Goal: Information Seeking & Learning: Learn about a topic

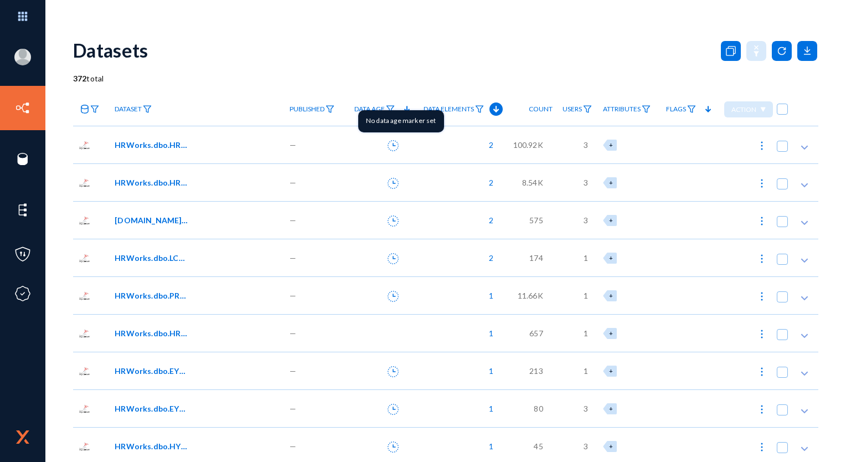
click at [392, 146] on icon at bounding box center [393, 145] width 11 height 11
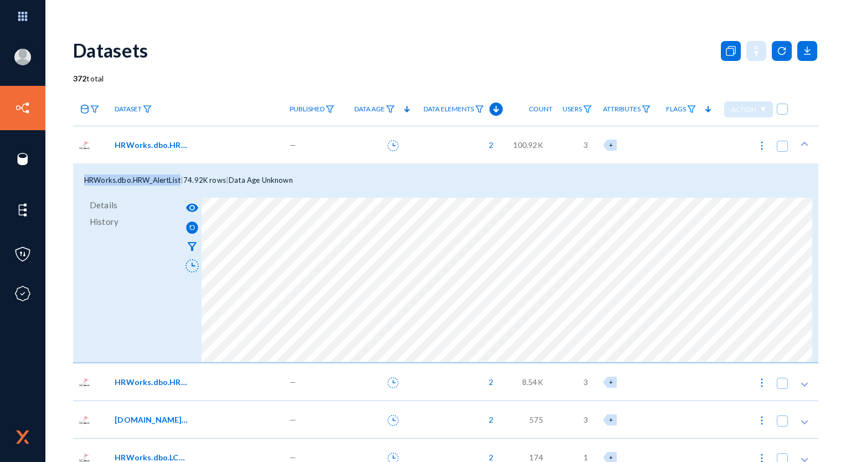
drag, startPoint x: 181, startPoint y: 181, endPoint x: 75, endPoint y: 178, distance: 105.3
click at [75, 178] on div "HRWorks.dbo.HRW_AlertList | 74.92K rows | Data Age Unknown" at bounding box center [446, 179] width 746 height 33
click at [191, 209] on mat-icon "visibility" at bounding box center [192, 207] width 13 height 13
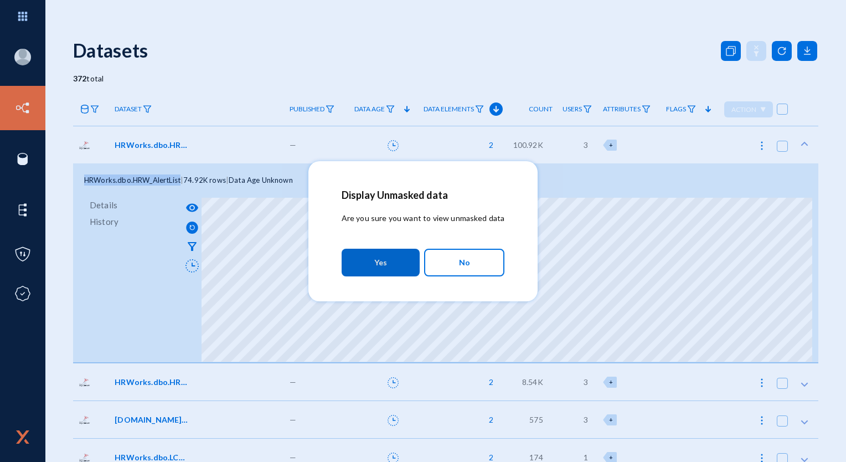
click at [385, 263] on span "Yes" at bounding box center [380, 263] width 13 height 20
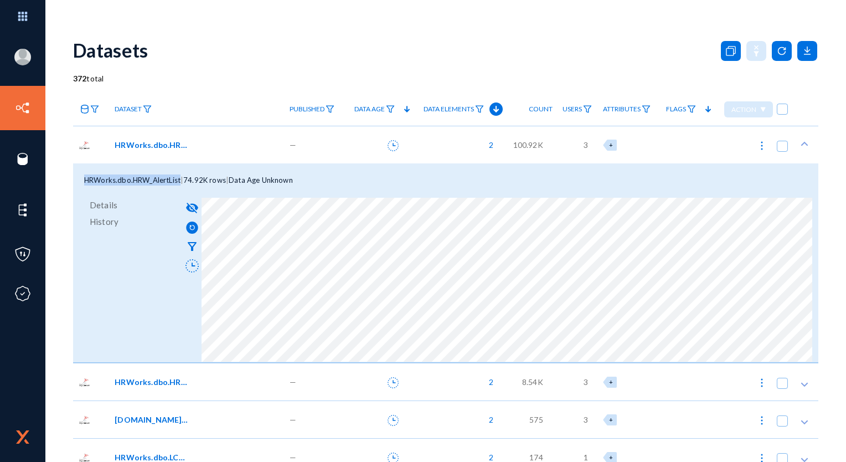
click at [161, 183] on span "HRWorks.dbo.HRW_AlertList" at bounding box center [132, 180] width 96 height 9
click at [89, 183] on span "HRWorks.dbo.HRW_AlertList" at bounding box center [132, 180] width 96 height 9
click at [129, 145] on span "HRWorks.dbo.HRW_AlertList" at bounding box center [152, 145] width 75 height 12
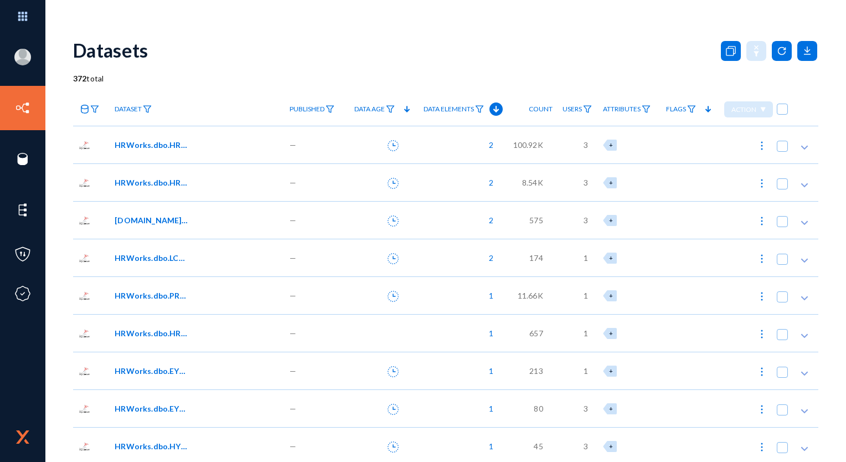
click at [157, 145] on span "HRWorks.dbo.HRW_AlertList" at bounding box center [152, 145] width 75 height 12
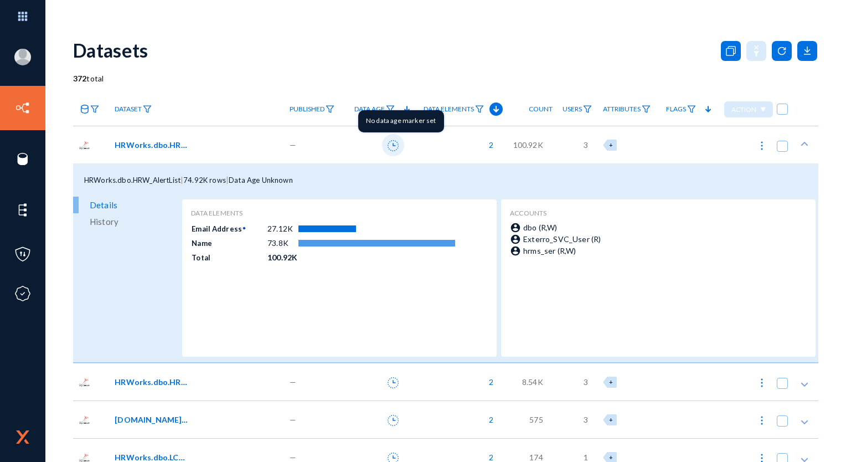
click at [392, 147] on icon at bounding box center [393, 145] width 11 height 11
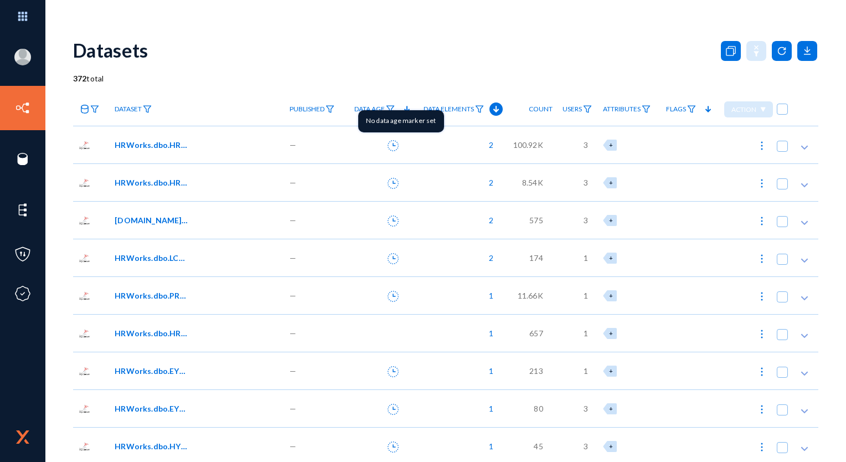
click at [397, 143] on icon at bounding box center [393, 145] width 11 height 11
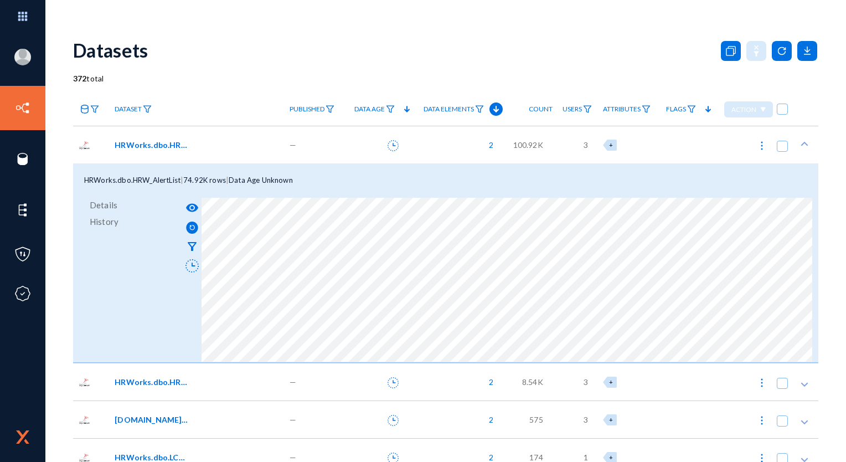
drag, startPoint x: 158, startPoint y: 142, endPoint x: 182, endPoint y: 172, distance: 37.9
click at [158, 142] on span "HRWorks.dbo.HRW_AlertList" at bounding box center [152, 145] width 75 height 12
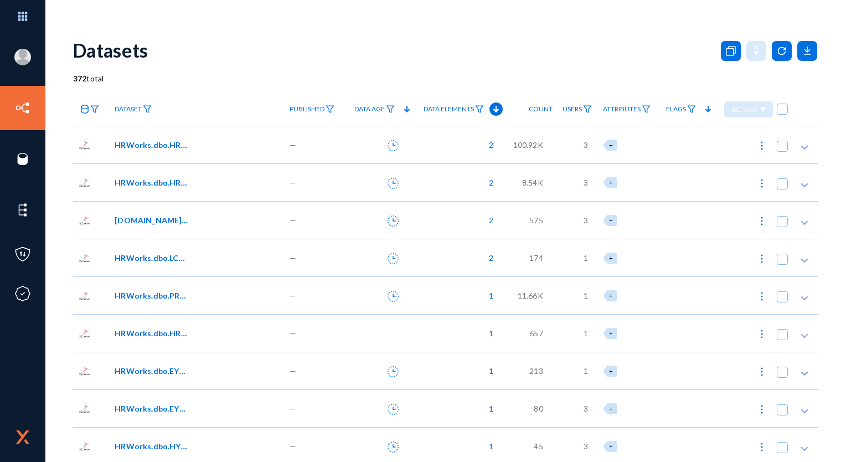
click at [584, 260] on span "1" at bounding box center [586, 258] width 4 height 12
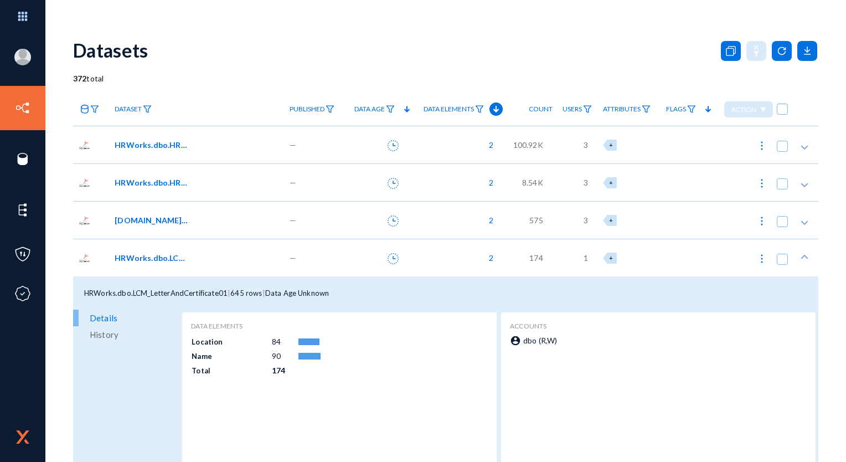
drag, startPoint x: 521, startPoint y: 342, endPoint x: 594, endPoint y: 342, distance: 73.1
click at [594, 342] on div "account_circle dbo (R,W)" at bounding box center [657, 341] width 295 height 12
drag, startPoint x: 554, startPoint y: 339, endPoint x: 509, endPoint y: 339, distance: 44.9
click at [510, 340] on div "account_circle dbo (R,W)" at bounding box center [657, 341] width 295 height 12
drag, startPoint x: 509, startPoint y: 339, endPoint x: 570, endPoint y: 339, distance: 60.9
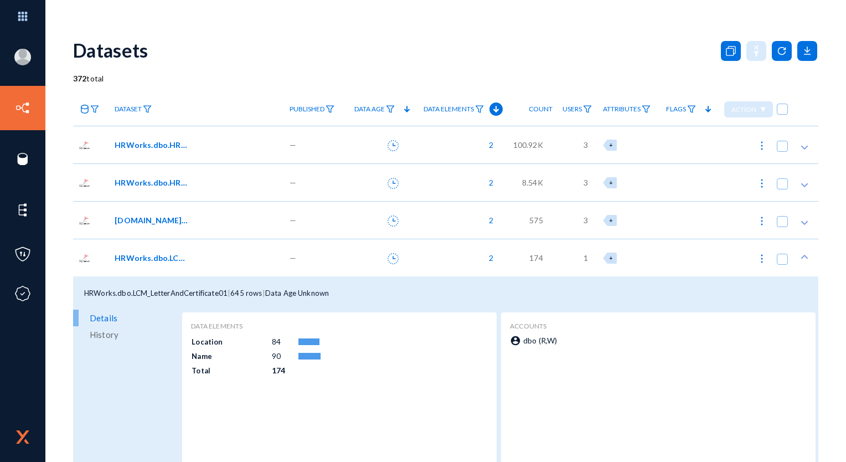
click at [570, 339] on div "account_circle dbo (R,W)" at bounding box center [657, 341] width 295 height 12
click at [584, 219] on span "3" at bounding box center [586, 220] width 4 height 12
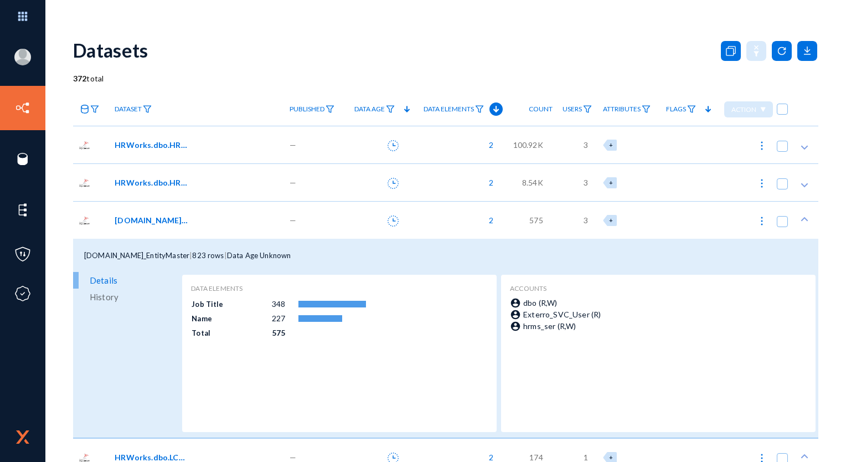
drag, startPoint x: 521, startPoint y: 317, endPoint x: 596, endPoint y: 314, distance: 74.8
click at [596, 314] on span "Exterro_SVC_User (R)" at bounding box center [562, 314] width 78 height 9
click at [607, 322] on div "account_circle hrms_ser (R,W)" at bounding box center [657, 326] width 295 height 12
click at [171, 226] on div "[DOMAIN_NAME]_EntityMaster" at bounding box center [196, 220] width 174 height 38
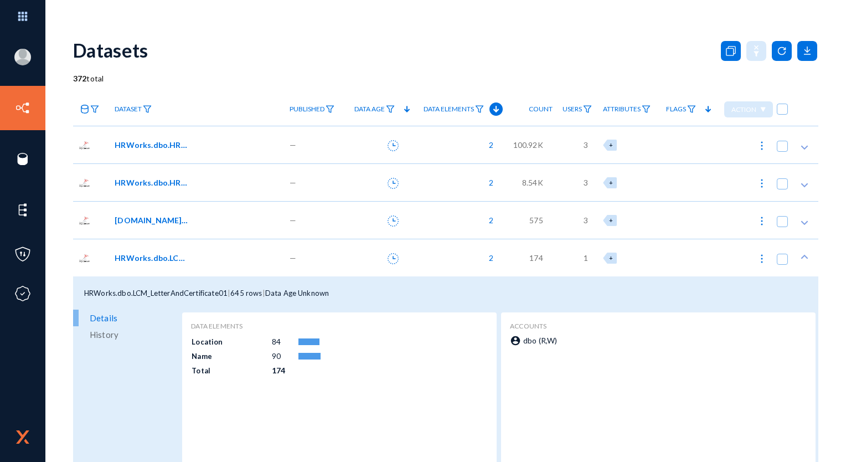
click at [167, 258] on span "HRWorks.dbo.LCM_LetterAndCertificate01" at bounding box center [152, 258] width 75 height 12
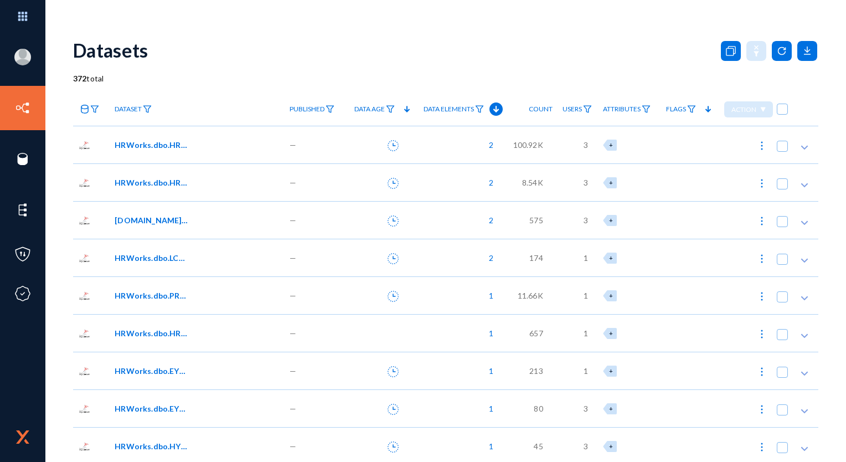
click at [166, 146] on span "HRWorks.dbo.HRW_AlertList" at bounding box center [152, 145] width 75 height 12
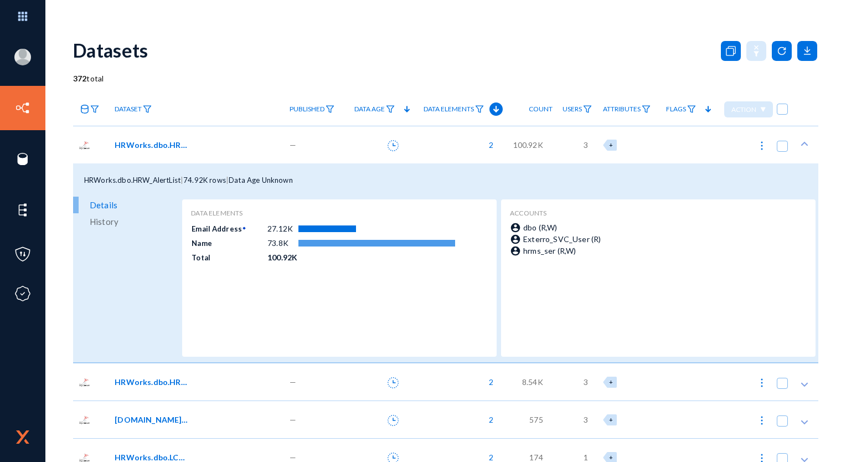
click at [166, 146] on span "HRWorks.dbo.HRW_AlertList" at bounding box center [152, 145] width 75 height 12
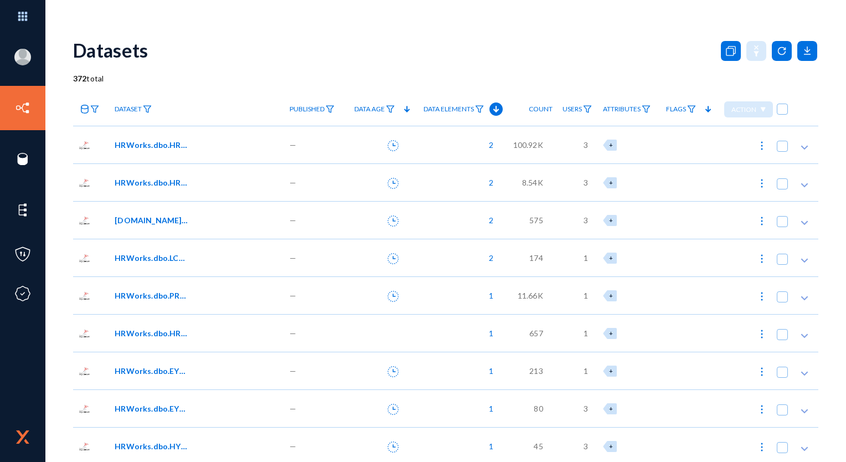
click at [161, 181] on span "HRWorks.dbo.HRW_EmpEntityParamValues" at bounding box center [152, 183] width 75 height 12
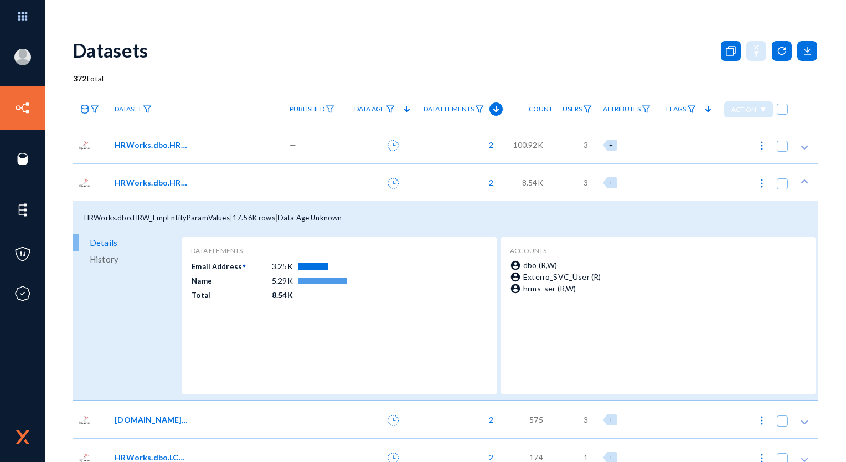
click at [161, 181] on span "HRWorks.dbo.HRW_EmpEntityParamValues" at bounding box center [152, 183] width 75 height 12
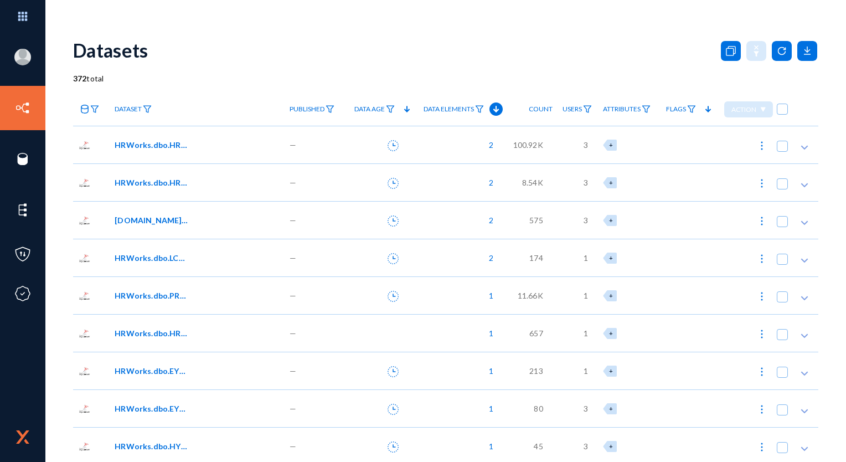
scroll to position [55, 0]
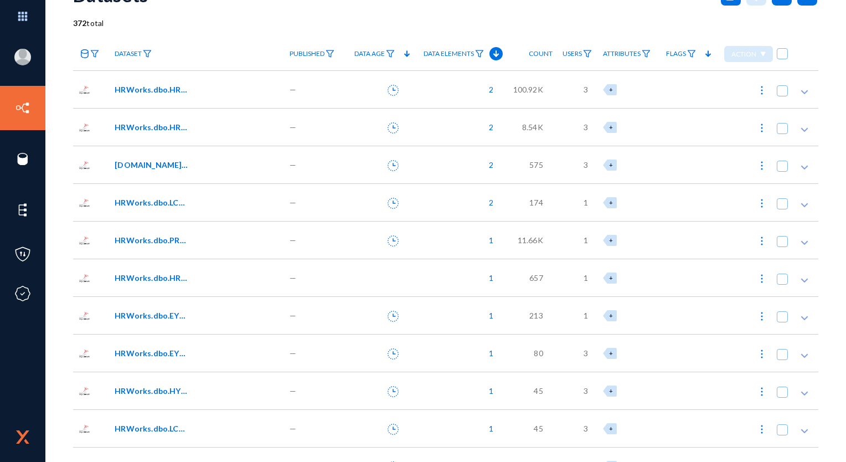
click at [166, 177] on div "[DOMAIN_NAME]_EntityMaster" at bounding box center [196, 165] width 174 height 38
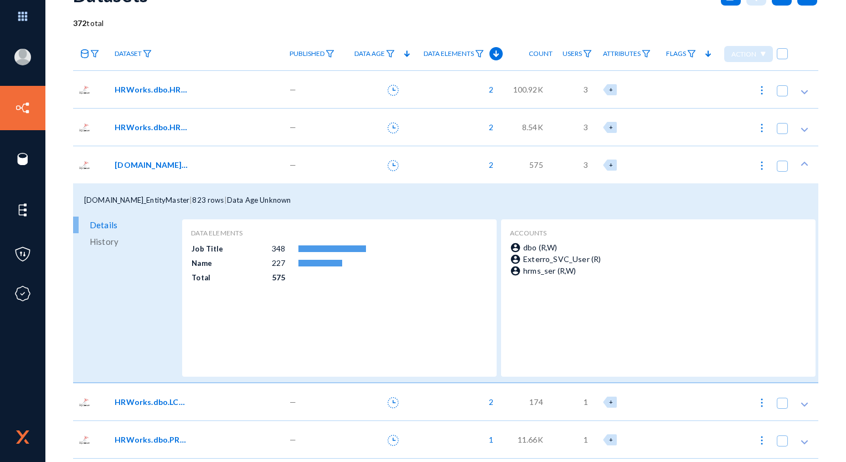
click at [171, 167] on span "[DOMAIN_NAME]_EntityMaster" at bounding box center [152, 165] width 75 height 12
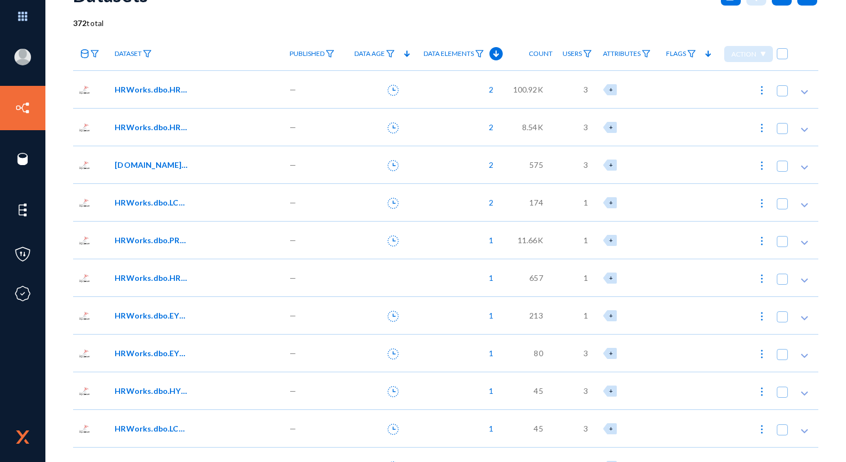
click at [175, 131] on span "HRWorks.dbo.HRW_EmpEntityParamValues" at bounding box center [152, 127] width 75 height 12
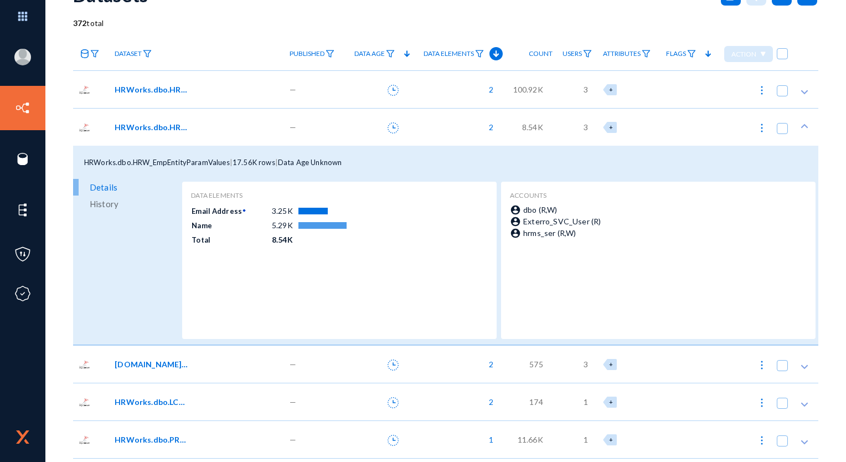
click at [175, 131] on span "HRWorks.dbo.HRW_EmpEntityParamValues" at bounding box center [152, 127] width 75 height 12
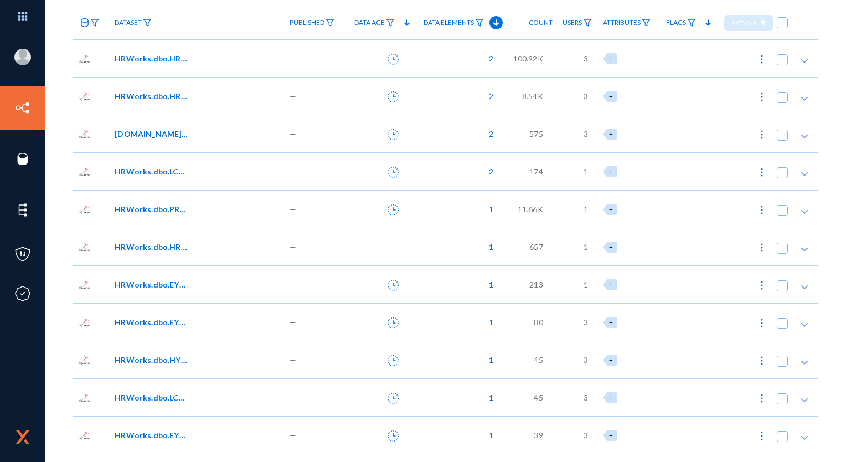
scroll to position [111, 0]
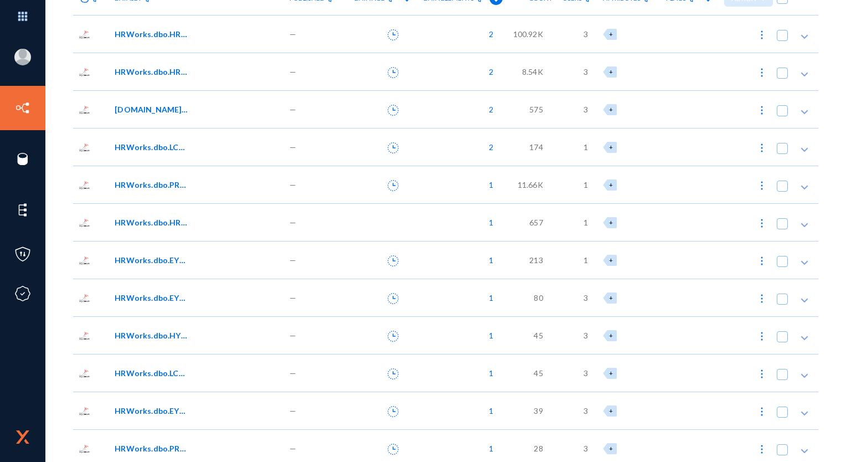
click at [175, 149] on span "HRWorks.dbo.LCM_LetterAndCertificate01" at bounding box center [152, 147] width 75 height 12
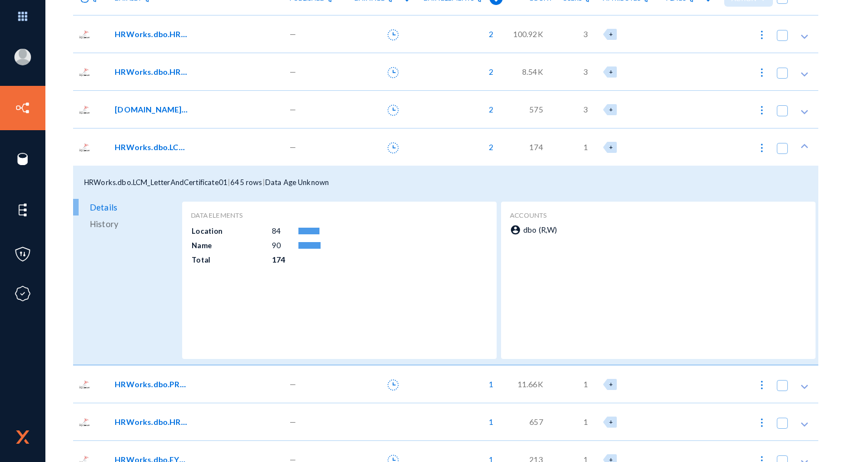
click at [175, 149] on span "HRWorks.dbo.LCM_LetterAndCertificate01" at bounding box center [152, 147] width 75 height 12
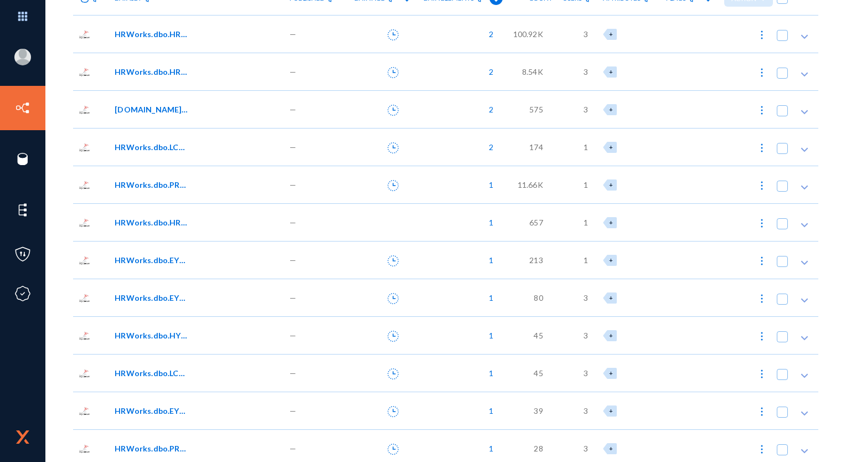
click at [175, 149] on span "HRWorks.dbo.LCM_LetterAndCertificate01" at bounding box center [152, 147] width 75 height 12
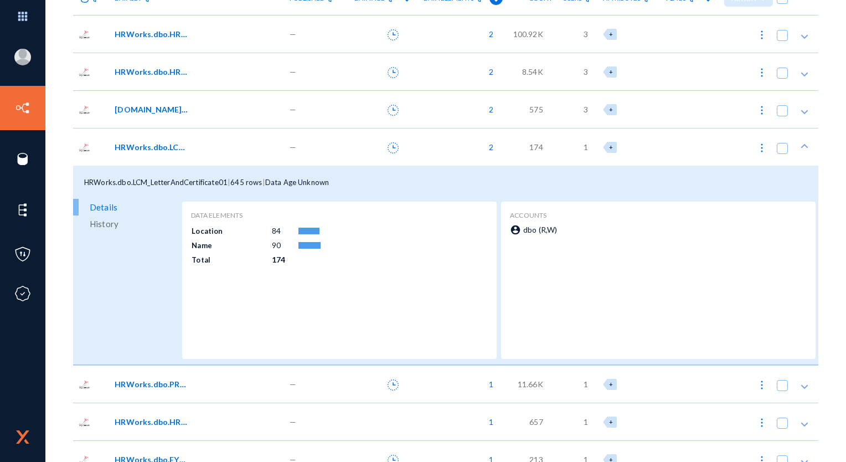
drag, startPoint x: 160, startPoint y: 183, endPoint x: 226, endPoint y: 187, distance: 66.1
click at [226, 187] on div "HRWorks.dbo.LCM_LetterAndCertificate01 | 645 rows | Data Age Unknown" at bounding box center [446, 182] width 746 height 33
drag, startPoint x: 226, startPoint y: 187, endPoint x: 220, endPoint y: 185, distance: 6.0
click at [220, 185] on span "HRWorks.dbo.LCM_LetterAndCertificate01" at bounding box center [155, 182] width 143 height 9
click at [145, 150] on span "HRWorks.dbo.LCM_LetterAndCertificate01" at bounding box center [152, 147] width 75 height 12
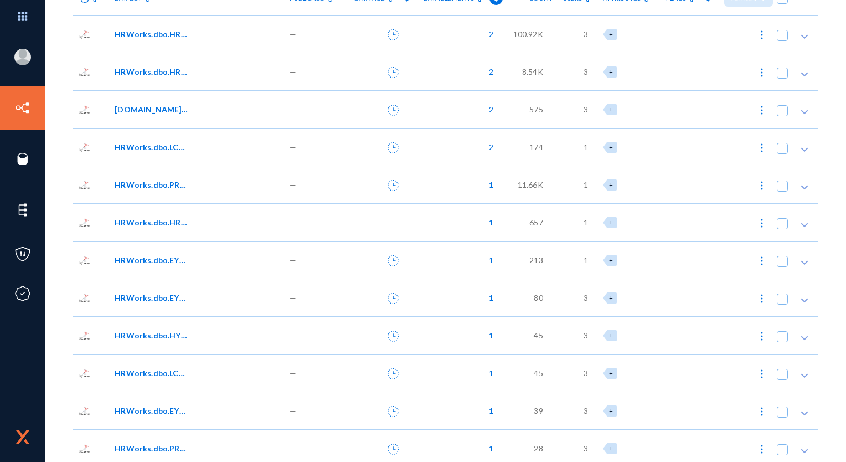
click at [149, 181] on span "HRWorks.dbo.PRL_PayrollSheet05" at bounding box center [152, 185] width 75 height 12
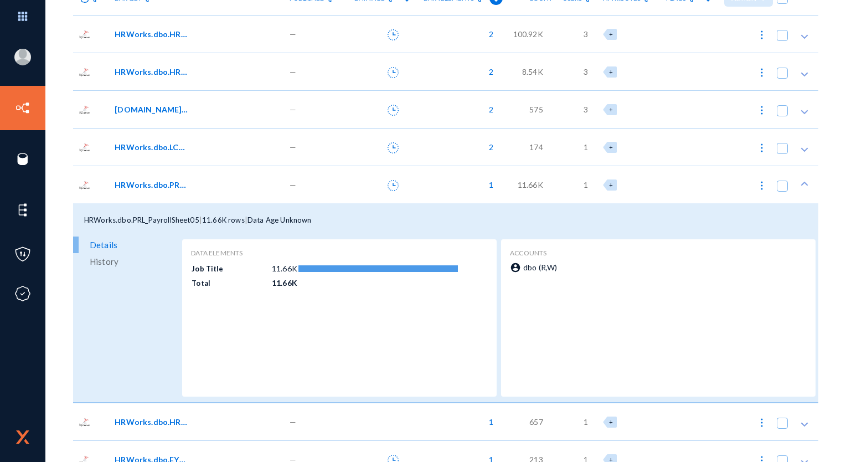
click at [149, 181] on span "HRWorks.dbo.PRL_PayrollSheet05" at bounding box center [152, 185] width 75 height 12
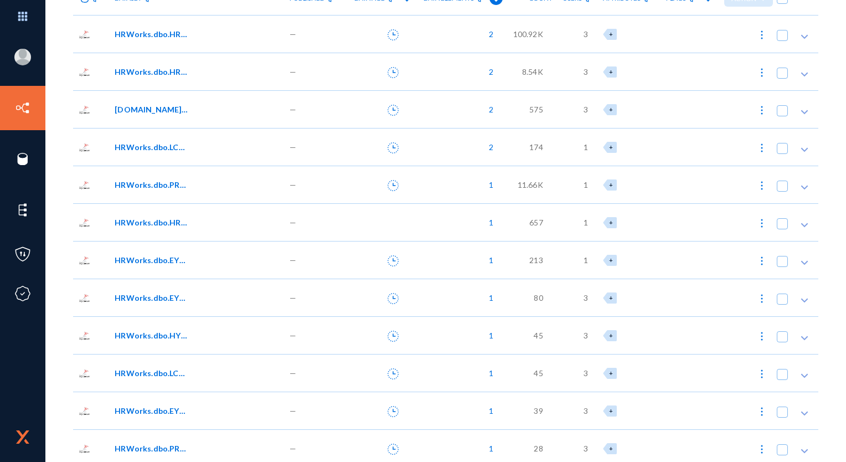
click at [170, 183] on span "HRWorks.dbo.PRL_PayrollSheet05" at bounding box center [152, 185] width 75 height 12
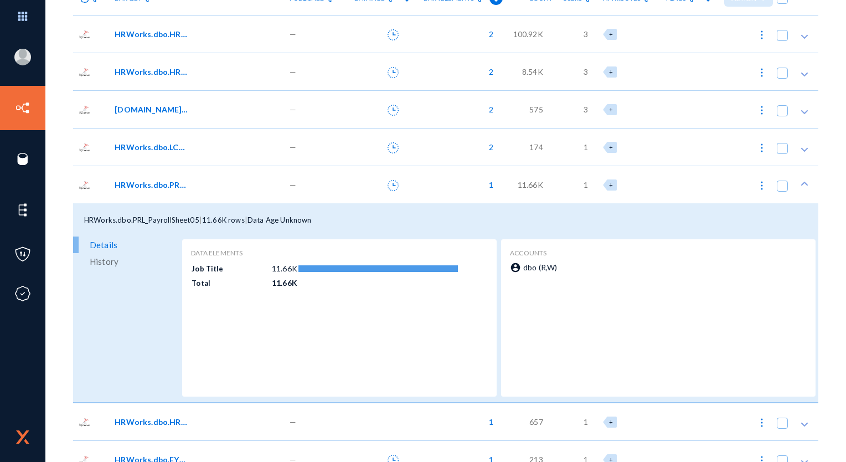
click at [161, 147] on span "HRWorks.dbo.LCM_LetterAndCertificate01" at bounding box center [152, 147] width 75 height 12
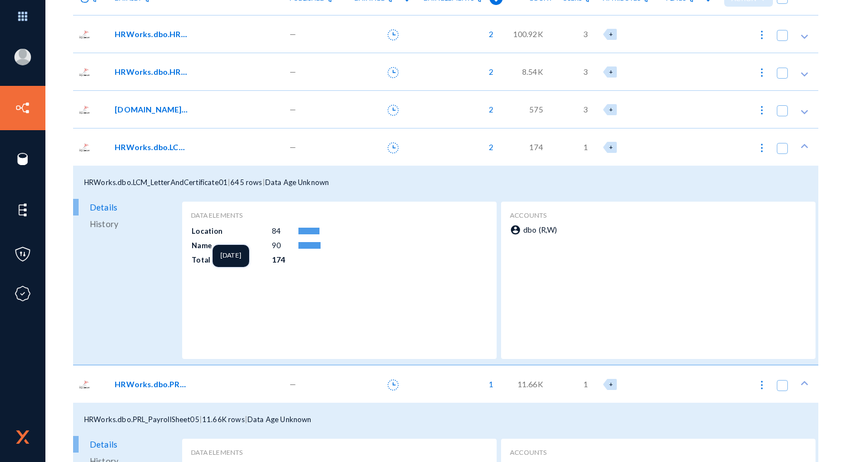
drag, startPoint x: 192, startPoint y: 233, endPoint x: 220, endPoint y: 232, distance: 28.8
click at [220, 232] on td "Location" at bounding box center [231, 230] width 80 height 13
drag, startPoint x: 220, startPoint y: 232, endPoint x: 232, endPoint y: 243, distance: 15.7
click at [232, 243] on td "Name" at bounding box center [231, 244] width 80 height 13
drag, startPoint x: 232, startPoint y: 243, endPoint x: 248, endPoint y: 251, distance: 18.3
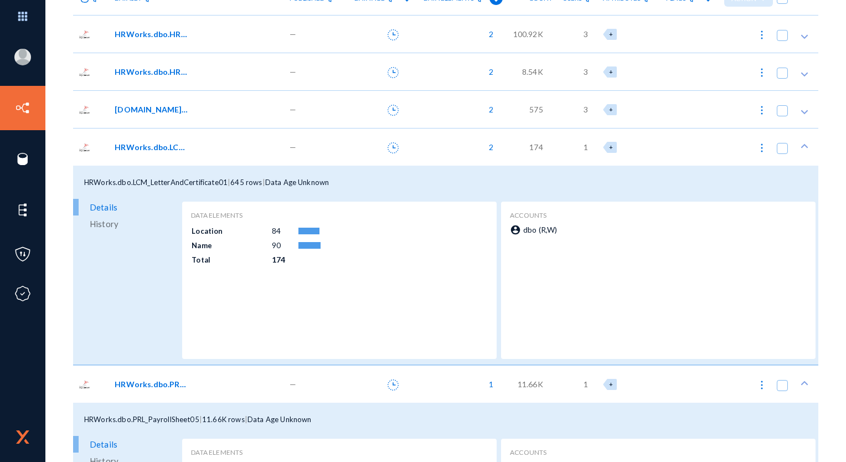
click at [248, 251] on td "Name" at bounding box center [231, 244] width 80 height 13
click at [229, 244] on td "Name" at bounding box center [231, 244] width 80 height 13
drag, startPoint x: 191, startPoint y: 247, endPoint x: 213, endPoint y: 245, distance: 22.2
click at [213, 245] on td "Name" at bounding box center [231, 244] width 80 height 13
drag, startPoint x: 213, startPoint y: 245, endPoint x: 281, endPoint y: 245, distance: 68.1
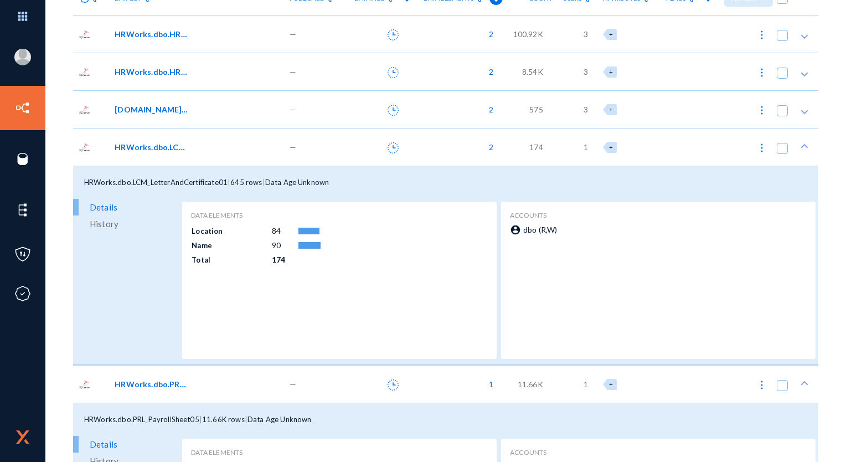
click at [281, 245] on td "90" at bounding box center [284, 245] width 27 height 14
click at [394, 147] on icon at bounding box center [393, 147] width 11 height 11
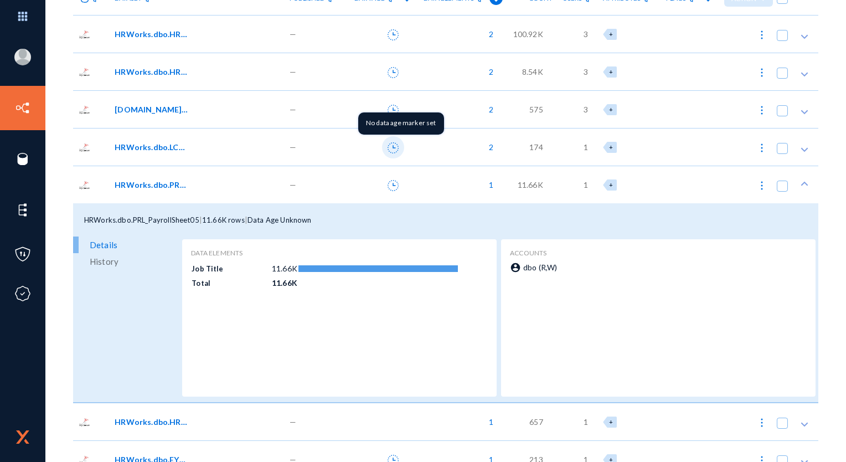
click at [392, 151] on icon at bounding box center [393, 147] width 11 height 11
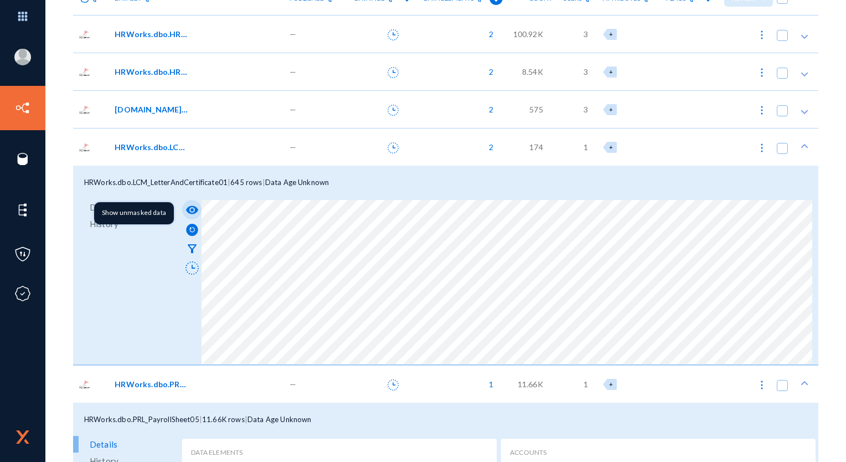
click at [194, 208] on mat-icon "visibility" at bounding box center [192, 209] width 13 height 13
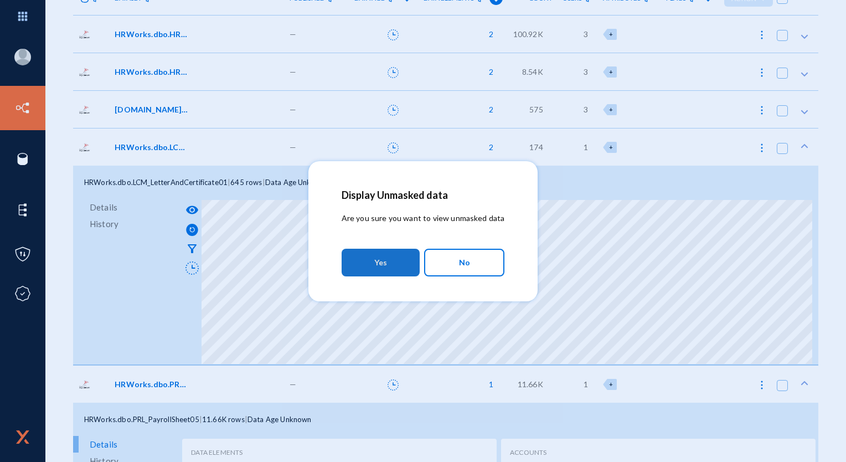
click at [392, 269] on button "Yes" at bounding box center [381, 263] width 78 height 28
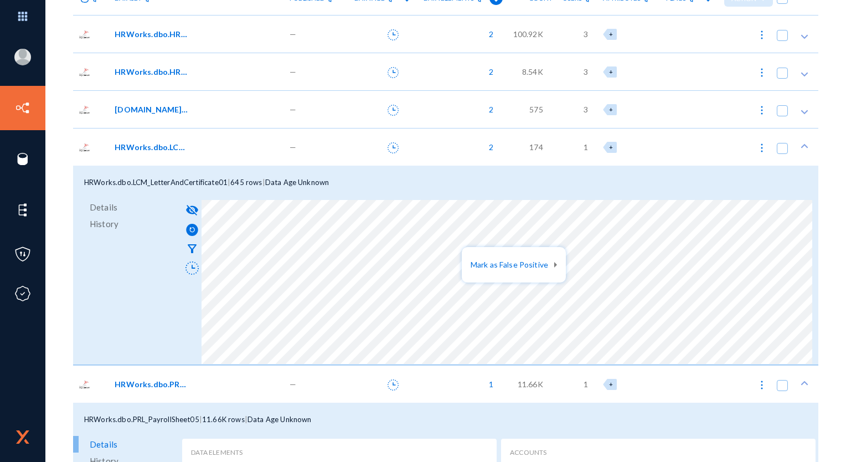
click at [469, 244] on div at bounding box center [423, 231] width 846 height 462
click at [194, 209] on mat-icon "visibility_off" at bounding box center [192, 209] width 13 height 13
click at [175, 143] on span "HRWorks.dbo.LCM_LetterAndCertificate01" at bounding box center [152, 147] width 75 height 12
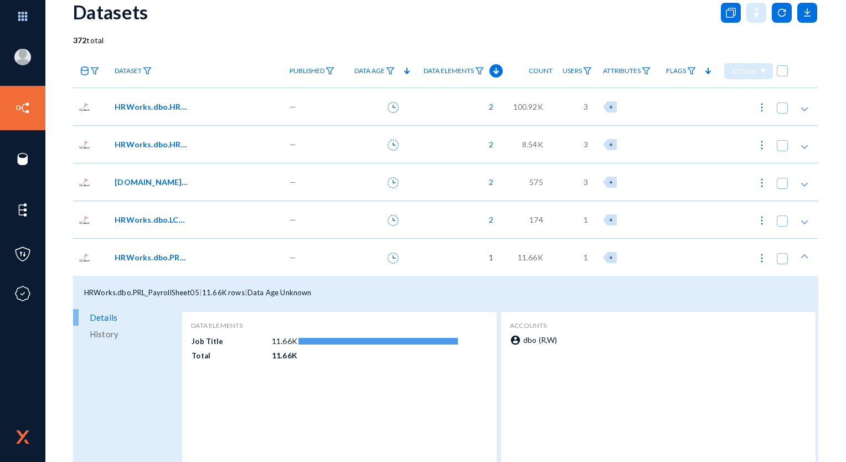
scroll to position [0, 0]
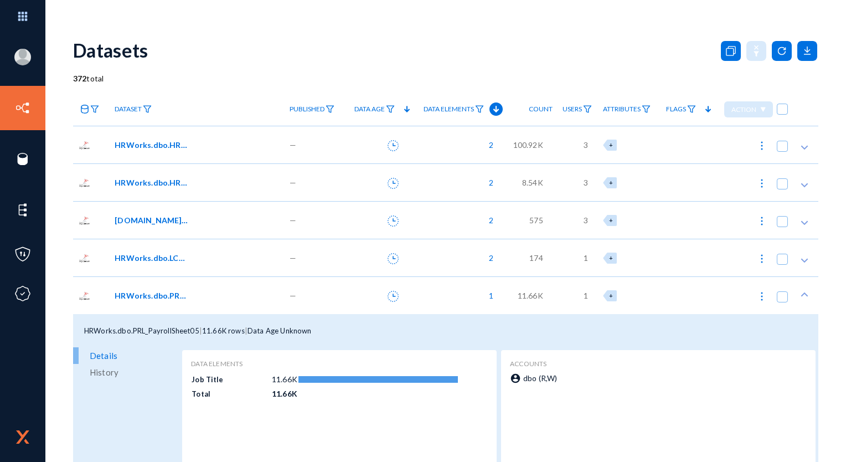
click at [214, 333] on span "11.66K rows" at bounding box center [223, 330] width 43 height 9
click at [157, 291] on span "HRWorks.dbo.PRL_PayrollSheet05" at bounding box center [152, 296] width 75 height 12
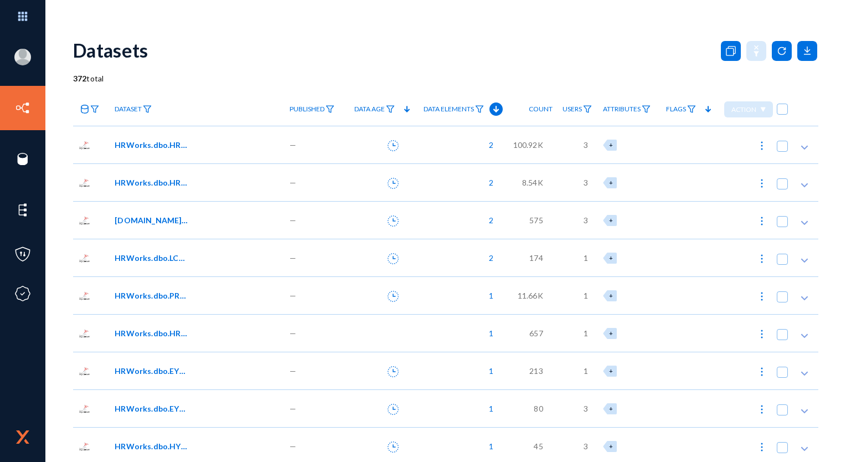
click at [658, 59] on div "Datasets" at bounding box center [446, 50] width 746 height 45
click at [780, 110] on span at bounding box center [782, 109] width 11 height 11
click at [782, 114] on input "checkbox" at bounding box center [782, 114] width 1 height 1
checkbox input "true"
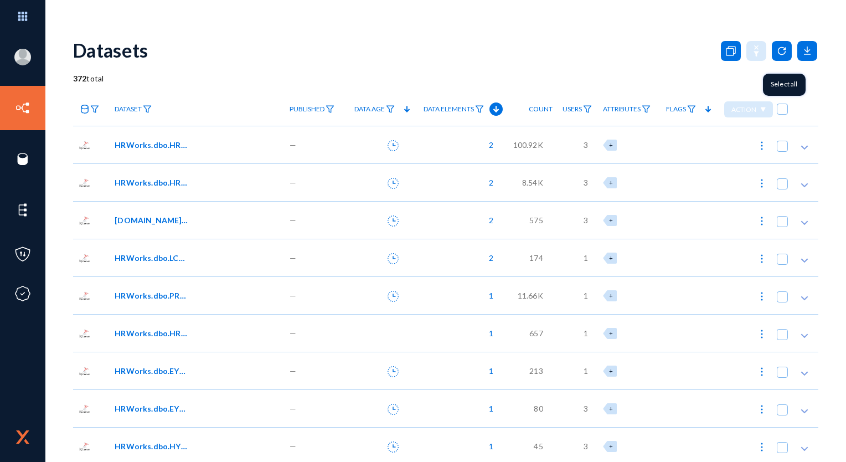
checkbox input "true"
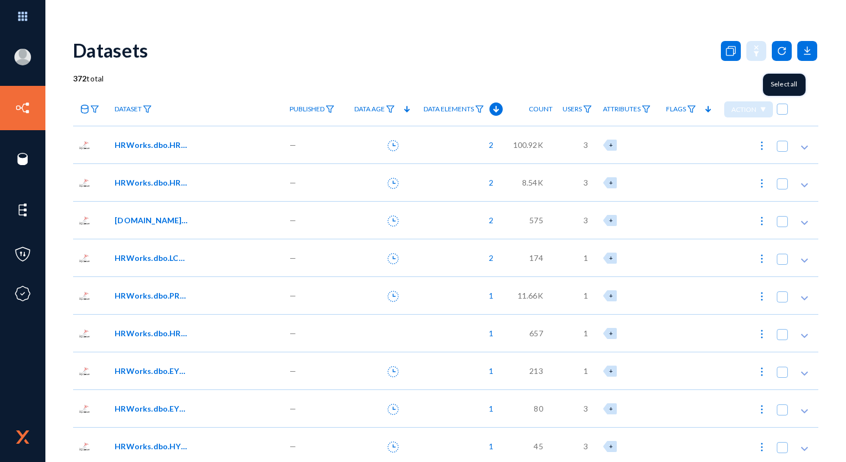
checkbox input "true"
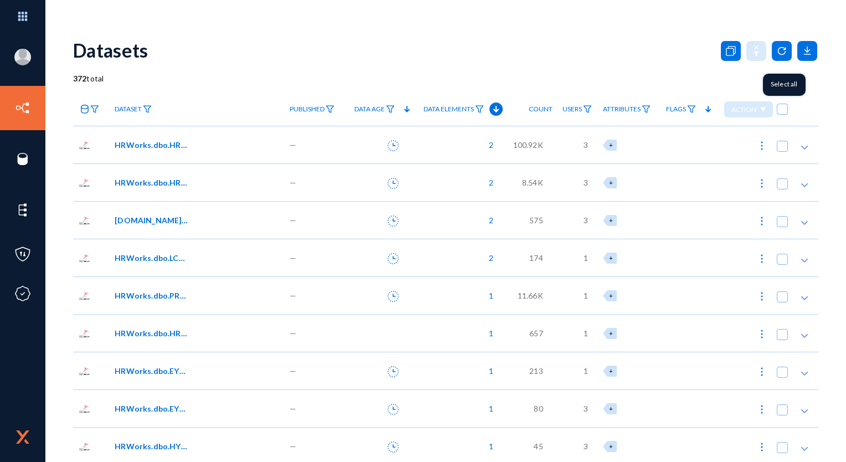
checkbox input "true"
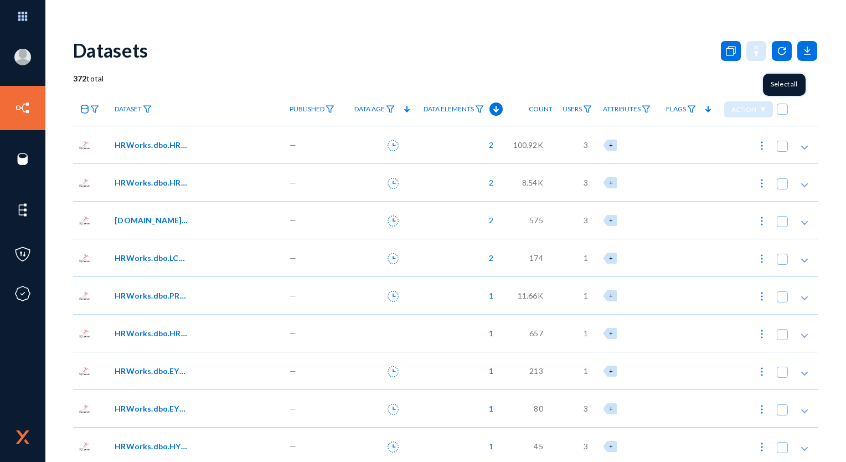
checkbox input "true"
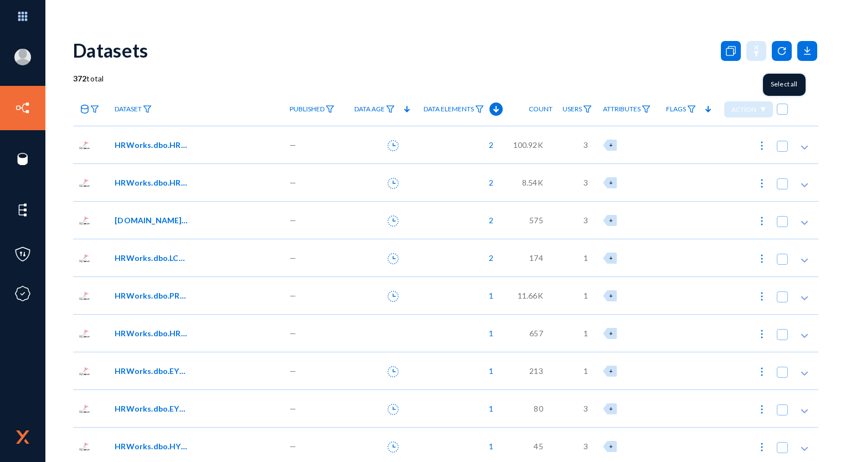
checkbox input "true"
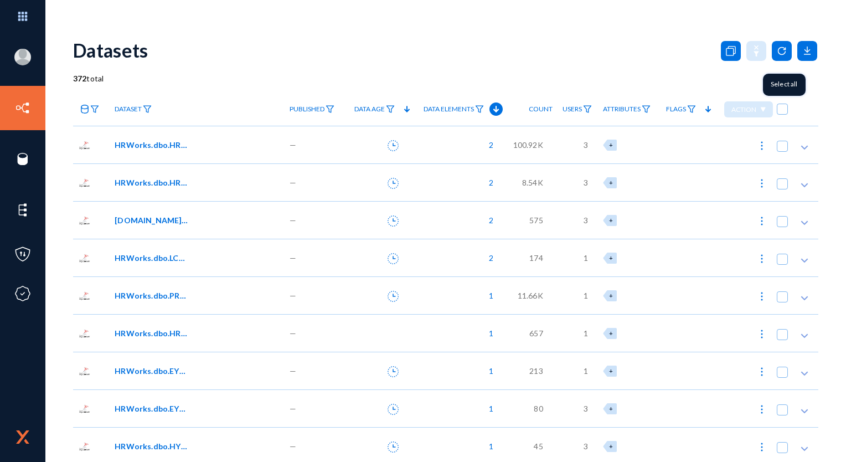
checkbox input "true"
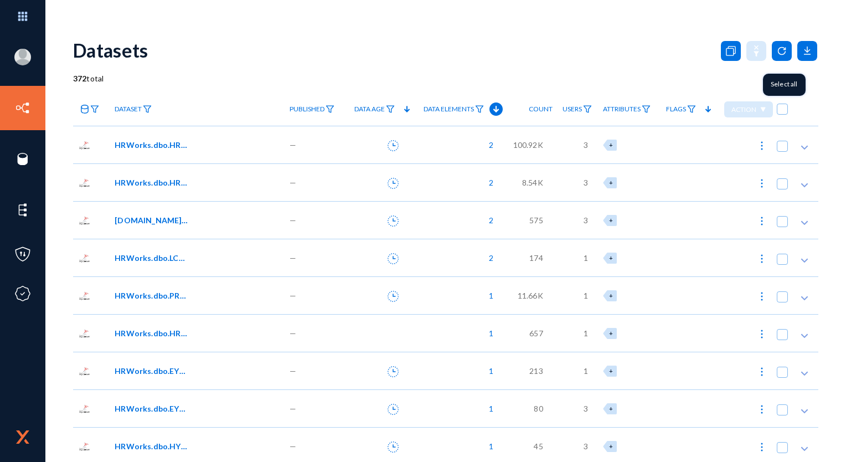
checkbox input "true"
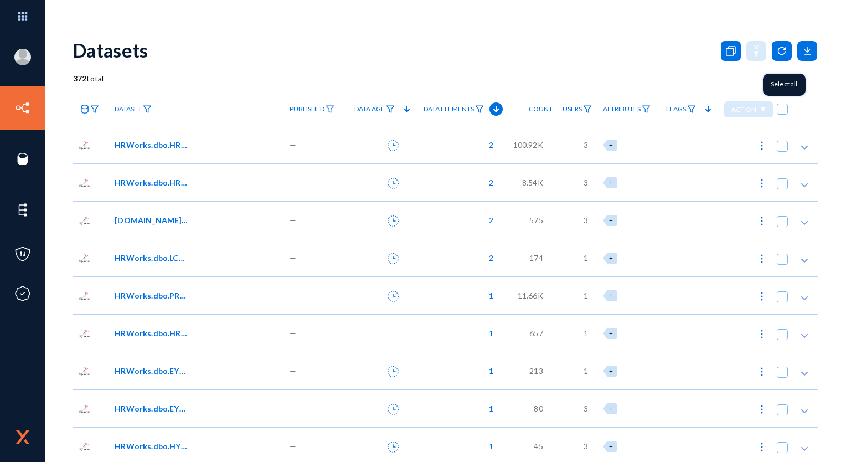
checkbox input "true"
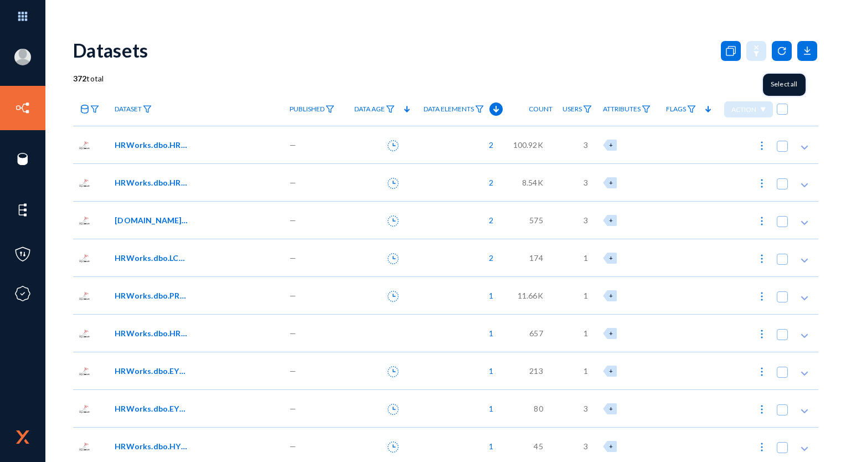
checkbox input "true"
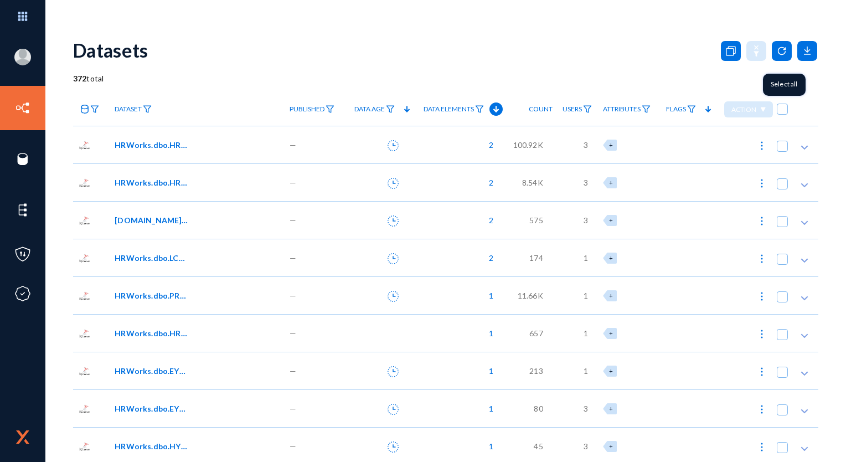
checkbox input "true"
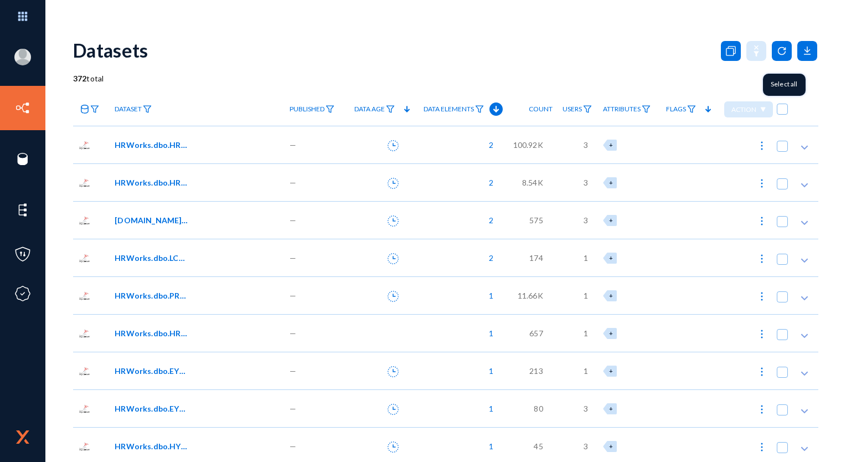
checkbox input "true"
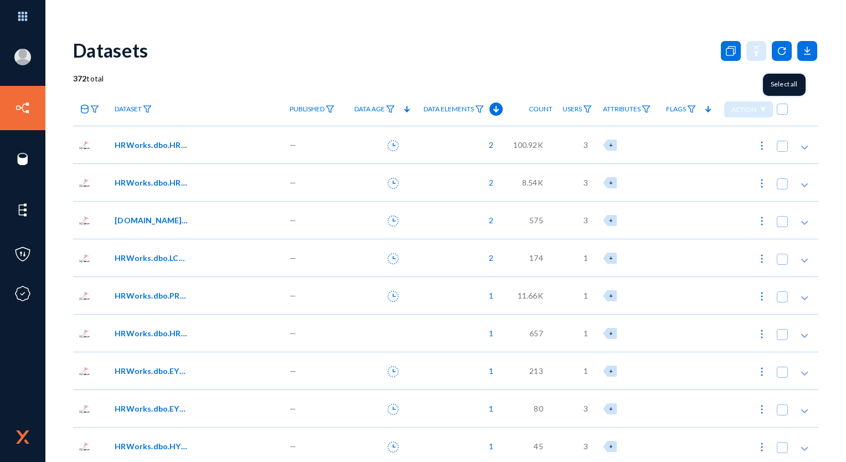
checkbox input "true"
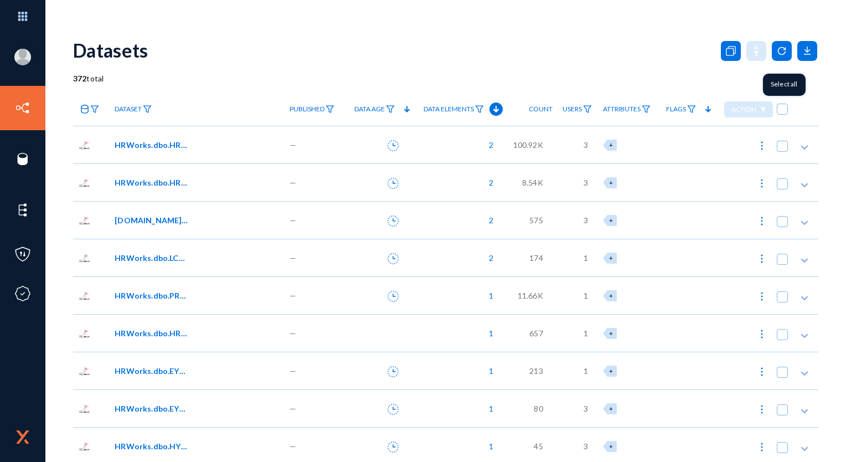
checkbox input "true"
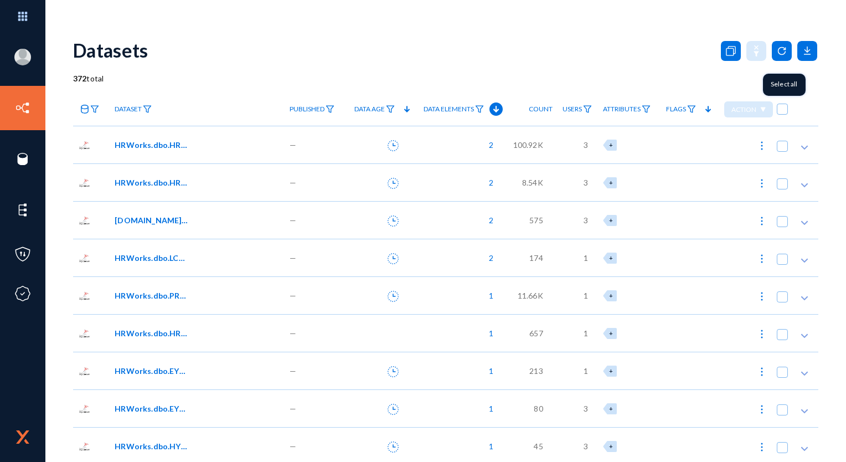
checkbox input "true"
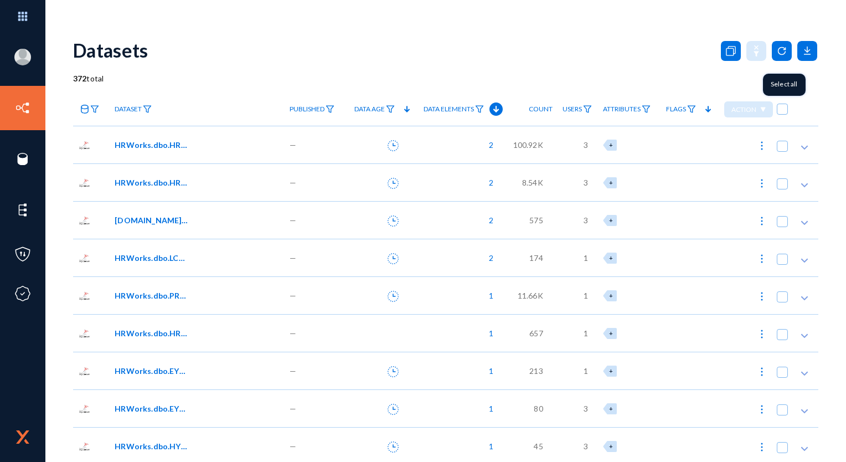
checkbox input "true"
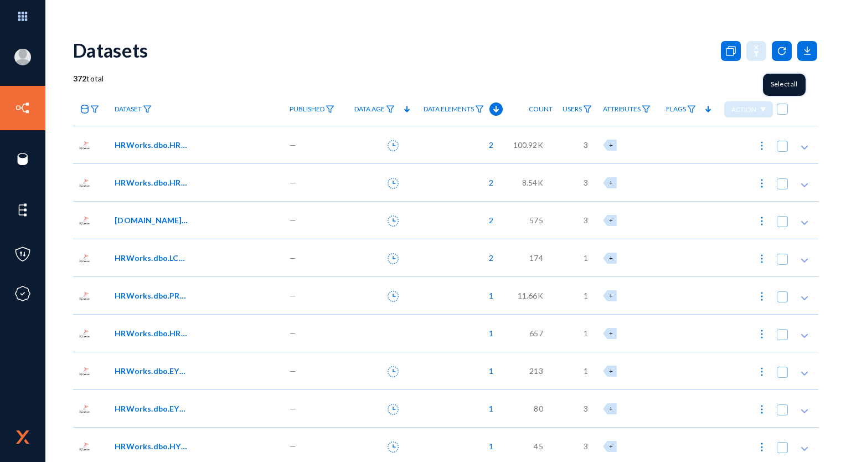
checkbox input "true"
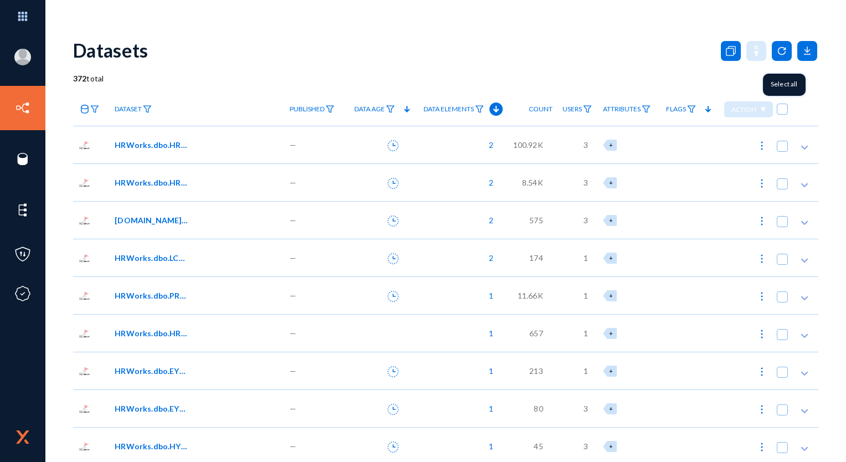
checkbox input "true"
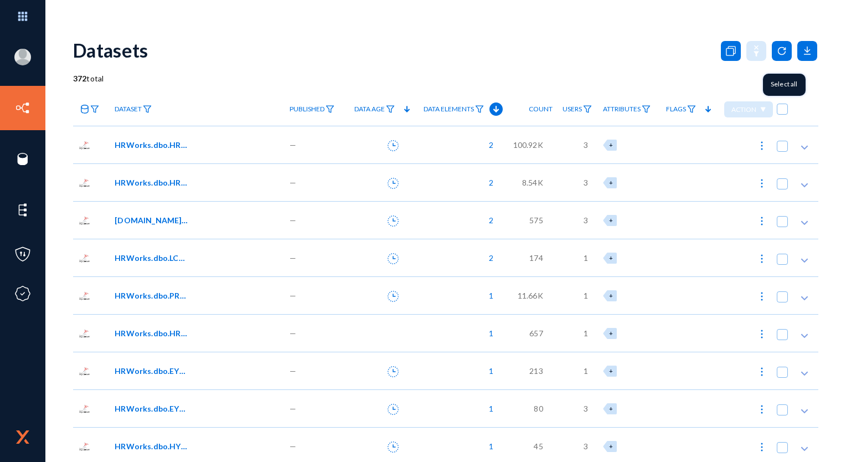
checkbox input "true"
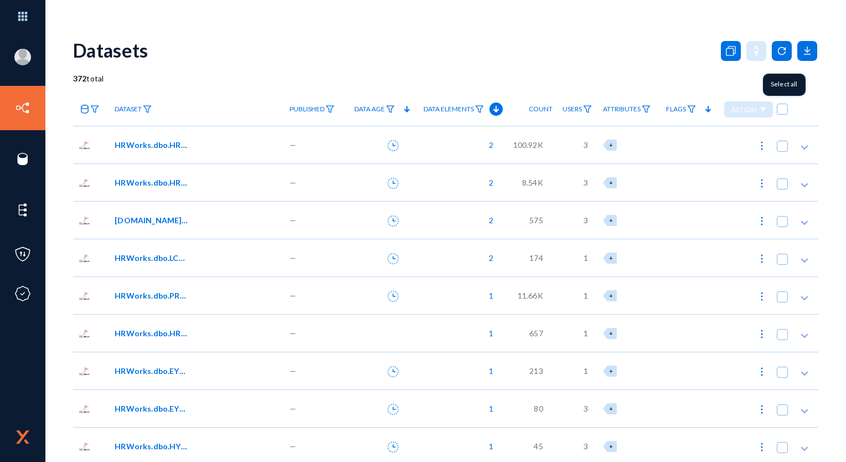
checkbox input "true"
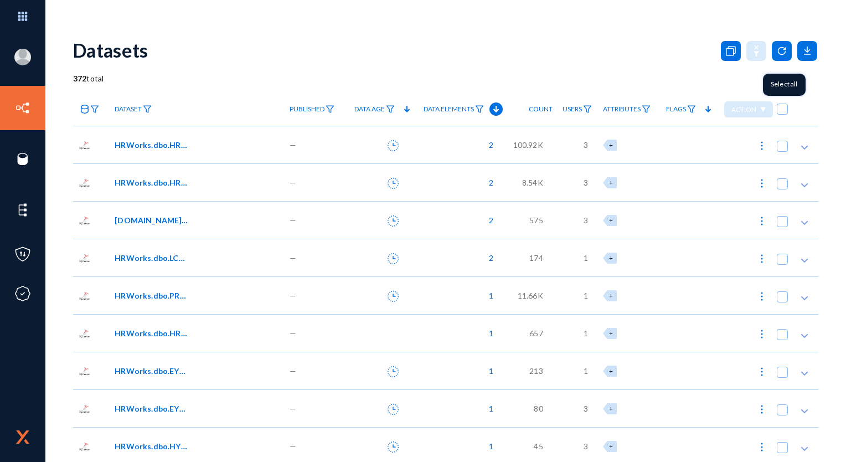
checkbox input "true"
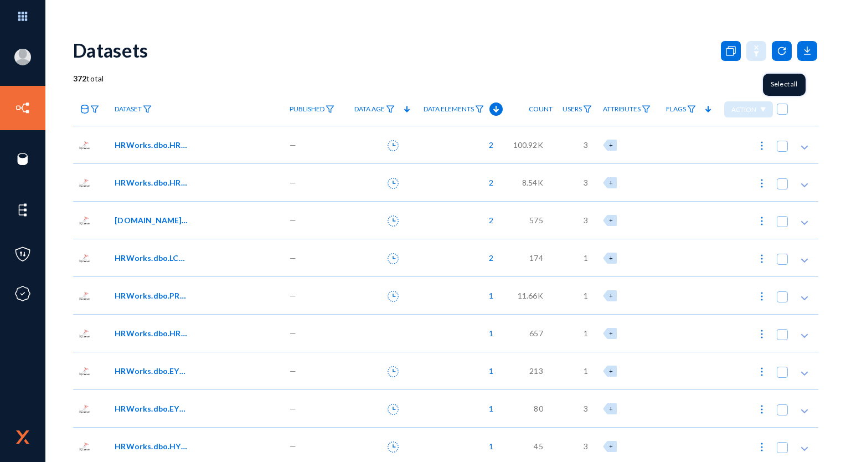
checkbox input "true"
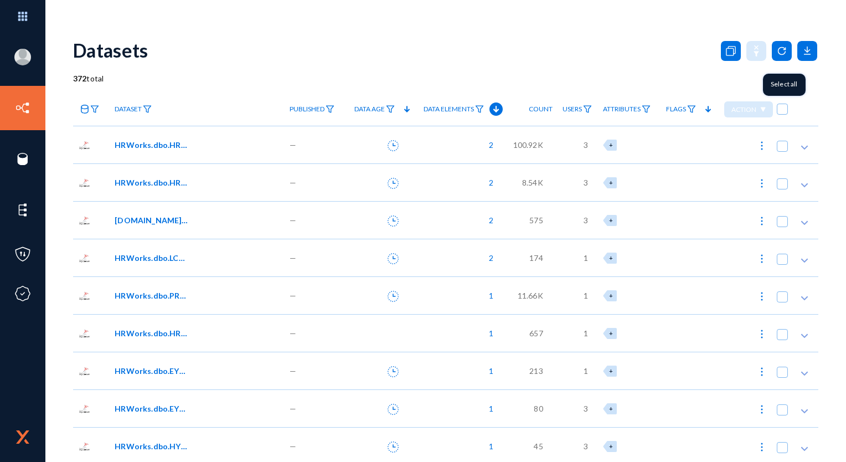
checkbox input "true"
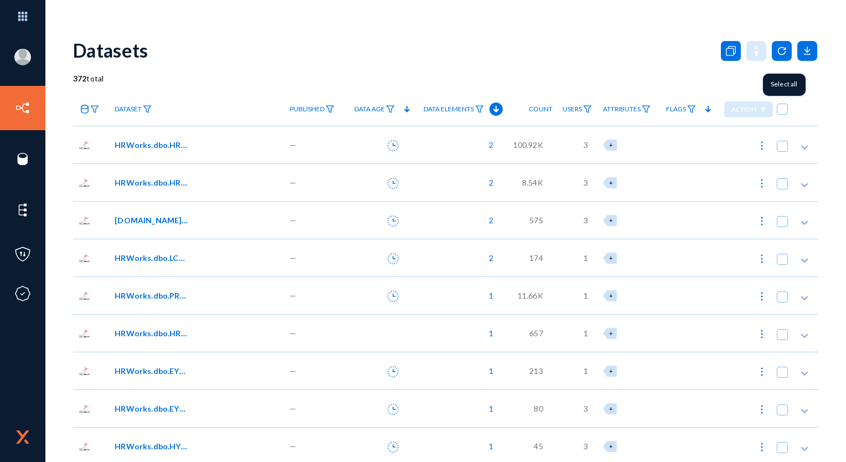
checkbox input "true"
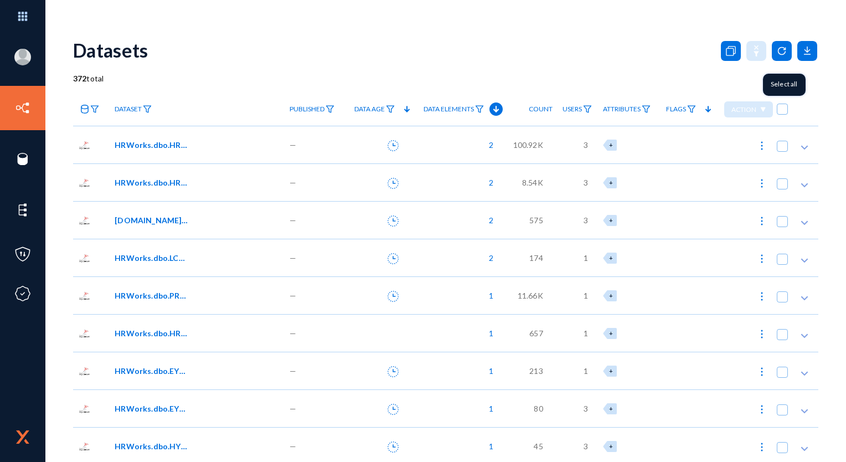
checkbox input "true"
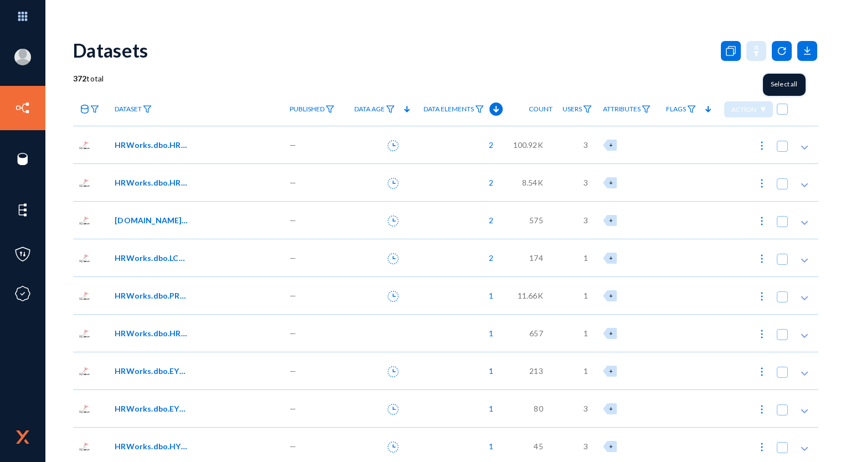
checkbox input "true"
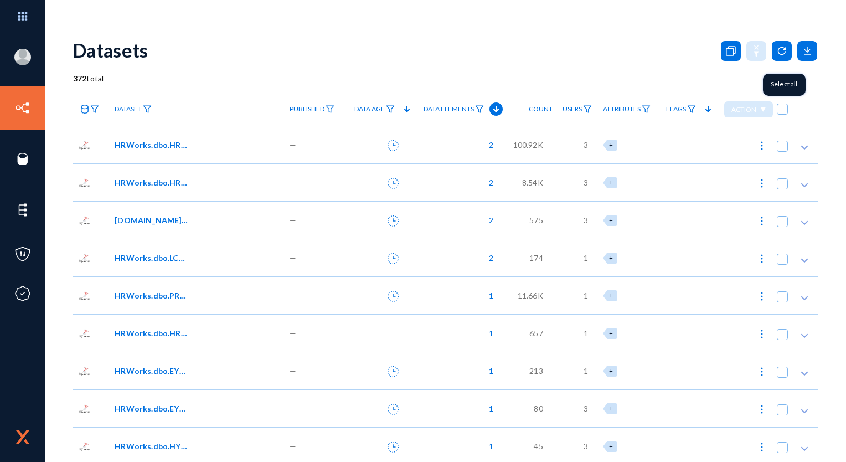
checkbox input "true"
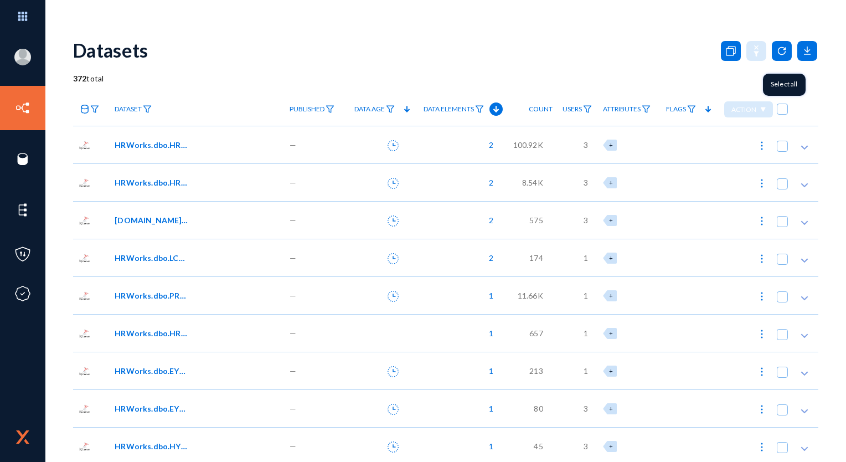
checkbox input "true"
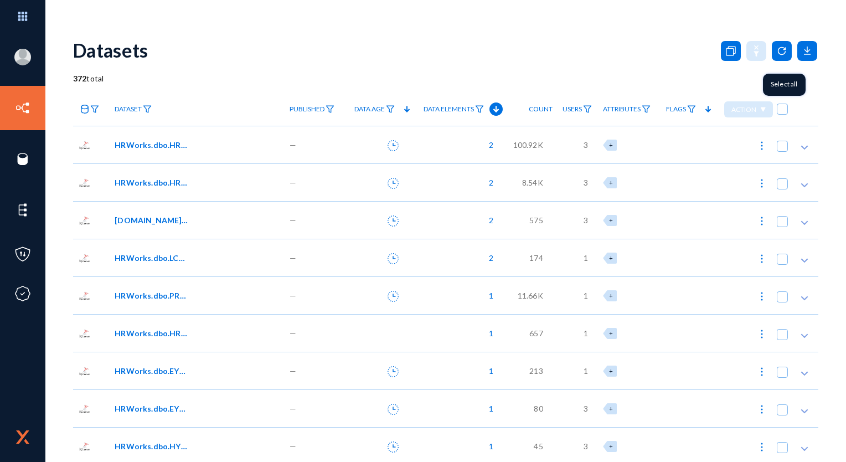
checkbox input "true"
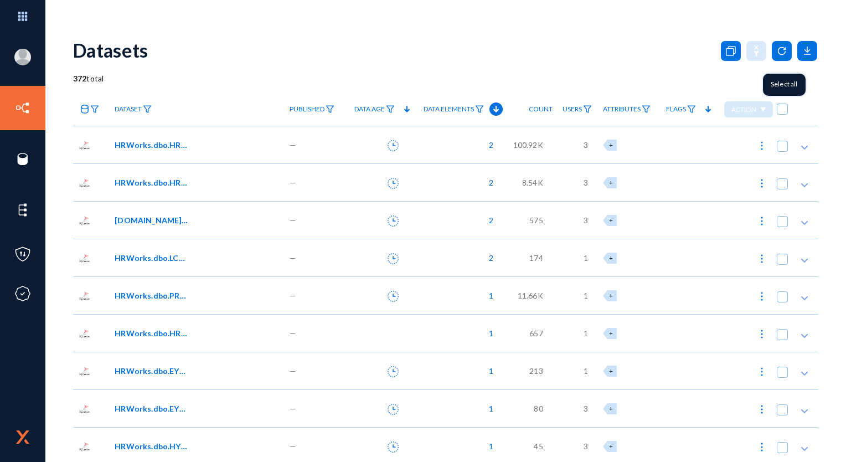
checkbox input "true"
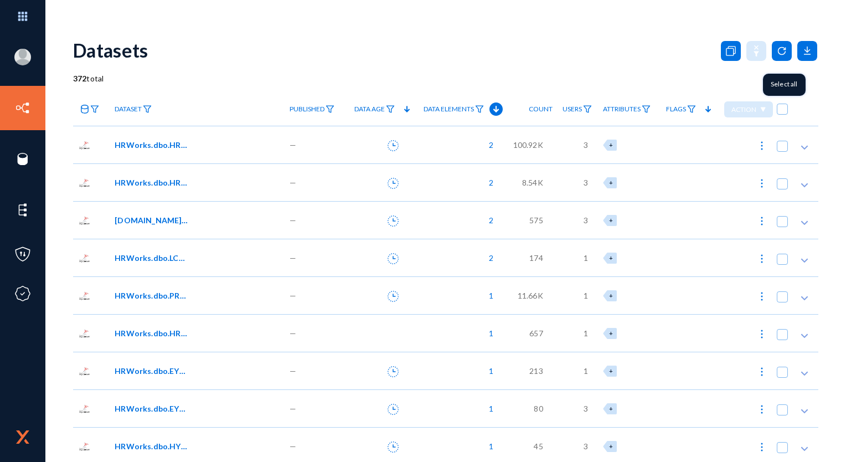
checkbox input "true"
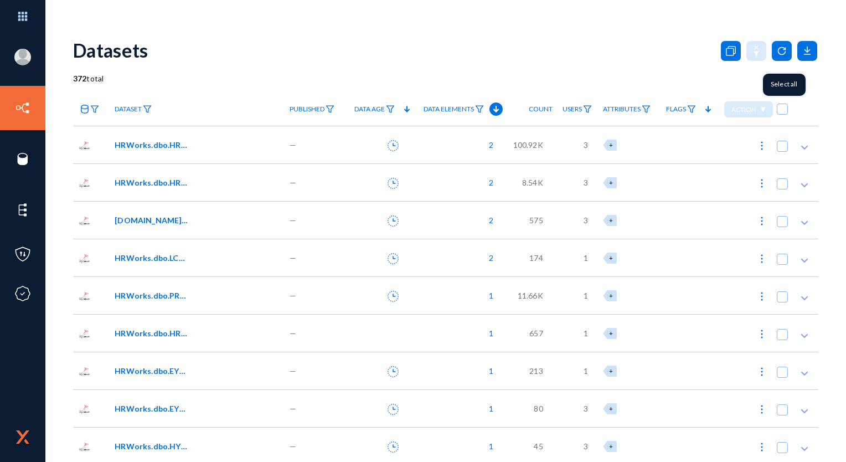
checkbox input "true"
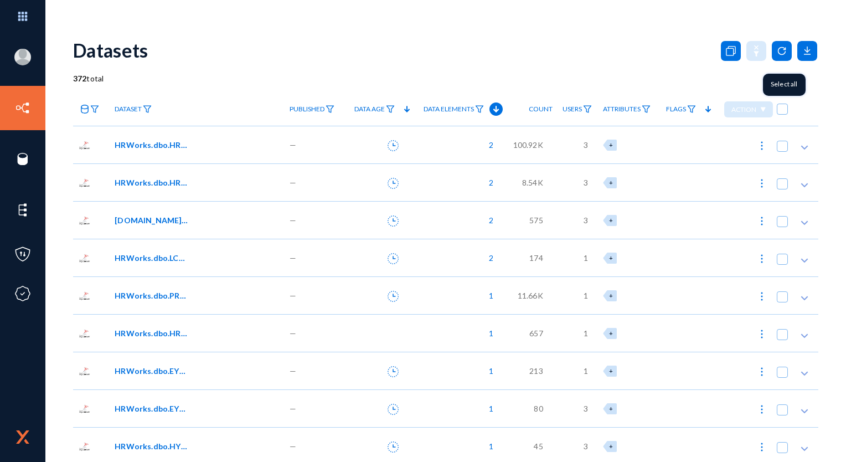
checkbox input "true"
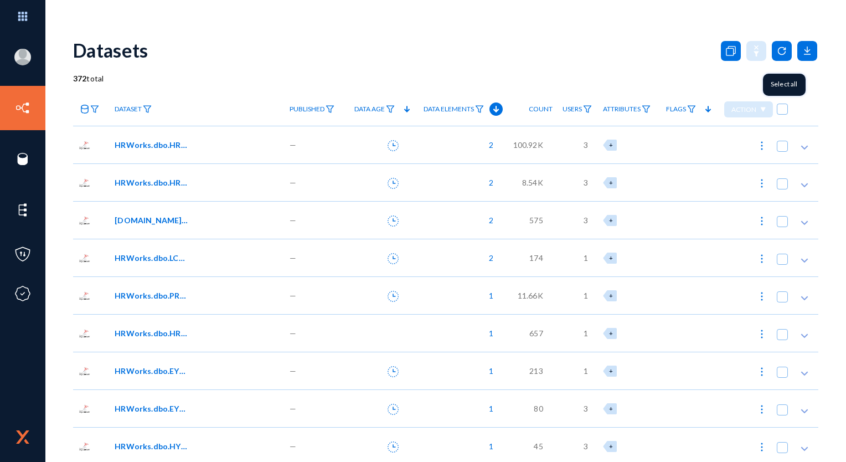
checkbox input "true"
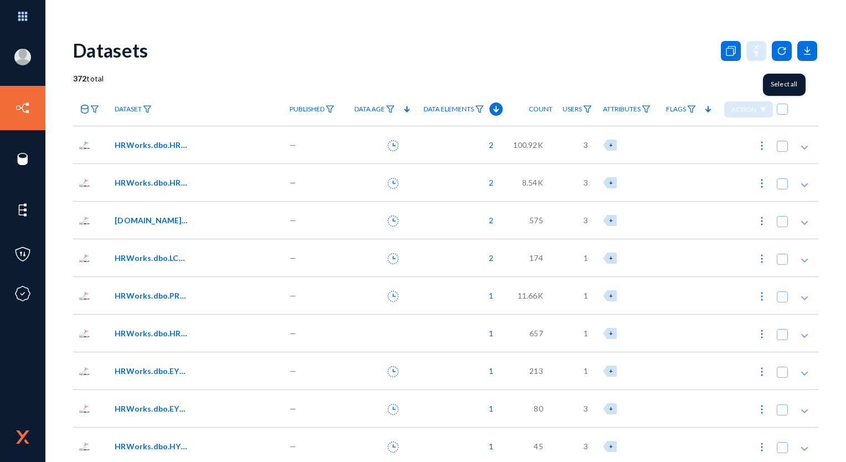
checkbox input "true"
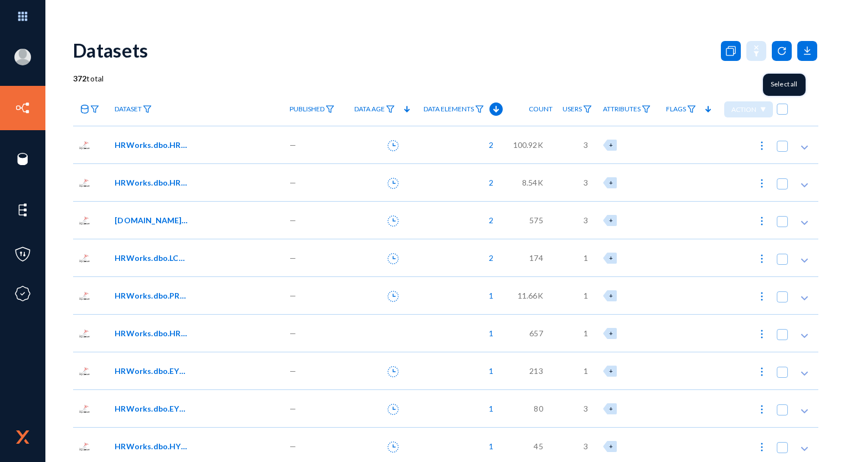
checkbox input "true"
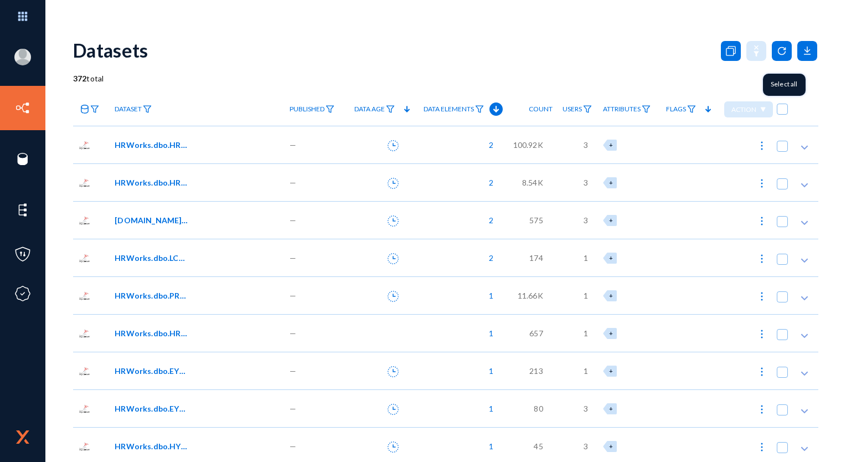
checkbox input "true"
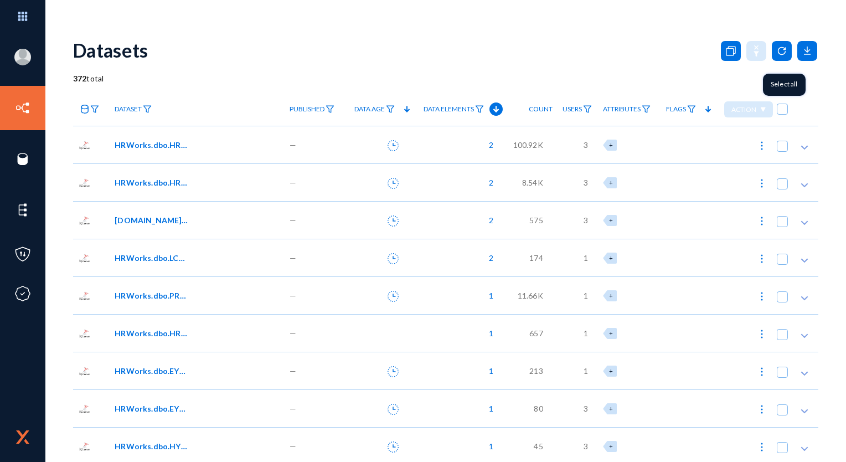
checkbox input "true"
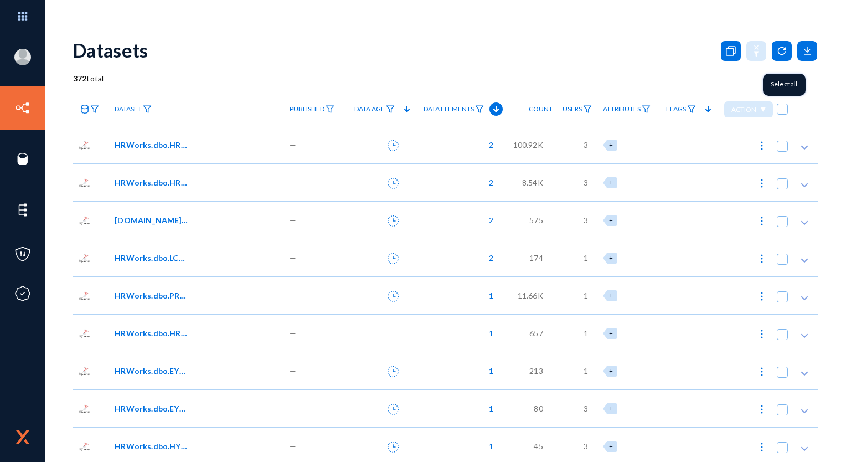
checkbox input "true"
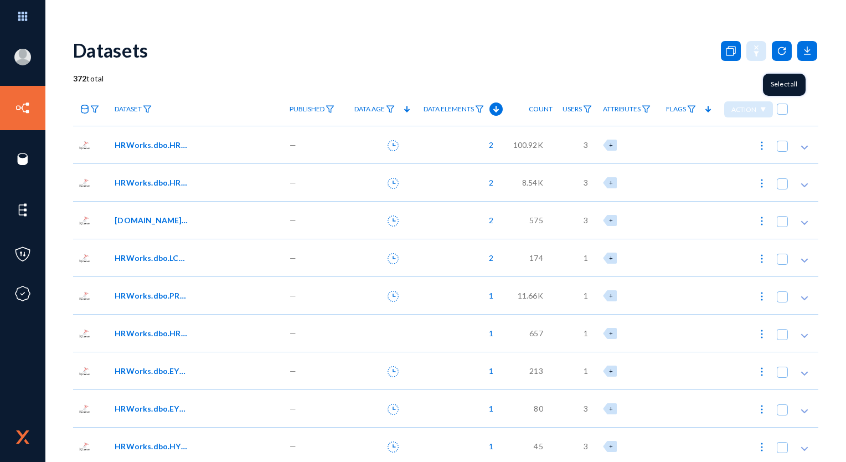
checkbox input "true"
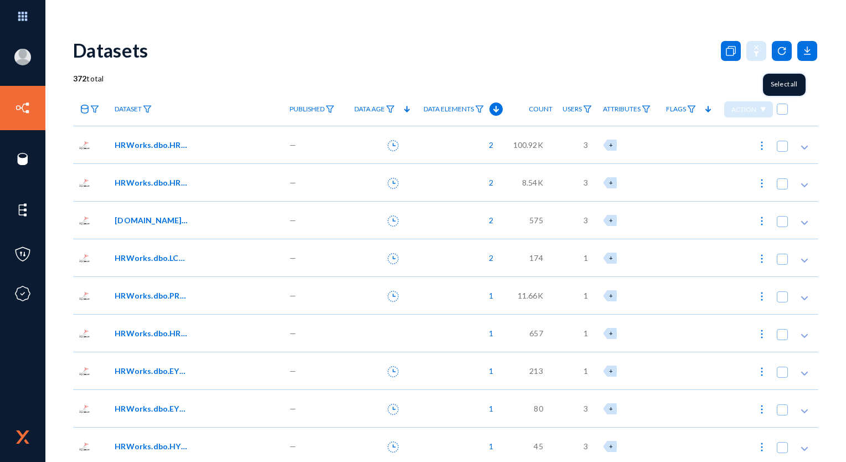
checkbox input "true"
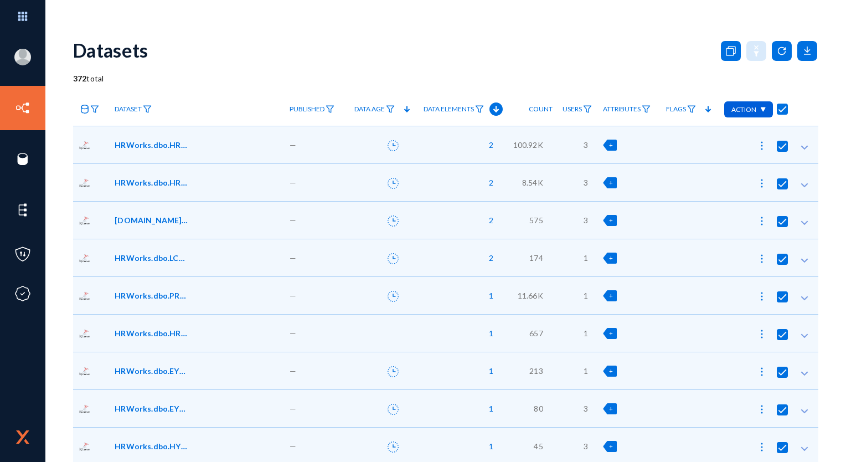
click at [760, 110] on img at bounding box center [763, 110] width 6 height 6
click at [707, 136] on button "Add Flags 372" at bounding box center [715, 135] width 110 height 27
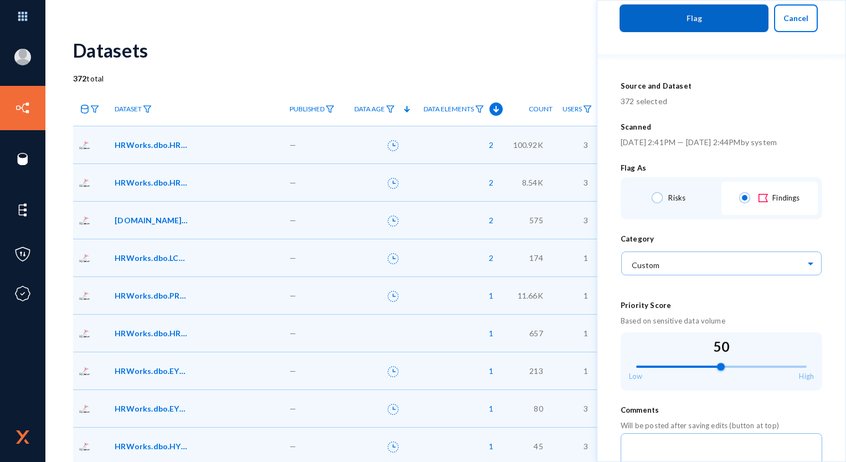
scroll to position [111, 0]
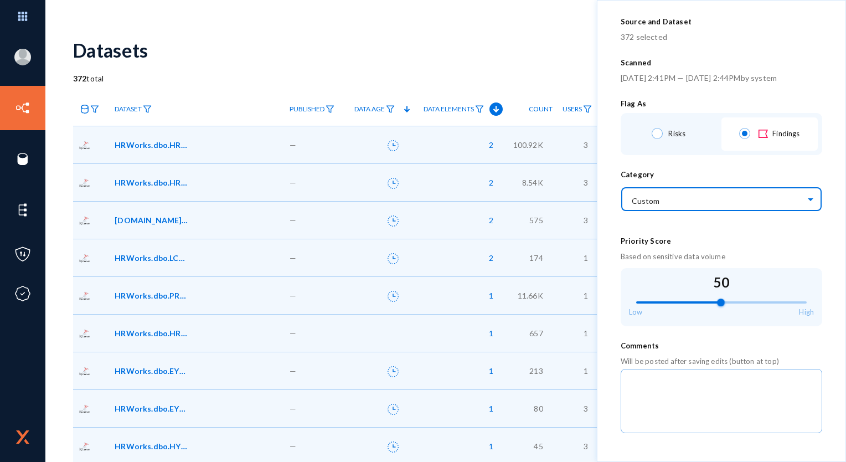
click at [809, 201] on span at bounding box center [812, 198] width 13 height 8
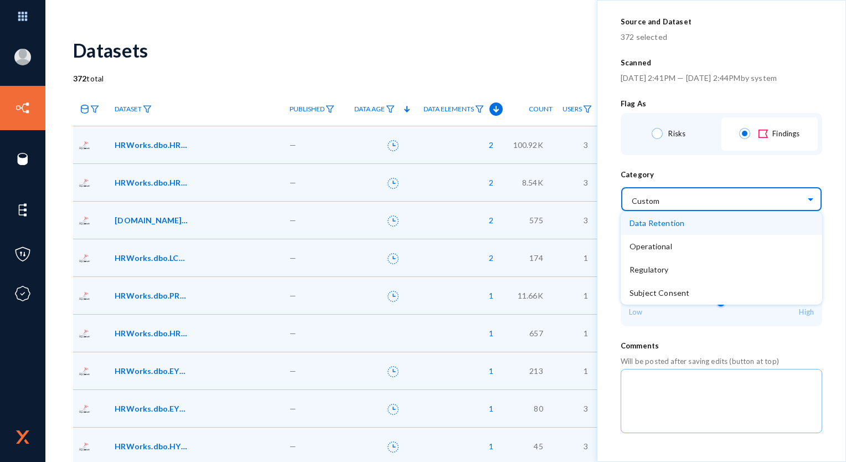
click at [738, 170] on div "Category" at bounding box center [722, 174] width 202 height 12
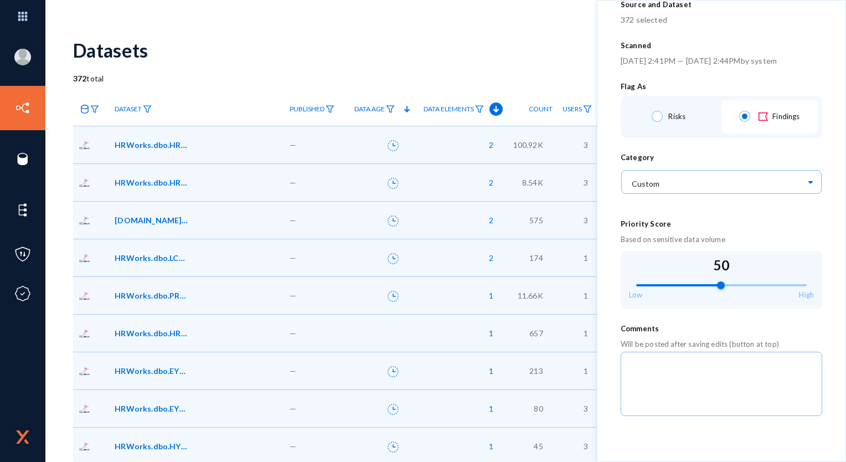
scroll to position [0, 0]
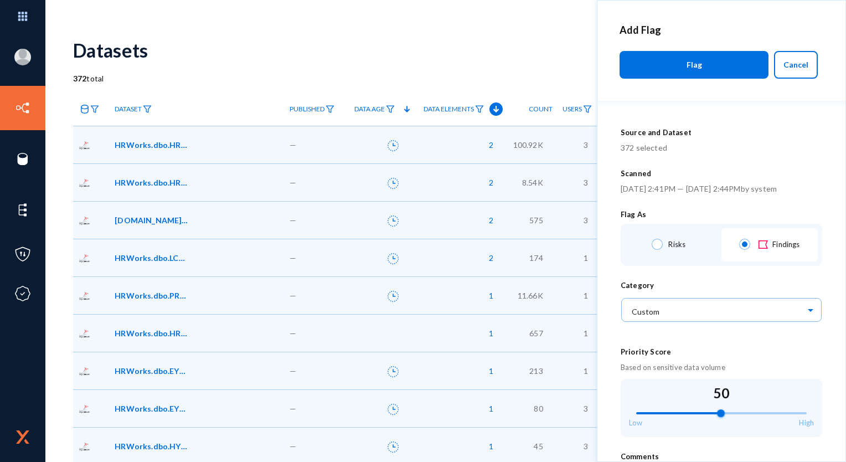
click at [809, 71] on button "Cancel" at bounding box center [796, 65] width 44 height 28
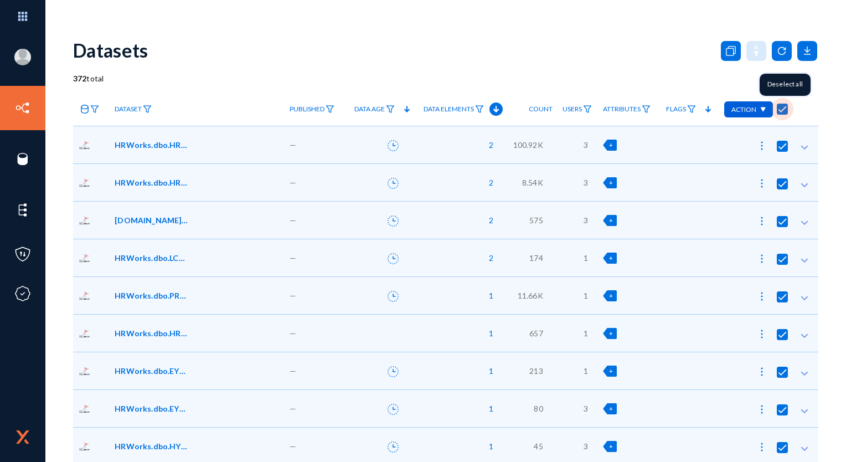
click at [781, 110] on span at bounding box center [782, 109] width 11 height 11
click at [782, 114] on input "checkbox" at bounding box center [782, 114] width 1 height 1
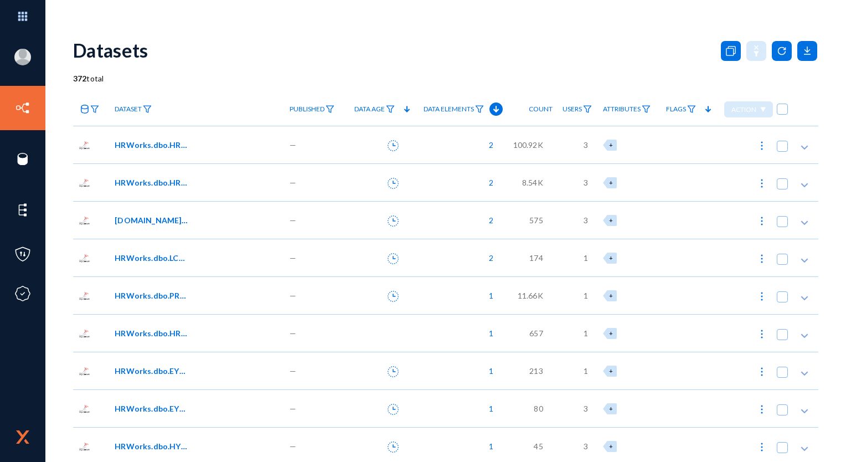
click at [635, 65] on div "Datasets" at bounding box center [446, 50] width 746 height 45
click at [644, 70] on div "Datasets" at bounding box center [446, 50] width 746 height 45
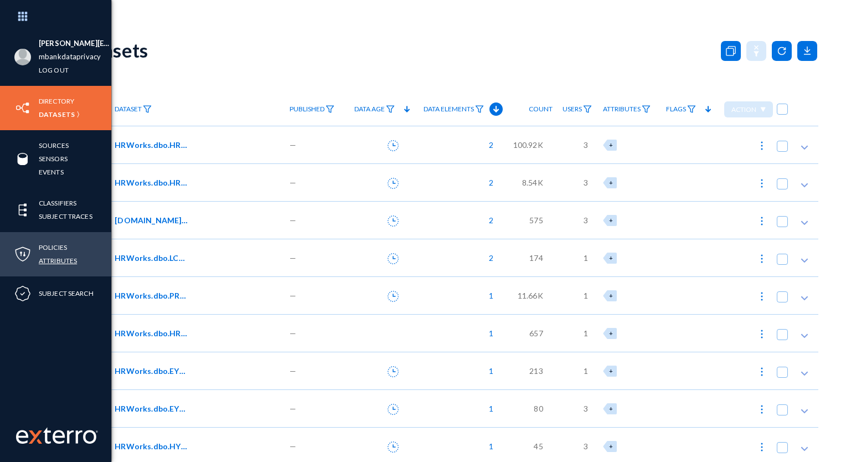
click at [55, 265] on link "Attributes" at bounding box center [58, 260] width 38 height 13
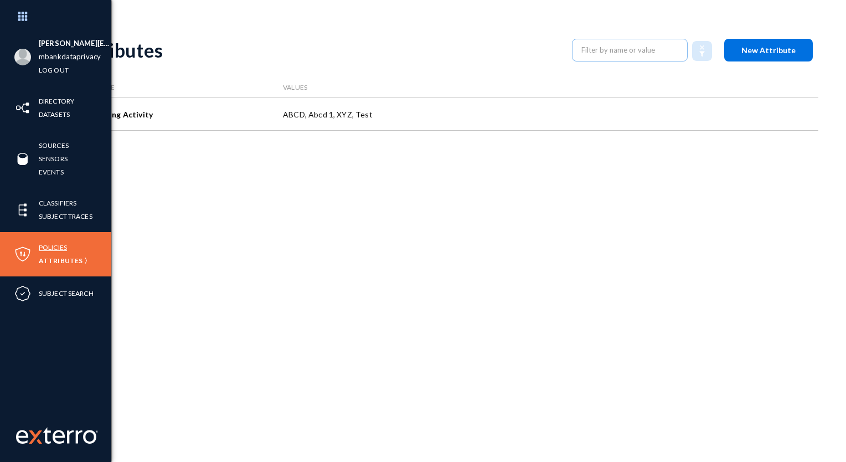
click at [43, 251] on link "Policies" at bounding box center [53, 247] width 28 height 13
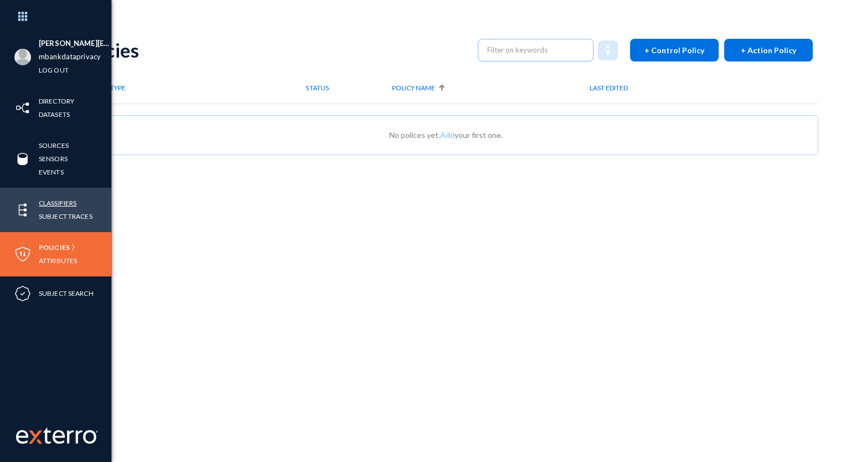
click at [62, 204] on link "Classifiers" at bounding box center [58, 203] width 38 height 13
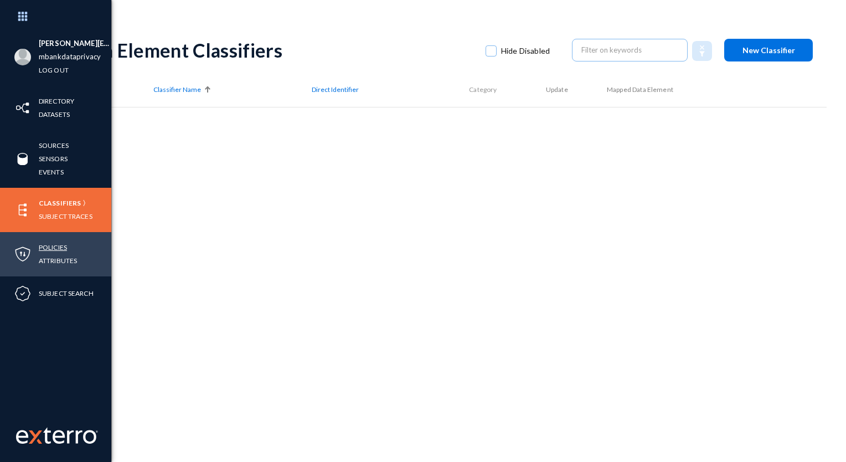
click at [52, 244] on link "Policies" at bounding box center [53, 247] width 28 height 13
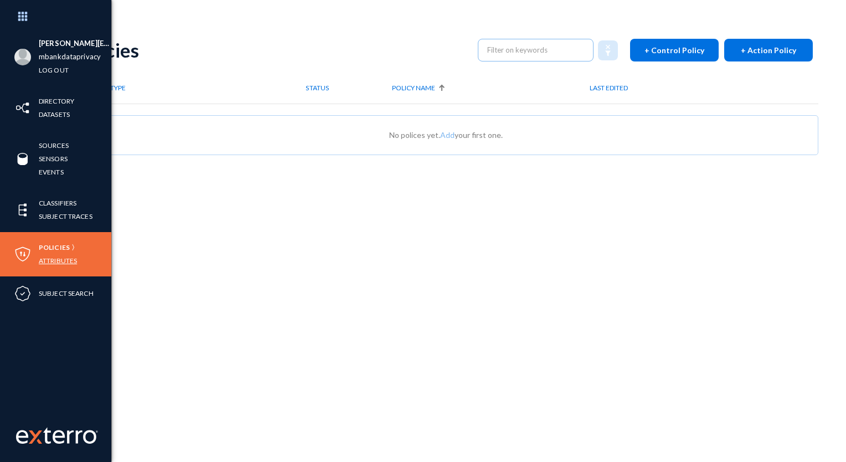
click at [53, 262] on link "Attributes" at bounding box center [58, 260] width 38 height 13
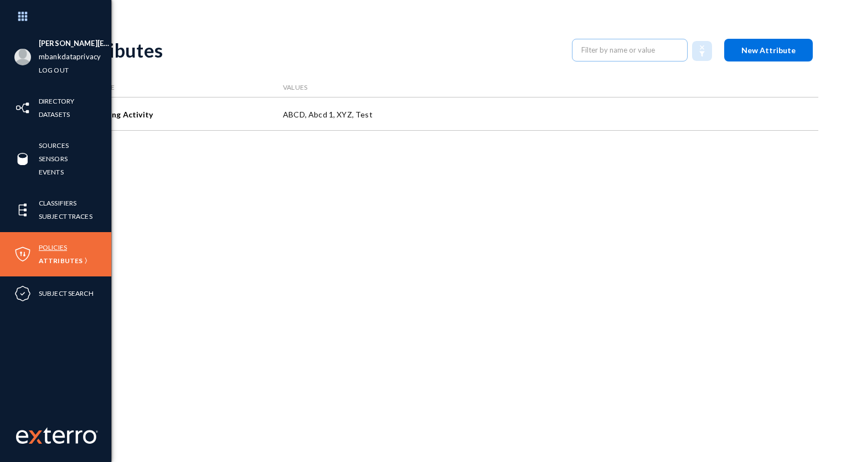
click at [60, 248] on link "Policies" at bounding box center [53, 247] width 28 height 13
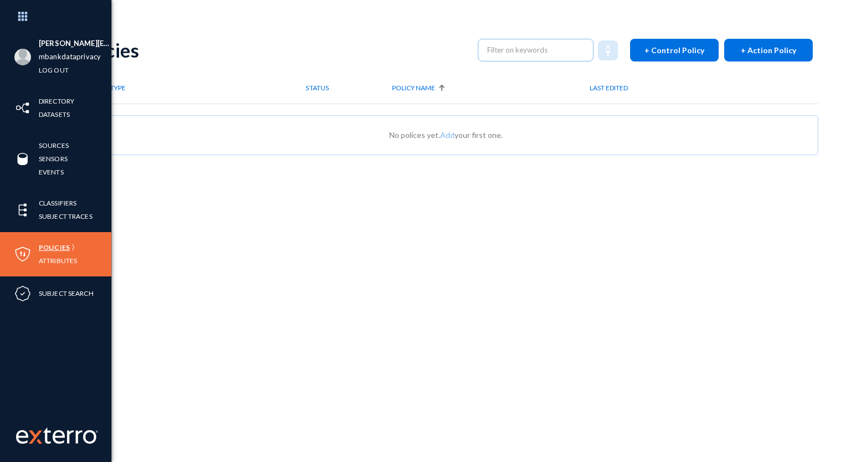
click at [48, 249] on link "Policies" at bounding box center [54, 247] width 31 height 13
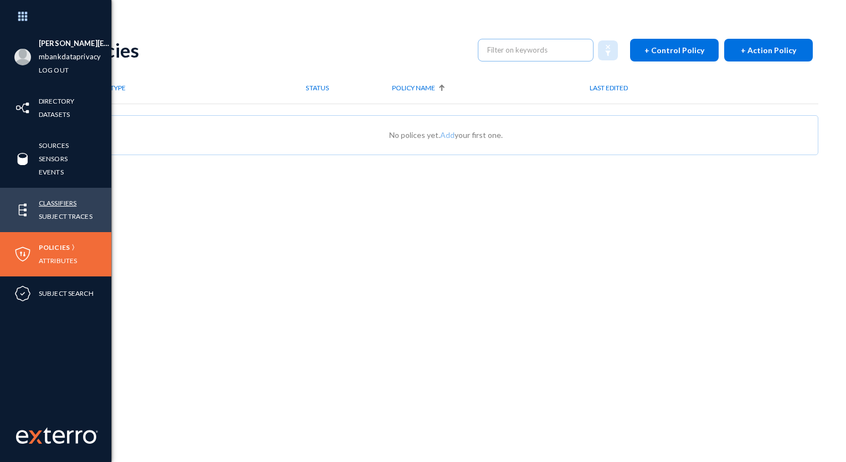
click at [58, 203] on link "Classifiers" at bounding box center [58, 203] width 38 height 13
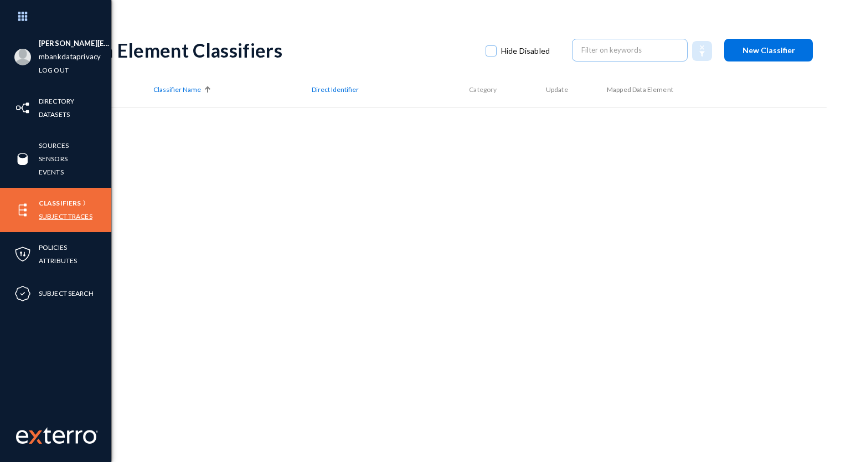
click at [59, 214] on link "Subject Traces" at bounding box center [66, 216] width 54 height 13
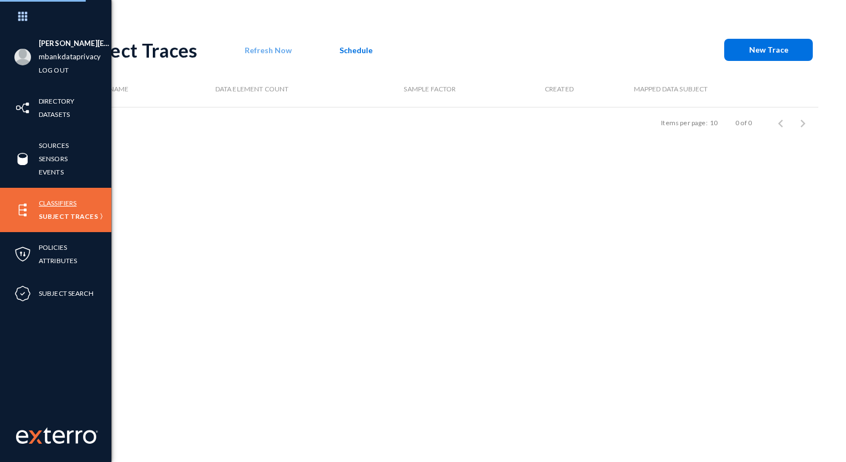
click at [64, 204] on link "Classifiers" at bounding box center [58, 203] width 38 height 13
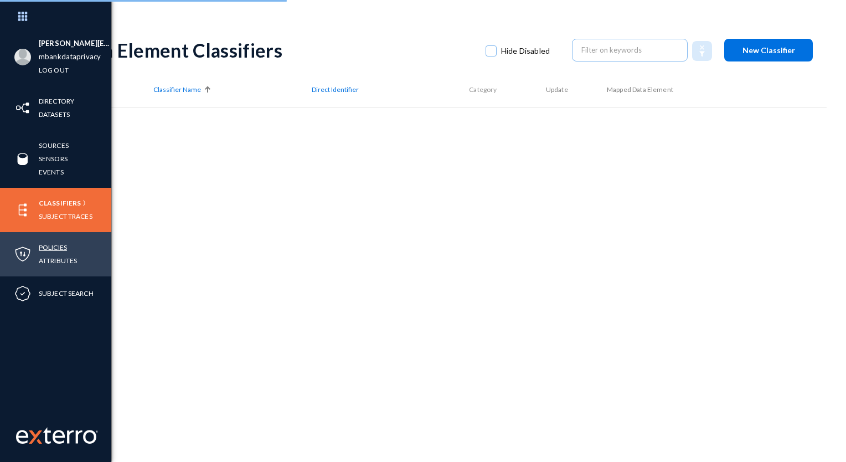
click at [50, 244] on link "Policies" at bounding box center [53, 247] width 28 height 13
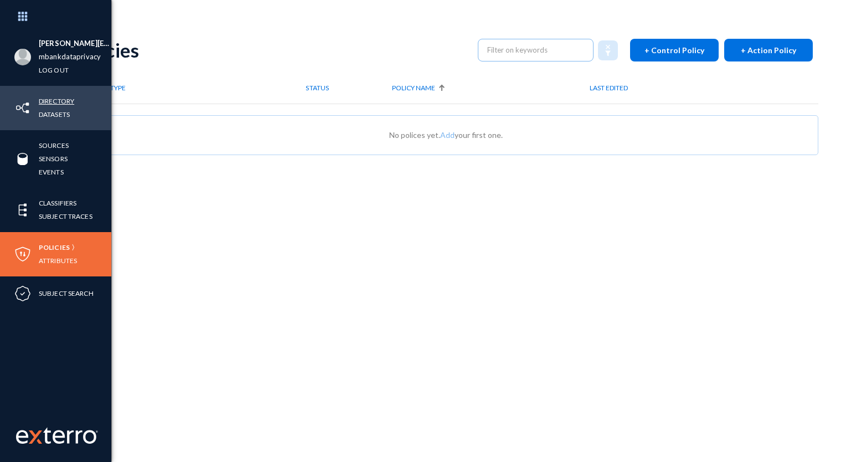
click at [68, 101] on link "Directory" at bounding box center [56, 101] width 35 height 13
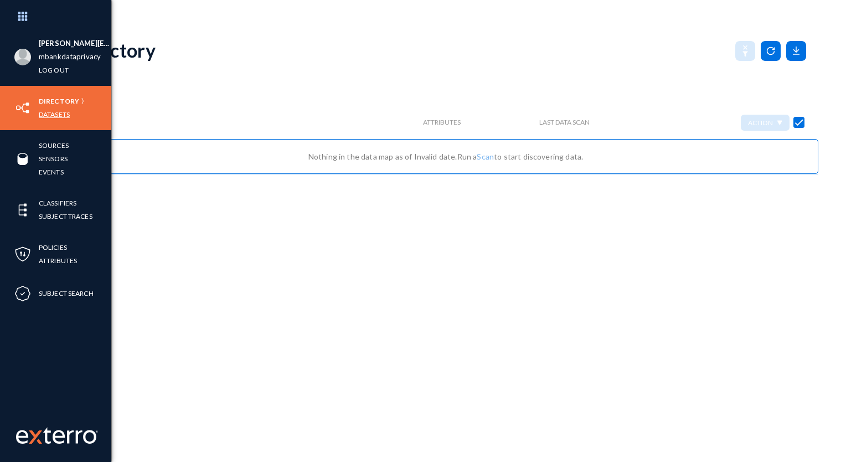
click at [59, 112] on link "Datasets" at bounding box center [54, 114] width 31 height 13
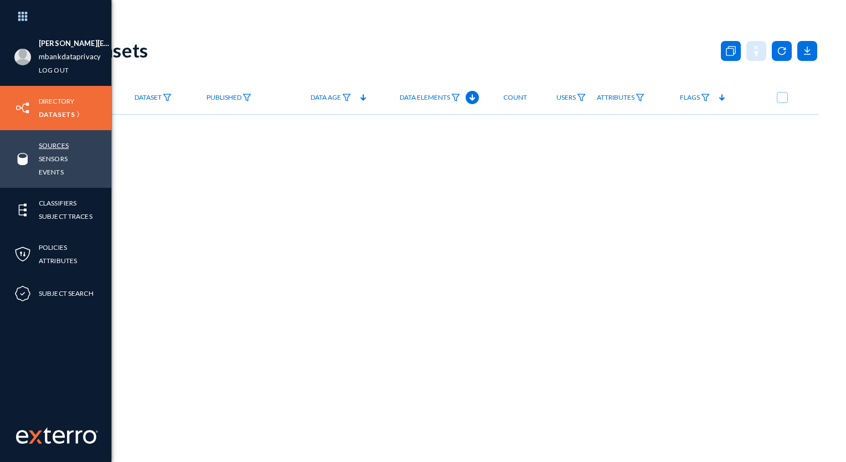
click at [58, 140] on link "Sources" at bounding box center [54, 145] width 30 height 13
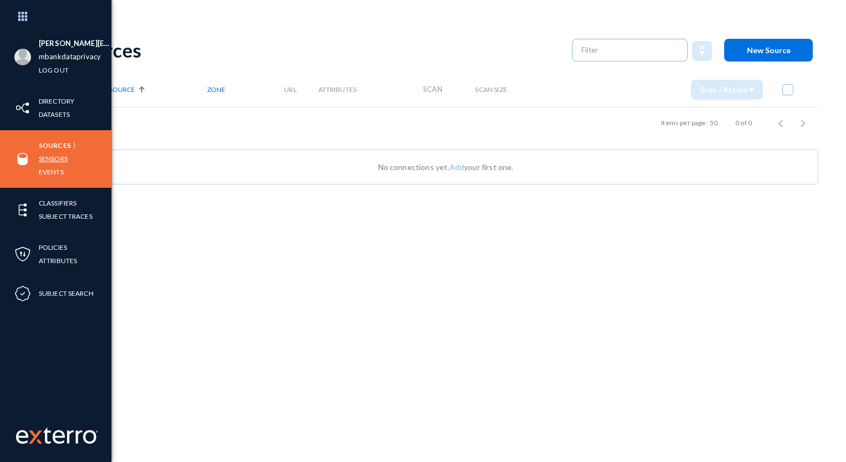
click at [60, 155] on link "Sensors" at bounding box center [53, 158] width 29 height 13
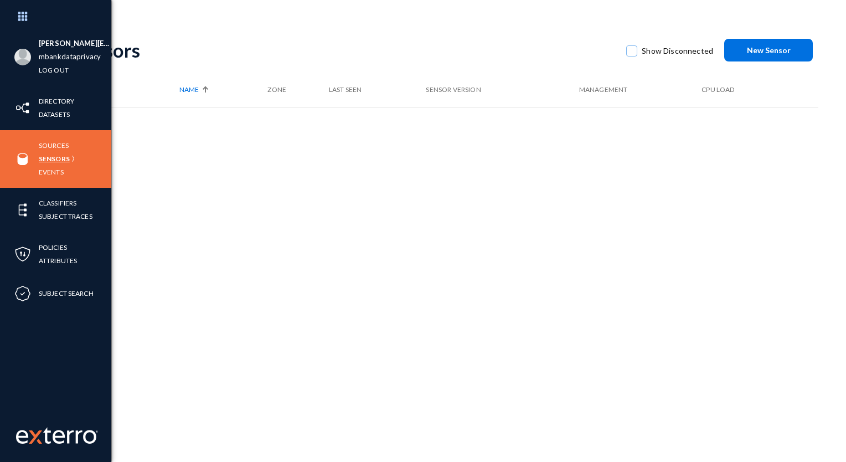
click at [66, 158] on link "Sensors" at bounding box center [54, 158] width 31 height 13
click at [43, 171] on link "Events" at bounding box center [51, 172] width 25 height 13
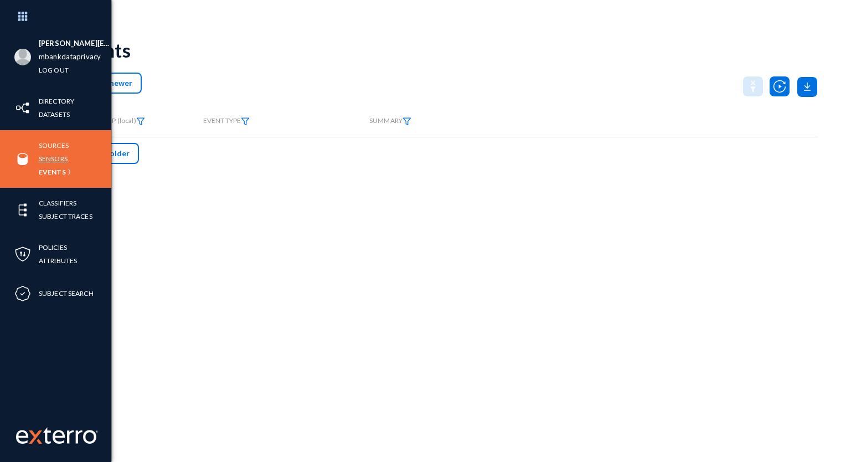
click at [59, 162] on link "Sensors" at bounding box center [53, 158] width 29 height 13
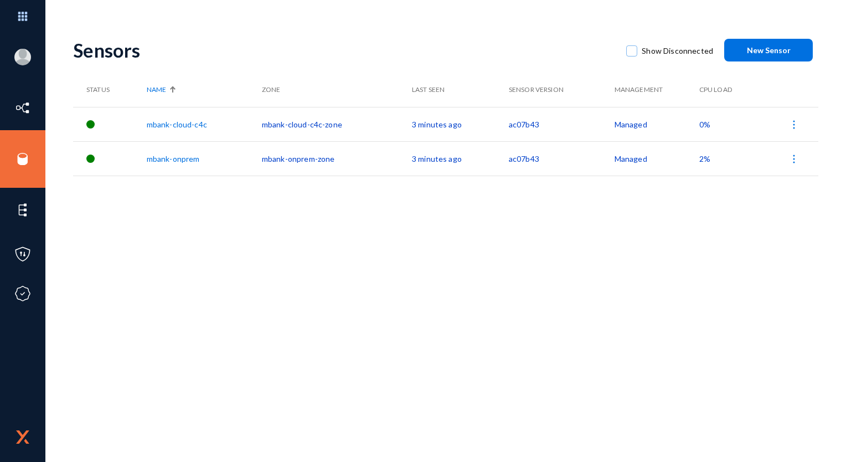
click at [194, 156] on link "mbank-onprem" at bounding box center [173, 158] width 53 height 9
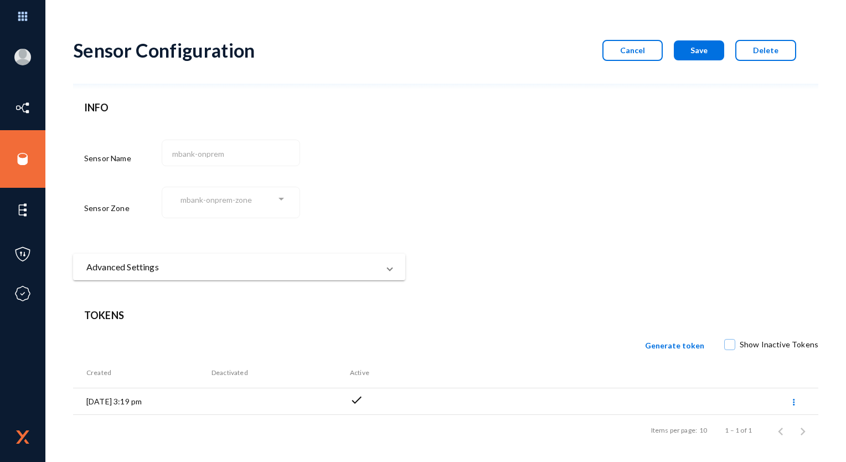
scroll to position [1, 0]
click at [219, 266] on mat-panel-title "Advanced Settings" at bounding box center [232, 266] width 292 height 13
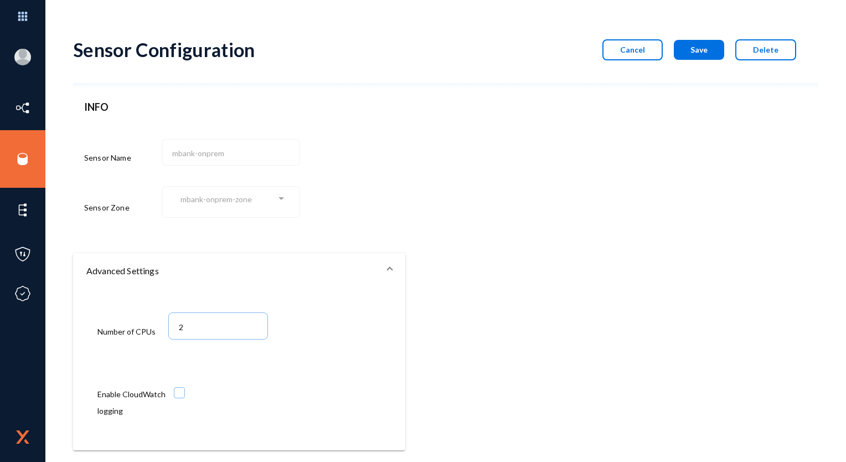
click at [219, 266] on mat-panel-title "Advanced Settings" at bounding box center [232, 270] width 292 height 13
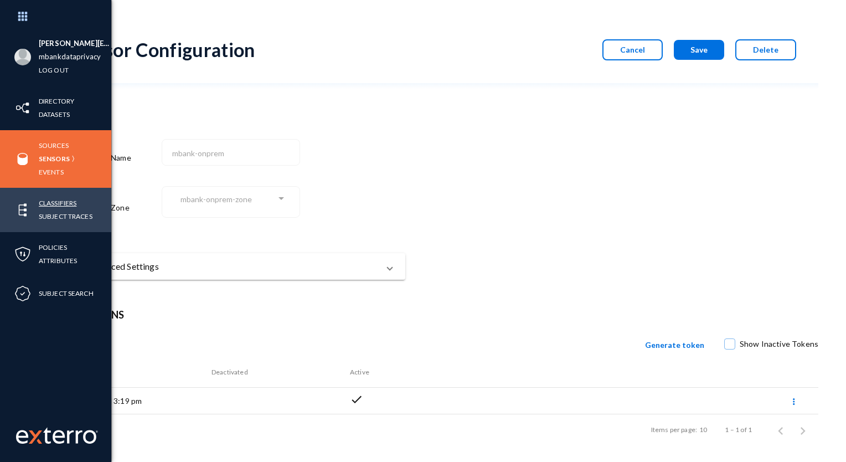
click at [55, 205] on link "Classifiers" at bounding box center [58, 203] width 38 height 13
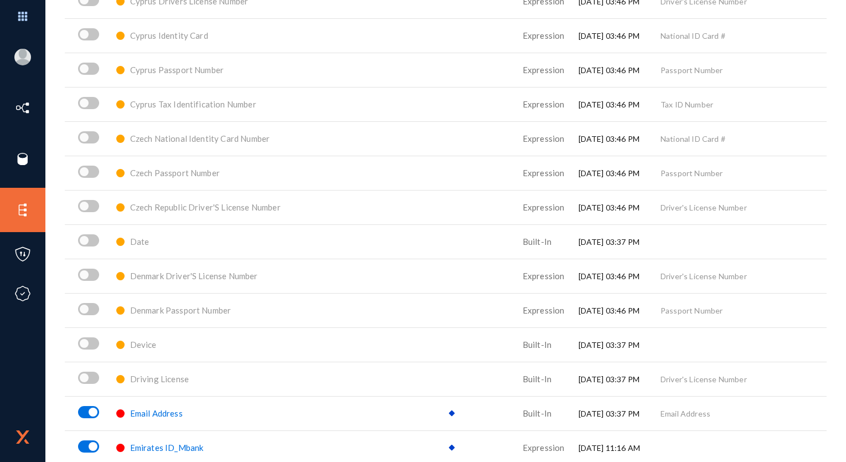
scroll to position [1552, 0]
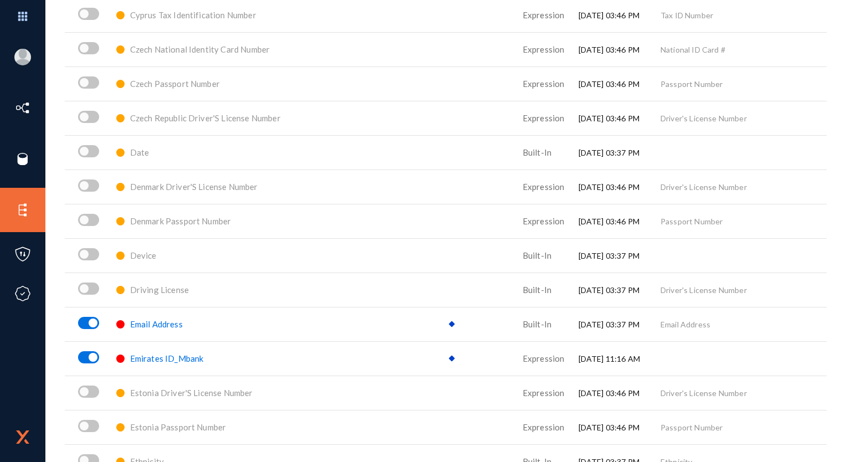
click at [177, 355] on span "Emirates ID_Mbank" at bounding box center [167, 358] width 74 height 10
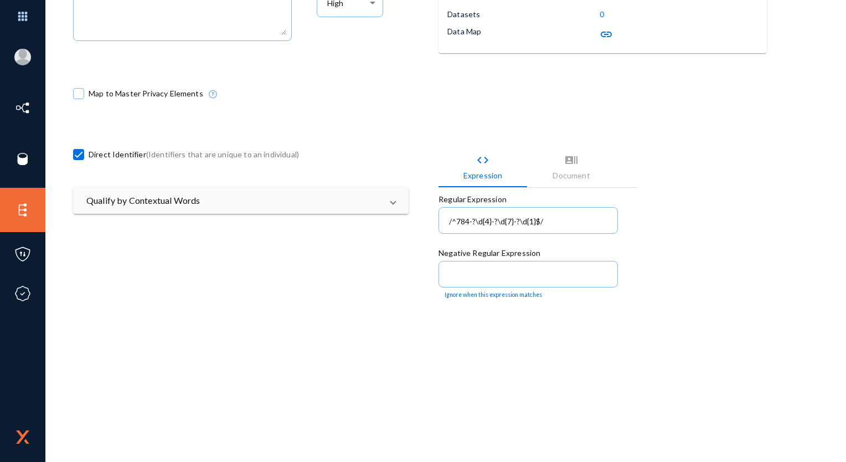
scroll to position [277, 0]
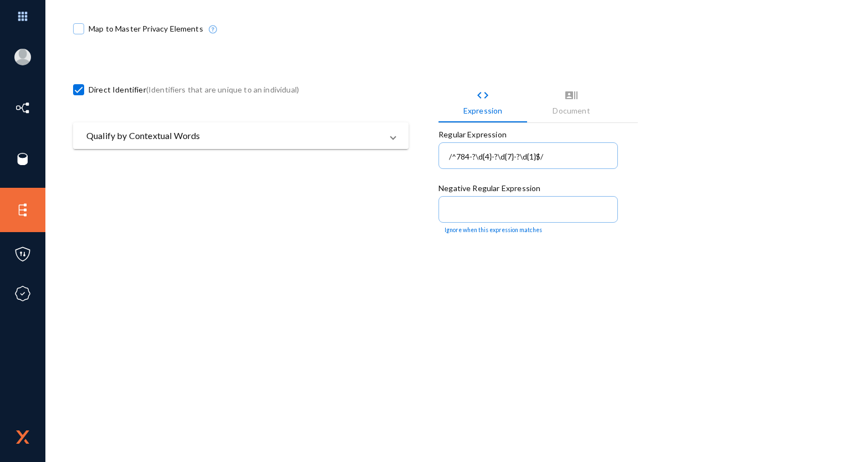
click at [259, 143] on mat-expansion-panel-header "Qualify by Contextual Words" at bounding box center [241, 135] width 336 height 27
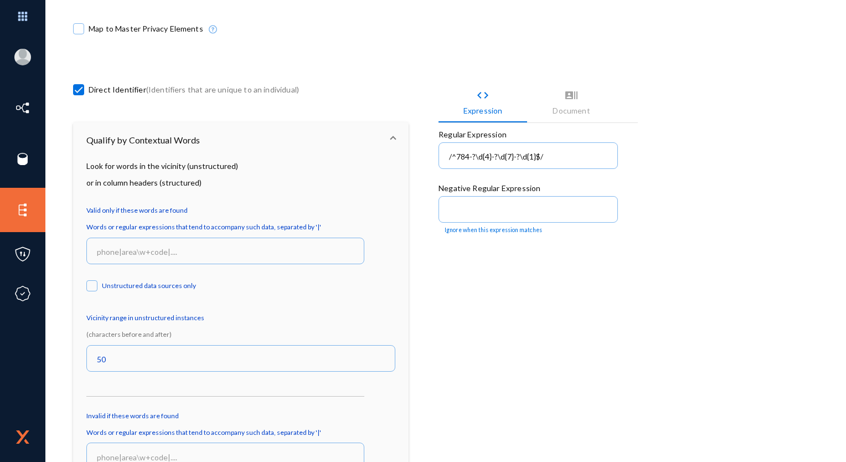
click at [581, 106] on div "Document" at bounding box center [571, 111] width 37 height 12
click at [572, 95] on mat-icon "recent_actors" at bounding box center [571, 95] width 13 height 13
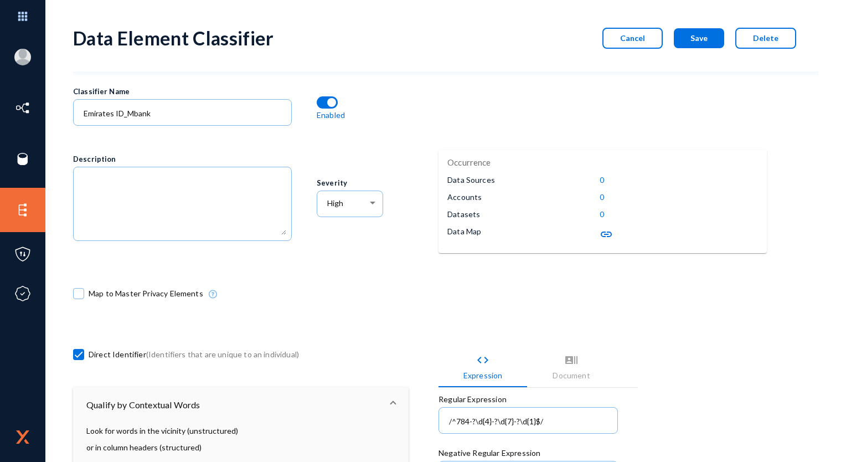
scroll to position [0, 0]
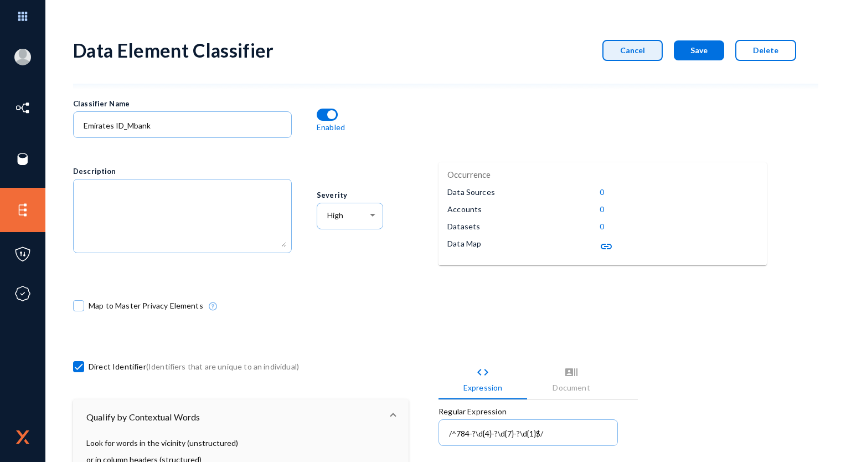
click at [614, 58] on button "Cancel" at bounding box center [633, 50] width 60 height 21
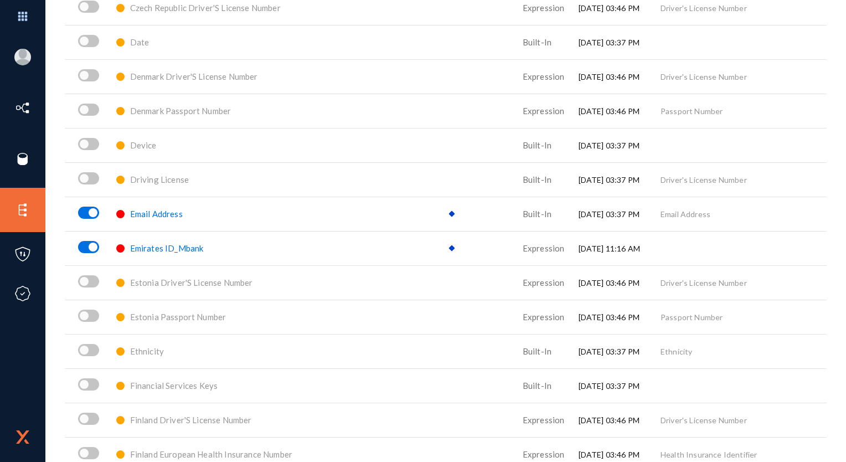
scroll to position [1828, 0]
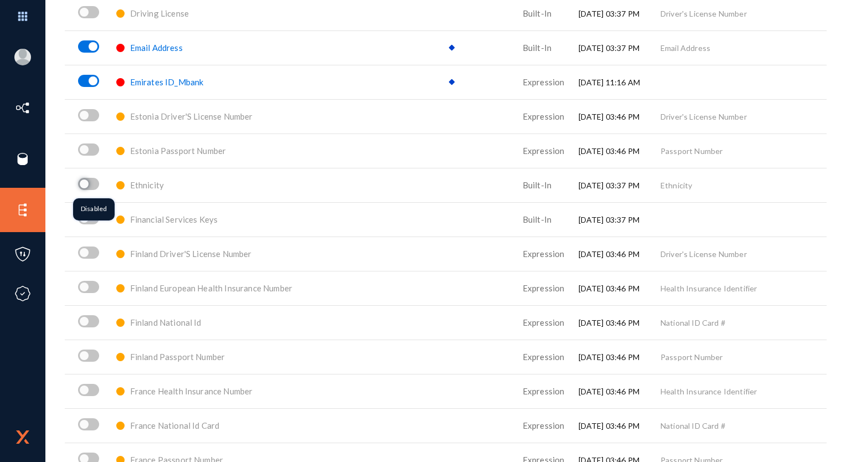
click at [82, 184] on span at bounding box center [84, 183] width 9 height 9
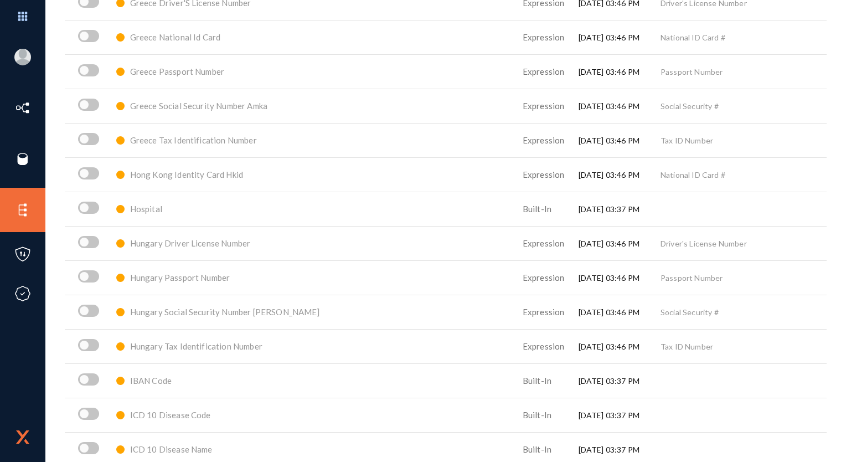
scroll to position [2604, 0]
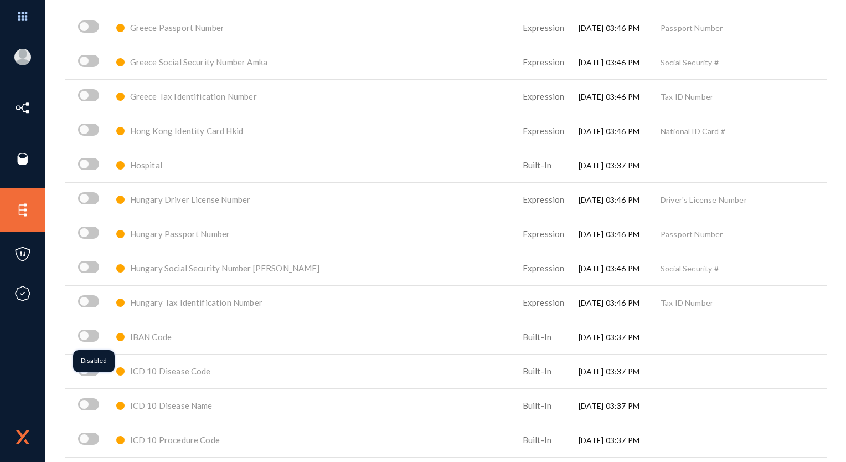
click at [90, 336] on span at bounding box center [88, 336] width 21 height 12
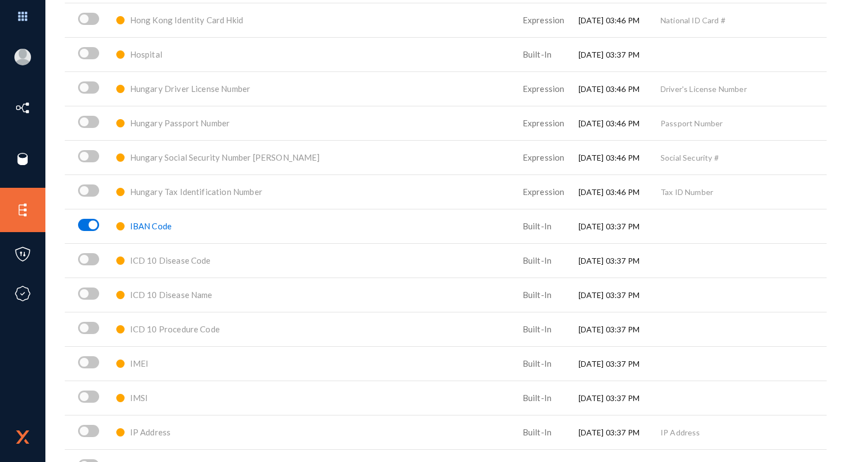
scroll to position [2825, 0]
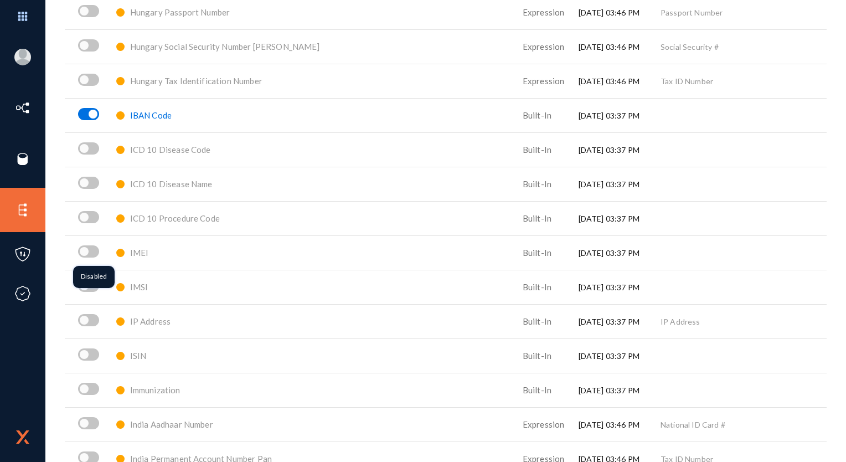
click at [95, 254] on span at bounding box center [88, 251] width 21 height 12
click at [80, 289] on span at bounding box center [83, 283] width 11 height 11
click at [90, 322] on span at bounding box center [88, 320] width 21 height 12
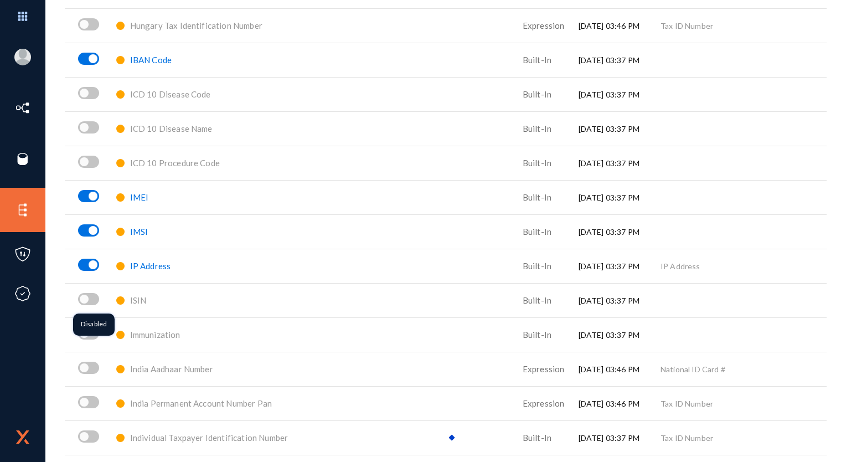
click at [95, 302] on span at bounding box center [88, 299] width 21 height 12
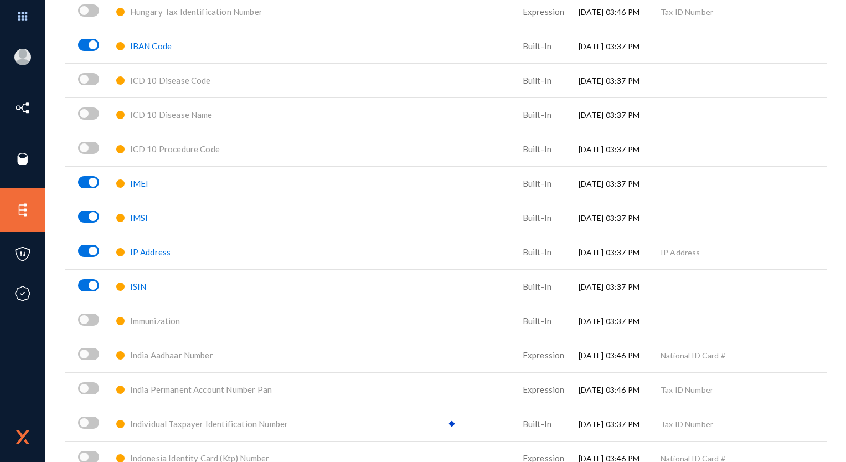
scroll to position [2936, 0]
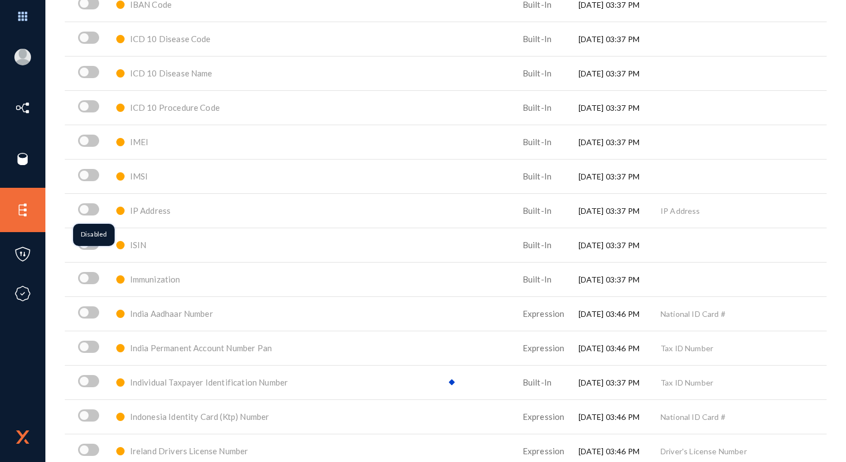
click at [93, 207] on span at bounding box center [88, 209] width 21 height 12
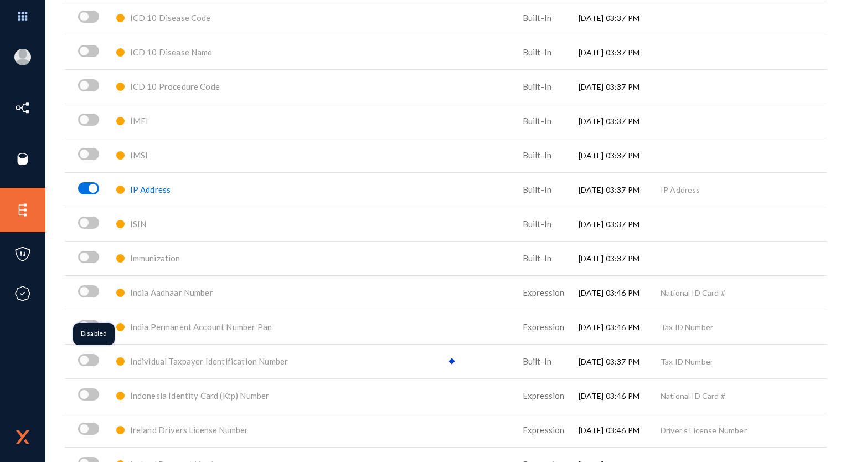
scroll to position [2991, 0]
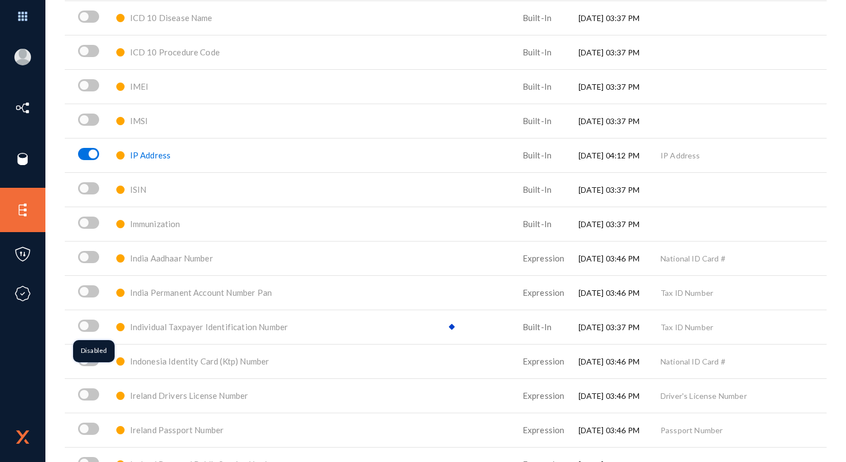
click at [89, 320] on span at bounding box center [88, 326] width 21 height 12
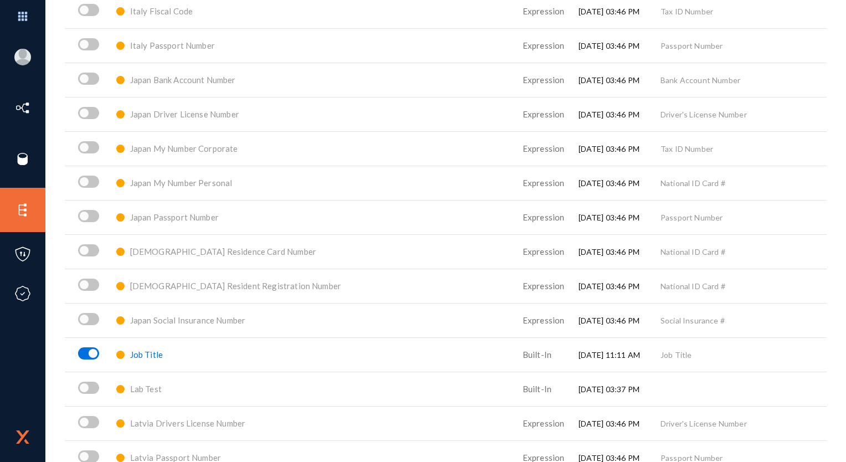
scroll to position [3601, 0]
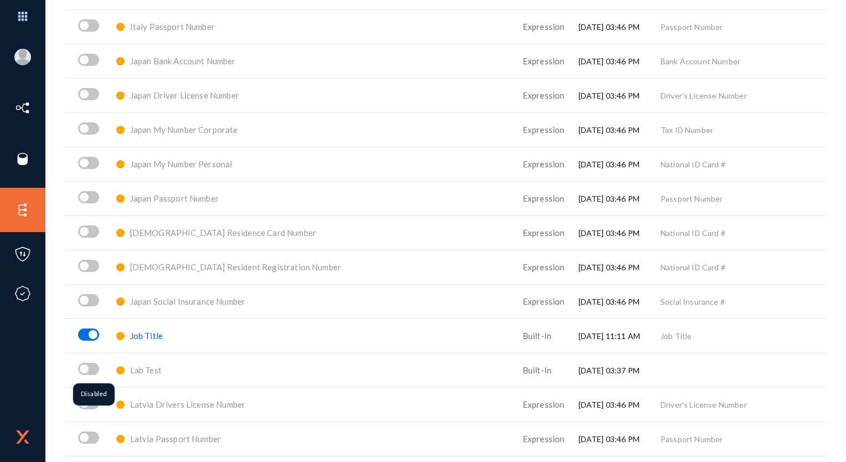
click at [93, 366] on span at bounding box center [88, 369] width 21 height 12
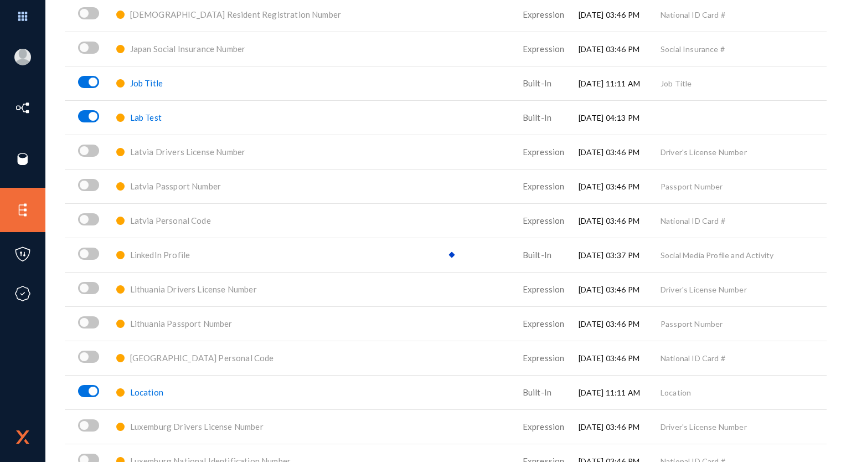
scroll to position [3878, 0]
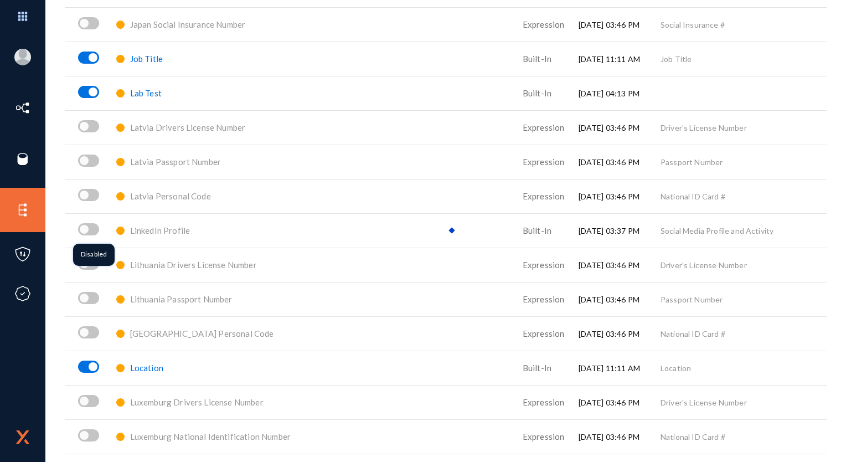
click at [94, 233] on span at bounding box center [88, 229] width 21 height 12
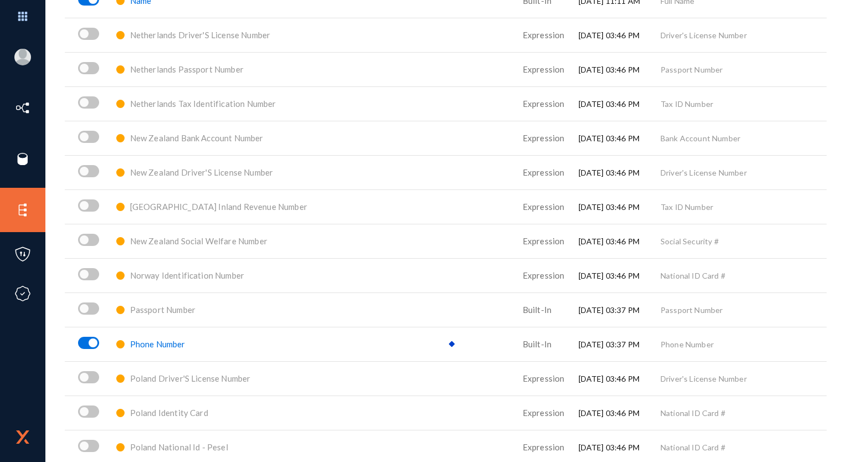
scroll to position [4764, 0]
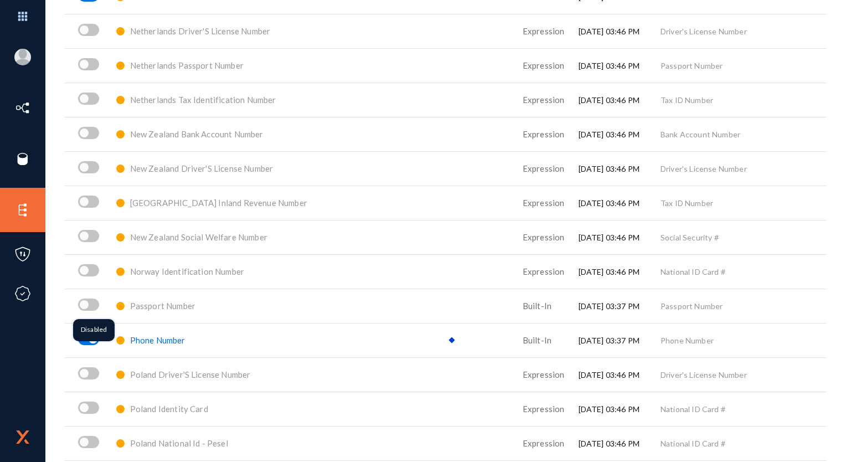
click at [93, 304] on span at bounding box center [88, 305] width 21 height 12
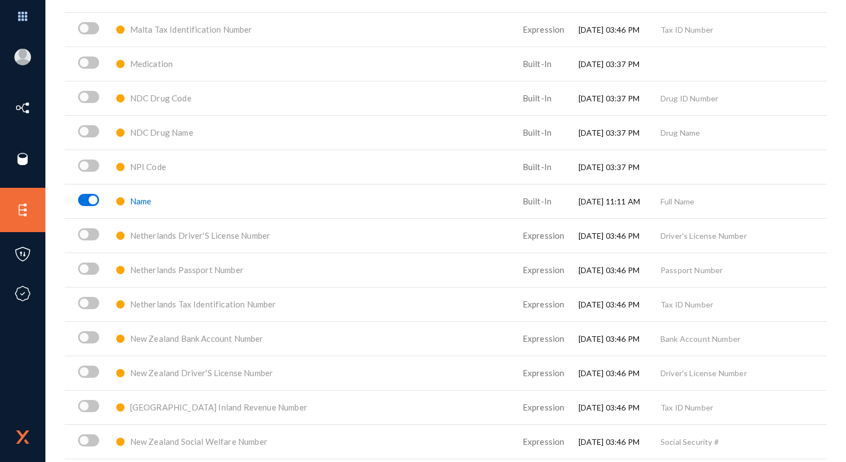
scroll to position [4543, 0]
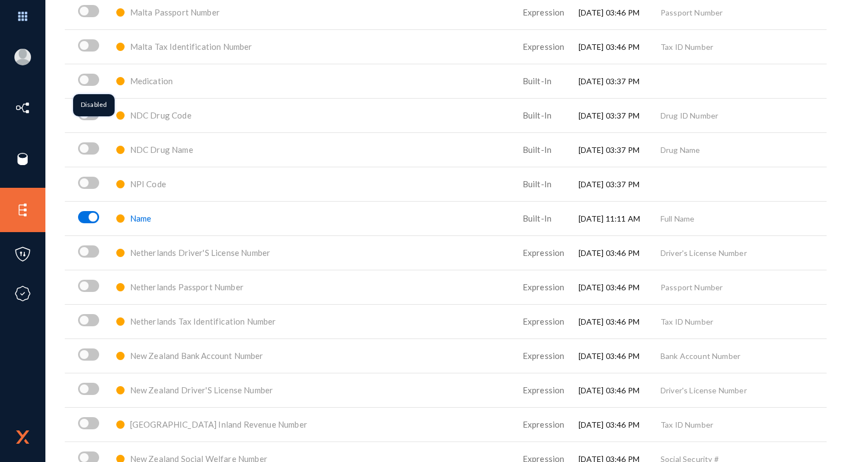
click at [93, 76] on span at bounding box center [88, 80] width 21 height 12
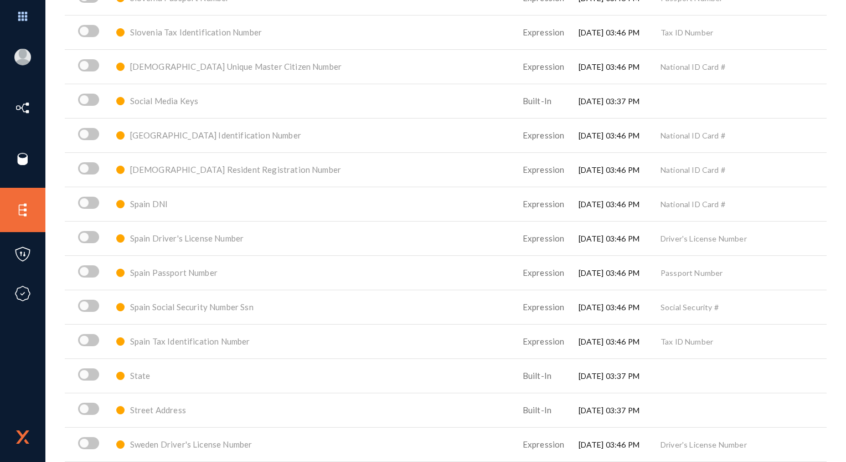
scroll to position [5927, 0]
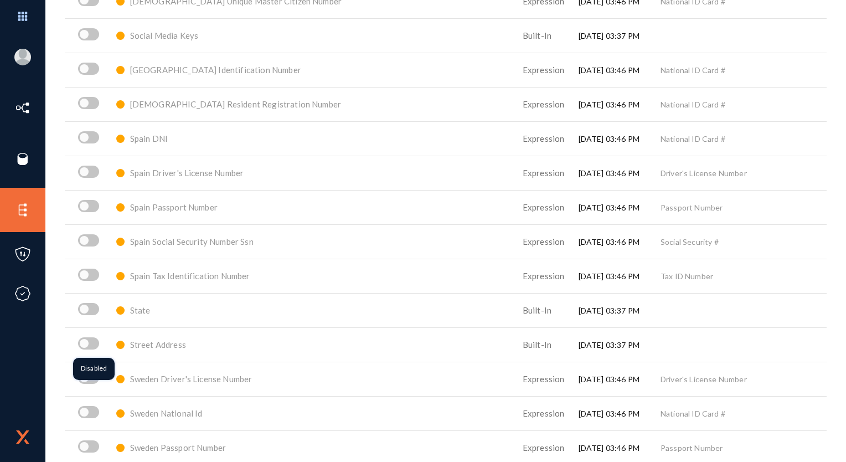
drag, startPoint x: 94, startPoint y: 340, endPoint x: 134, endPoint y: 339, distance: 39.9
click at [94, 340] on span at bounding box center [88, 343] width 21 height 12
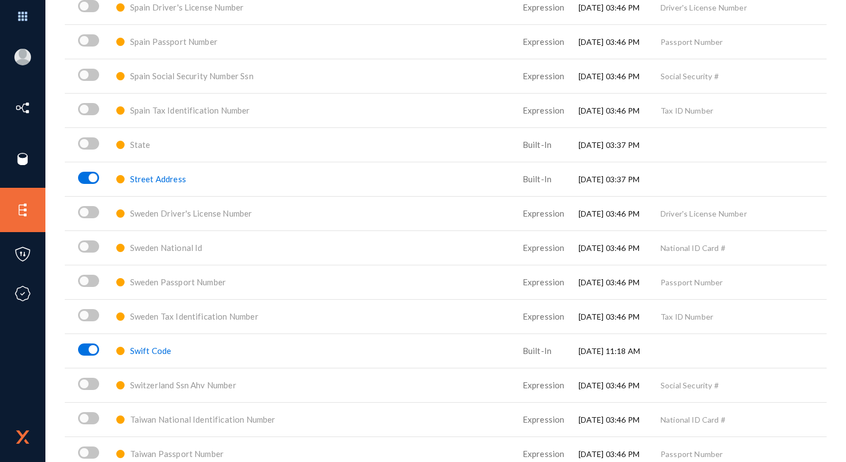
scroll to position [6094, 0]
click at [90, 141] on span at bounding box center [88, 143] width 21 height 12
click at [91, 175] on span at bounding box center [88, 177] width 21 height 12
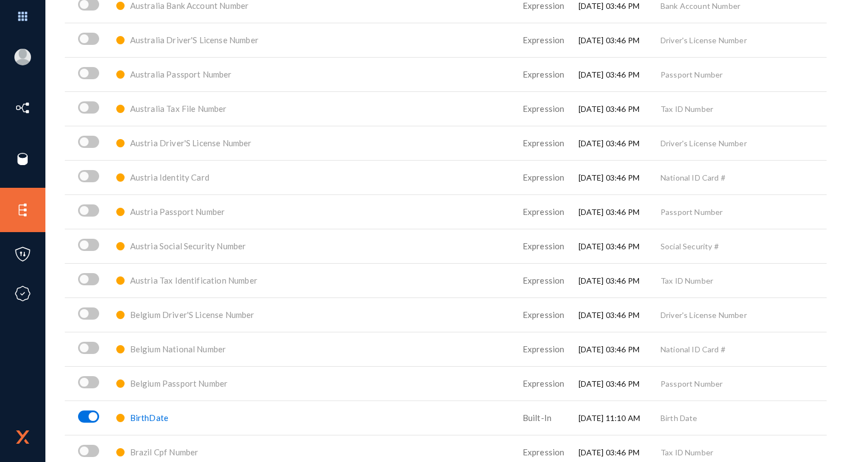
scroll to position [55, 0]
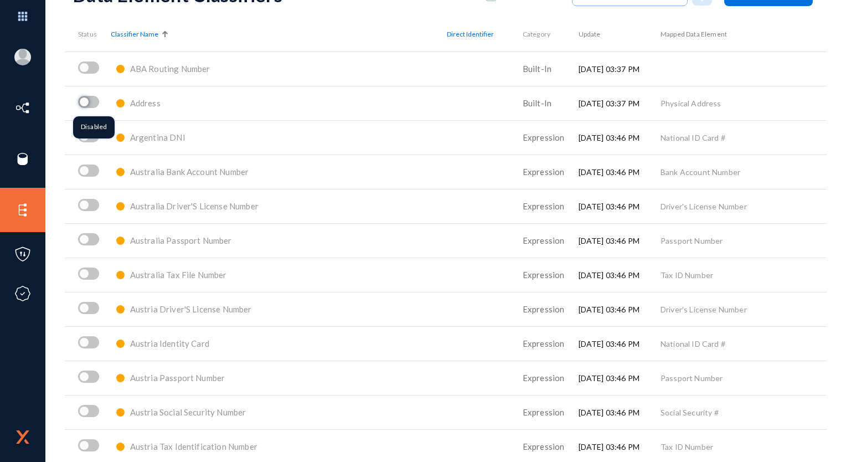
click at [86, 101] on span at bounding box center [84, 101] width 9 height 9
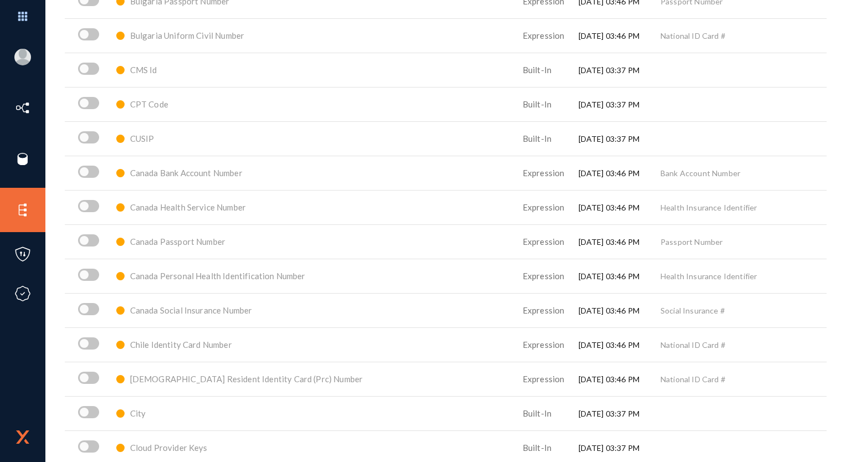
scroll to position [886, 0]
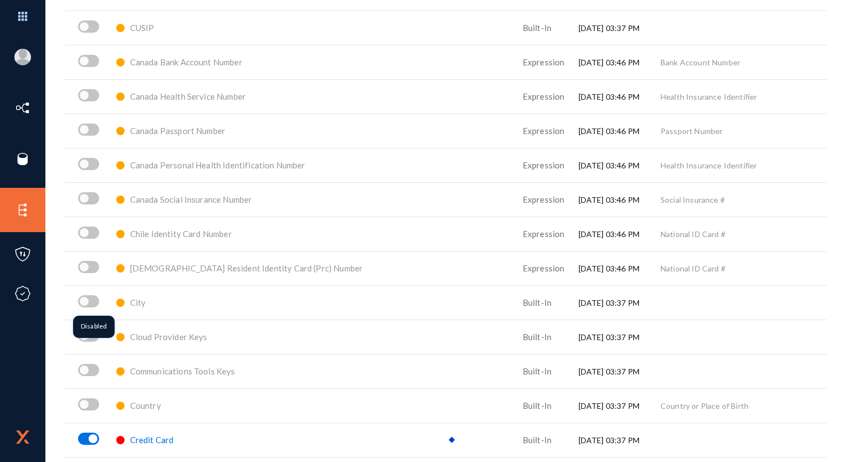
click at [89, 300] on span at bounding box center [83, 299] width 11 height 11
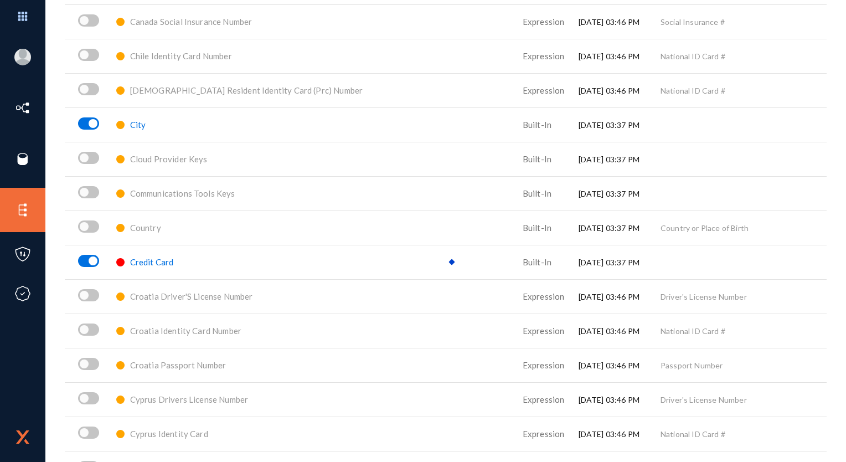
scroll to position [1108, 0]
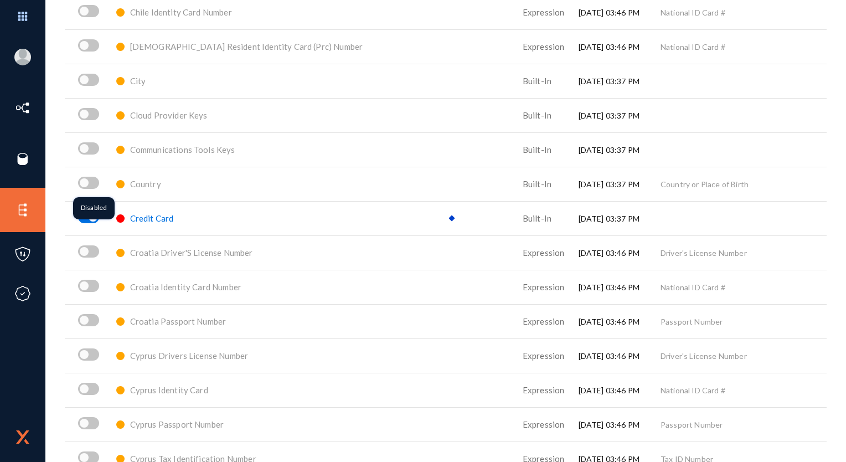
click at [96, 185] on span at bounding box center [88, 183] width 21 height 12
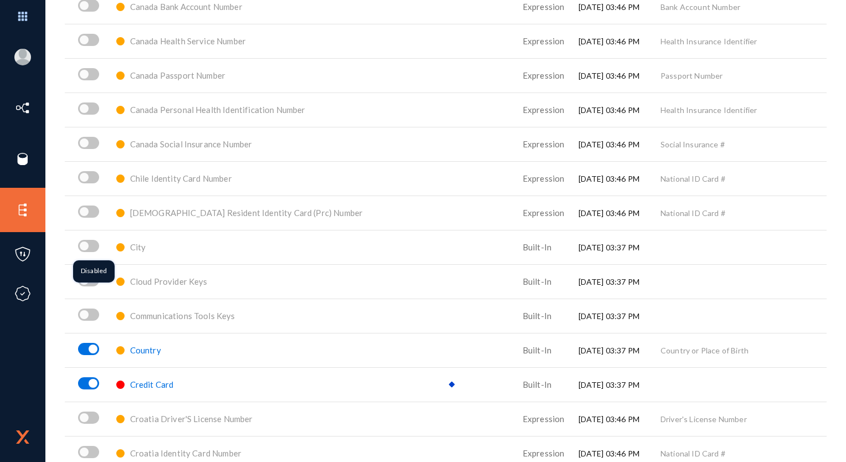
click at [97, 245] on span at bounding box center [88, 246] width 21 height 12
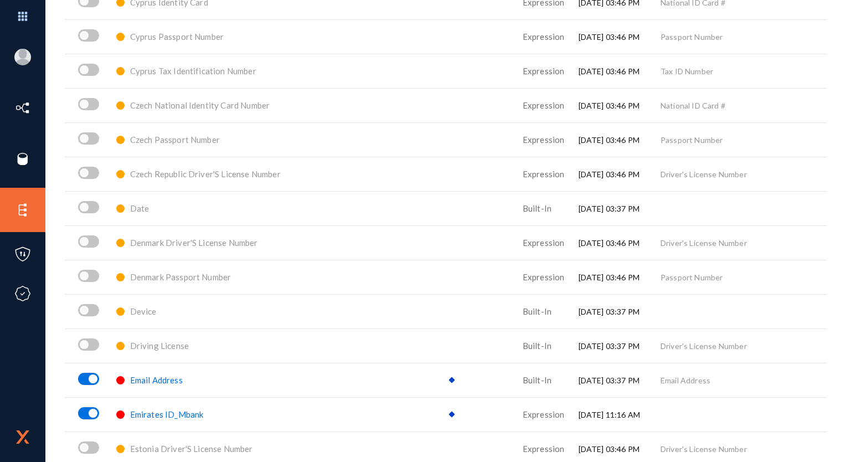
scroll to position [1717, 0]
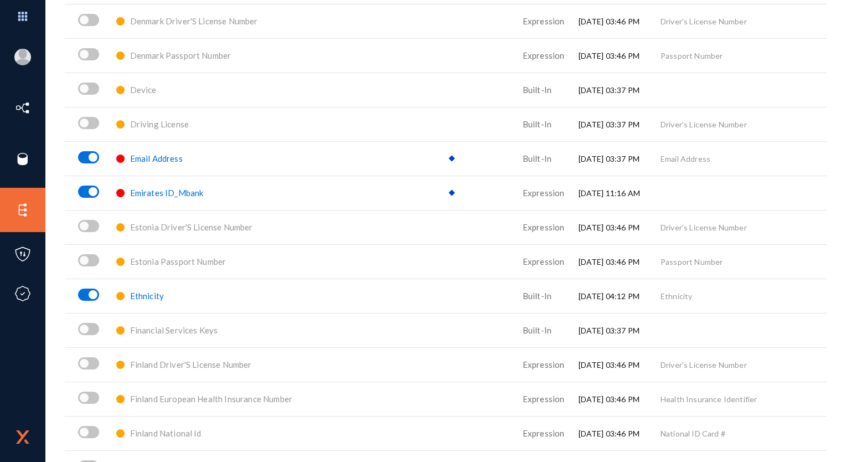
click at [166, 189] on span "Emirates ID_Mbank" at bounding box center [167, 193] width 74 height 10
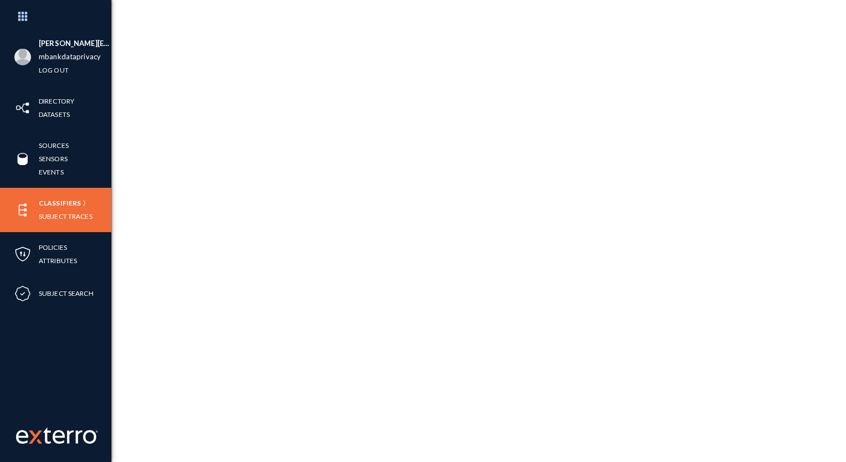
click at [56, 206] on link "Classifiers" at bounding box center [60, 203] width 42 height 13
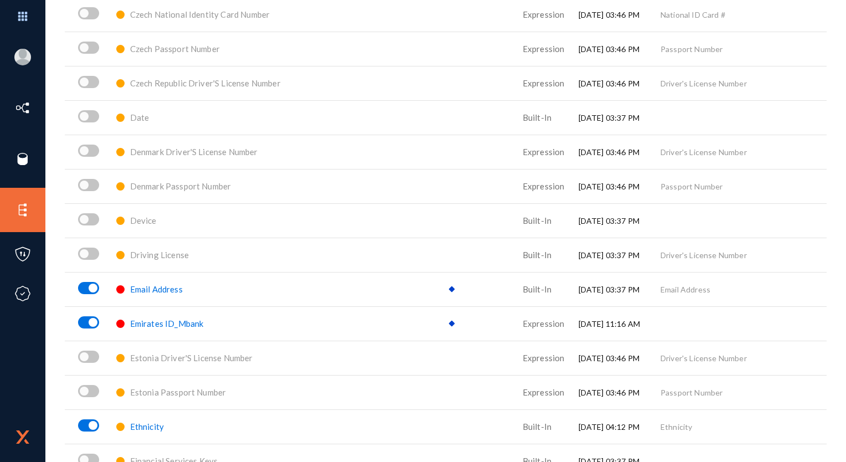
scroll to position [1607, 0]
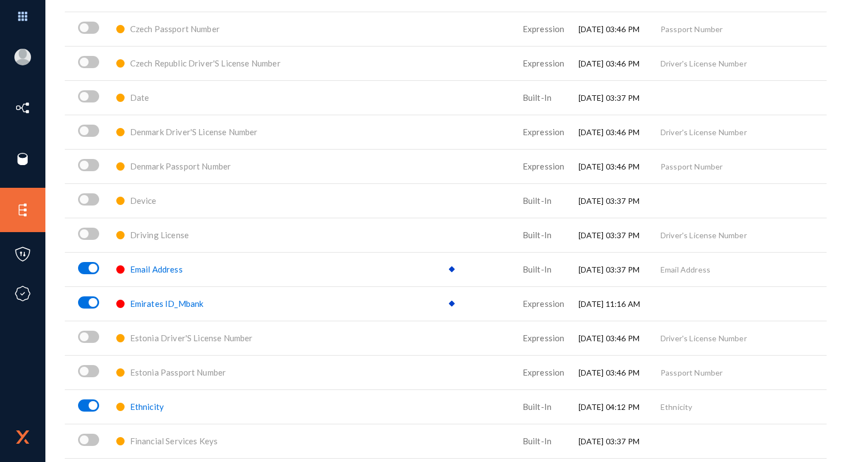
click at [151, 303] on span "Emirates ID_Mbank" at bounding box center [167, 304] width 74 height 10
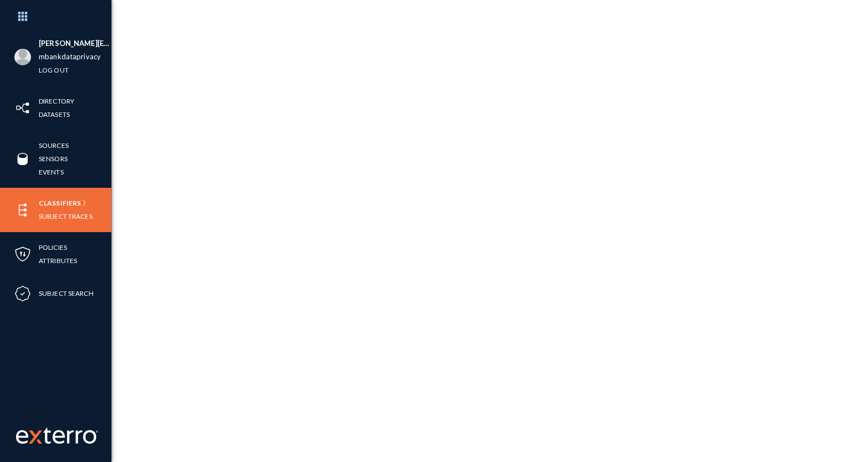
drag, startPoint x: 75, startPoint y: 203, endPoint x: 88, endPoint y: 203, distance: 12.7
click at [75, 203] on link "Classifiers" at bounding box center [60, 203] width 42 height 13
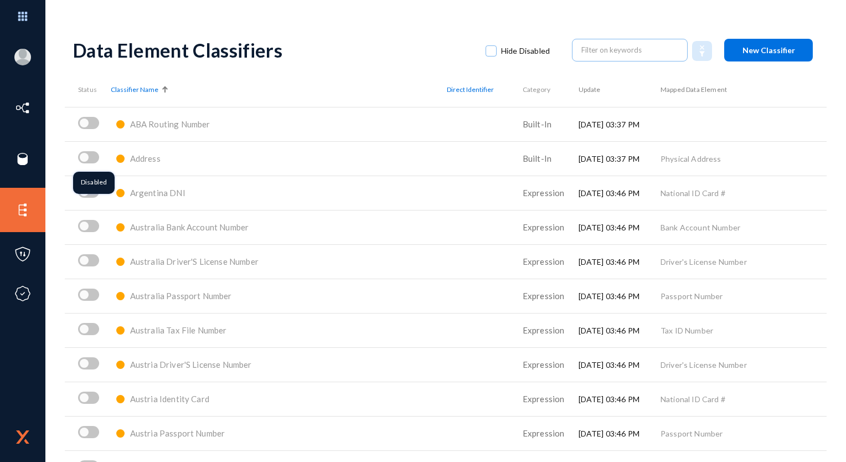
click at [95, 159] on span at bounding box center [88, 157] width 21 height 12
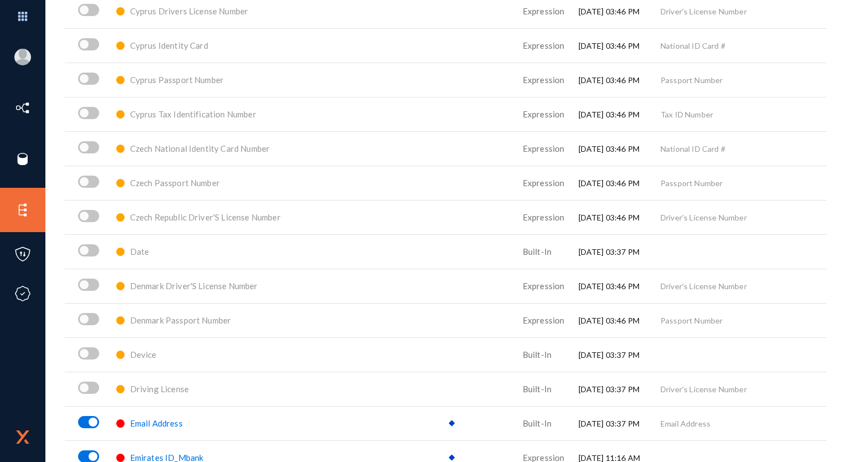
scroll to position [1496, 0]
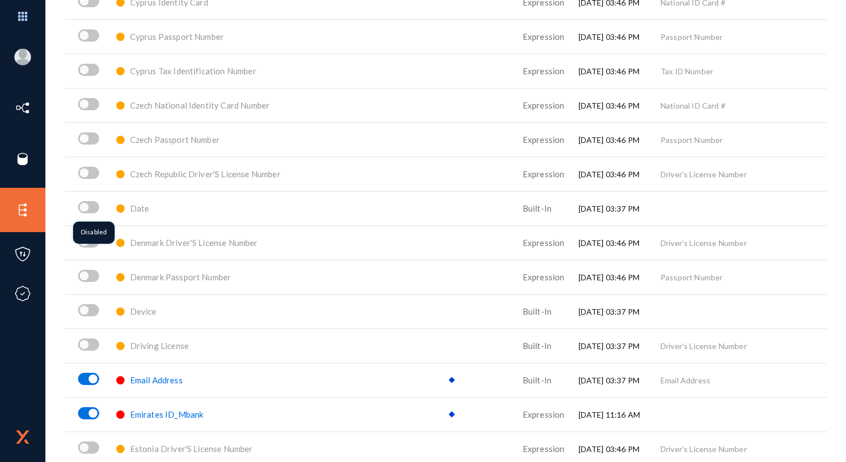
click at [96, 209] on span at bounding box center [88, 207] width 21 height 12
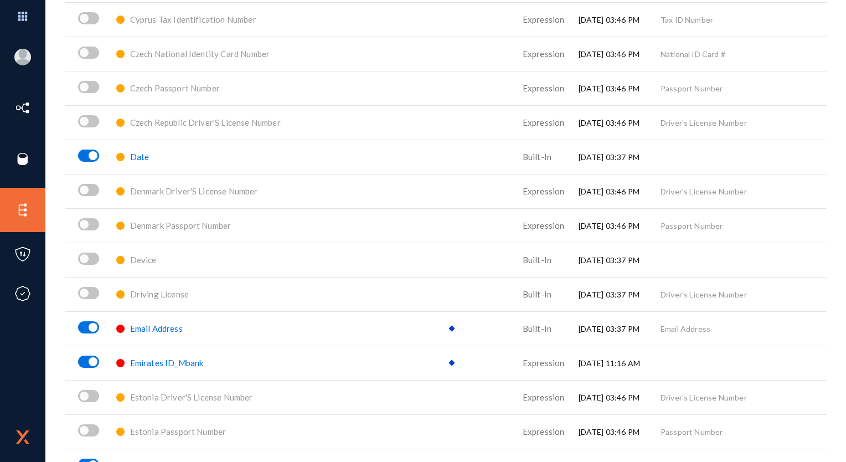
scroll to position [1607, 0]
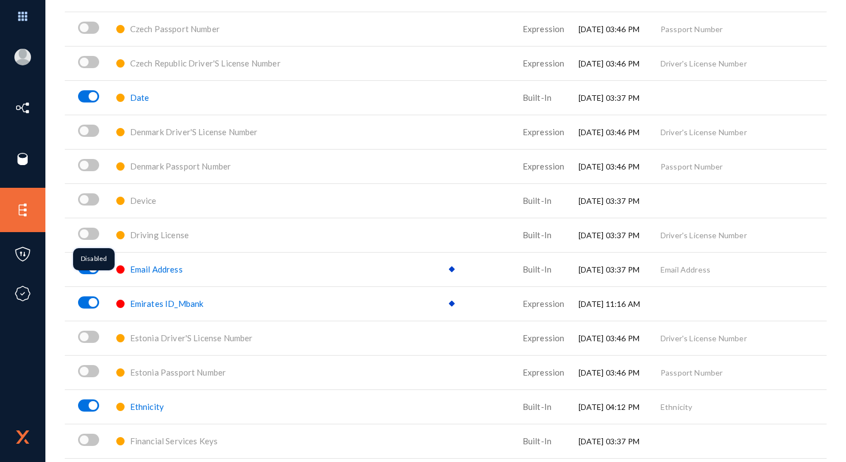
click at [94, 237] on span at bounding box center [88, 234] width 21 height 12
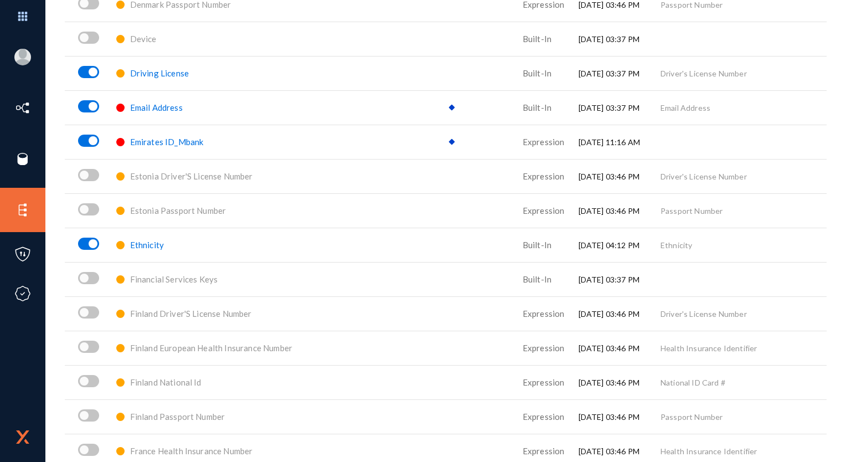
scroll to position [1773, 0]
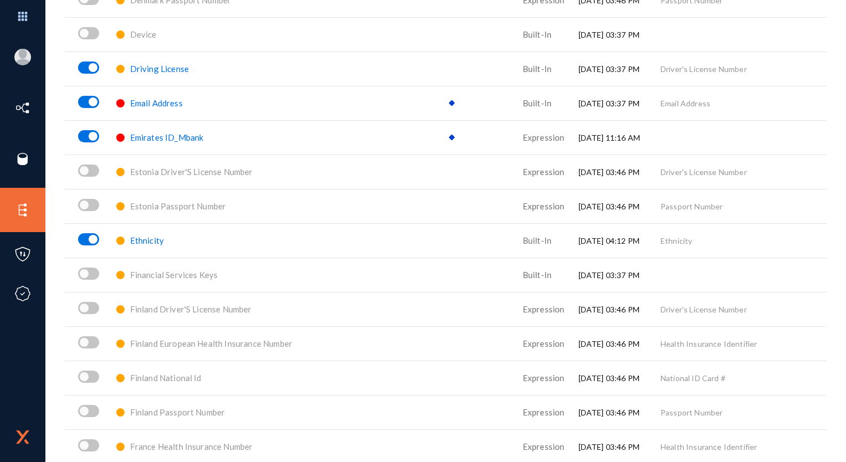
click at [173, 137] on span "Emirates ID_Mbank" at bounding box center [167, 137] width 74 height 10
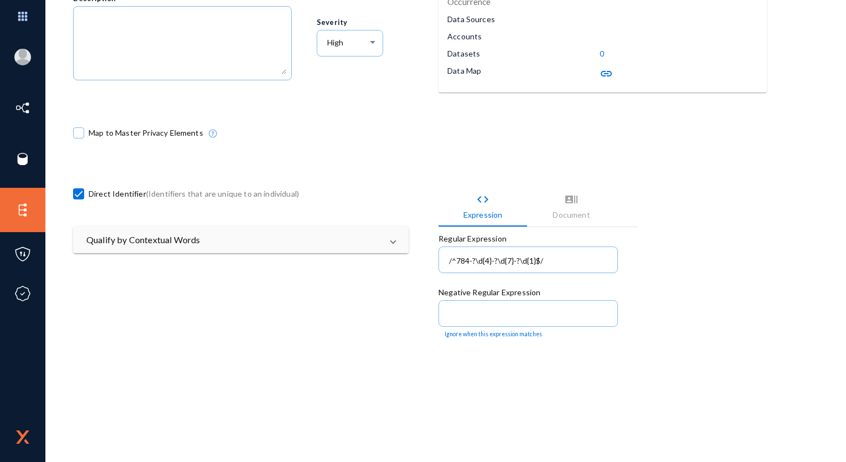
scroll to position [173, 0]
click at [170, 245] on mat-expansion-panel-header "Qualify by Contextual Words" at bounding box center [241, 240] width 336 height 27
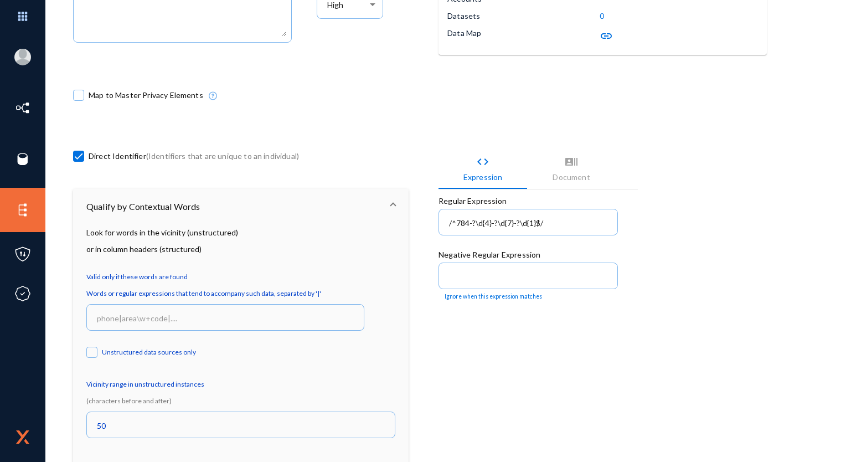
scroll to position [226, 0]
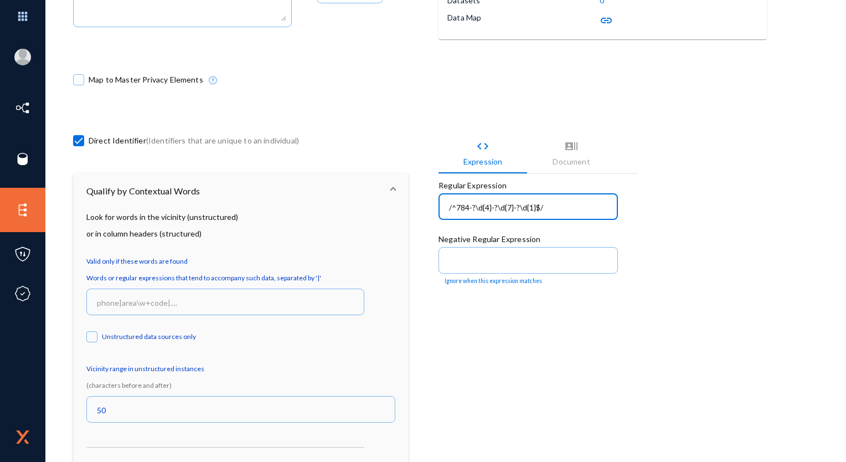
click at [490, 203] on input "/^784-?\d{4}-?\d{7}-?\d{1}$/" at bounding box center [530, 208] width 163 height 10
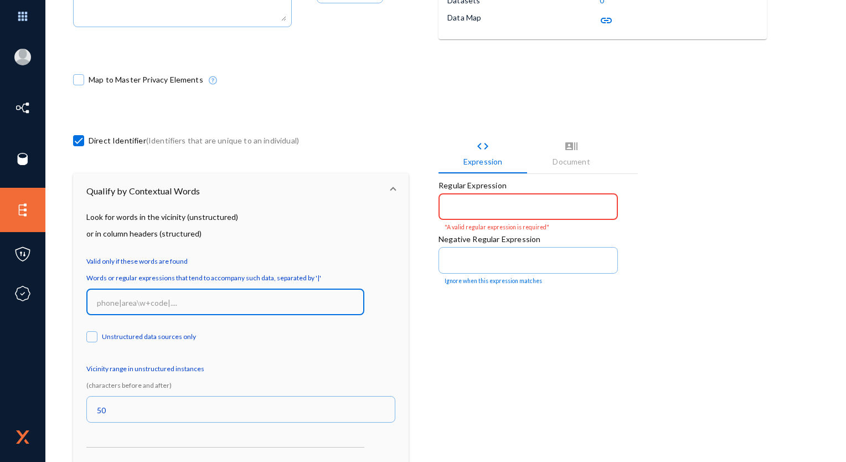
click at [177, 305] on input at bounding box center [228, 303] width 262 height 10
paste input "/^784-?\d{4}-?\d{7}-?\d{1}$/"
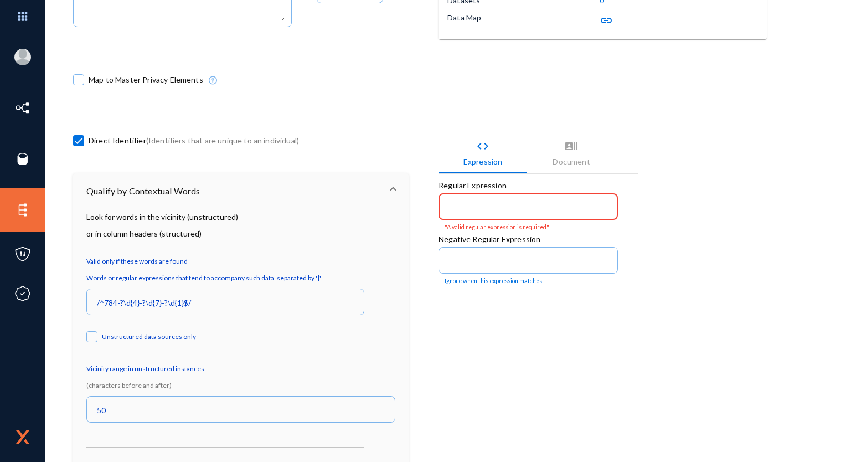
click at [504, 329] on mat-tab-group "code Expression recent_actors Document Regular Expression "A valid regular expr…" at bounding box center [538, 325] width 199 height 383
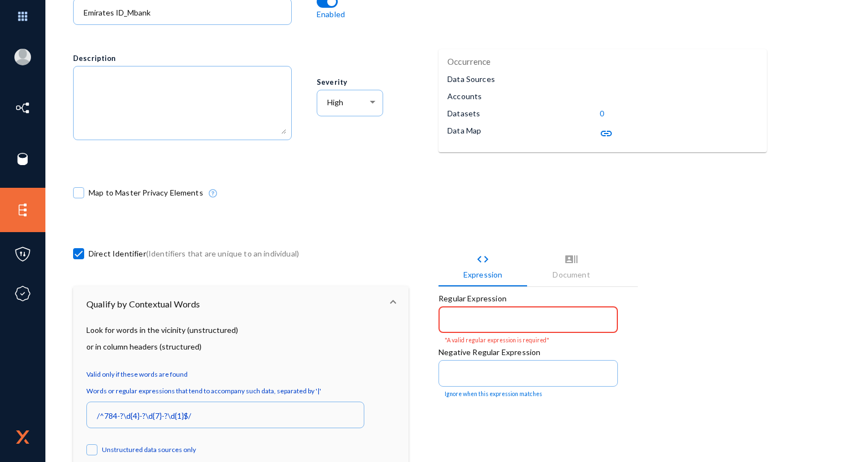
scroll to position [115, 0]
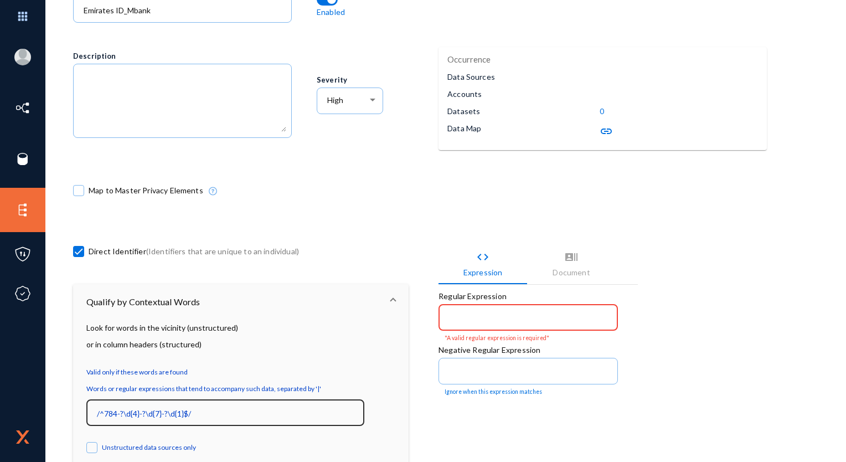
click at [212, 422] on div "/^784-?\d{4}-?\d{7}-?\d{1}$/" at bounding box center [226, 411] width 266 height 29
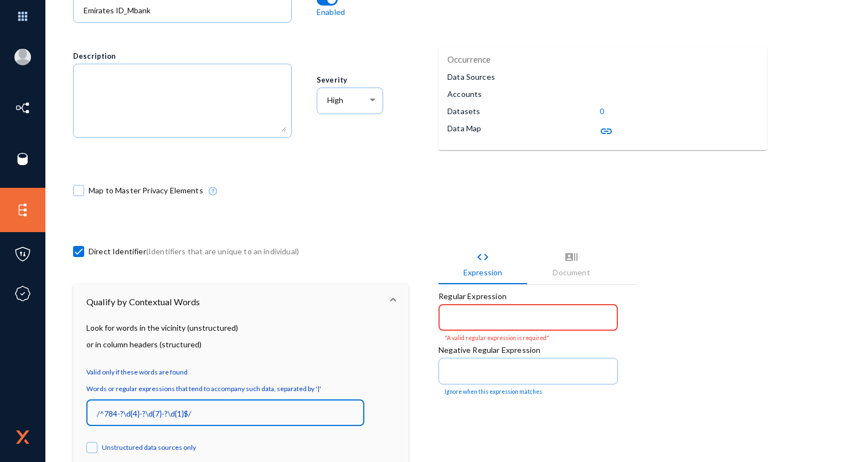
click at [212, 422] on div "/^784-?\d{4}-?\d{7}-?\d{1}$/" at bounding box center [226, 411] width 266 height 29
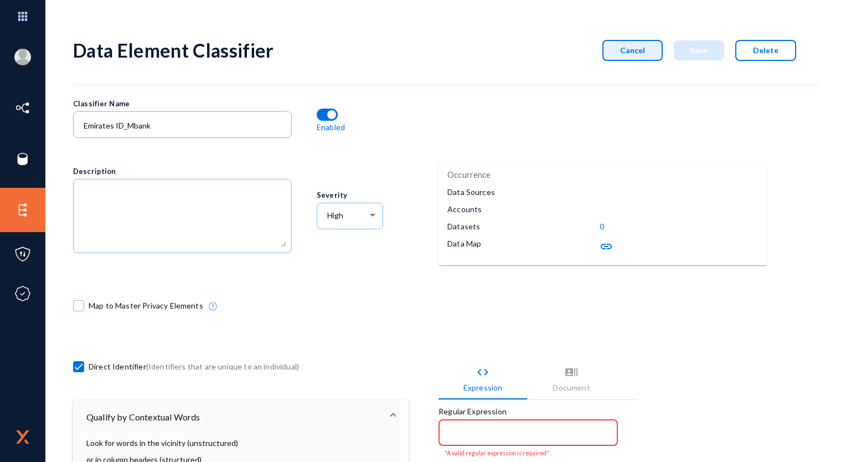
click at [633, 54] on span "Cancel" at bounding box center [632, 49] width 25 height 9
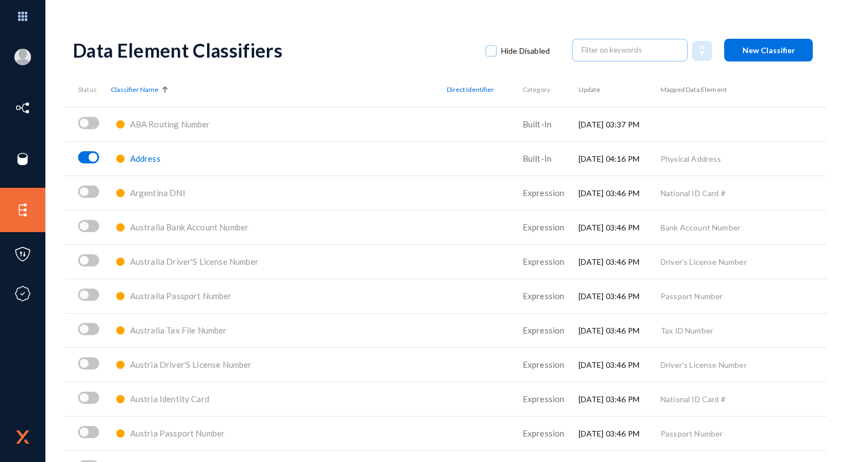
click at [150, 161] on span "Address" at bounding box center [145, 158] width 30 height 10
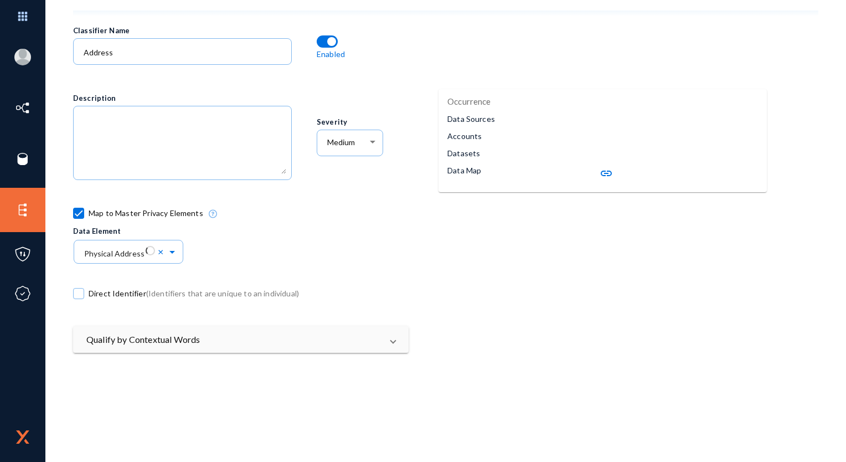
scroll to position [79, 0]
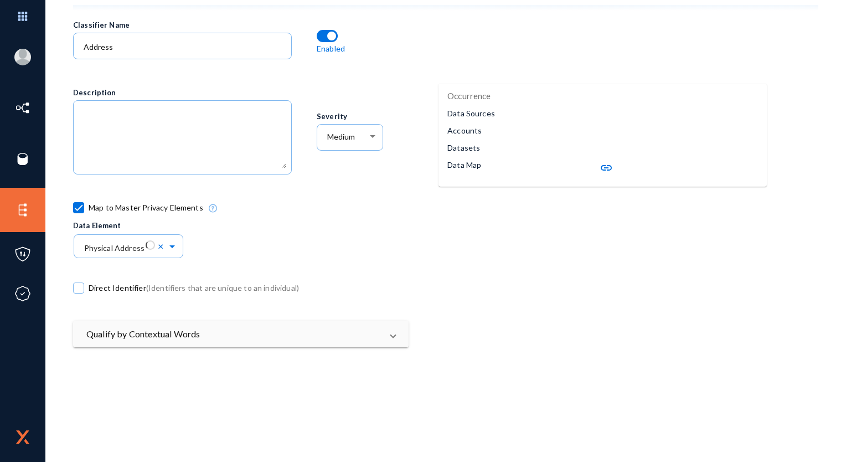
click at [304, 324] on mat-expansion-panel-header "Qualify by Contextual Words" at bounding box center [241, 334] width 336 height 27
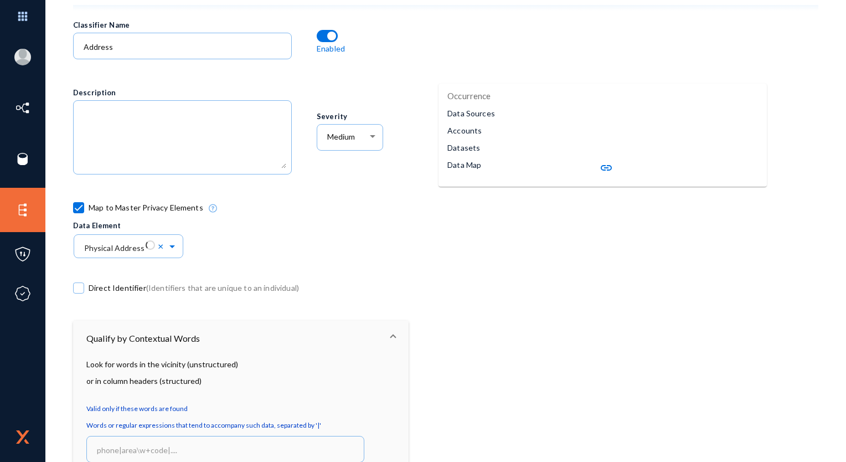
click at [304, 324] on mat-expansion-panel-header "Qualify by Contextual Words" at bounding box center [241, 338] width 336 height 35
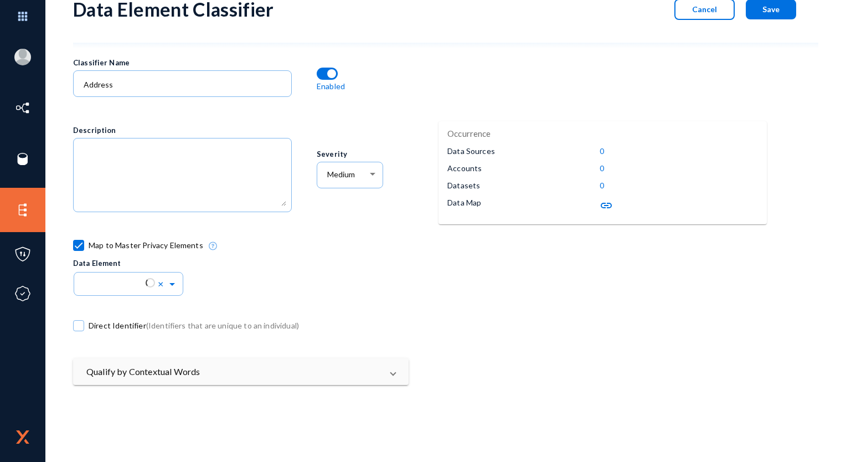
scroll to position [0, 0]
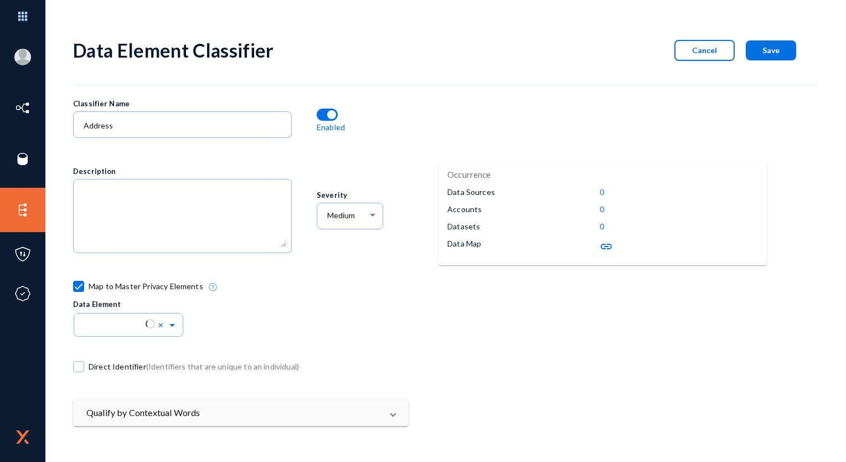
click at [206, 163] on div "Description" at bounding box center [194, 216] width 243 height 121
click at [204, 220] on textarea at bounding box center [185, 217] width 203 height 60
click at [321, 263] on div "Severity Medium" at bounding box center [377, 216] width 121 height 121
click at [369, 212] on div at bounding box center [373, 215] width 10 height 9
click at [280, 167] on div at bounding box center [423, 231] width 846 height 462
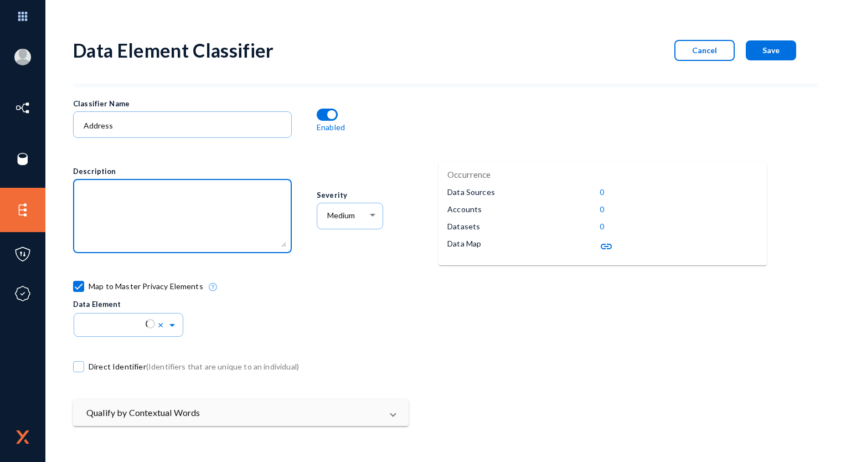
click at [170, 204] on textarea at bounding box center [185, 217] width 203 height 60
click at [113, 158] on div "Description" at bounding box center [194, 216] width 243 height 121
click at [177, 183] on div at bounding box center [182, 215] width 207 height 76
click at [106, 158] on div "Description" at bounding box center [194, 216] width 243 height 121
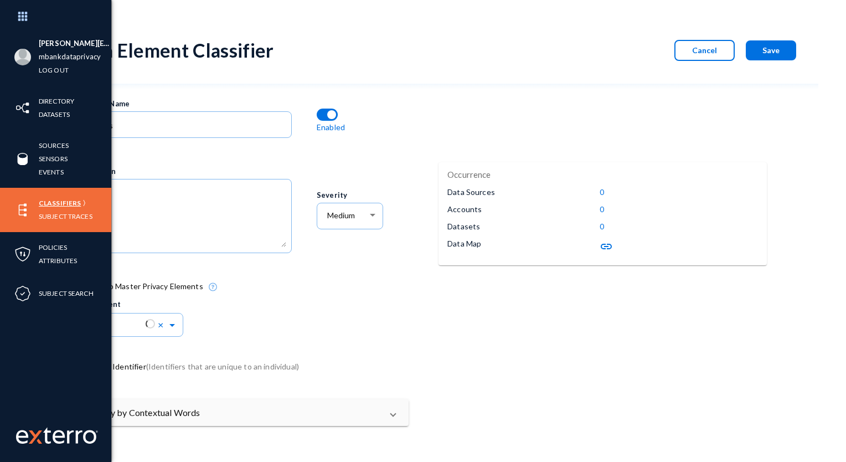
click at [64, 204] on link "Classifiers" at bounding box center [60, 203] width 42 height 13
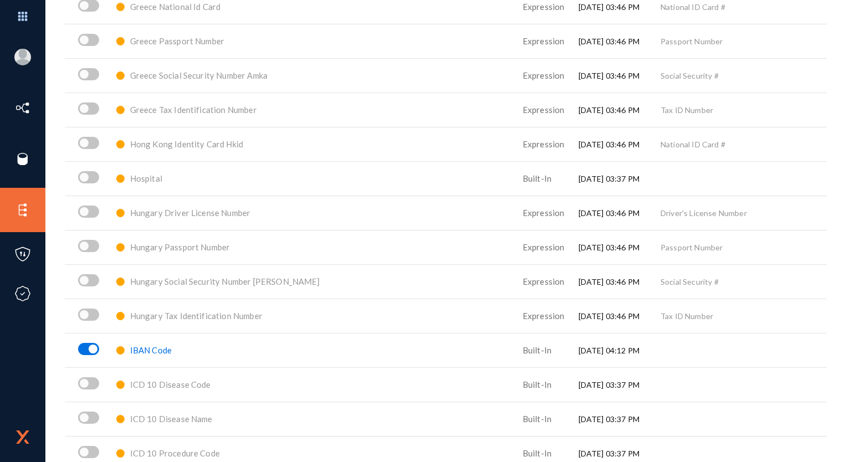
scroll to position [2891, 0]
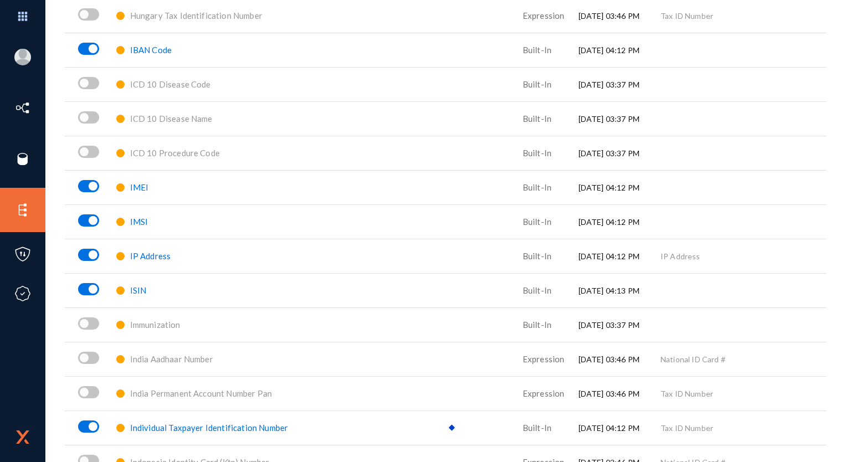
click at [840, 214] on div "[PERSON_NAME][EMAIL_ADDRESS][PERSON_NAME][DOMAIN_NAME] mbankdataprivacy Log out…" at bounding box center [423, 231] width 846 height 462
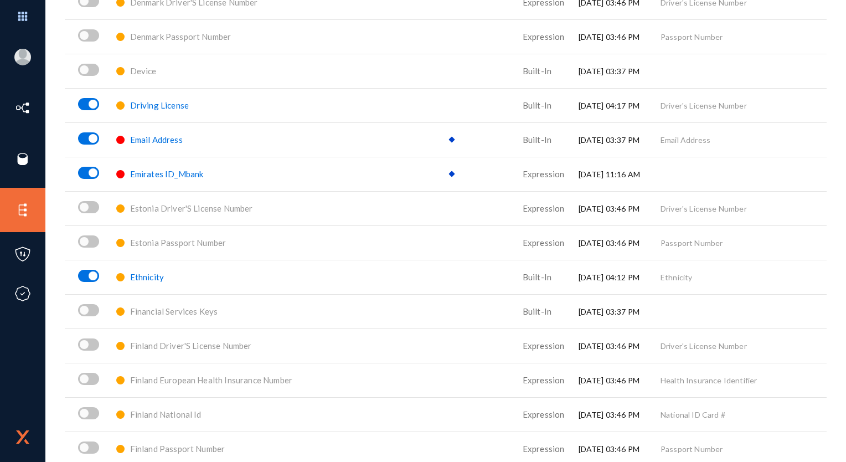
scroll to position [1742, 0]
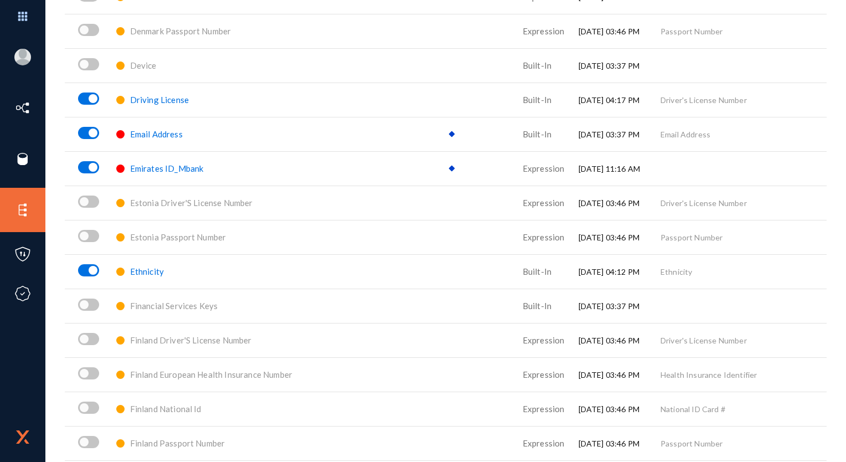
click at [160, 168] on span "Emirates ID_Mbank" at bounding box center [167, 168] width 74 height 10
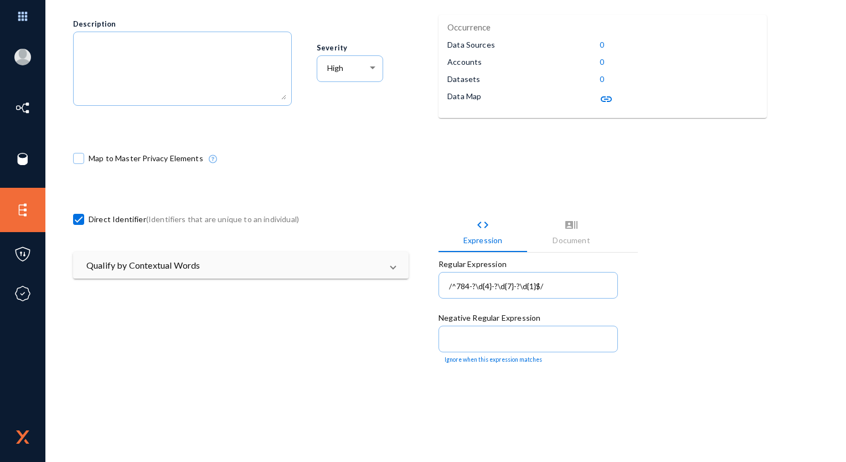
scroll to position [148, 0]
click at [484, 275] on div "/^784-?\d{4}-?\d{7}-?\d{1}$/" at bounding box center [529, 283] width 168 height 29
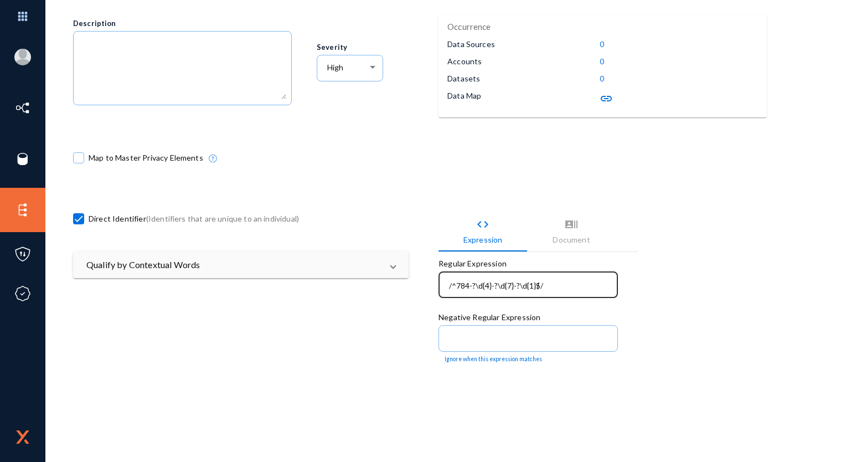
click at [484, 275] on div "/^784-?\d{4}-?\d{7}-?\d{1}$/" at bounding box center [529, 283] width 168 height 29
drag, startPoint x: 545, startPoint y: 284, endPoint x: 389, endPoint y: 283, distance: 156.2
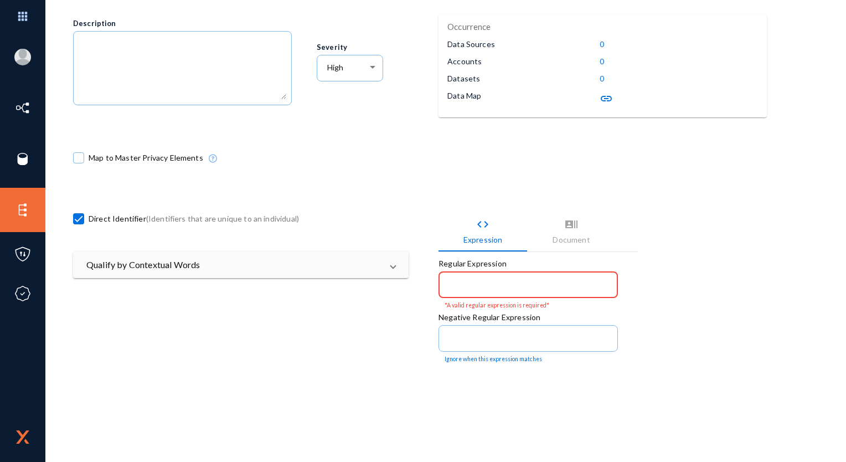
click at [332, 280] on div "Qualify by Contextual Words Look for words in the vicinity (unstructured) or in…" at bounding box center [241, 282] width 336 height 60
click at [317, 263] on mat-panel-title "Qualify by Contextual Words" at bounding box center [234, 264] width 296 height 13
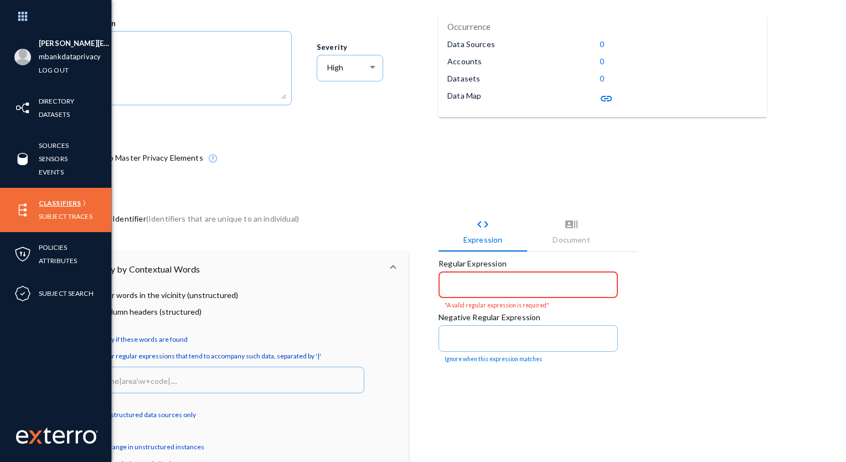
click at [60, 201] on link "Classifiers" at bounding box center [60, 203] width 42 height 13
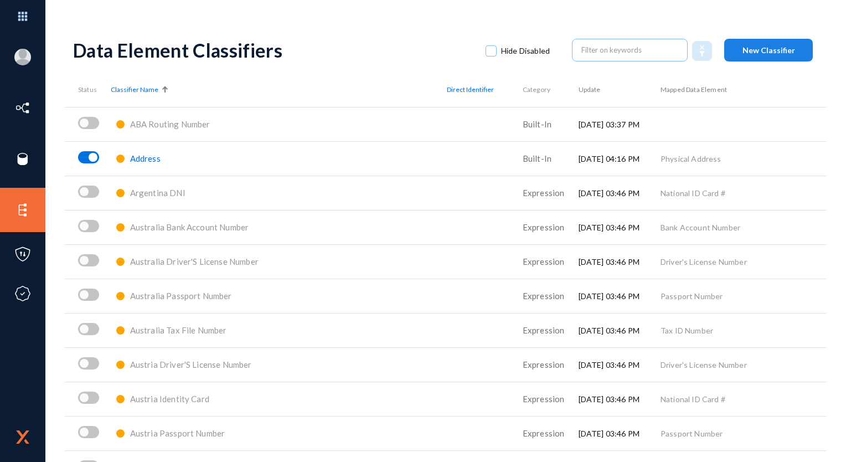
click at [762, 41] on button "New Classifier" at bounding box center [769, 50] width 89 height 23
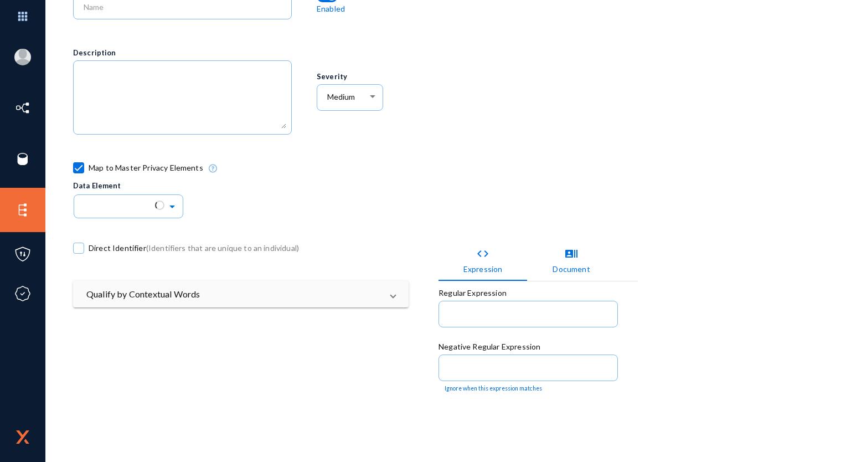
scroll to position [120, 0]
click at [169, 288] on mat-panel-title "Qualify by Contextual Words" at bounding box center [234, 292] width 296 height 13
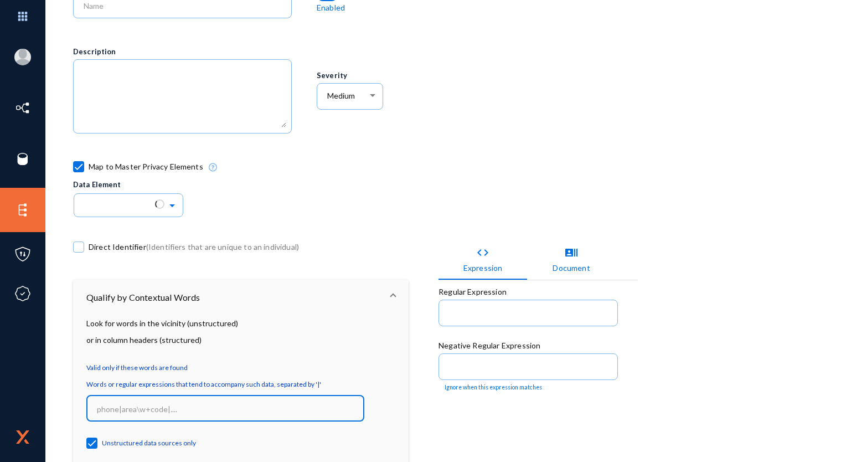
click at [149, 411] on input at bounding box center [228, 409] width 262 height 10
paste input "/^784-?\d{4}-?\d{7}-?\d{1}$/"
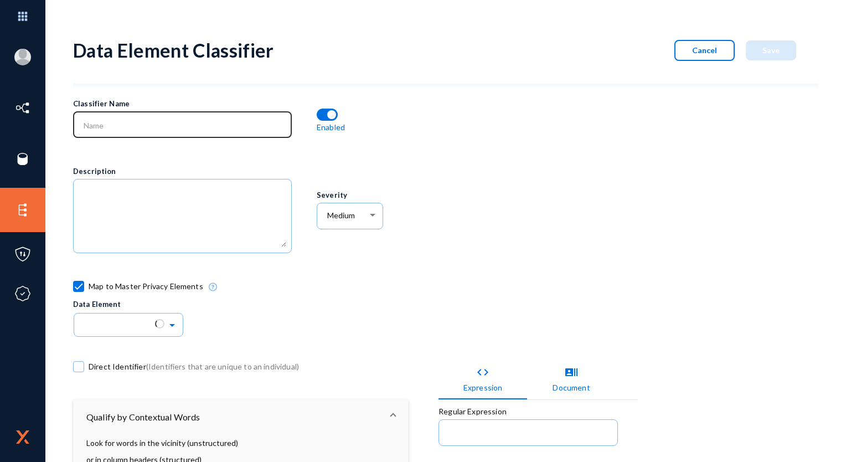
click at [130, 135] on div at bounding box center [182, 123] width 207 height 29
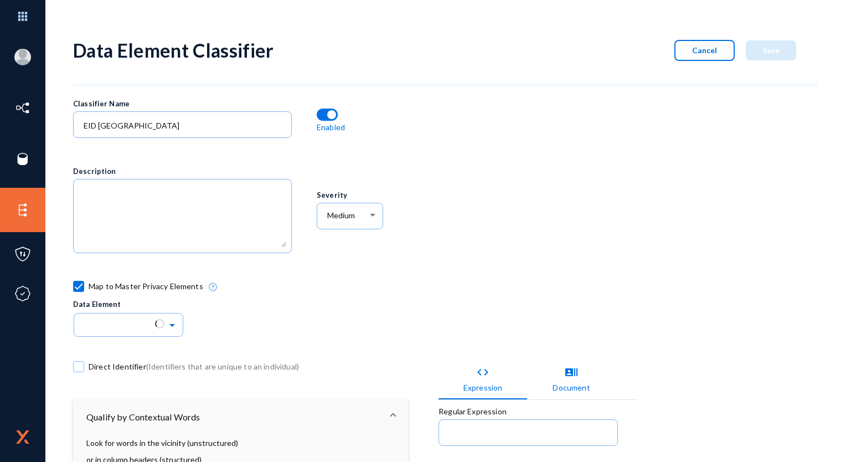
click at [424, 310] on div "Map to Master Privacy Elements Data Element" at bounding box center [377, 308] width 609 height 60
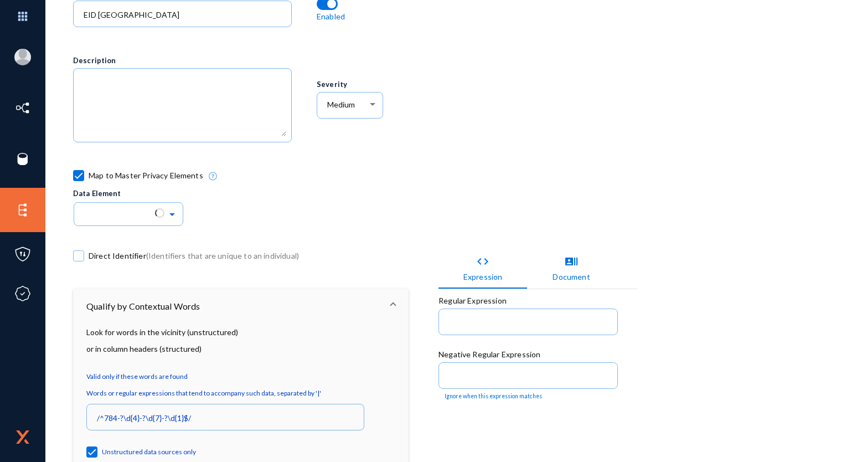
scroll to position [146, 0]
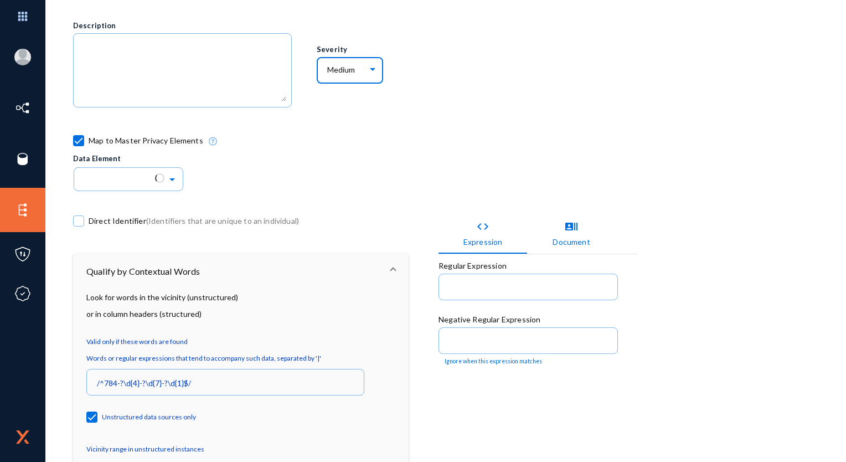
click at [337, 68] on span "Medium" at bounding box center [341, 69] width 28 height 9
click at [341, 81] on span "High" at bounding box center [351, 86] width 50 height 20
click at [82, 135] on span at bounding box center [78, 140] width 11 height 11
click at [79, 146] on input "Map to Master Privacy Elements" at bounding box center [78, 146] width 1 height 1
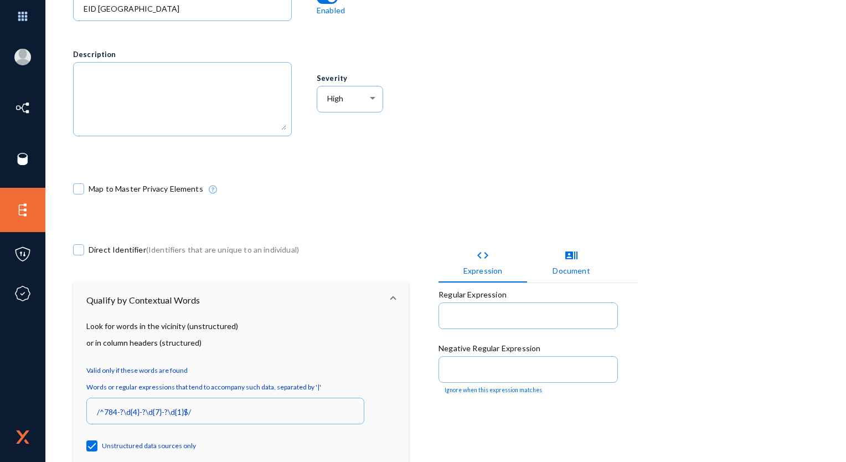
scroll to position [116, 0]
drag, startPoint x: 84, startPoint y: 252, endPoint x: 332, endPoint y: 173, distance: 260.7
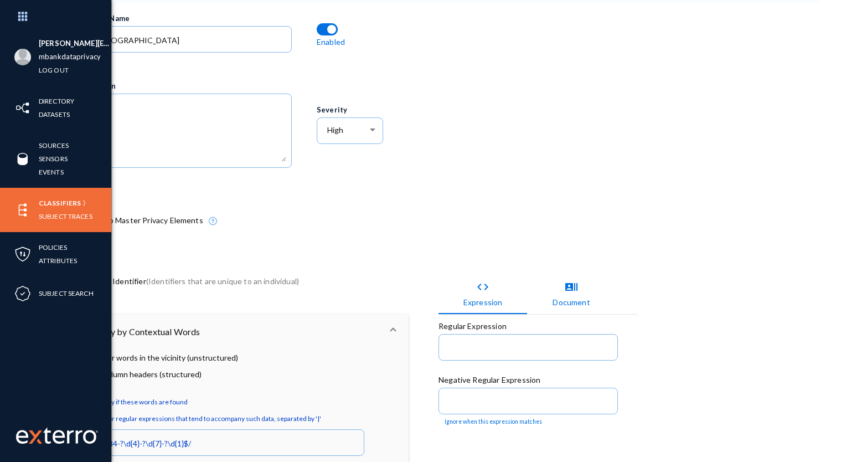
scroll to position [91, 0]
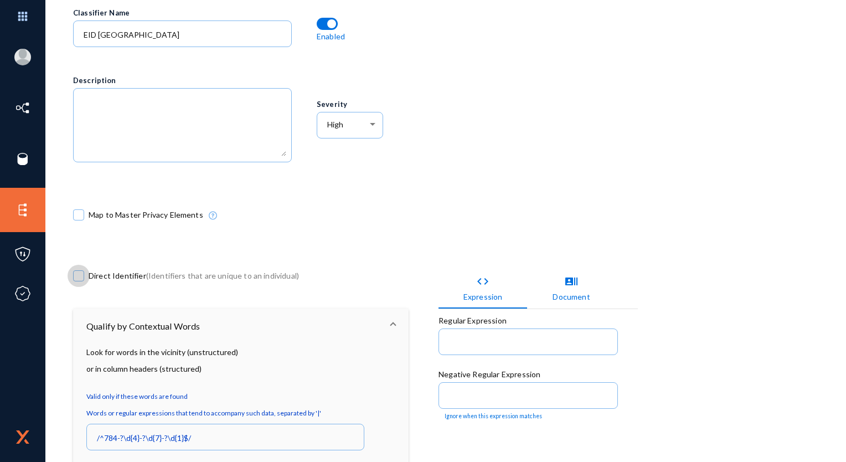
click at [80, 274] on span at bounding box center [78, 275] width 11 height 11
click at [79, 281] on input "Direct Identifier (Identifiers that are unique to an individual)" at bounding box center [78, 281] width 1 height 1
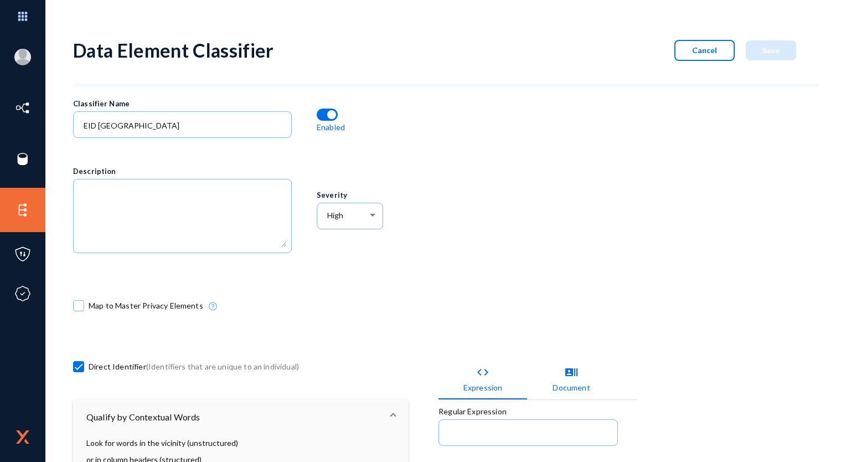
click at [454, 213] on div at bounding box center [621, 186] width 365 height 182
click at [192, 207] on textarea at bounding box center [185, 217] width 203 height 60
click at [491, 177] on div at bounding box center [621, 186] width 365 height 182
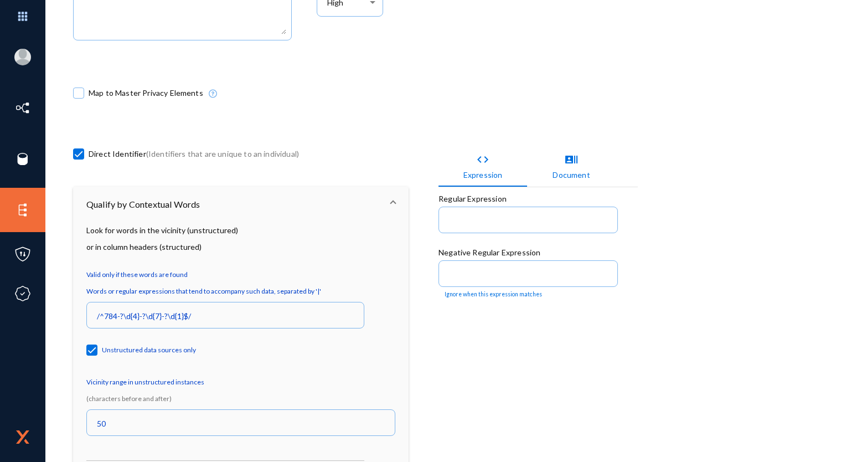
scroll to position [265, 0]
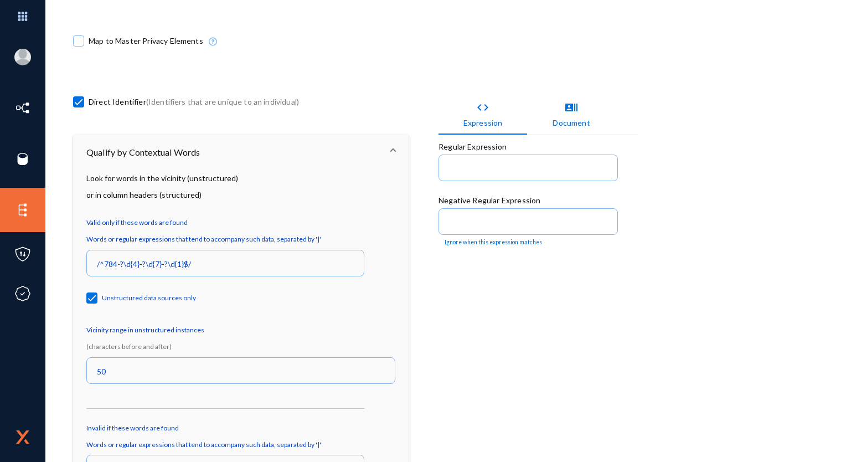
click at [91, 305] on mat-checkbox "Unstructured data sources only" at bounding box center [141, 300] width 110 height 21
click at [92, 296] on span at bounding box center [91, 297] width 11 height 11
click at [92, 303] on input "Unstructured data sources only" at bounding box center [91, 303] width 1 height 1
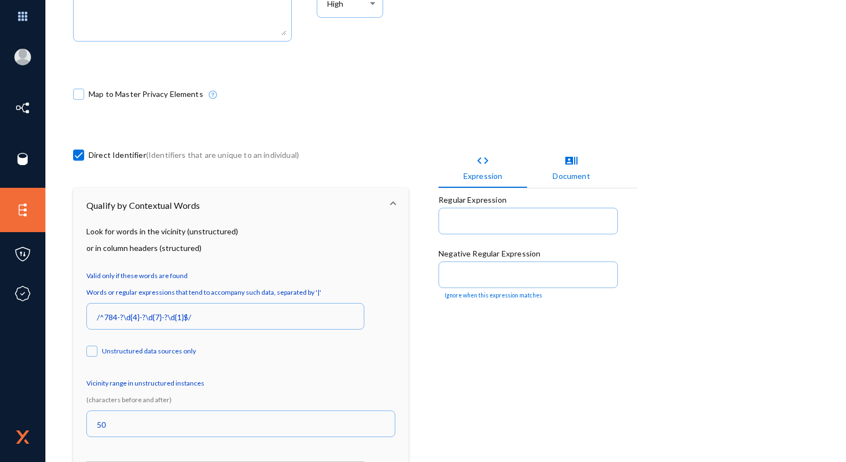
scroll to position [213, 0]
click at [94, 350] on span at bounding box center [91, 350] width 11 height 11
click at [93, 355] on input "Unstructured data sources only" at bounding box center [91, 355] width 1 height 1
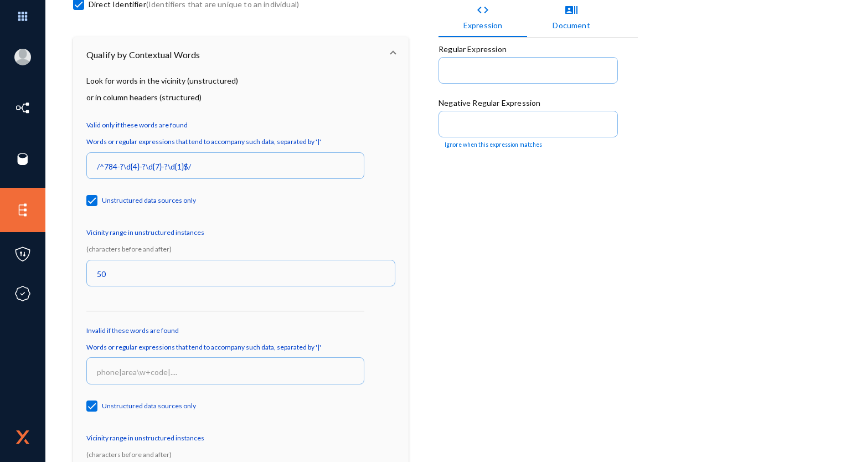
scroll to position [424, 0]
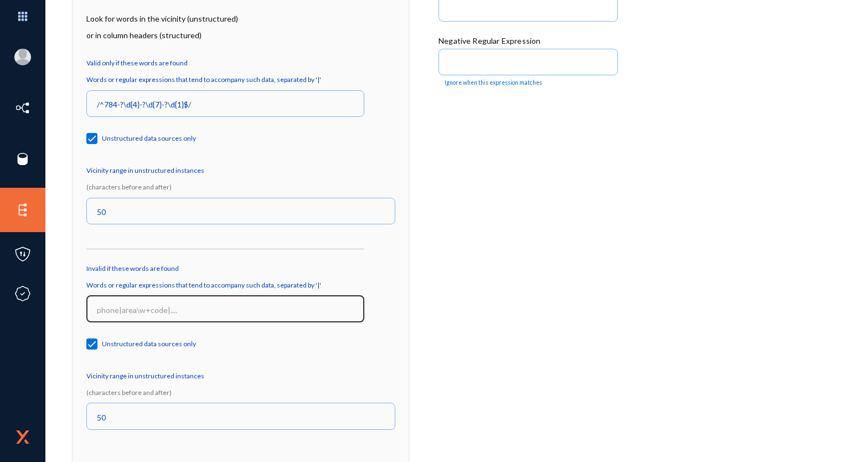
click at [142, 314] on div at bounding box center [226, 308] width 266 height 29
paste input "/^784-?\d{4}-?\d{7}-?\d{1}$/"
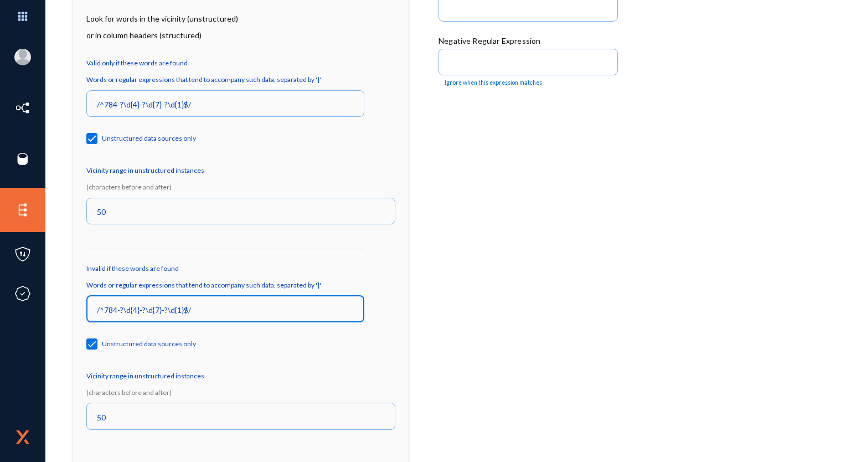
click at [470, 276] on mat-tab-group "code Expression recent_actors Document Regular Expression Negative Regular Expr…" at bounding box center [538, 126] width 199 height 383
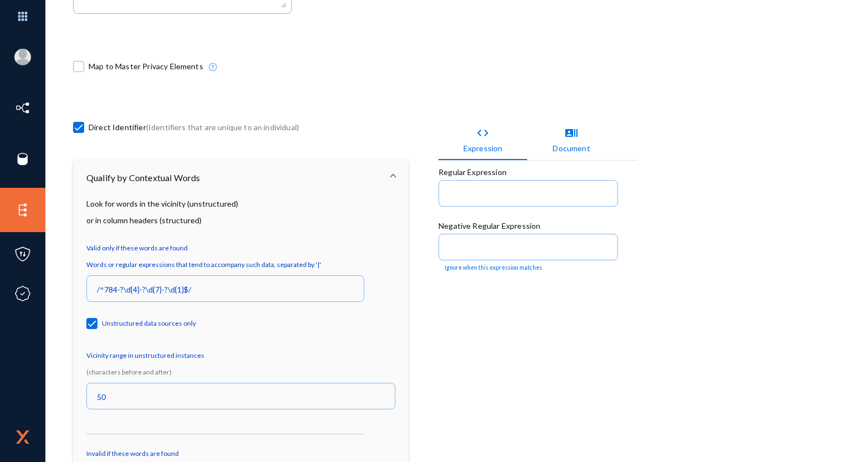
scroll to position [241, 0]
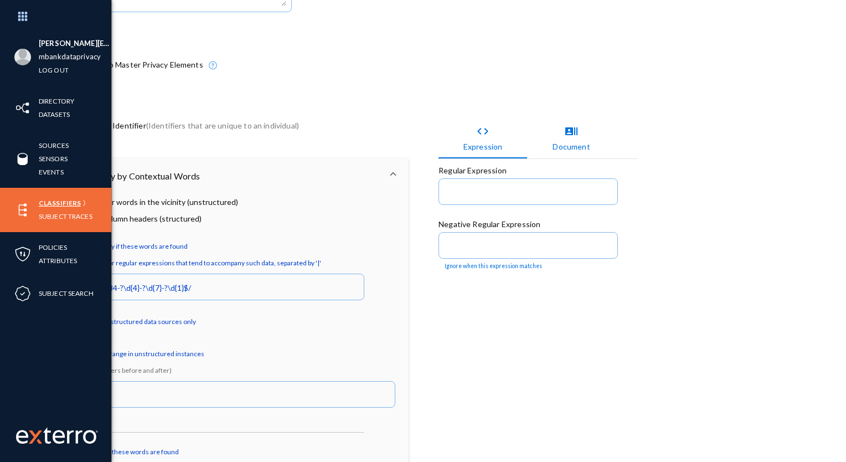
click at [66, 208] on link "Classifiers" at bounding box center [60, 203] width 42 height 13
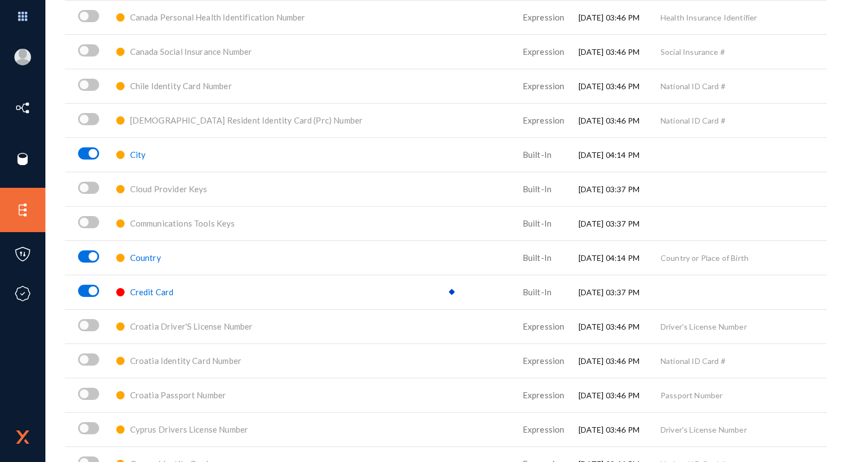
scroll to position [1067, 0]
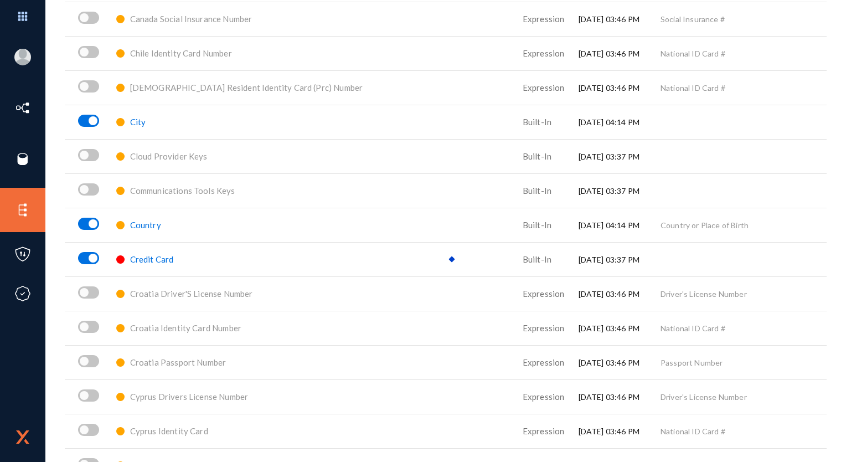
click at [161, 260] on span "Credit Card" at bounding box center [152, 259] width 44 height 10
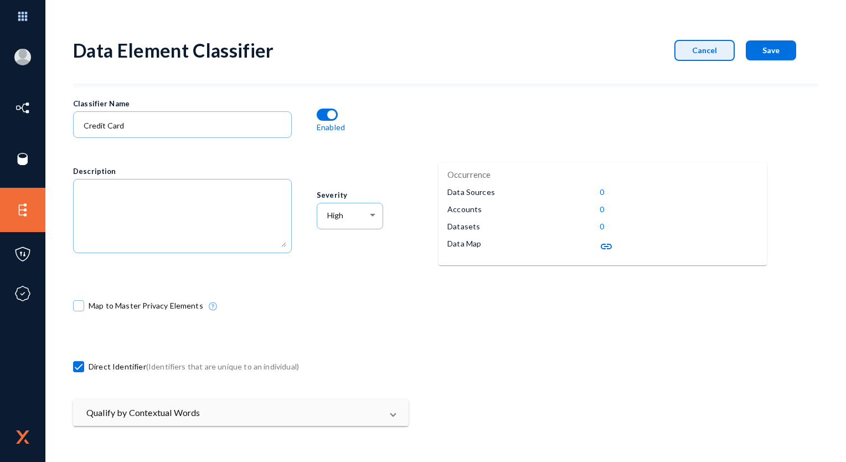
click at [697, 49] on span "Cancel" at bounding box center [704, 49] width 25 height 9
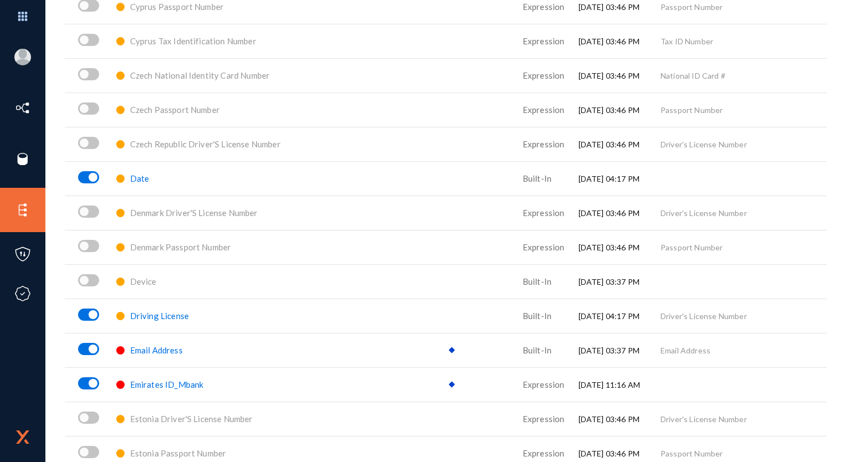
scroll to position [1529, 0]
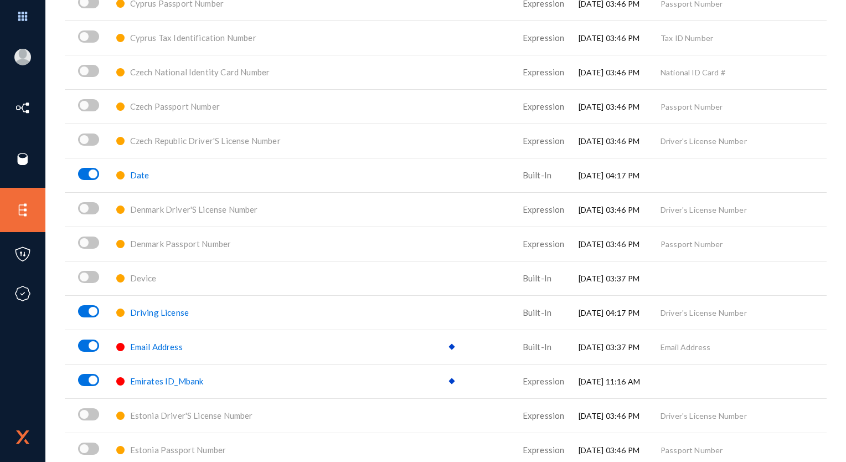
click at [153, 379] on span "Emirates ID_Mbank" at bounding box center [167, 381] width 74 height 10
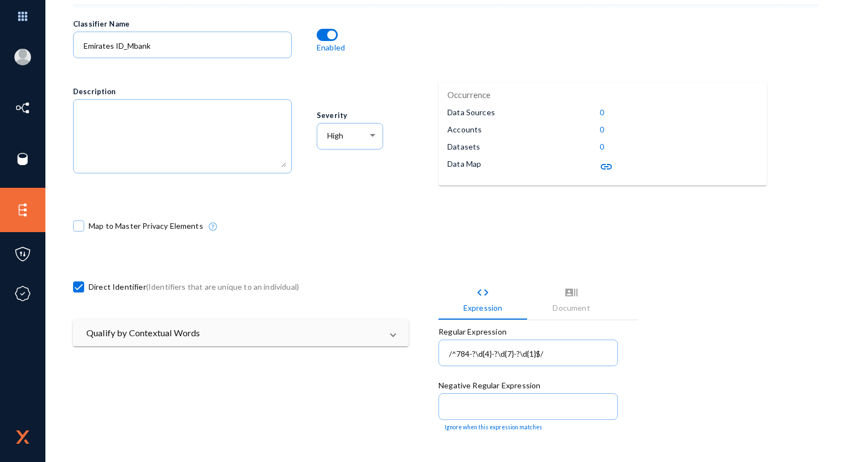
scroll to position [80, 0]
click at [563, 349] on input "/^784-?\d{4}-?\d{7}-?\d{1}$/" at bounding box center [530, 354] width 163 height 10
click at [449, 351] on input "/^784-?\d{4}-?\d{7}-?\d{1}$" at bounding box center [530, 354] width 163 height 10
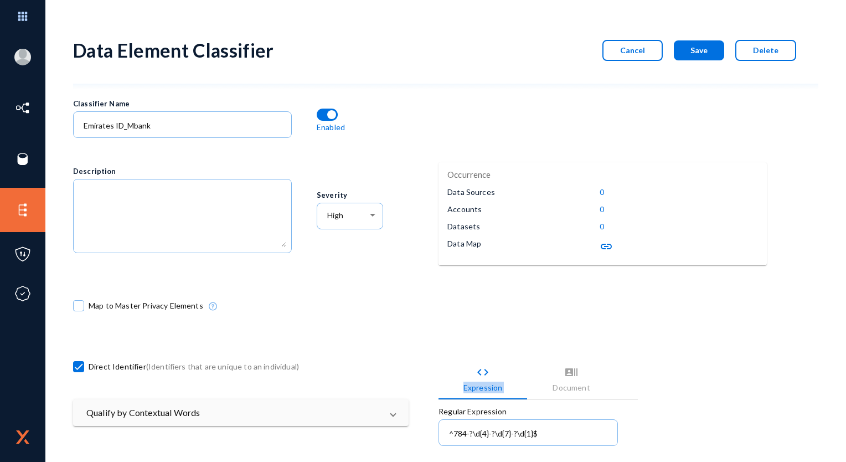
drag, startPoint x: 492, startPoint y: 372, endPoint x: 529, endPoint y: 352, distance: 41.9
click at [680, 53] on button "Save" at bounding box center [699, 50] width 50 height 20
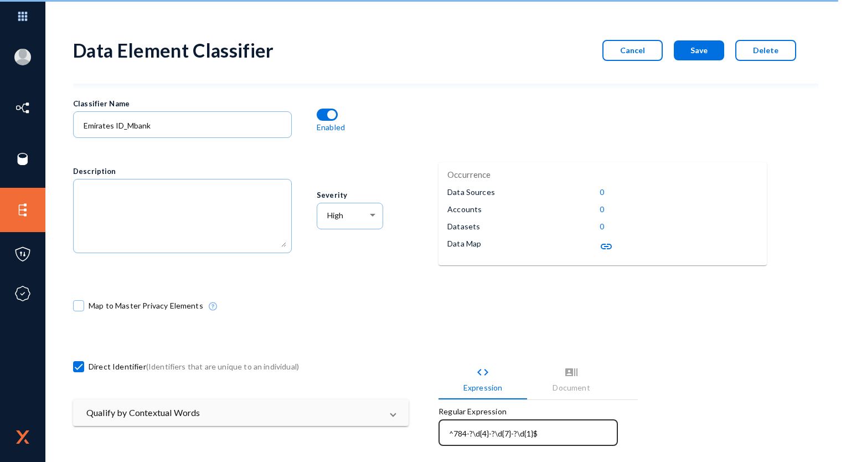
click at [446, 431] on div "^784-?\d{4}-?\d{7}-?\d{1}$" at bounding box center [529, 431] width 168 height 29
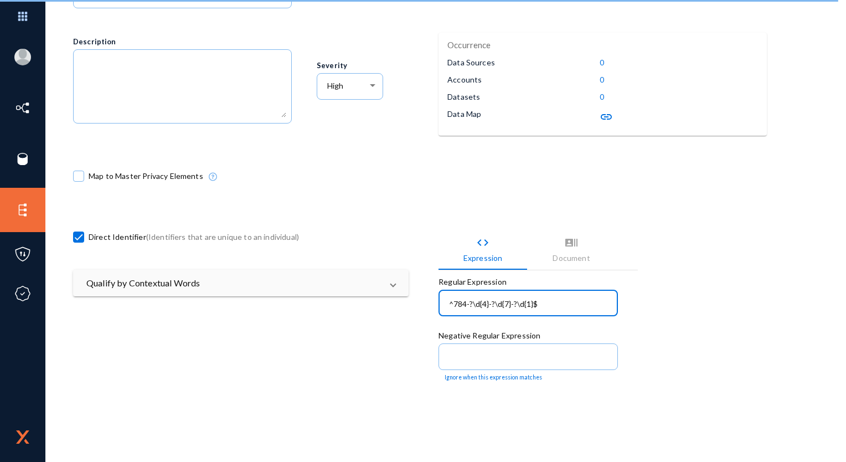
scroll to position [129, 0]
click at [711, 305] on div "code Expression recent_actors Document Regular Expression \^784-?\d{4}-?\d{7}-?…" at bounding box center [621, 423] width 365 height 426
click at [575, 296] on div "\^784-?\d{4}-?\d{7}-?\d{1}$\" at bounding box center [529, 303] width 168 height 29
click at [573, 305] on input "\^784-?\d{4}-?\d{7}-?\d{1}$\" at bounding box center [530, 305] width 163 height 10
click at [376, 333] on mat-grid-list "Classifier Name Emirates ID_Mbank Enabled Occurrence Data Sources 0 Accounts 0 …" at bounding box center [438, 305] width 731 height 689
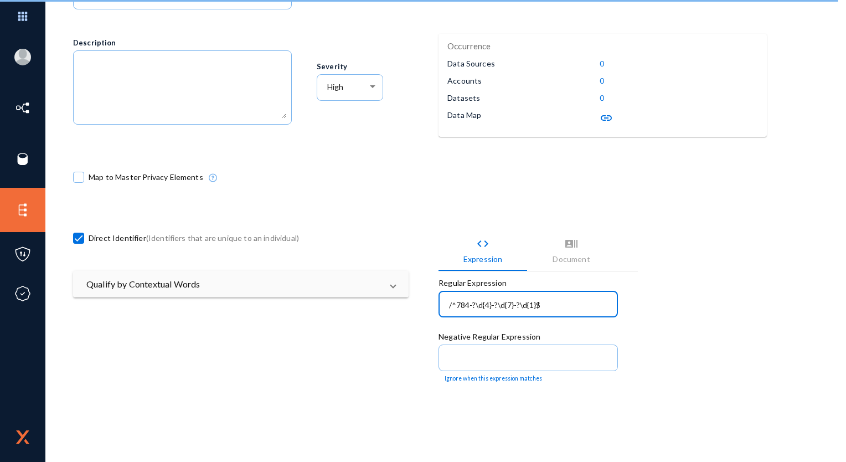
click at [554, 304] on input "/^784-?\d{4}-?\d{7}-?\d{1}$" at bounding box center [530, 305] width 163 height 10
click at [691, 290] on div "code Expression recent_actors Document Regular Expression /^784-?\d{4}-?\d{7}-?…" at bounding box center [621, 423] width 365 height 426
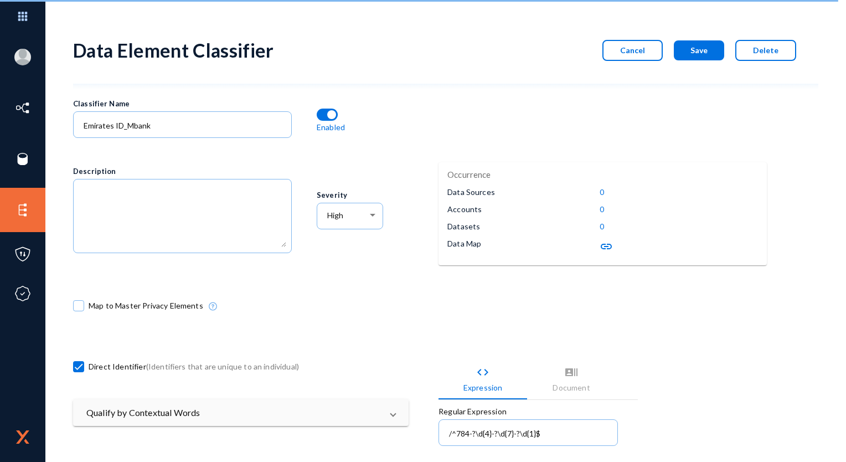
click at [680, 45] on button "Save" at bounding box center [699, 50] width 50 height 20
click at [714, 92] on mat-grid-list "Classifier Name Emirates ID_Mbank Enabled Occurrence Data Sources 0 Accounts 0 …" at bounding box center [438, 433] width 731 height 689
click at [689, 52] on button "Save" at bounding box center [699, 50] width 50 height 20
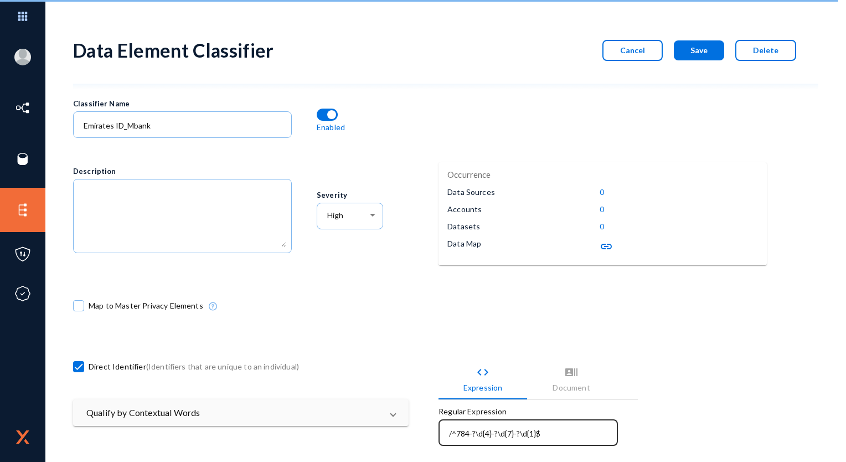
click at [453, 432] on input "/^784-?\d{4}-?\d{7}-?\d{1}$" at bounding box center [530, 434] width 163 height 10
click at [449, 433] on input "/^784-?\d{4}-?\d{7}-?\d{1}$" at bounding box center [530, 434] width 163 height 10
type input "^784-?\d{4}-?\d{7}-?\d{1}$"
click at [702, 40] on button "Save" at bounding box center [699, 50] width 50 height 20
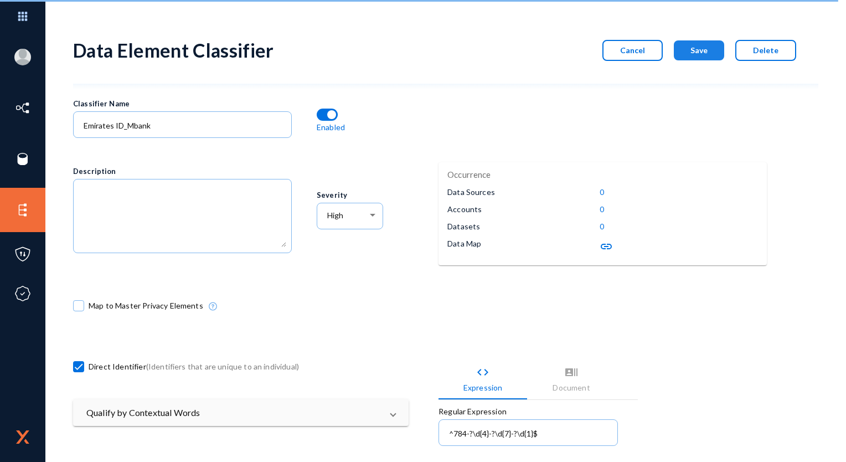
click at [695, 57] on button "Save" at bounding box center [699, 50] width 50 height 20
click at [705, 52] on span "Save" at bounding box center [699, 49] width 17 height 9
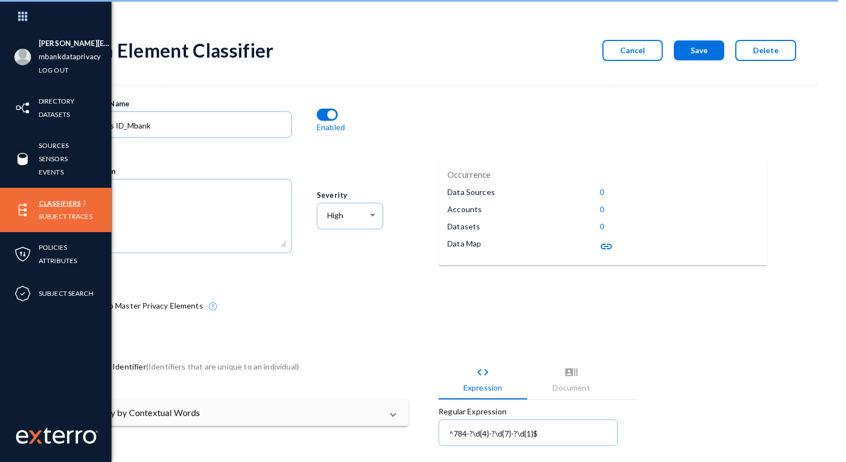
click at [66, 201] on link "Classifiers" at bounding box center [60, 203] width 42 height 13
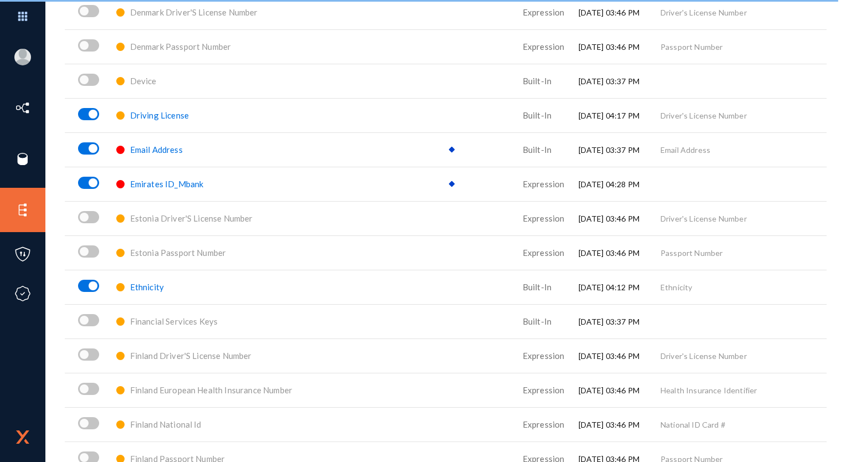
scroll to position [1732, 0]
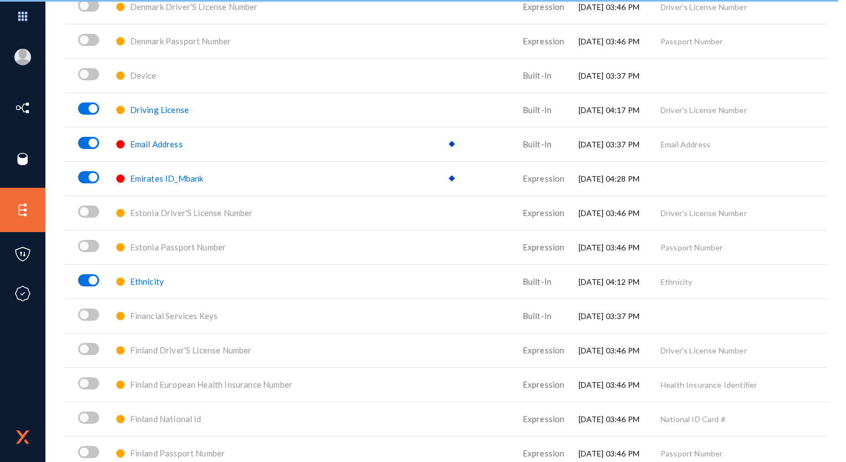
click at [155, 177] on span "Emirates ID_Mbank" at bounding box center [167, 178] width 74 height 10
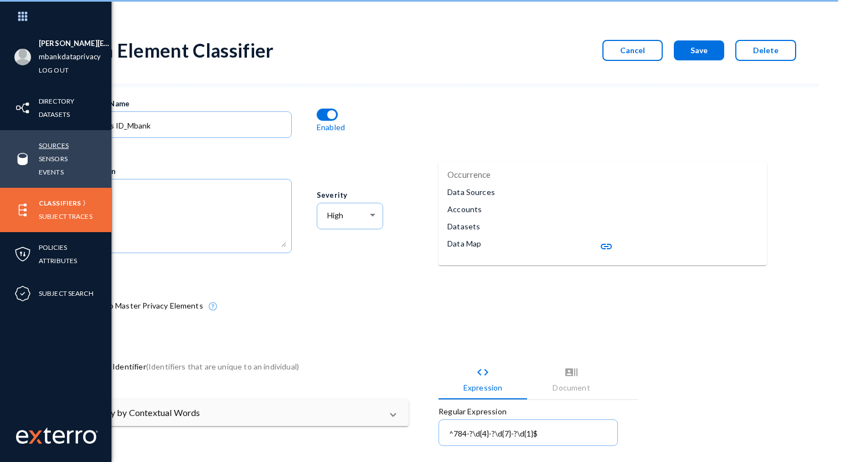
click at [50, 143] on link "Sources" at bounding box center [54, 145] width 30 height 13
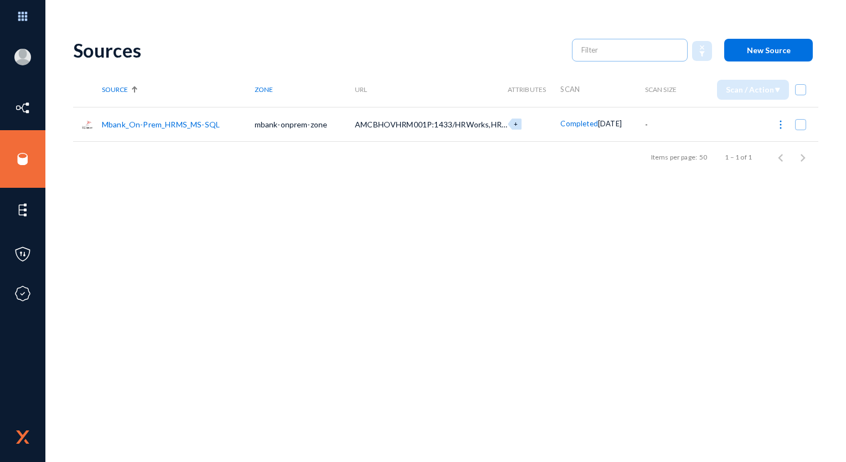
click at [797, 89] on span at bounding box center [800, 89] width 11 height 11
click at [800, 95] on input "checkbox" at bounding box center [800, 95] width 1 height 1
checkbox input "true"
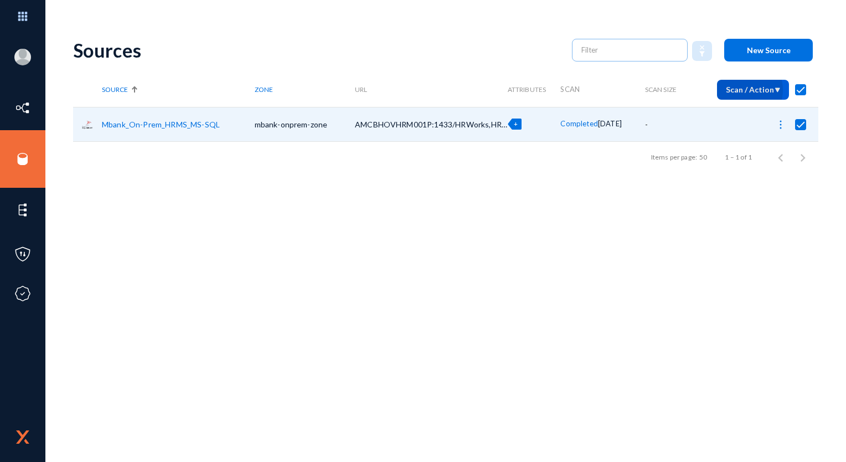
click at [747, 90] on span "Scan / Action" at bounding box center [753, 89] width 54 height 9
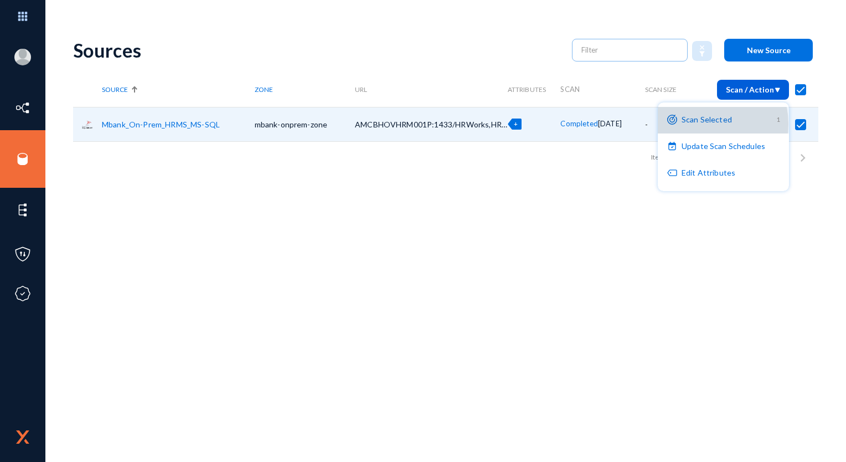
click at [702, 124] on button "Scan Selected 1" at bounding box center [723, 120] width 131 height 27
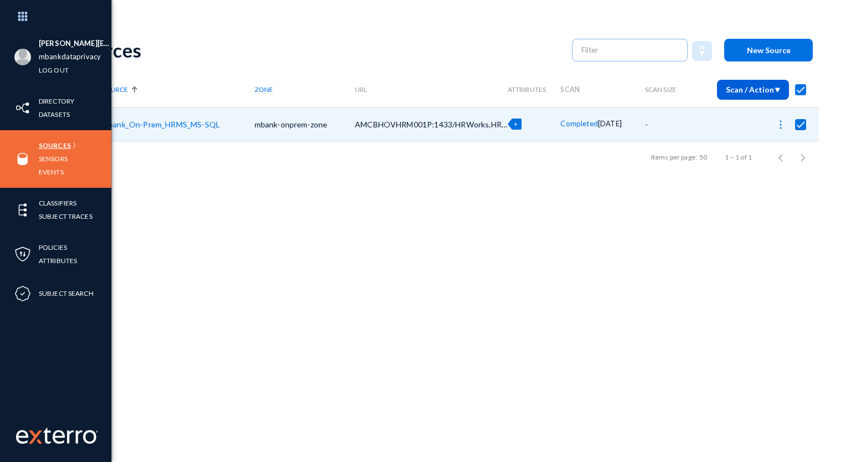
click at [57, 142] on link "Sources" at bounding box center [55, 145] width 32 height 13
click at [45, 153] on link "Sensors" at bounding box center [53, 158] width 29 height 13
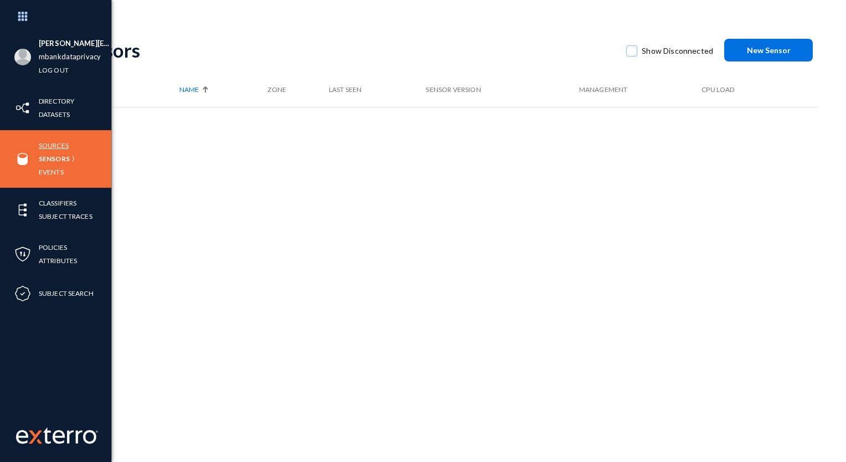
click at [47, 148] on link "Sources" at bounding box center [54, 145] width 30 height 13
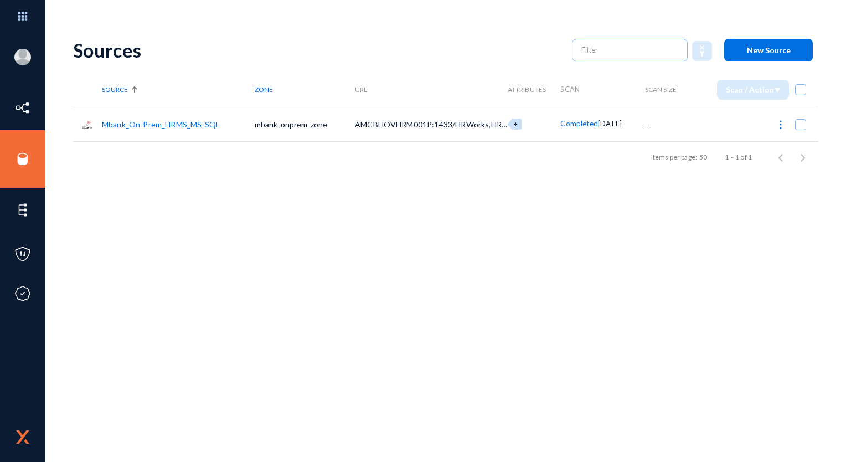
click at [66, 117] on div "ashik.meeran@mbankuae.com mbankdataprivacy Log out Directory Datasets Sources S…" at bounding box center [423, 231] width 846 height 462
click at [86, 119] on img at bounding box center [87, 125] width 12 height 12
click at [86, 124] on img at bounding box center [87, 125] width 12 height 12
click at [429, 156] on div "Items per page: 50 1 – 1 of 1" at bounding box center [446, 157] width 746 height 31
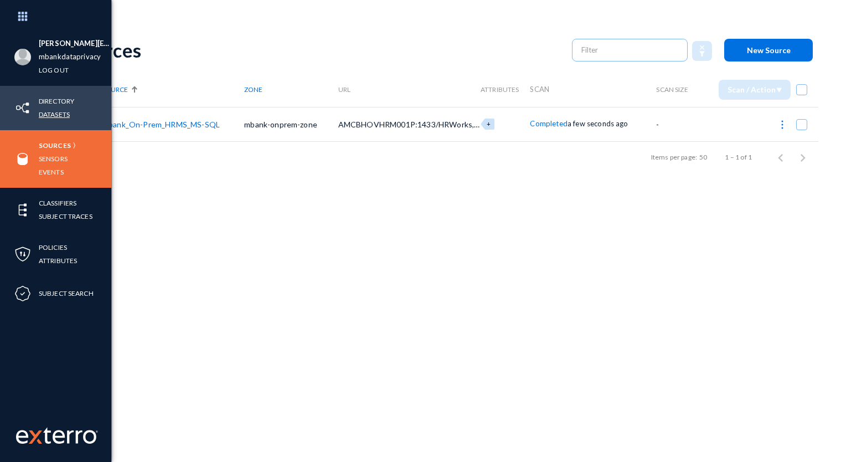
click at [57, 114] on link "Datasets" at bounding box center [54, 114] width 31 height 13
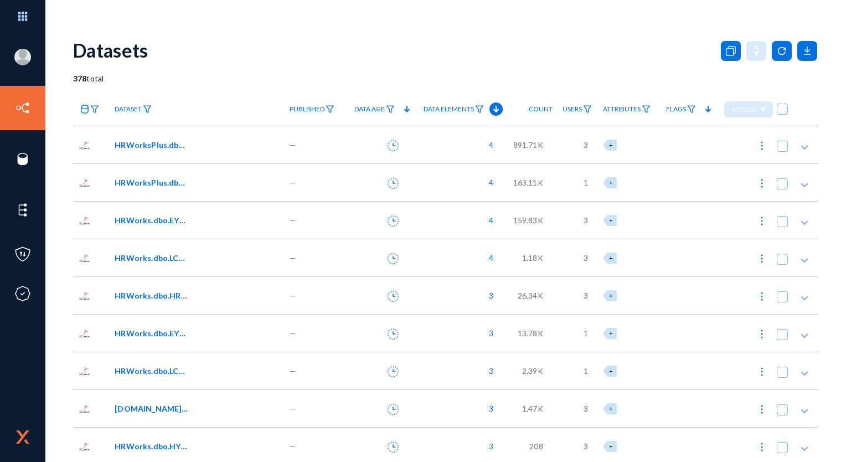
click at [518, 146] on span "891.71K" at bounding box center [529, 145] width 30 height 12
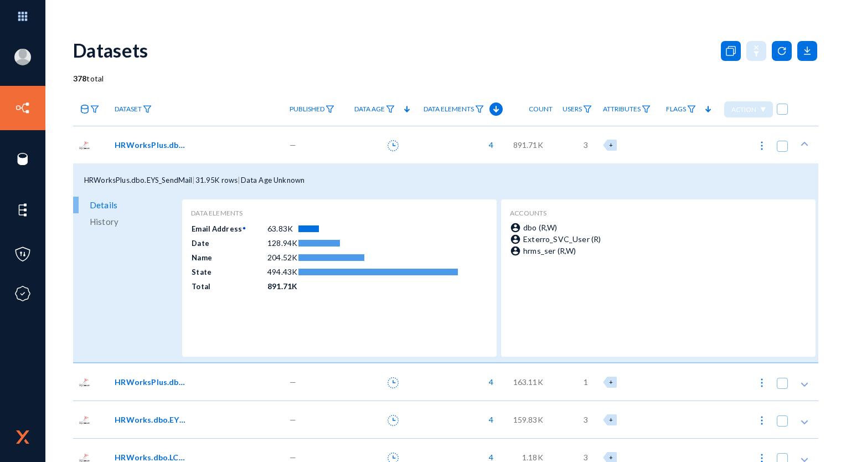
click at [518, 146] on span "891.71K" at bounding box center [529, 145] width 30 height 12
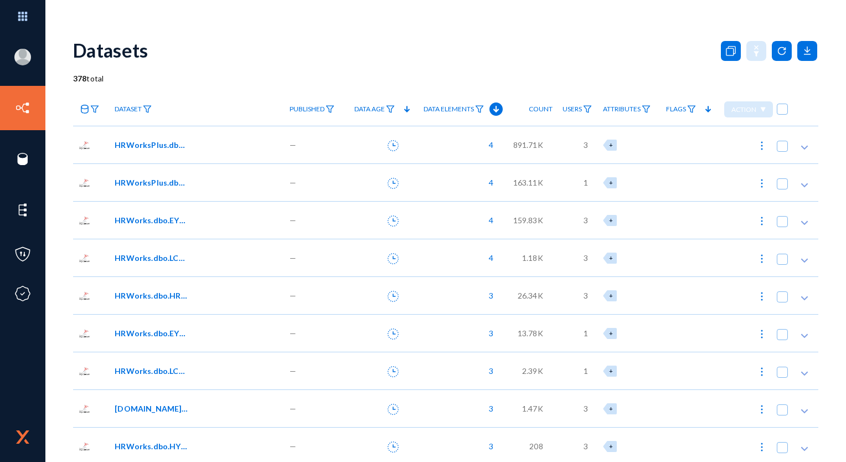
click at [536, 185] on span "163.11K" at bounding box center [529, 183] width 30 height 12
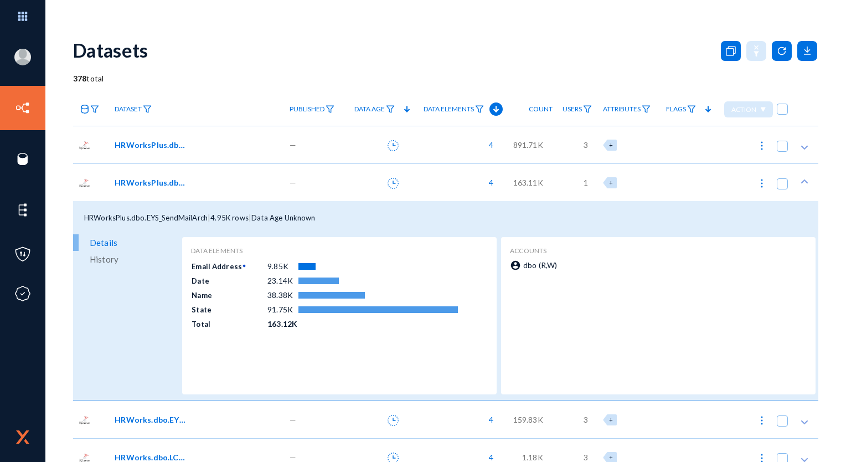
click at [536, 185] on span "163.11K" at bounding box center [529, 183] width 30 height 12
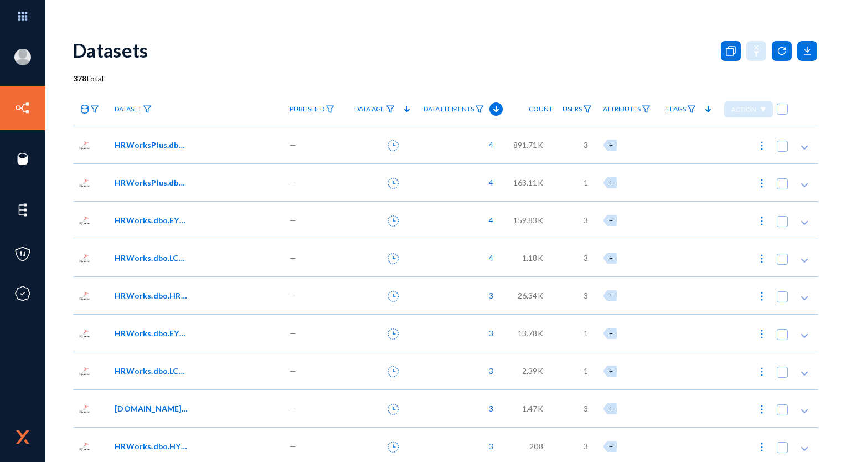
click at [515, 227] on div "159.83K" at bounding box center [527, 220] width 49 height 38
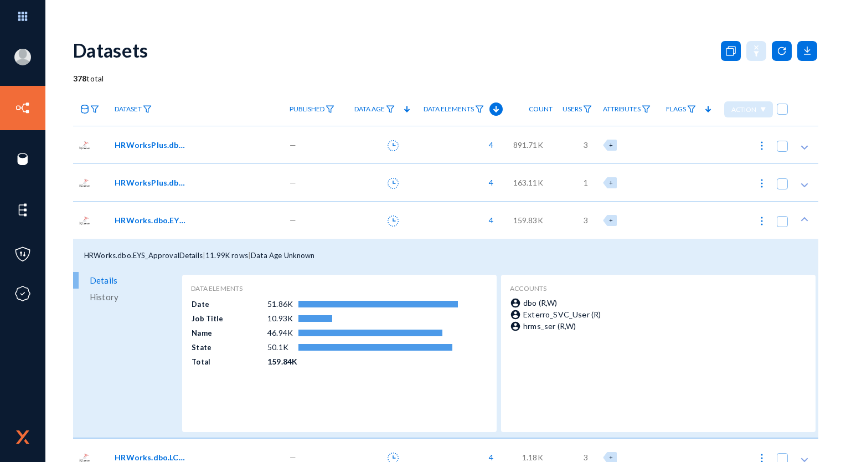
click at [515, 227] on div "159.83K" at bounding box center [527, 220] width 49 height 38
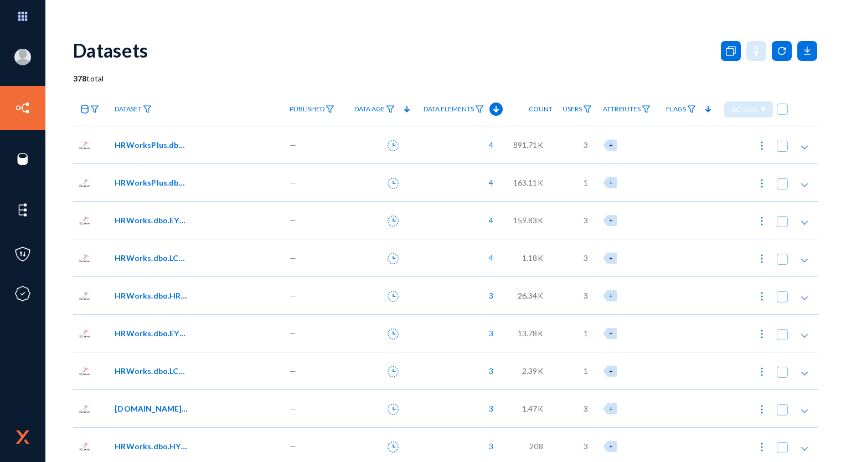
scroll to position [13, 0]
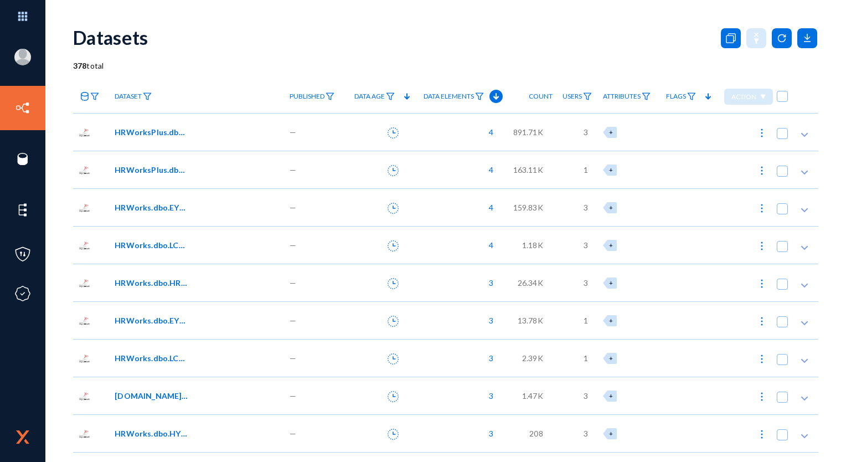
click at [521, 234] on div "1.18K" at bounding box center [527, 245] width 49 height 38
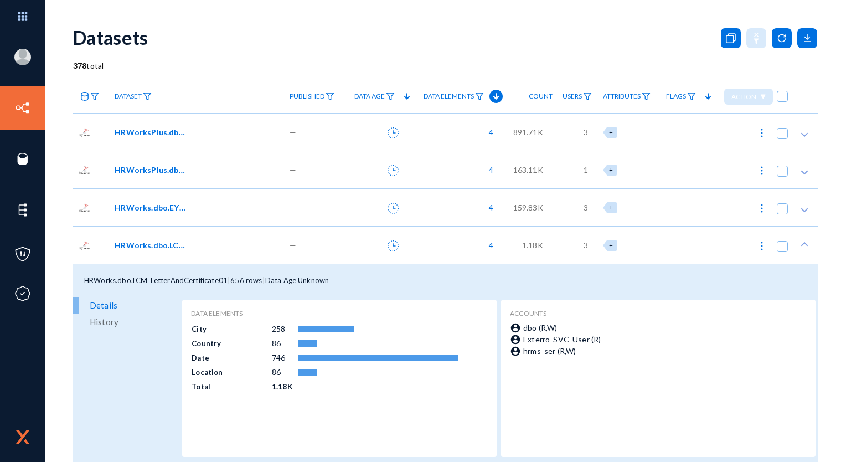
click at [522, 243] on span "1.18K" at bounding box center [532, 245] width 21 height 12
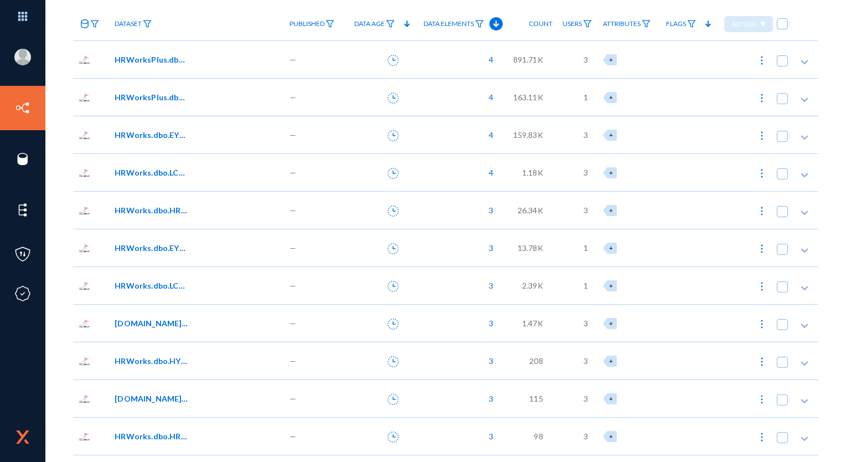
scroll to position [93, 0]
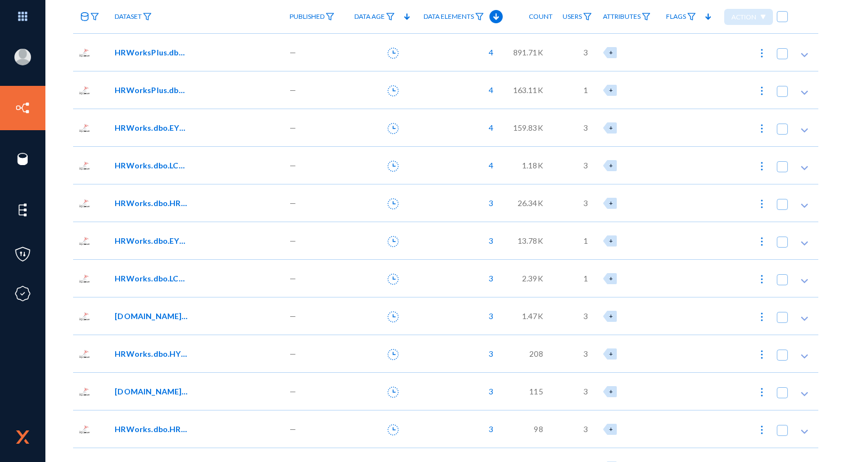
click at [532, 199] on span "26.34K" at bounding box center [530, 203] width 25 height 12
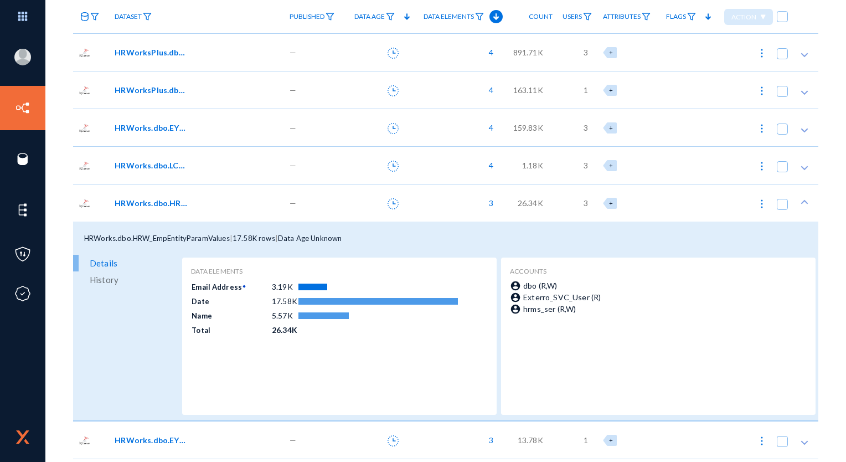
click at [532, 199] on span "26.34K" at bounding box center [530, 203] width 25 height 12
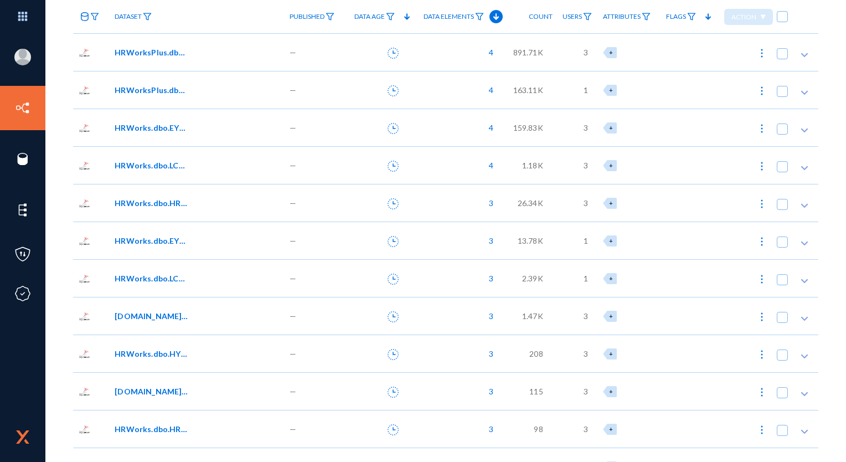
scroll to position [128, 0]
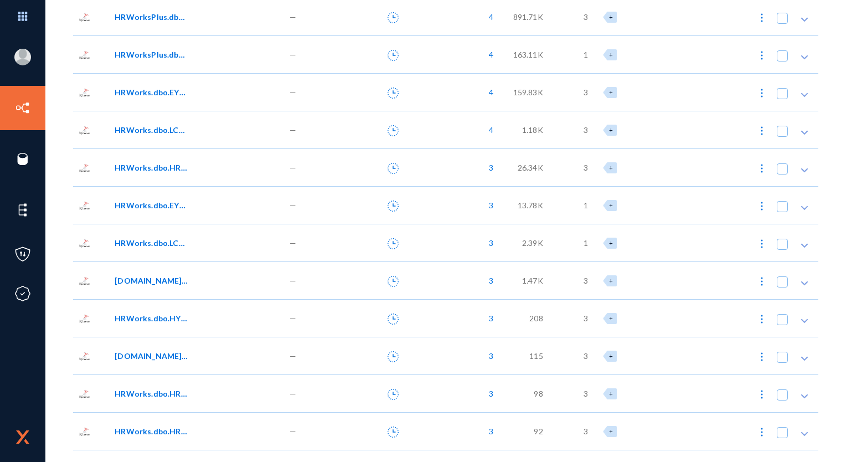
click at [532, 199] on span "13.78K" at bounding box center [530, 205] width 25 height 12
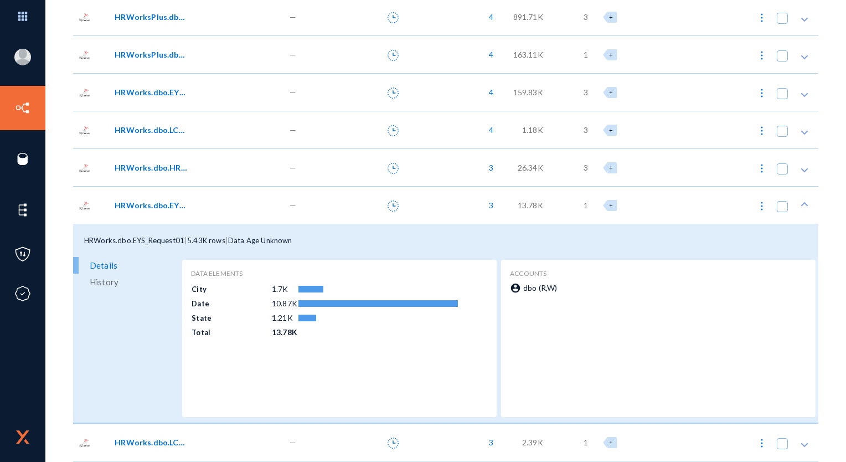
click at [532, 199] on span "13.78K" at bounding box center [530, 205] width 25 height 12
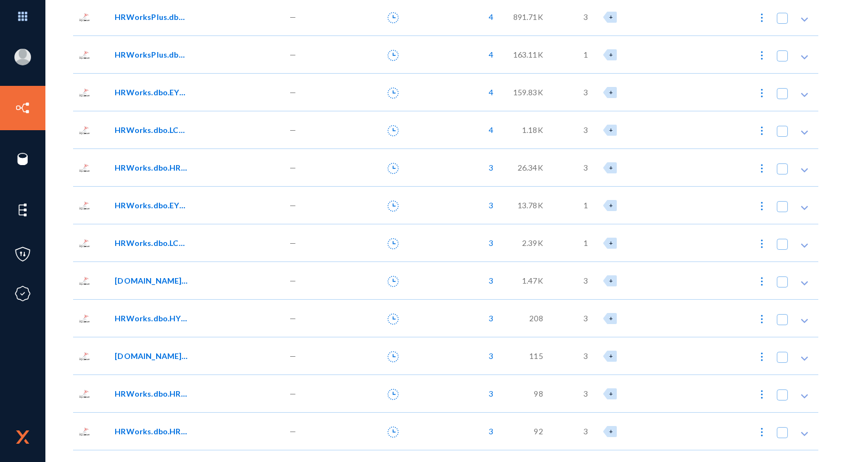
click at [510, 248] on div "2.39K" at bounding box center [527, 243] width 49 height 38
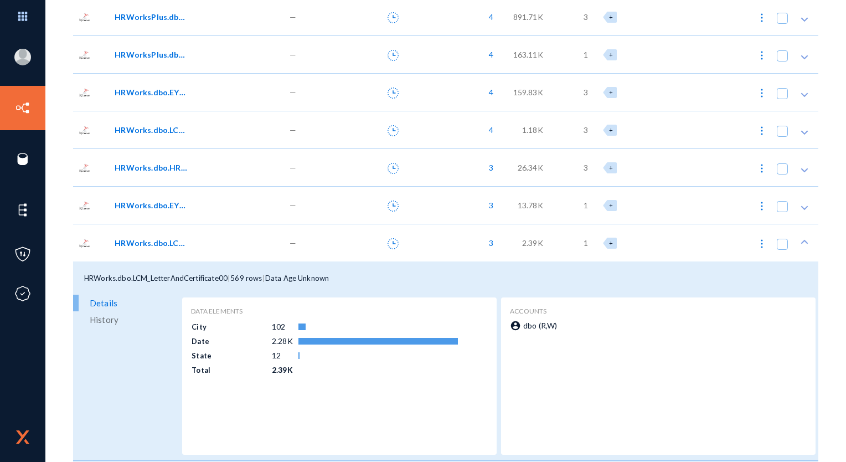
click at [510, 248] on div "2.39K" at bounding box center [527, 243] width 49 height 38
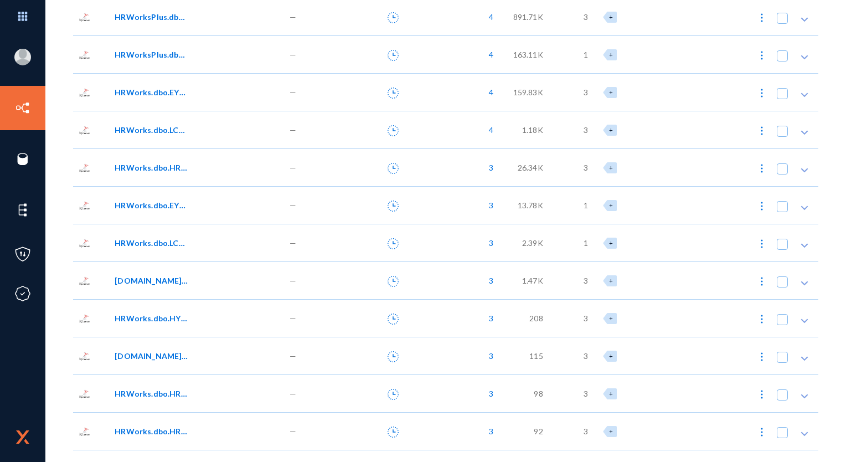
click at [525, 271] on div "1.47K" at bounding box center [527, 280] width 49 height 38
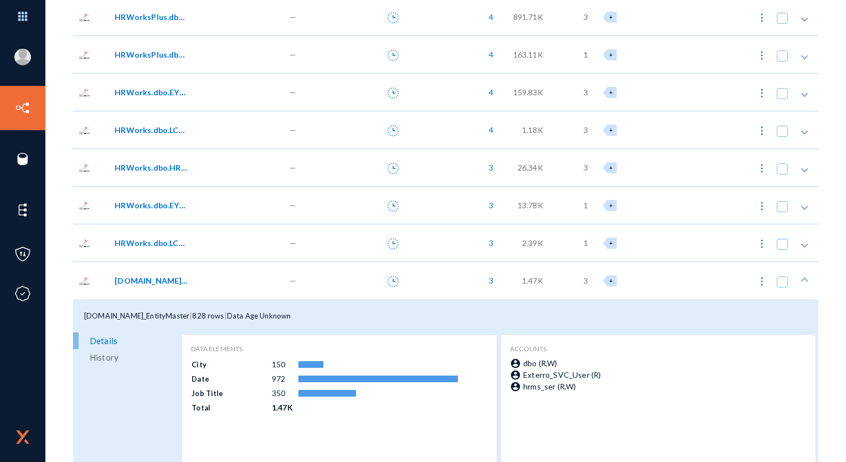
click at [525, 271] on div "1.47K" at bounding box center [527, 280] width 49 height 38
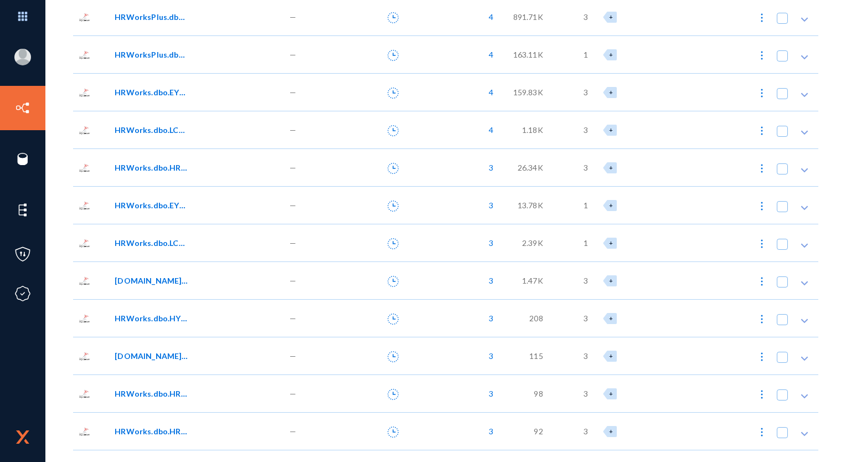
scroll to position [164, 0]
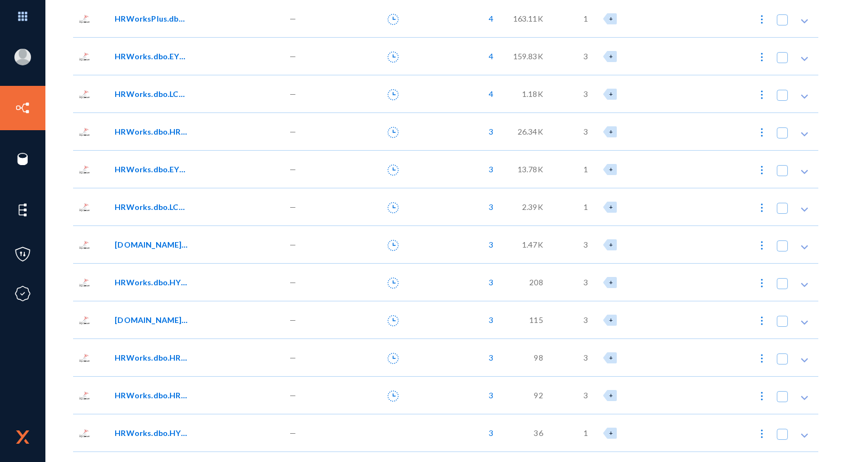
click at [525, 281] on div "208" at bounding box center [527, 282] width 49 height 38
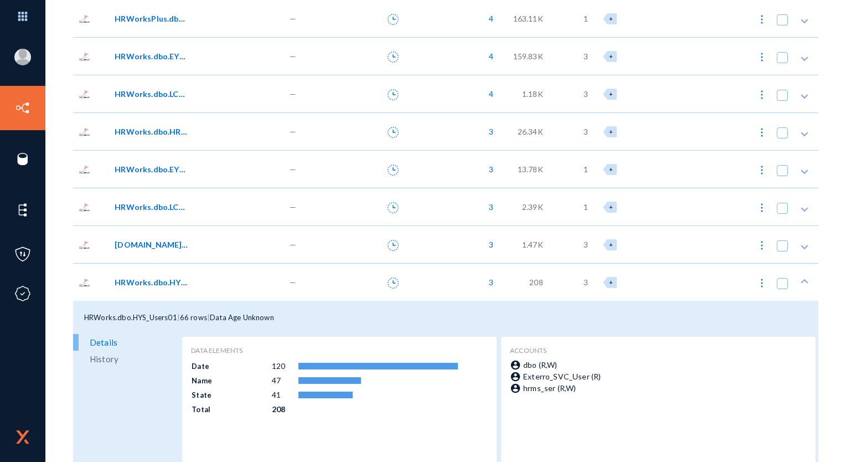
click at [525, 281] on div "208" at bounding box center [527, 282] width 49 height 38
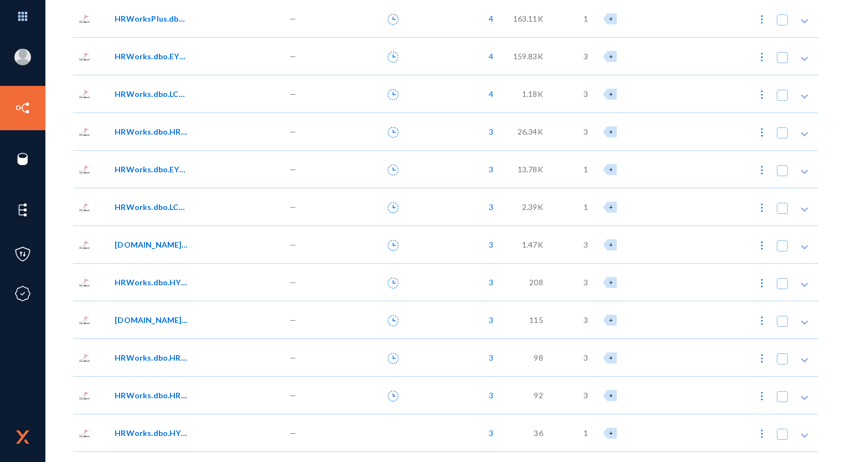
click at [525, 281] on div "208" at bounding box center [527, 282] width 49 height 38
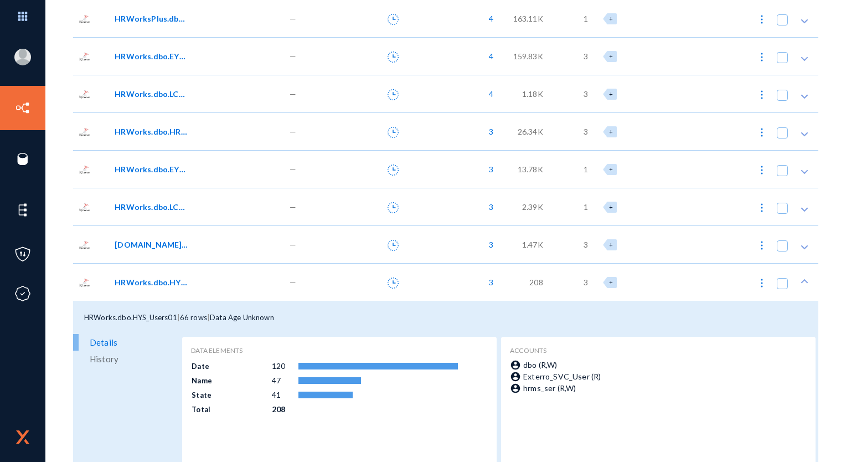
click at [525, 281] on div "208" at bounding box center [527, 282] width 49 height 38
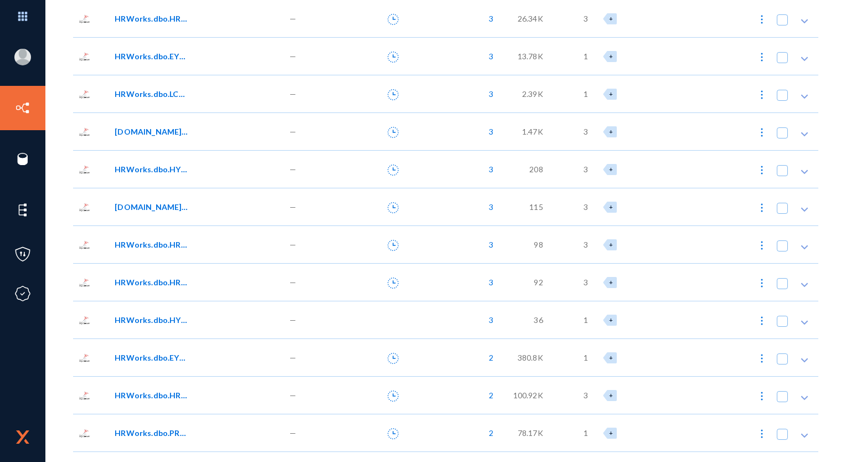
scroll to position [361, 0]
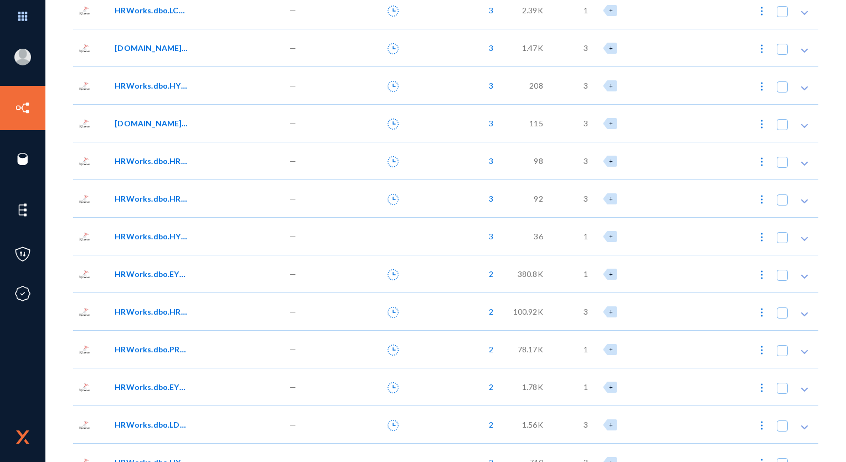
click at [525, 281] on div "380.8K" at bounding box center [527, 274] width 49 height 38
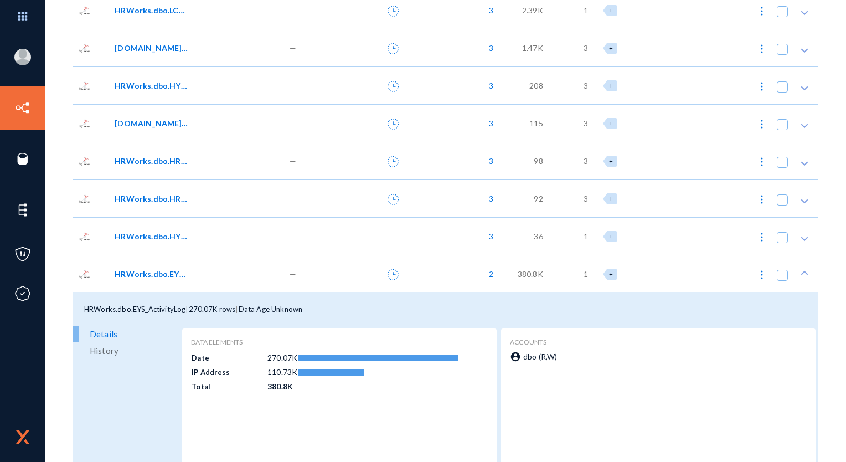
click at [516, 280] on div "380.8K" at bounding box center [527, 274] width 49 height 38
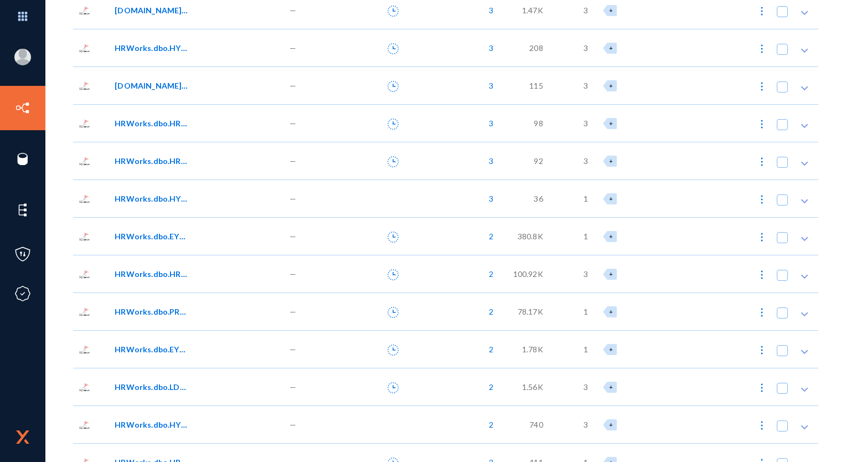
scroll to position [406, 0]
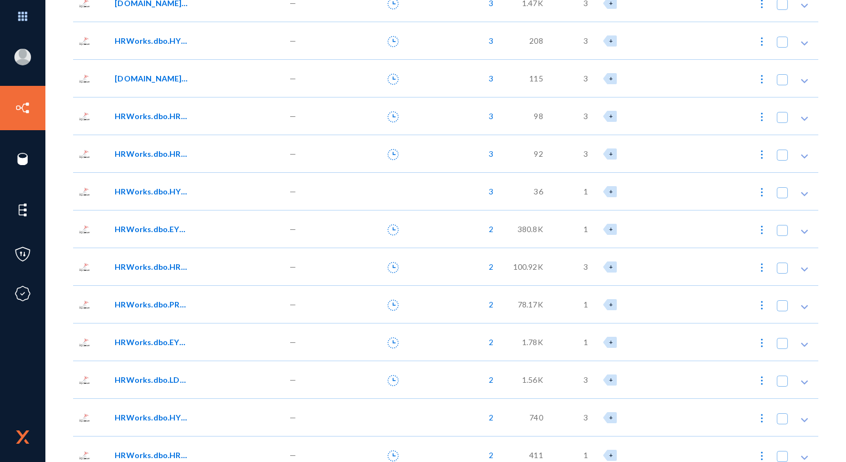
click at [515, 271] on span "100.92K" at bounding box center [529, 267] width 30 height 12
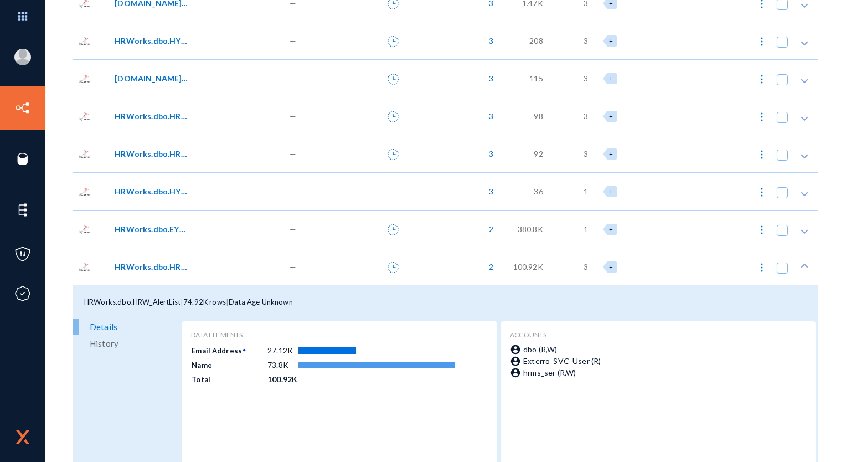
click at [515, 271] on span "100.92K" at bounding box center [529, 267] width 30 height 12
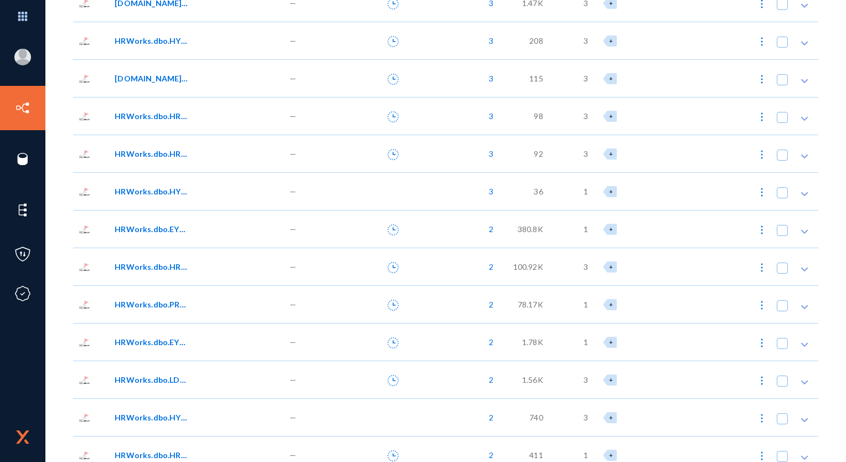
scroll to position [442, 0]
click at [515, 271] on div "78.17K" at bounding box center [527, 268] width 49 height 38
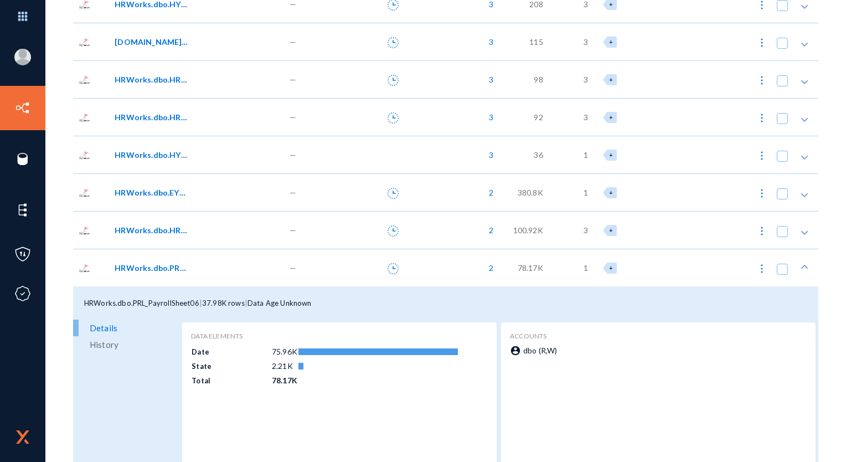
click at [515, 271] on div "78.17K" at bounding box center [527, 268] width 49 height 38
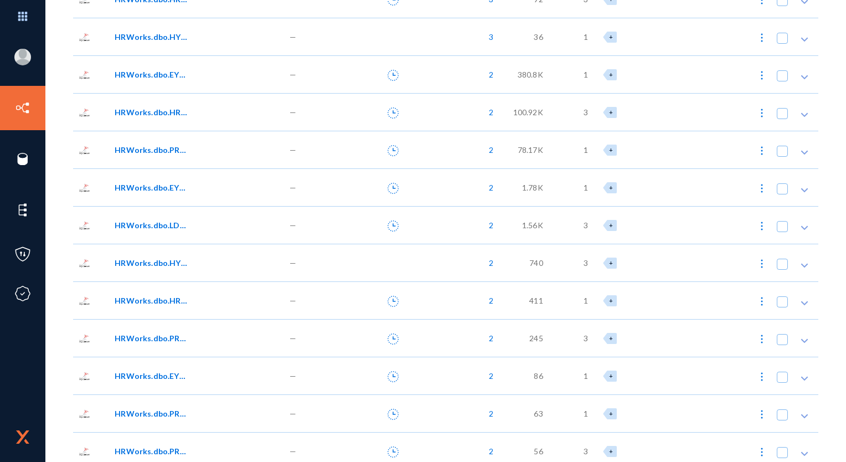
scroll to position [561, 0]
click at [527, 255] on div "740" at bounding box center [527, 262] width 49 height 38
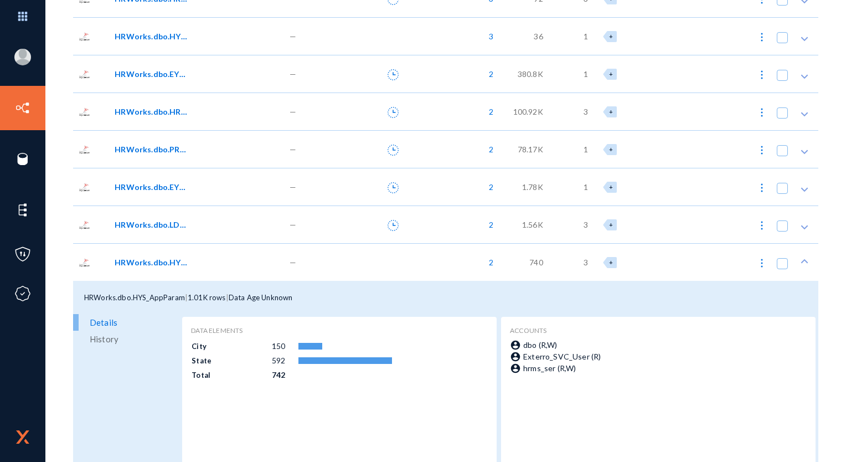
click at [527, 255] on div "740" at bounding box center [527, 262] width 49 height 38
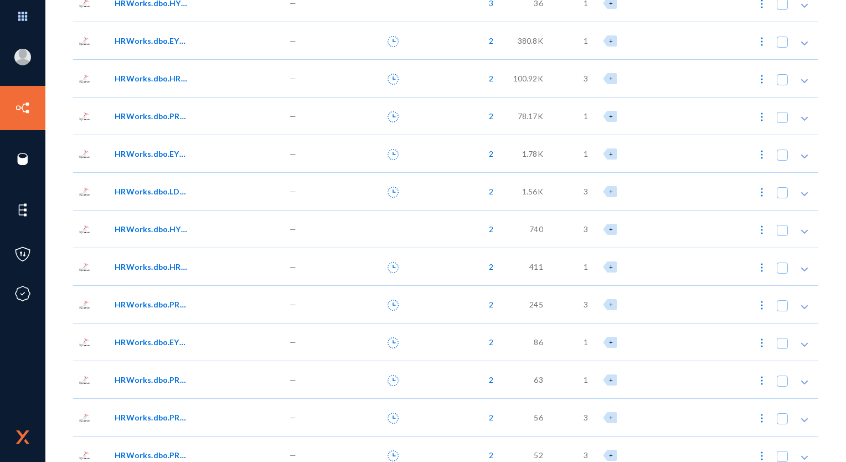
scroll to position [602, 0]
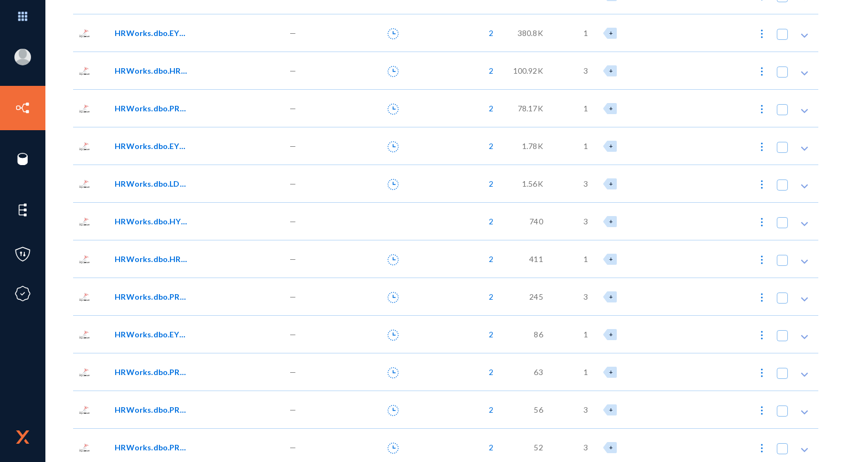
click at [530, 255] on span "411" at bounding box center [536, 259] width 13 height 12
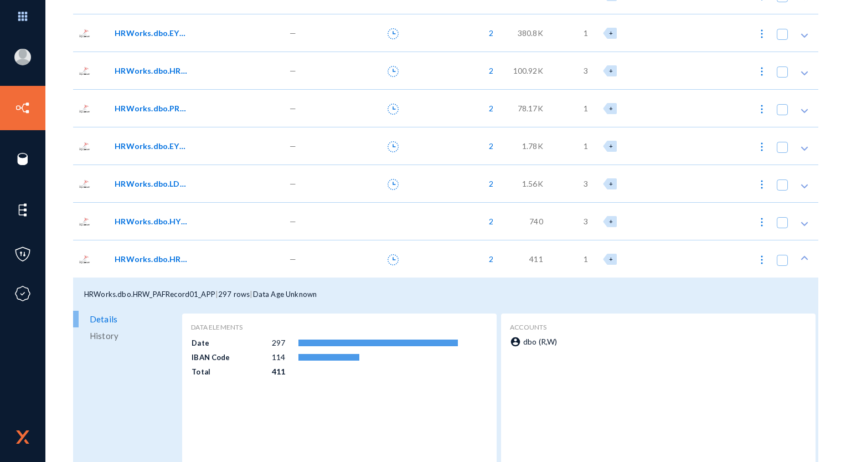
click at [527, 265] on div "411" at bounding box center [527, 259] width 49 height 38
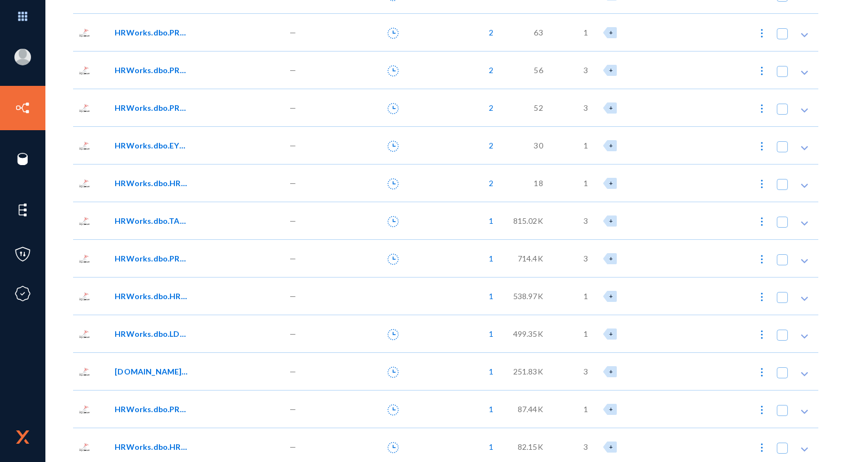
scroll to position [943, 0]
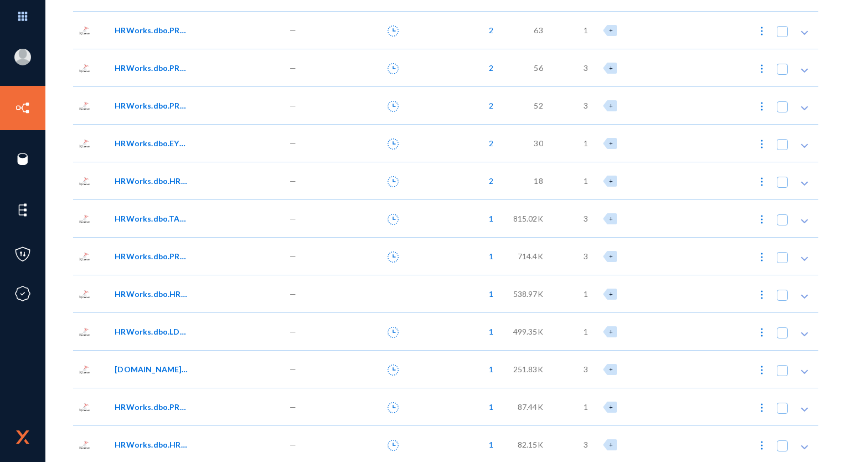
click at [527, 225] on div "815.02K" at bounding box center [527, 218] width 49 height 38
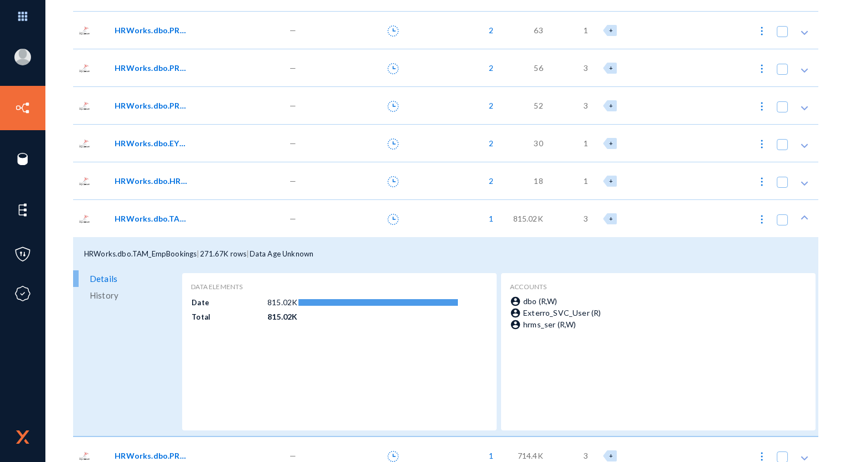
click at [527, 225] on div "815.02K" at bounding box center [527, 218] width 49 height 38
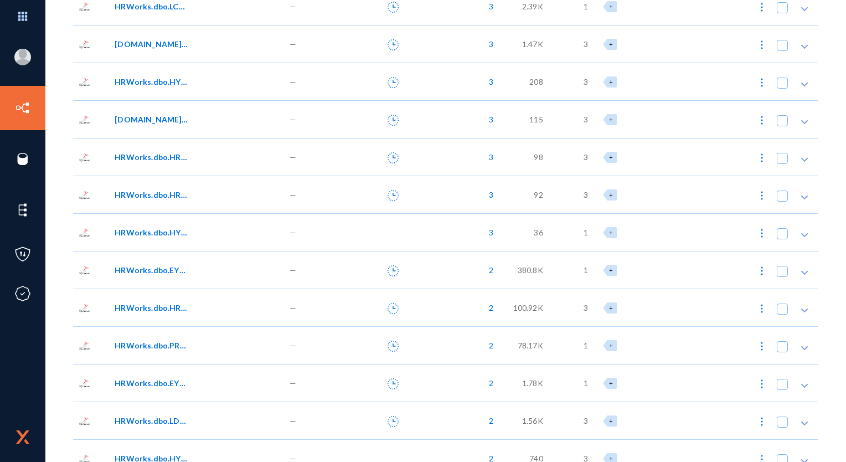
scroll to position [0, 0]
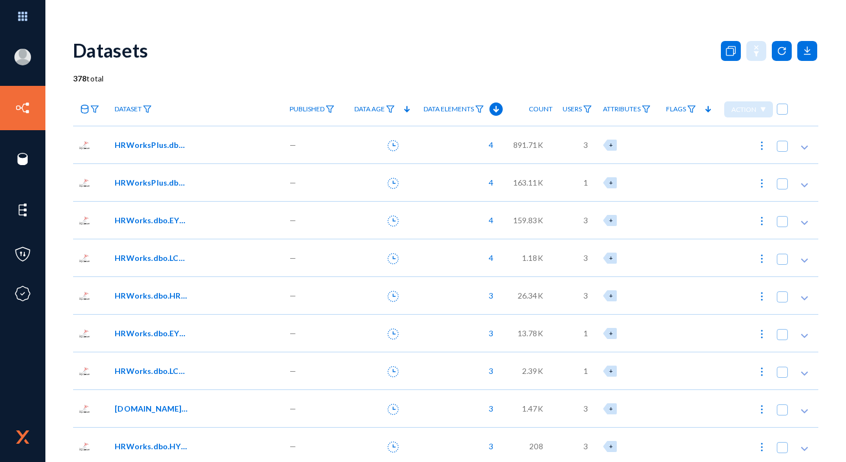
click at [538, 105] on span "Count" at bounding box center [541, 109] width 24 height 8
click at [538, 105] on div "Count" at bounding box center [541, 109] width 24 height 33
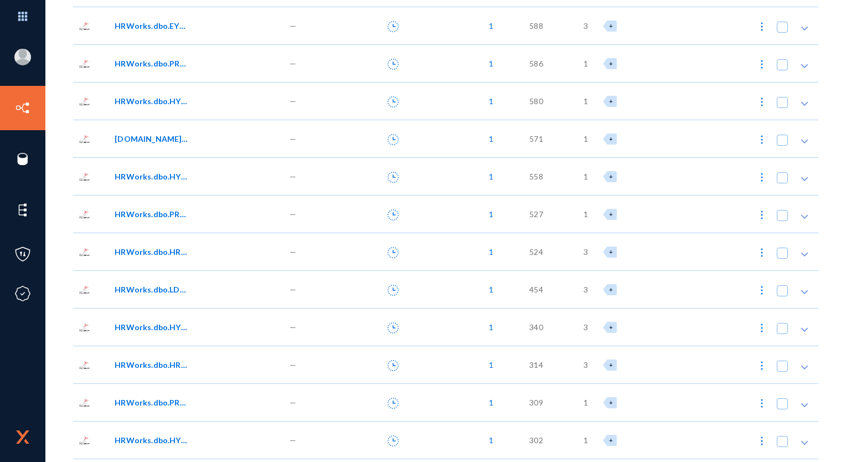
scroll to position [2455, 0]
click at [585, 287] on span "3" at bounding box center [586, 289] width 4 height 12
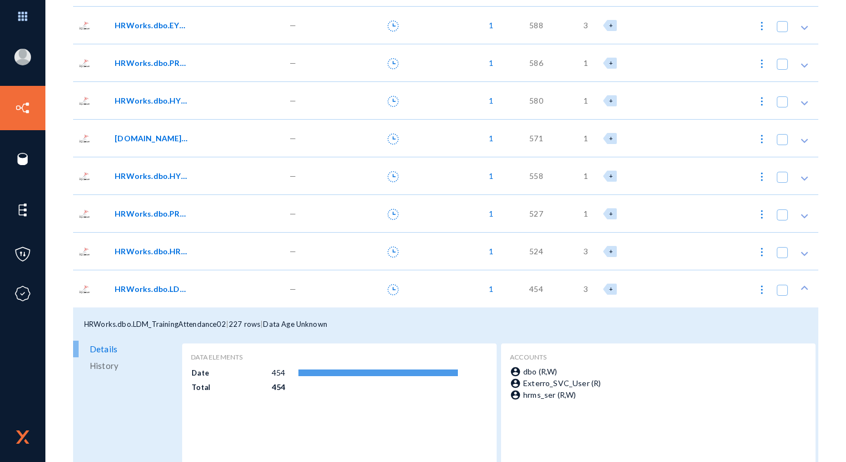
click at [584, 289] on span "3" at bounding box center [586, 289] width 4 height 12
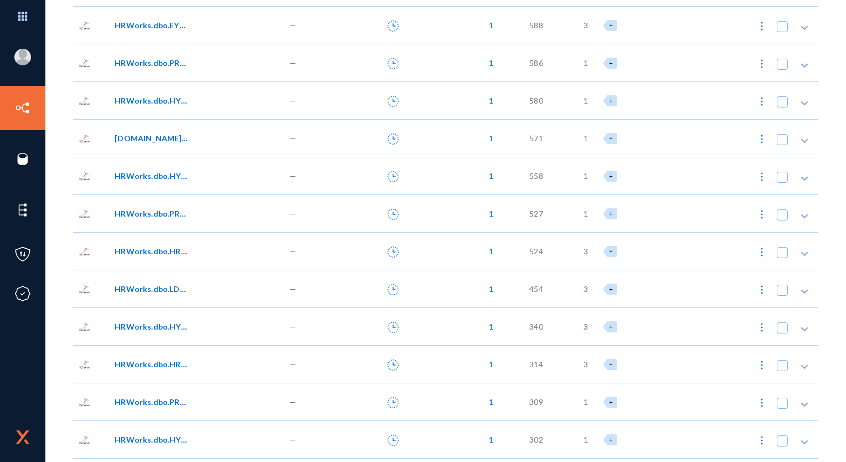
click at [492, 288] on div "1" at bounding box center [458, 289] width 89 height 38
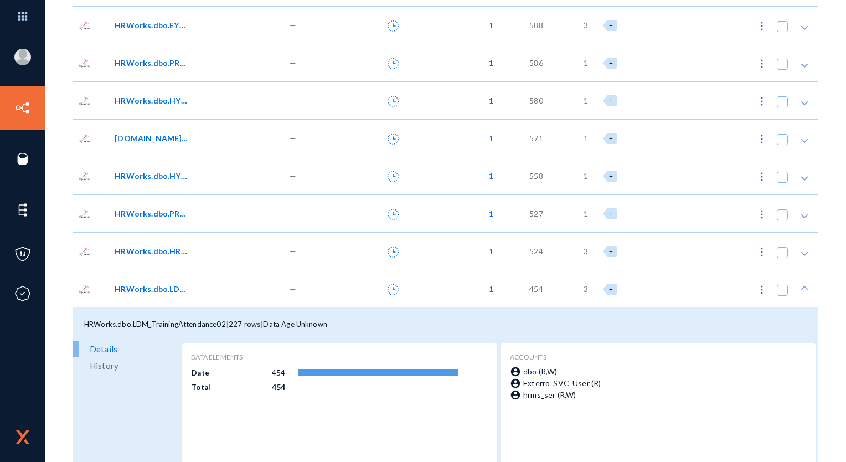
click at [491, 289] on span "1" at bounding box center [489, 289] width 10 height 12
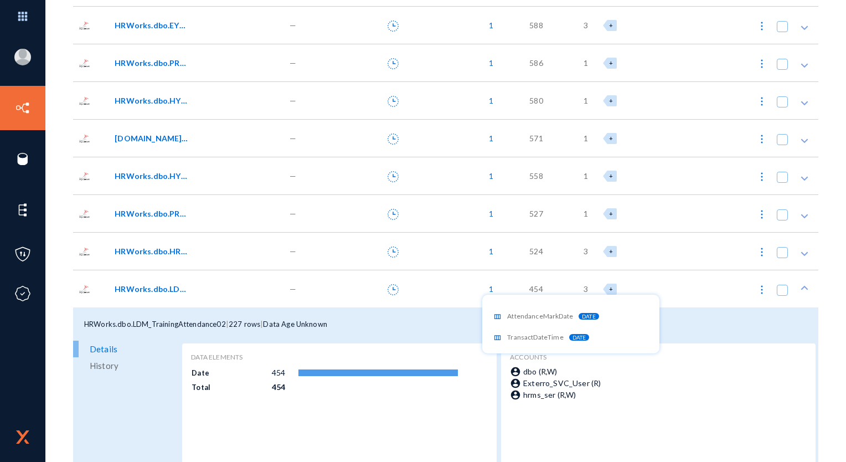
click at [415, 248] on div at bounding box center [423, 231] width 846 height 462
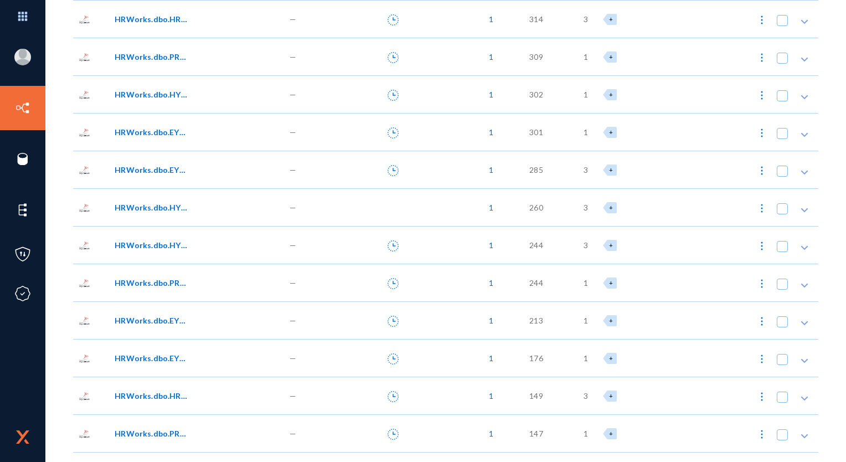
scroll to position [3000, 0]
click at [160, 170] on span "HRWorks.dbo.EYS_UserRoleLink" at bounding box center [152, 169] width 75 height 12
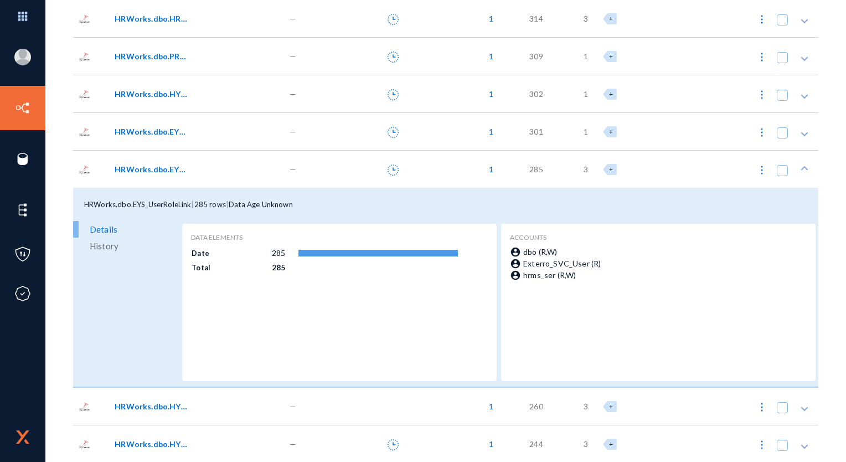
click at [160, 170] on span "HRWorks.dbo.EYS_UserRoleLink" at bounding box center [152, 169] width 75 height 12
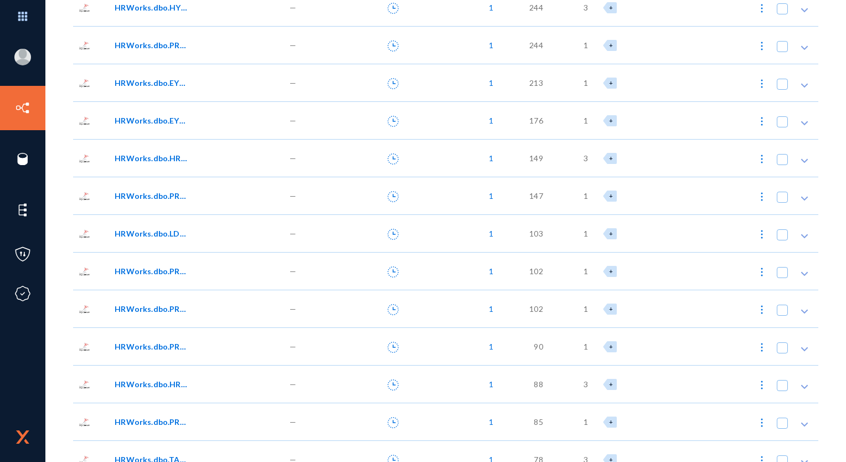
scroll to position [3237, 0]
click at [161, 271] on span "HRWorks.dbo.PRL_SalaryHold00" at bounding box center [152, 271] width 75 height 12
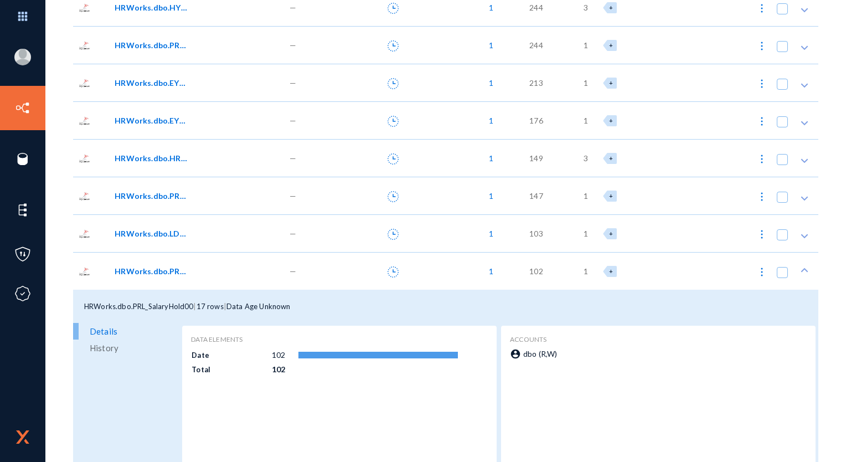
click at [155, 275] on span "HRWorks.dbo.PRL_SalaryHold00" at bounding box center [152, 271] width 75 height 12
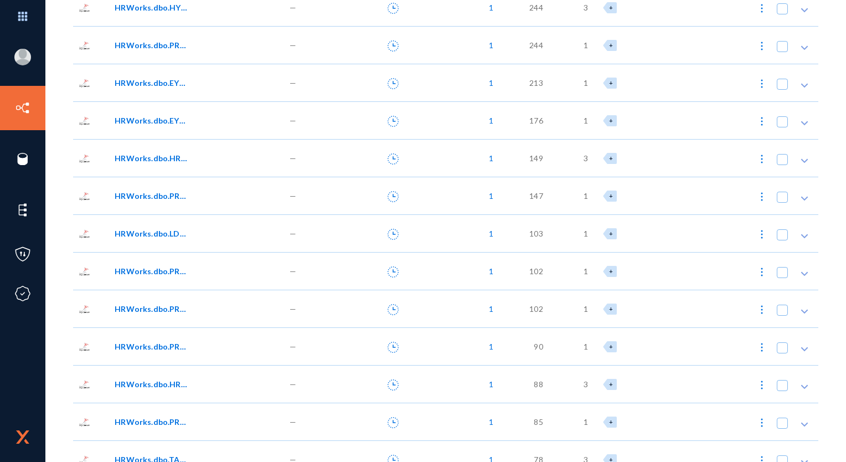
click at [157, 309] on span "HRWorks.dbo.PRL_LeavePayCodeLink" at bounding box center [152, 309] width 75 height 12
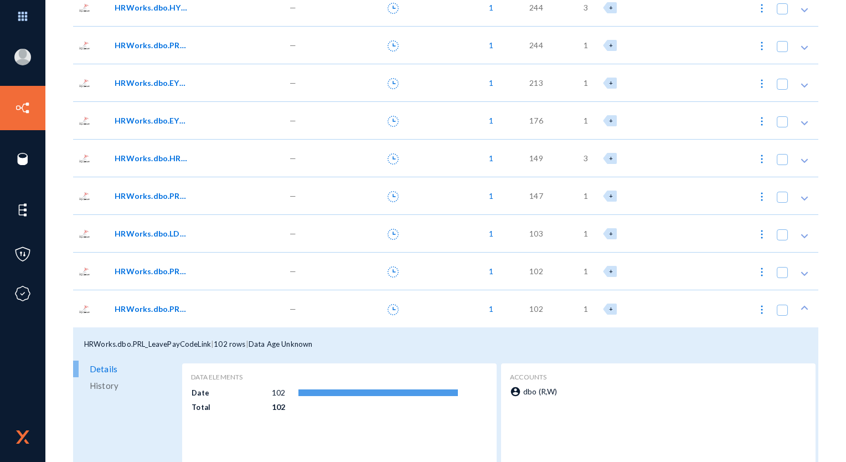
click at [157, 309] on span "HRWorks.dbo.PRL_LeavePayCodeLink" at bounding box center [152, 309] width 75 height 12
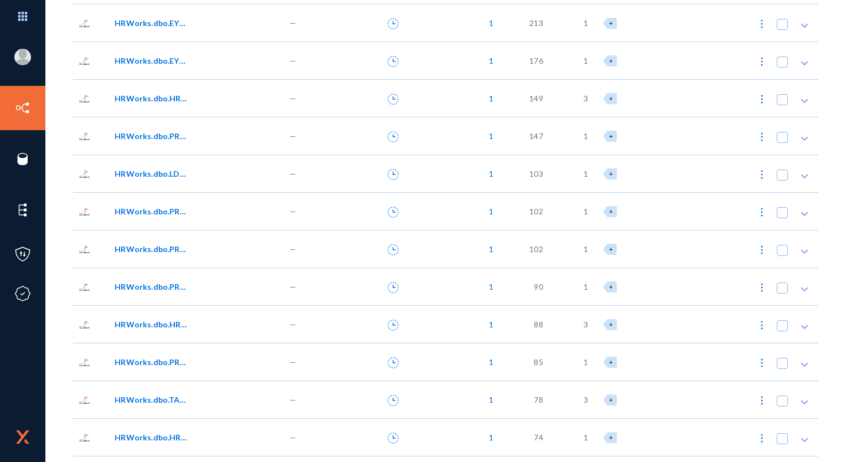
scroll to position [3319, 0]
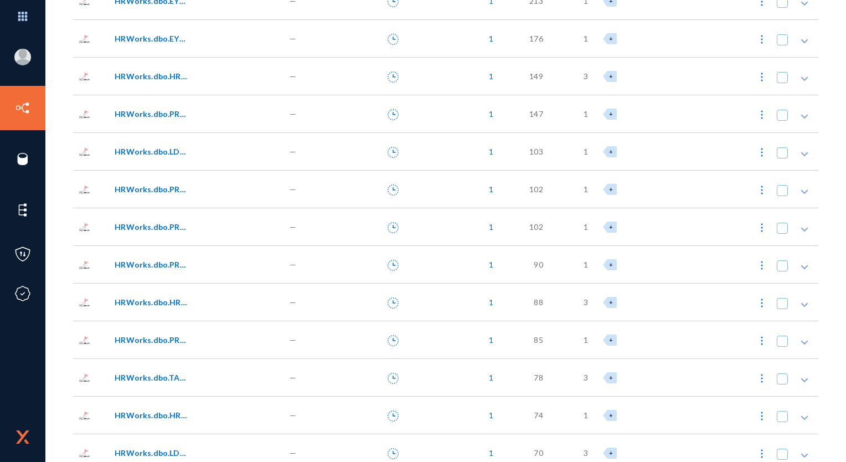
click at [162, 267] on span "HRWorks.dbo.PRL_TicketFares" at bounding box center [152, 265] width 75 height 12
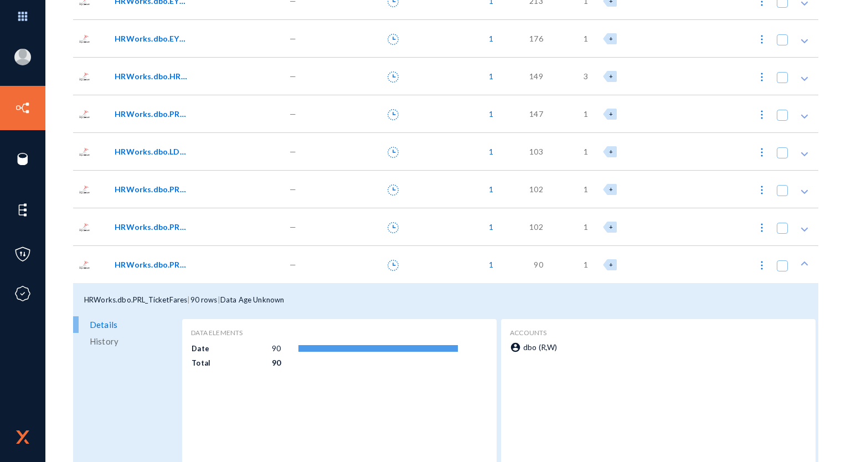
click at [162, 267] on span "HRWorks.dbo.PRL_TicketFares" at bounding box center [152, 265] width 75 height 12
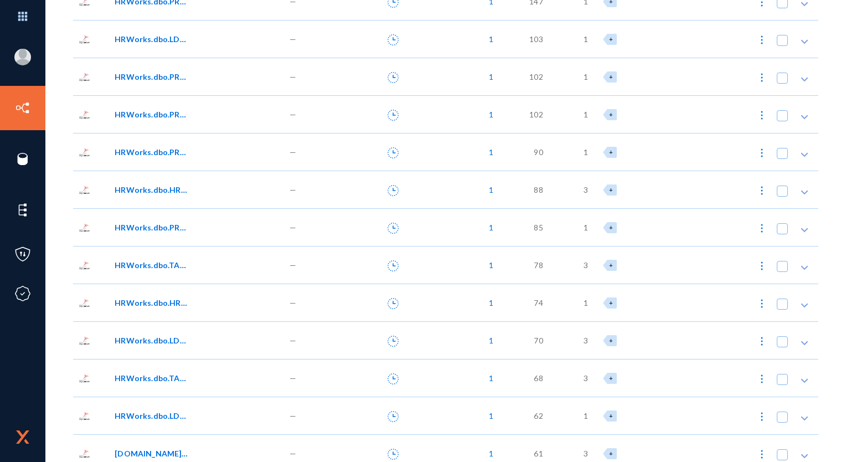
scroll to position [3432, 0]
click at [163, 304] on span "HRWorks.dbo.HRW_SequenceControl" at bounding box center [152, 302] width 75 height 12
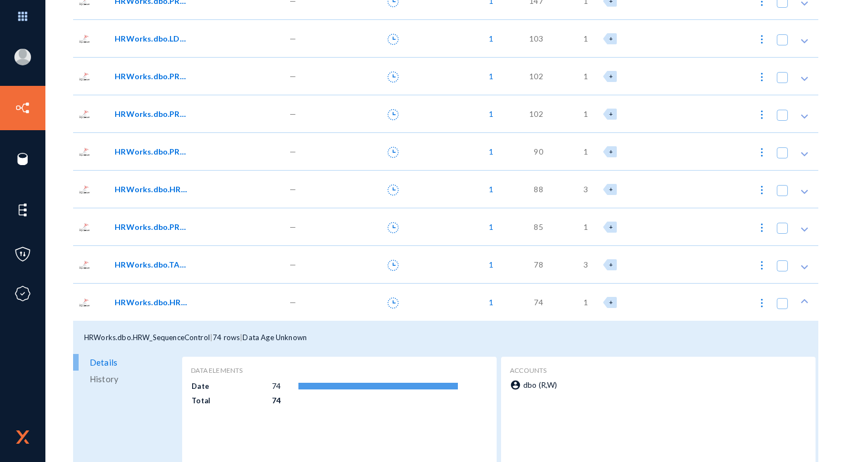
click at [163, 304] on span "HRWorks.dbo.HRW_SequenceControl" at bounding box center [152, 302] width 75 height 12
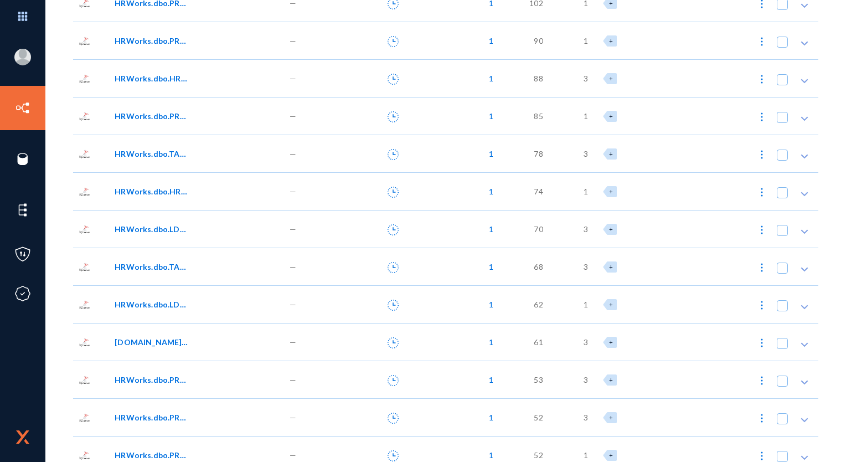
scroll to position [3565, 0]
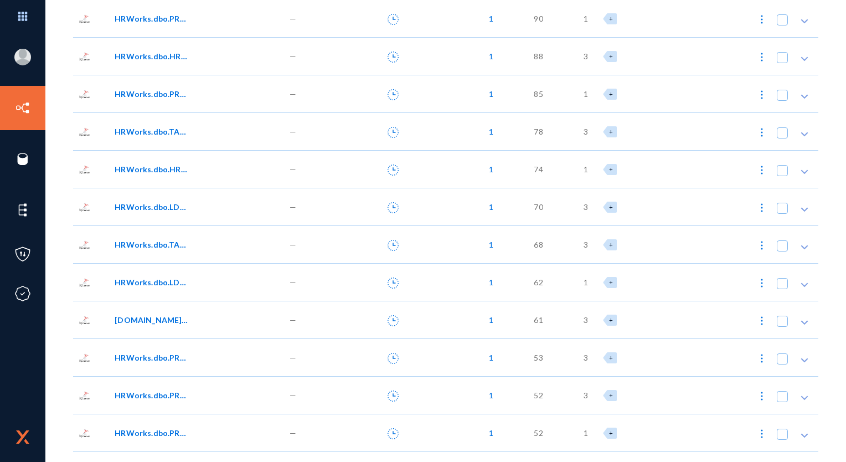
click at [166, 245] on span "HRWorks.dbo.TAM_SchemeA02_SHC" at bounding box center [152, 245] width 75 height 12
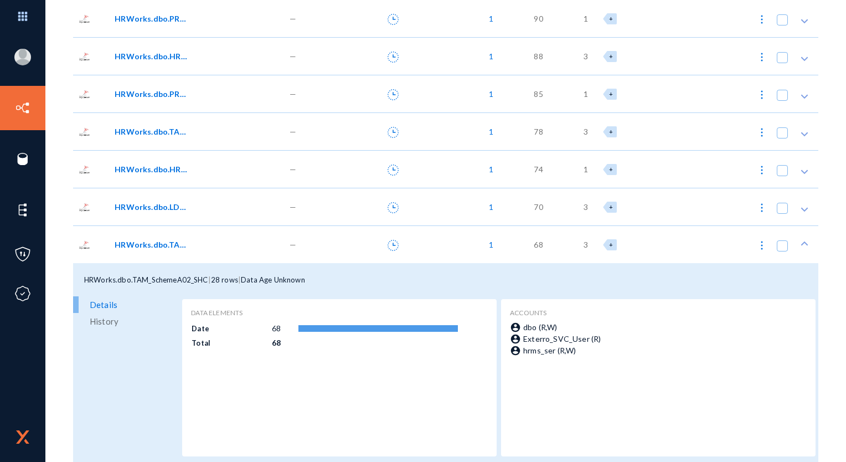
click at [166, 245] on span "HRWorks.dbo.TAM_SchemeA02_SHC" at bounding box center [152, 245] width 75 height 12
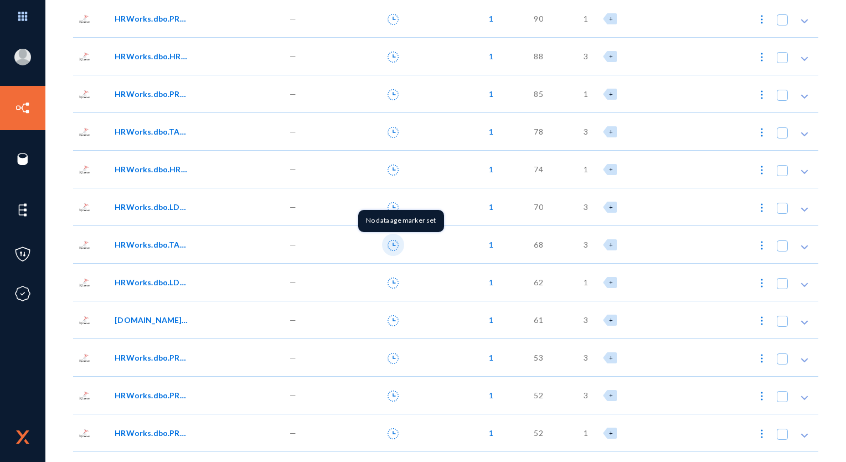
click at [392, 247] on icon at bounding box center [393, 245] width 11 height 11
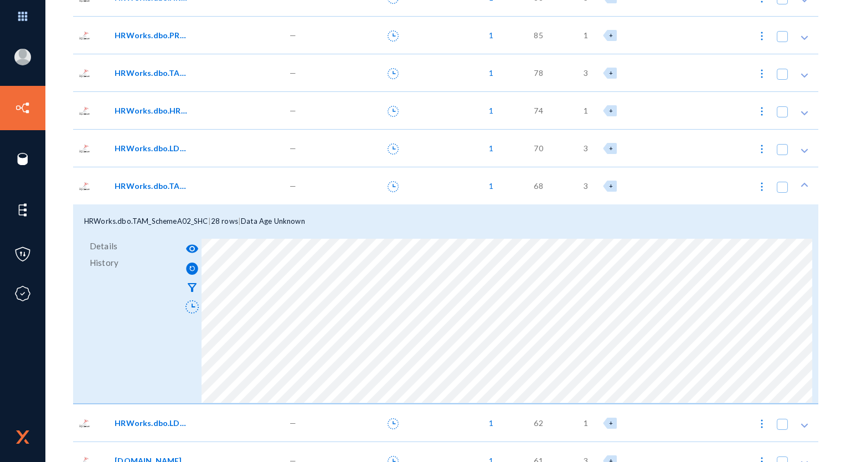
scroll to position [3633, 0]
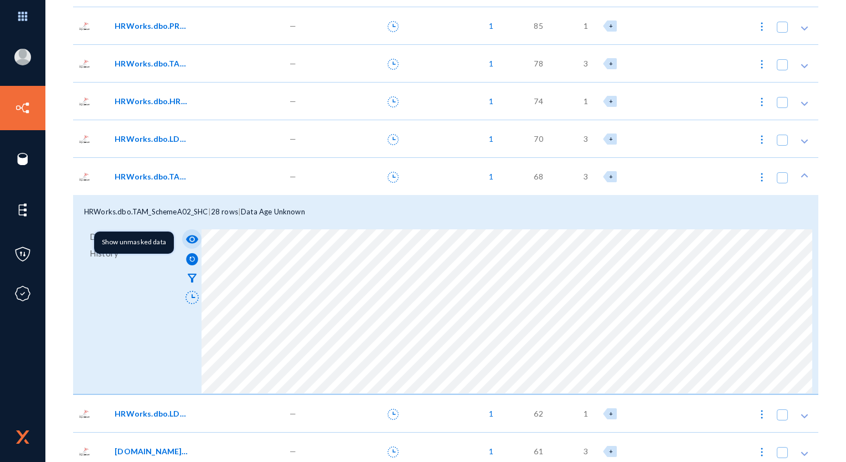
click at [190, 242] on mat-icon "visibility" at bounding box center [192, 239] width 13 height 13
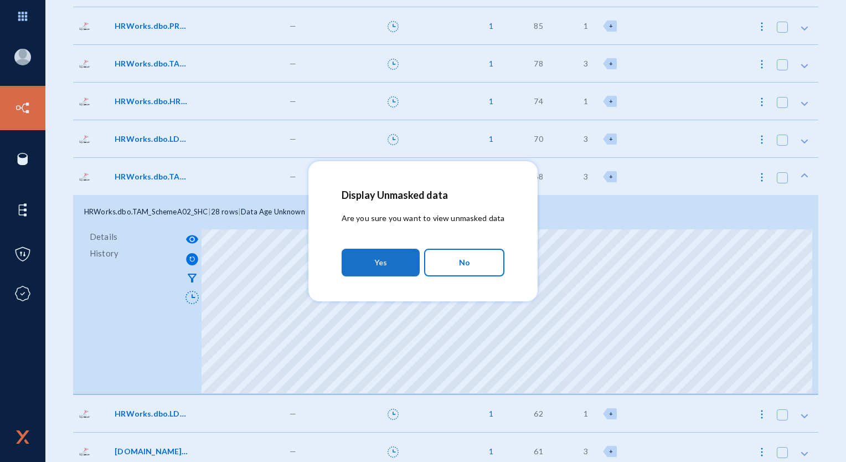
click at [391, 260] on button "Yes" at bounding box center [381, 263] width 78 height 28
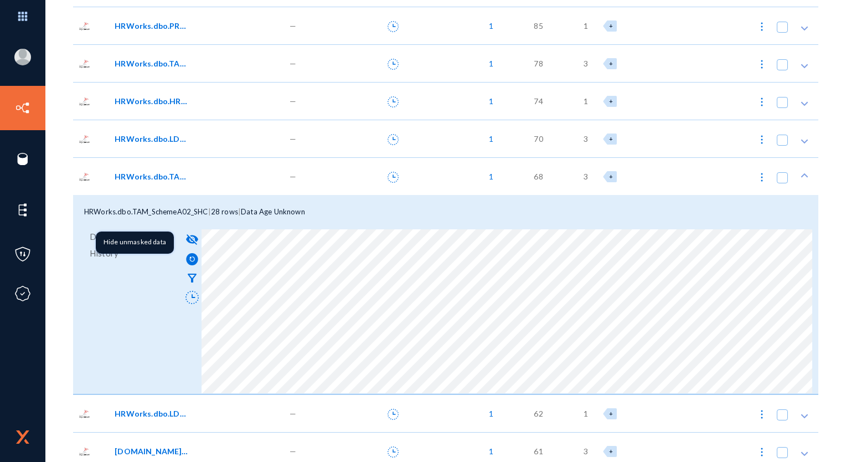
click at [193, 239] on mat-icon "visibility_off" at bounding box center [192, 239] width 13 height 13
click at [142, 176] on span "HRWorks.dbo.TAM_SchemeA02_SHC" at bounding box center [152, 177] width 75 height 12
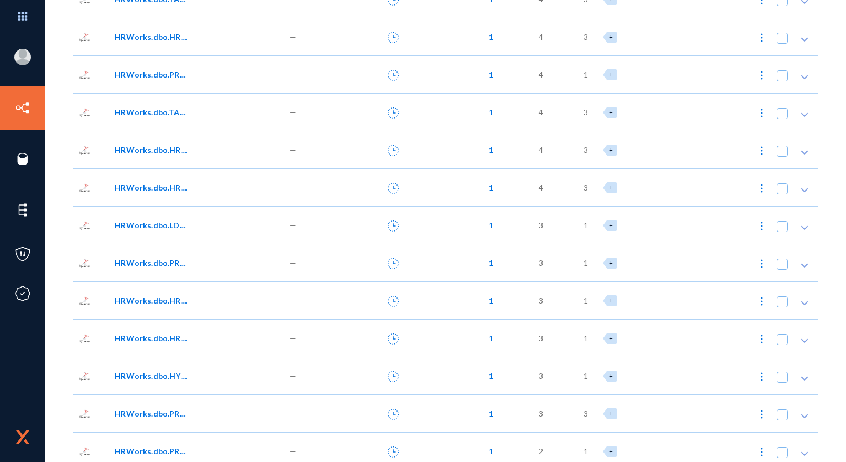
scroll to position [5462, 0]
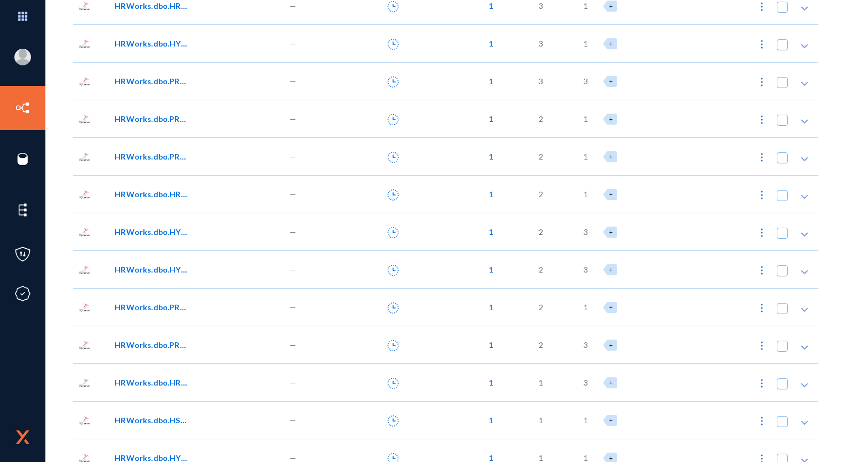
click at [540, 228] on span "2" at bounding box center [541, 232] width 4 height 12
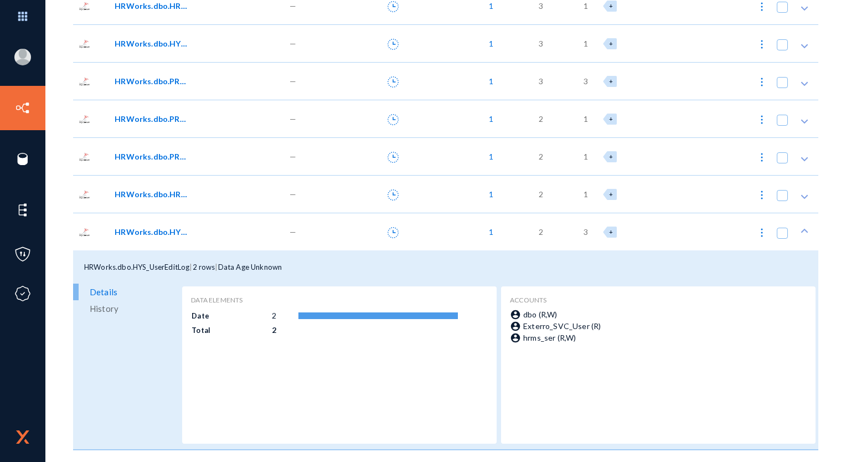
click at [150, 234] on span "HRWorks.dbo.HYS_UserEditLog" at bounding box center [152, 232] width 75 height 12
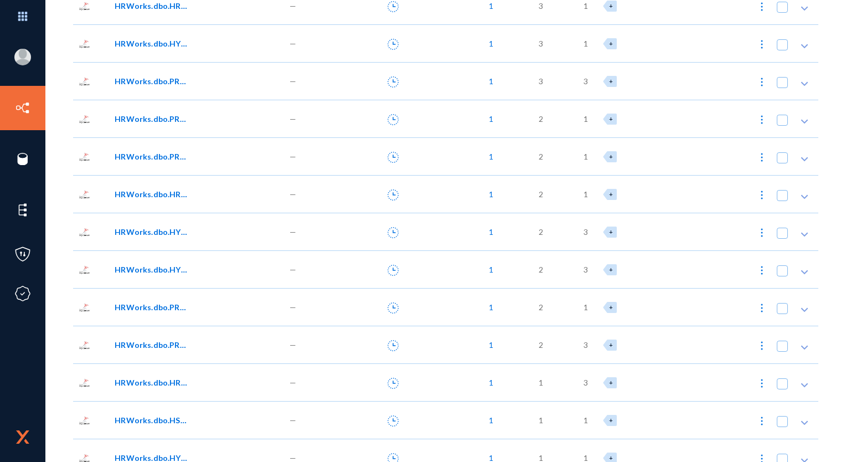
click at [166, 307] on span "HRWorks.dbo.PRL_CurrencyCode01" at bounding box center [152, 307] width 75 height 12
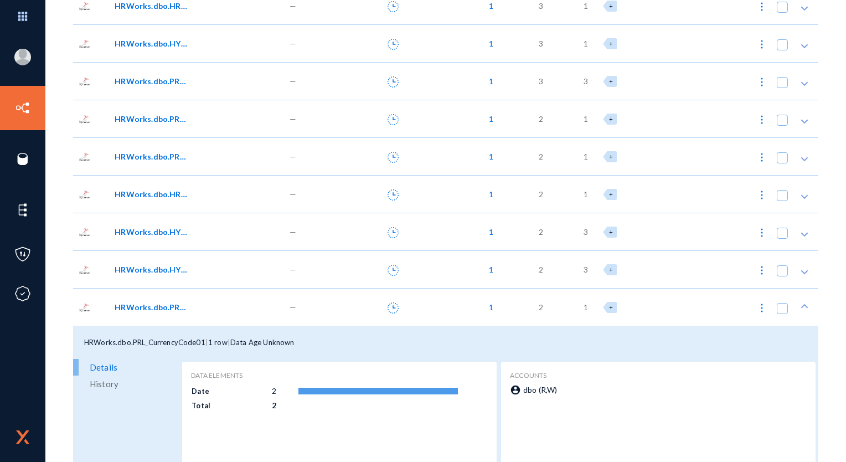
click at [167, 306] on span "HRWorks.dbo.PRL_CurrencyCode01" at bounding box center [152, 307] width 75 height 12
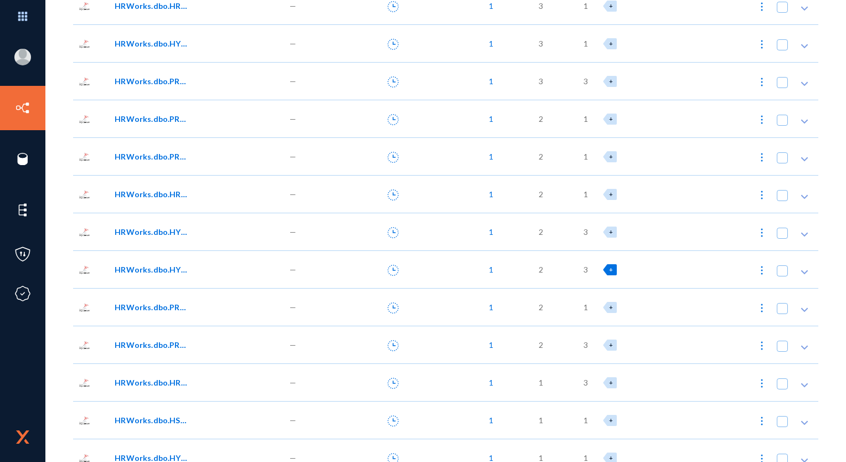
click at [609, 271] on span "+" at bounding box center [611, 269] width 4 height 7
checkbox input "true"
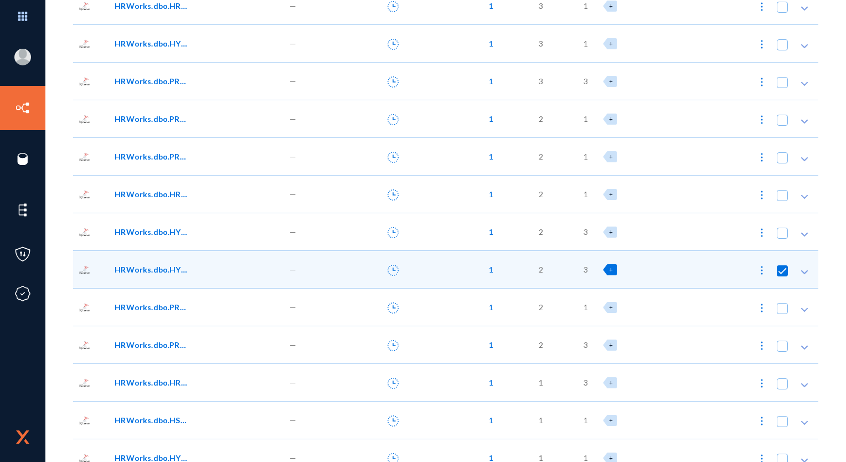
click at [658, 254] on div "+" at bounding box center [629, 269] width 63 height 38
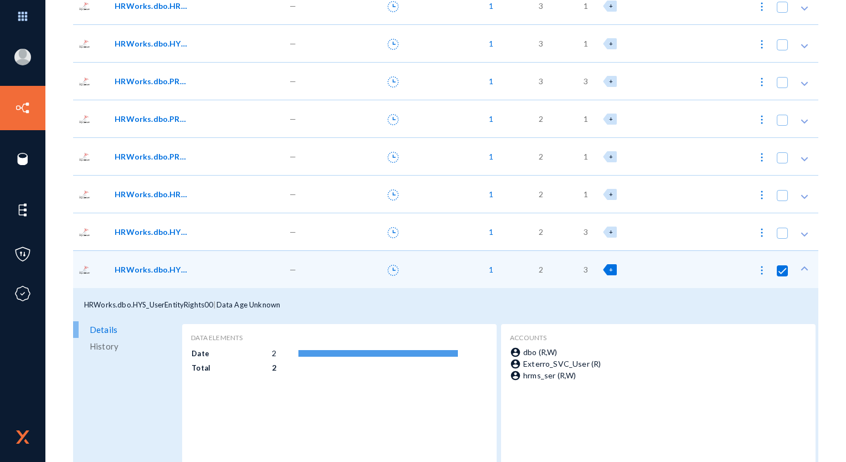
click at [658, 254] on div "+" at bounding box center [629, 269] width 63 height 38
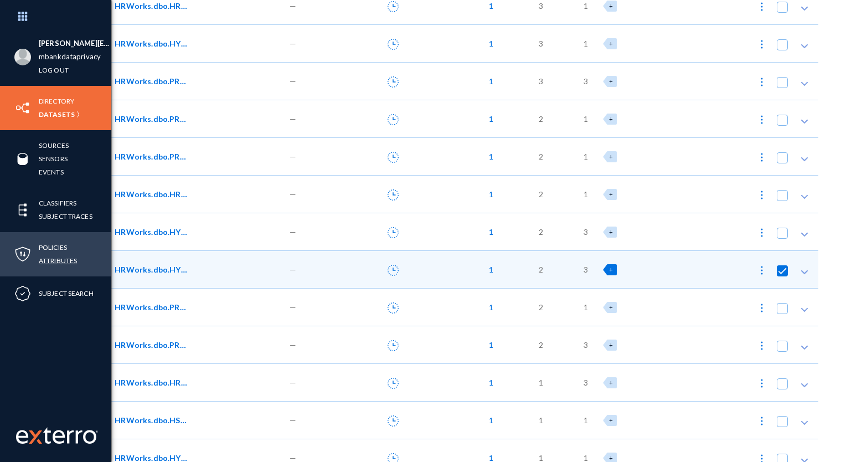
click at [56, 258] on link "Attributes" at bounding box center [58, 260] width 38 height 13
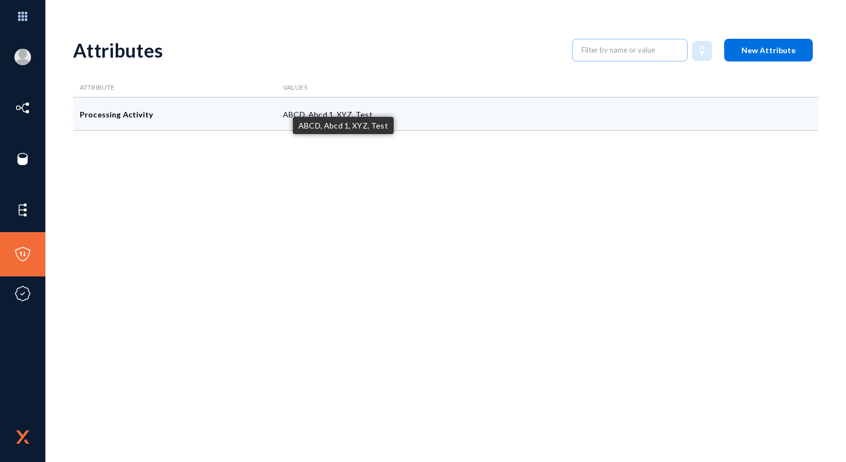
click at [366, 119] on div "ABCD, Abcd 1, XYZ, Test" at bounding box center [479, 113] width 407 height 33
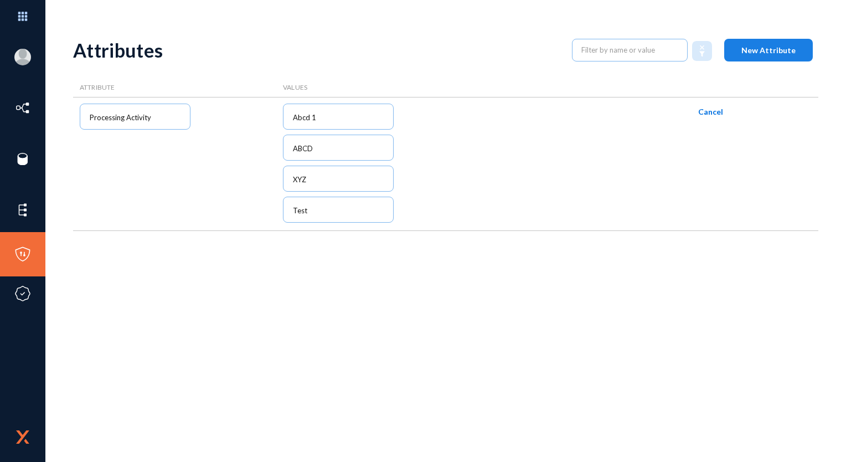
click at [767, 39] on button "New Attribute" at bounding box center [769, 50] width 89 height 23
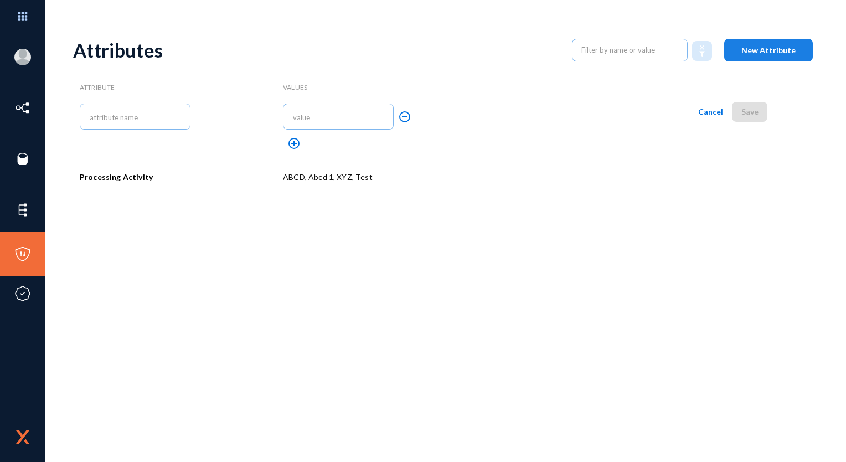
click at [767, 39] on button "New Attribute" at bounding box center [769, 50] width 89 height 23
click at [169, 120] on input "text" at bounding box center [137, 117] width 95 height 9
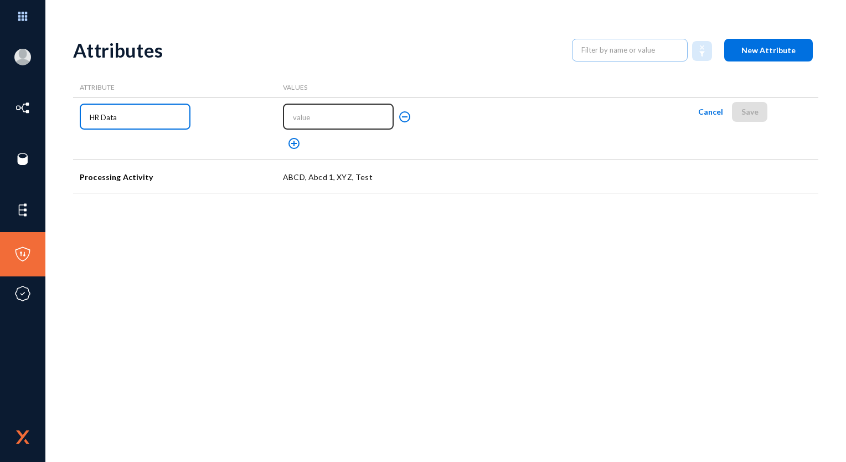
type input "HR Data"
click at [317, 107] on div at bounding box center [339, 116] width 100 height 28
click at [319, 113] on input "text" at bounding box center [340, 117] width 95 height 9
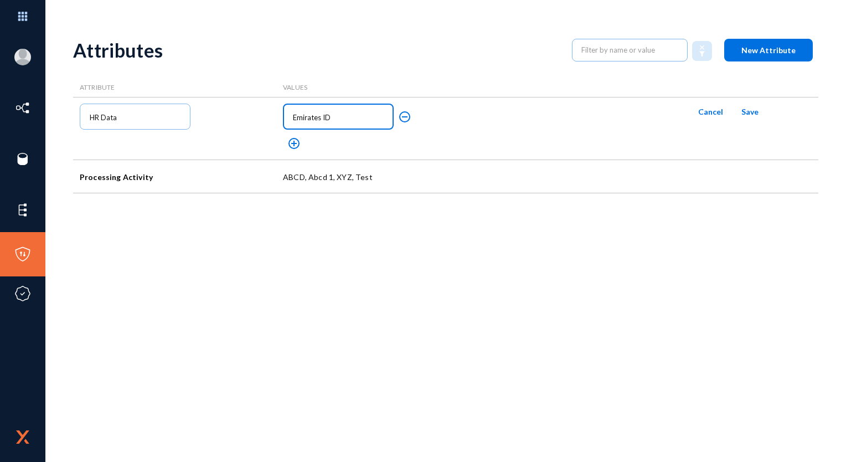
type input "Emirates ID"
click at [290, 148] on mat-icon "add_circle_outline" at bounding box center [294, 143] width 13 height 13
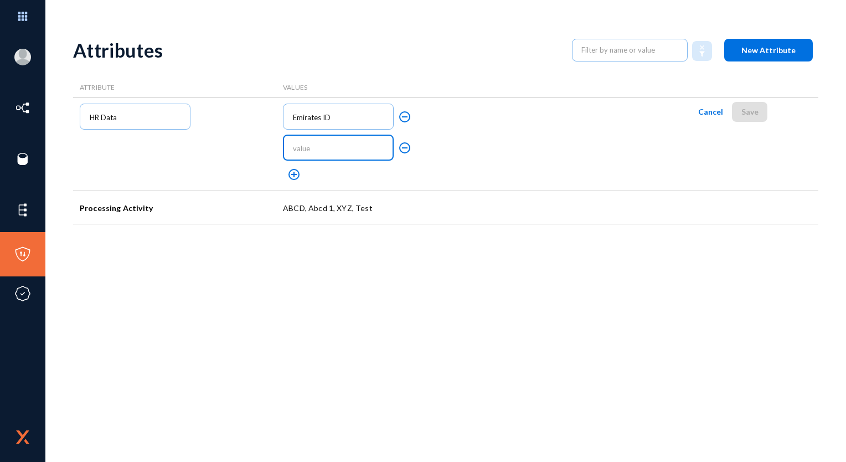
click at [307, 150] on input "text" at bounding box center [340, 148] width 95 height 9
type input "Passport Number"
click at [297, 183] on button "add_circle_outline" at bounding box center [294, 175] width 22 height 22
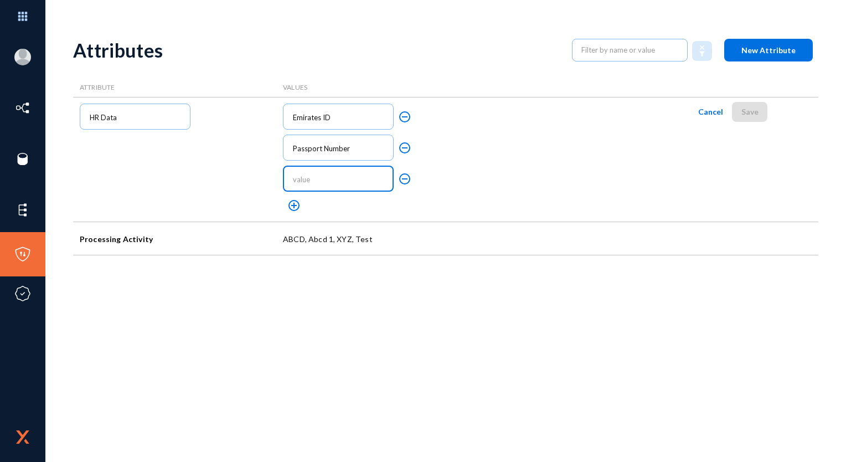
click at [304, 181] on input "text" at bounding box center [340, 179] width 95 height 9
type input "Salary"
click at [752, 107] on span "Save" at bounding box center [750, 111] width 17 height 9
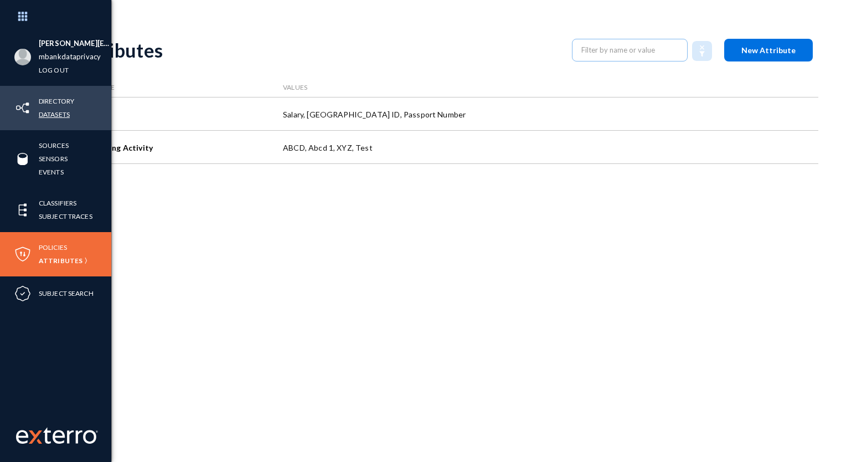
click at [51, 116] on link "Datasets" at bounding box center [54, 114] width 31 height 13
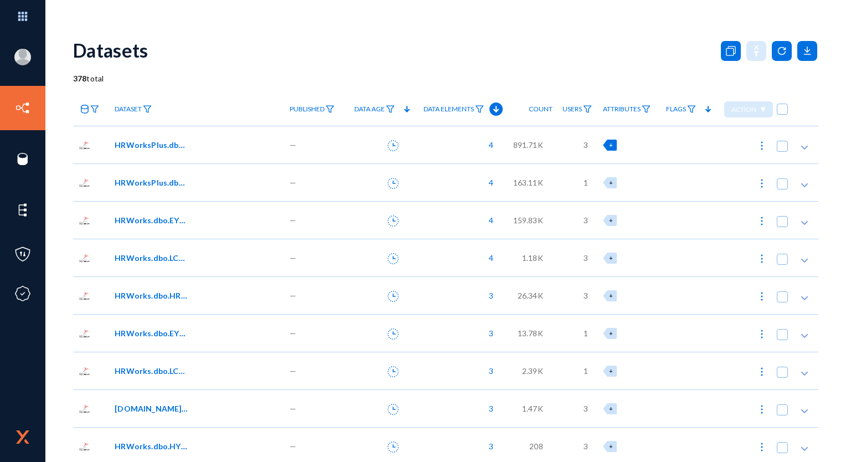
click at [610, 147] on span "+" at bounding box center [611, 144] width 4 height 7
checkbox input "true"
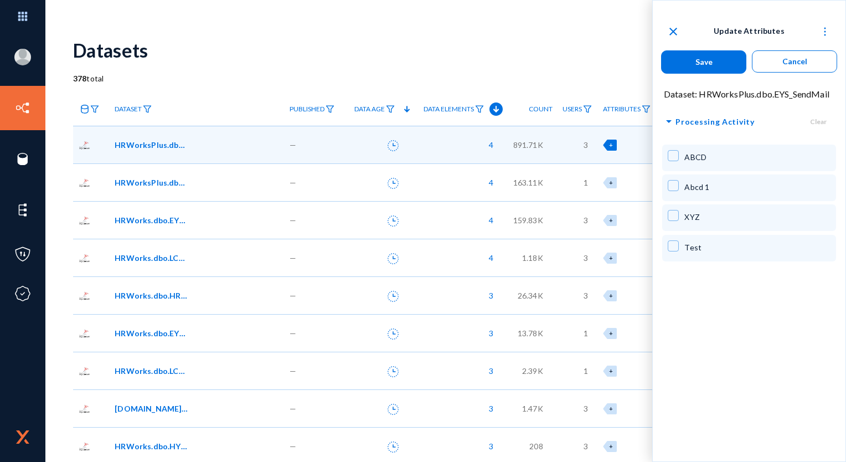
click at [674, 117] on span "arrow_drop_down" at bounding box center [669, 122] width 13 height 14
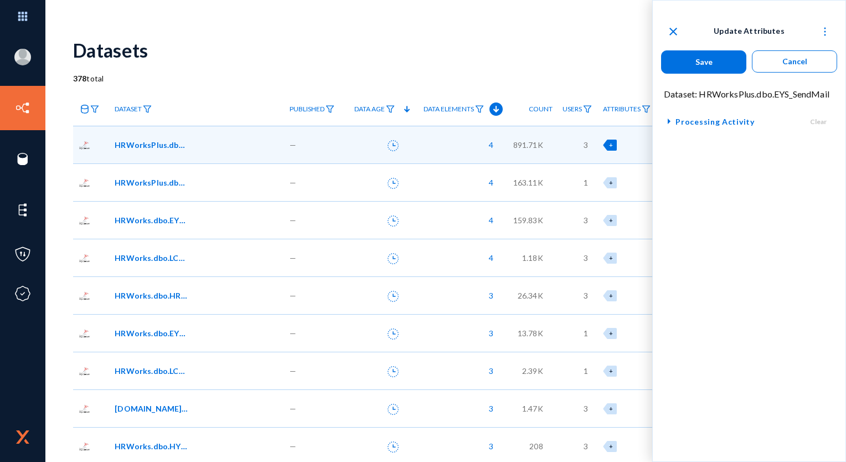
click at [674, 117] on span "arrow_right" at bounding box center [669, 122] width 13 height 14
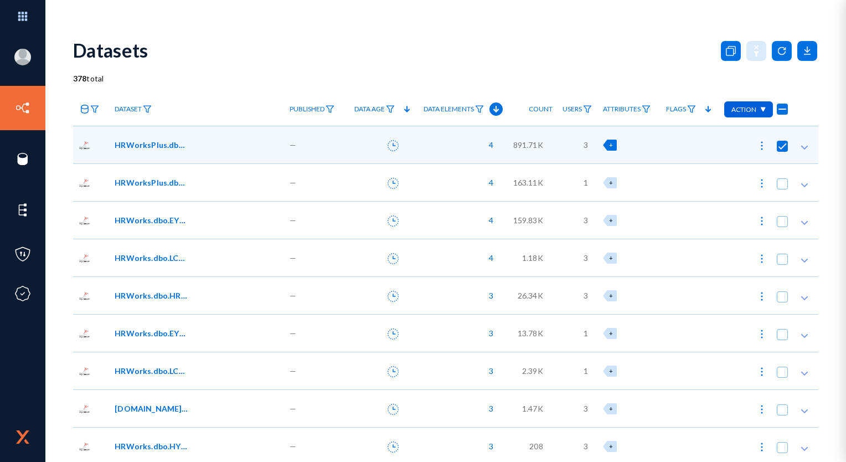
click at [618, 148] on div "+" at bounding box center [627, 145] width 48 height 11
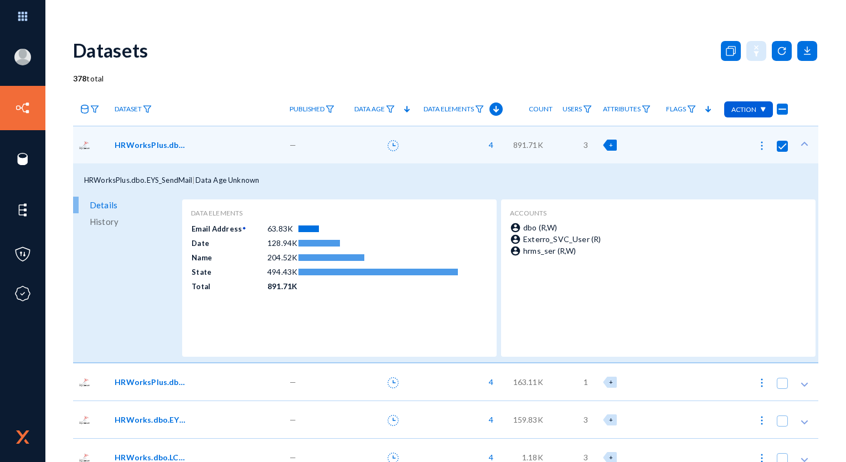
click at [609, 146] on span "+" at bounding box center [611, 144] width 4 height 7
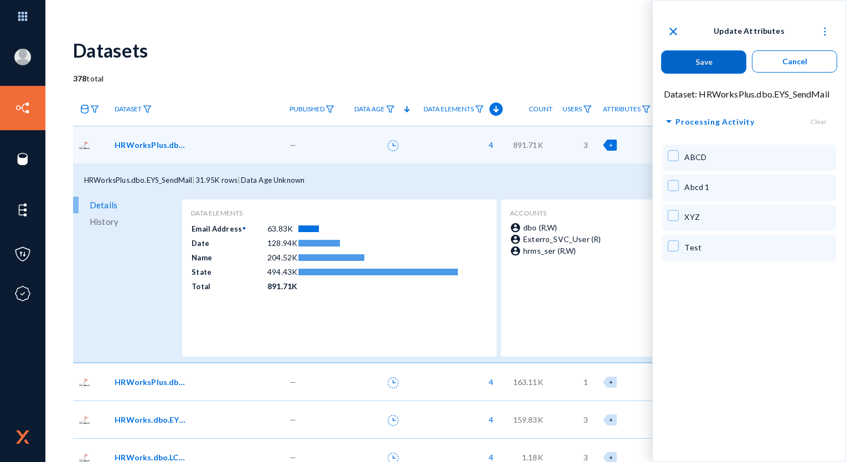
click at [609, 146] on span "+" at bounding box center [611, 144] width 4 height 7
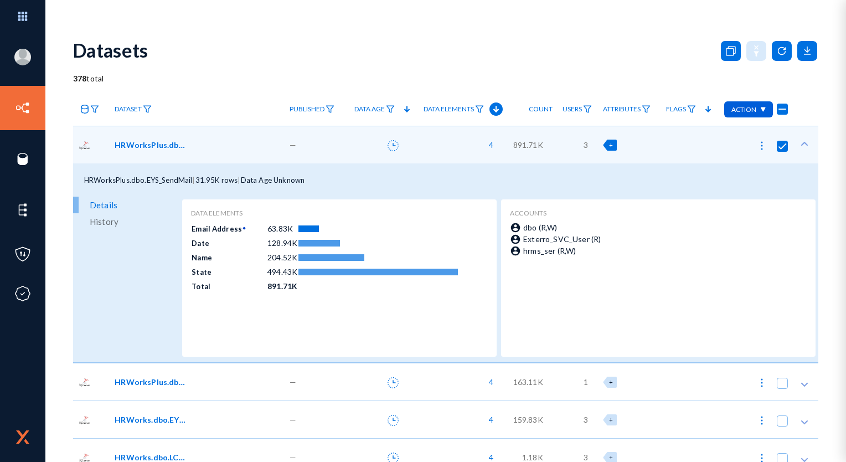
click at [609, 146] on span "+" at bounding box center [611, 144] width 4 height 7
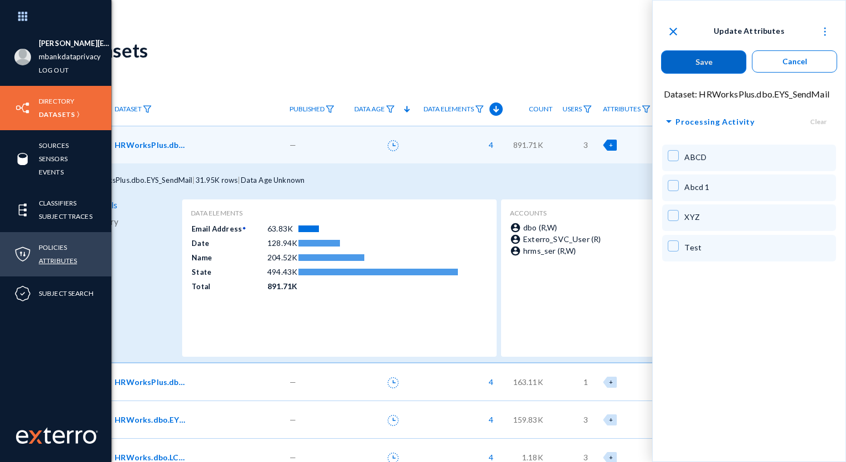
click at [53, 262] on link "Attributes" at bounding box center [58, 260] width 38 height 13
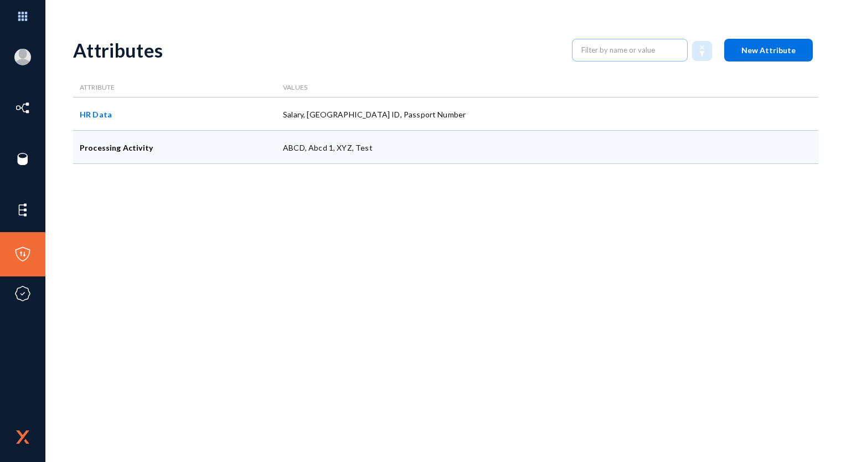
click at [122, 143] on div "Processing Activity" at bounding box center [174, 147] width 203 height 33
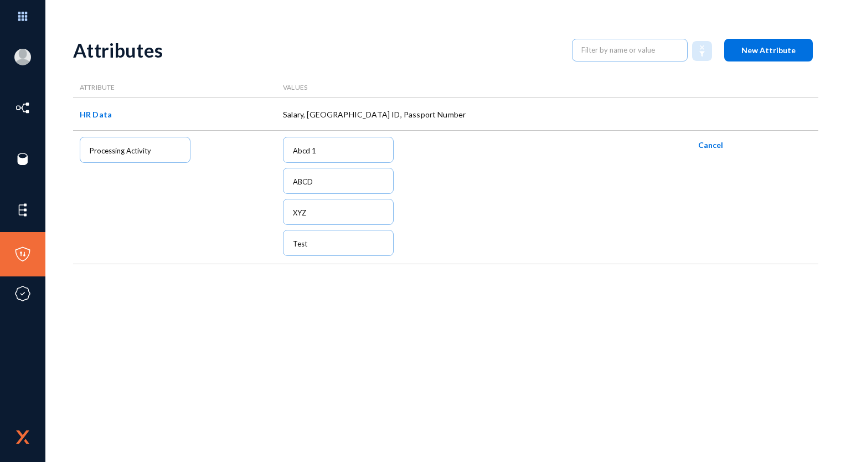
click at [155, 158] on div "Processing Activity" at bounding box center [174, 198] width 203 height 134
drag, startPoint x: 155, startPoint y: 158, endPoint x: 129, endPoint y: 150, distance: 27.3
click at [129, 150] on div "Processing Activity" at bounding box center [174, 198] width 203 height 134
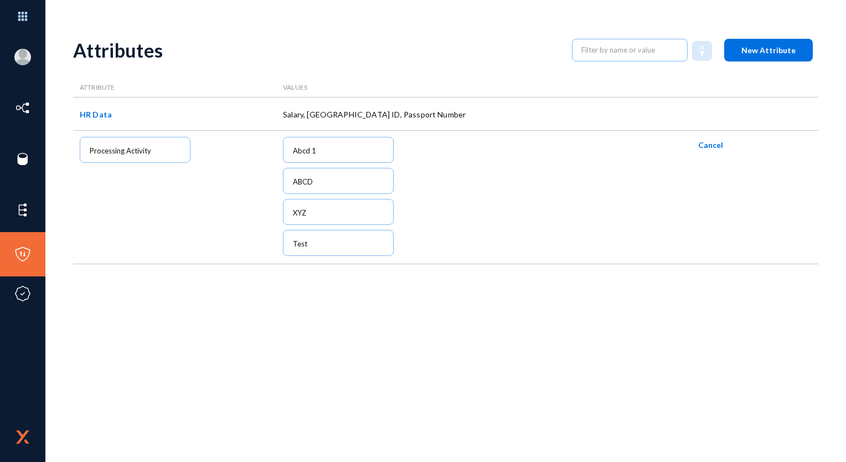
click at [129, 150] on div "Processing Activity" at bounding box center [174, 198] width 203 height 134
drag, startPoint x: 129, startPoint y: 150, endPoint x: 163, endPoint y: 156, distance: 34.9
click at [163, 156] on div "Processing Activity" at bounding box center [174, 198] width 203 height 134
click at [704, 150] on span "Cancel" at bounding box center [711, 144] width 25 height 9
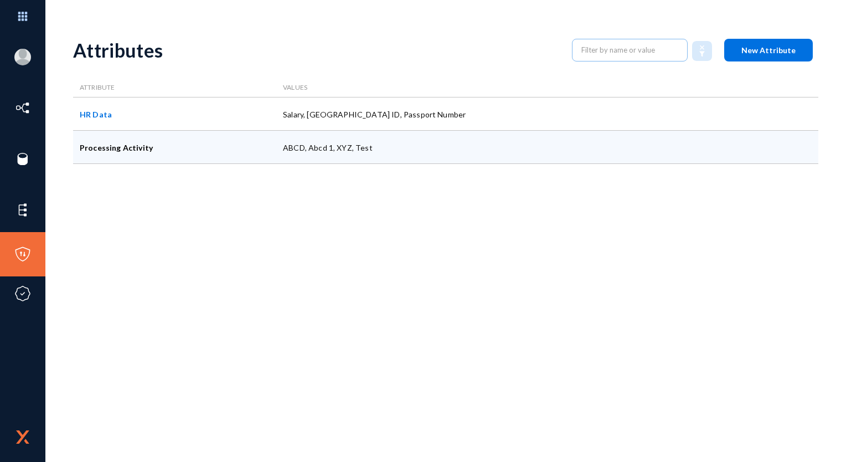
click at [113, 158] on div "Processing Activity" at bounding box center [174, 147] width 203 height 33
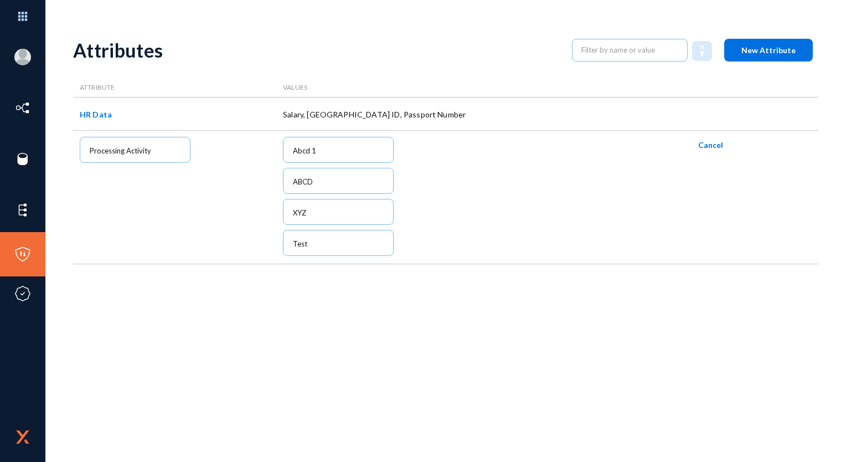
click at [132, 151] on div "Processing Activity" at bounding box center [174, 198] width 203 height 134
click at [720, 142] on span "Cancel" at bounding box center [711, 144] width 25 height 9
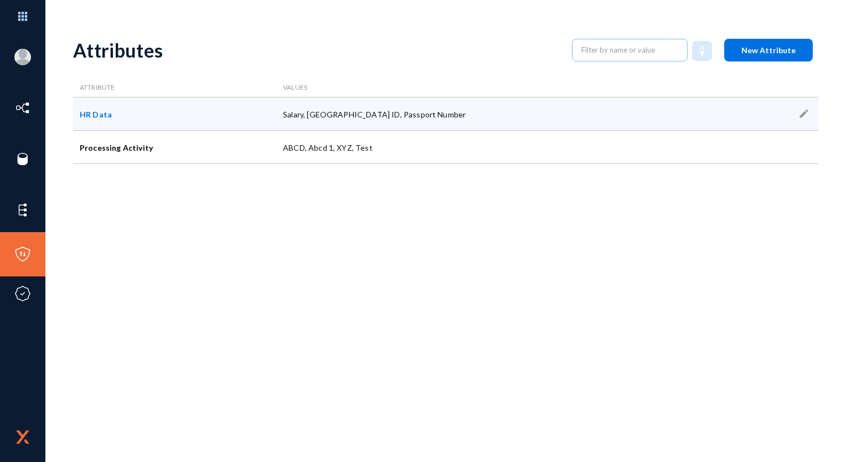
click at [274, 106] on div "HR Data" at bounding box center [174, 113] width 203 height 33
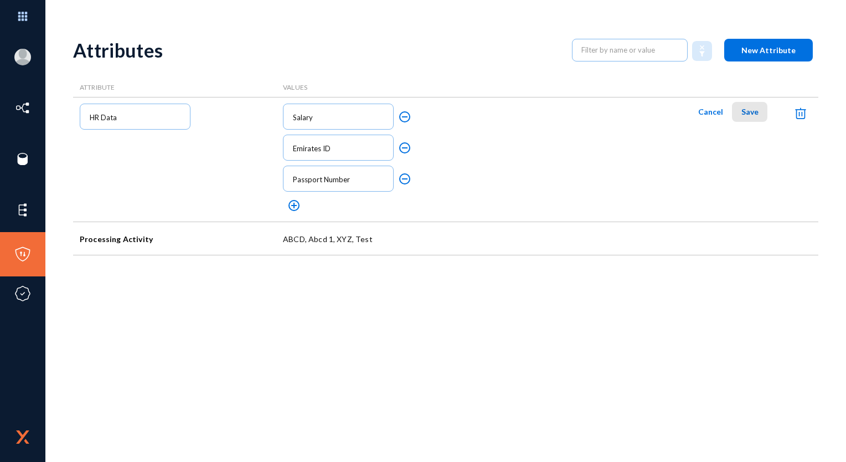
click at [749, 117] on button "Save" at bounding box center [749, 112] width 35 height 20
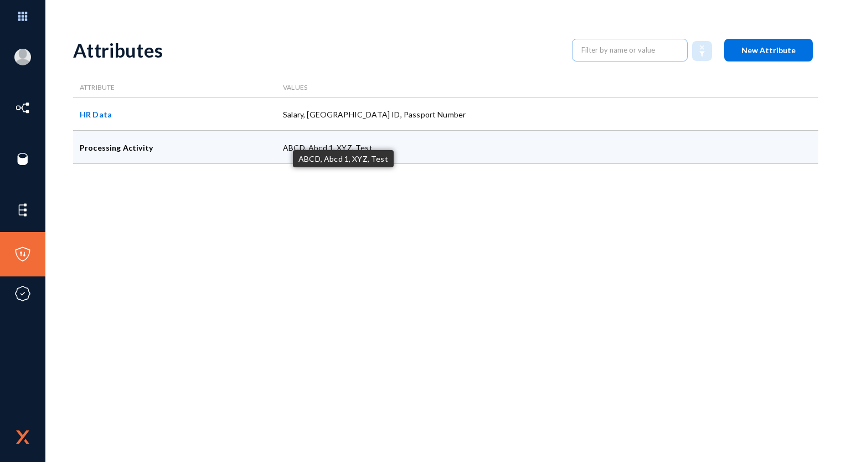
click at [523, 153] on div "ABCD, Abcd 1, XYZ, Test" at bounding box center [479, 147] width 407 height 33
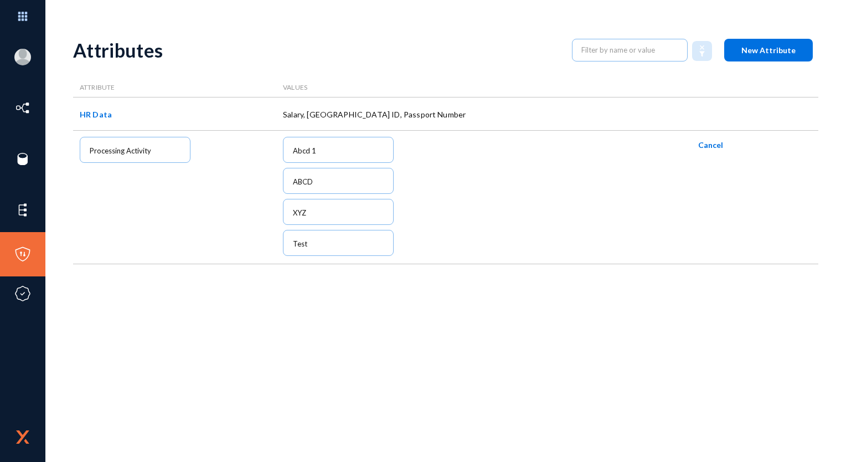
click at [184, 153] on div "Processing Activity" at bounding box center [174, 198] width 203 height 134
click at [156, 141] on div "Processing Activity" at bounding box center [174, 198] width 203 height 134
click at [148, 146] on div "Processing Activity" at bounding box center [174, 198] width 203 height 134
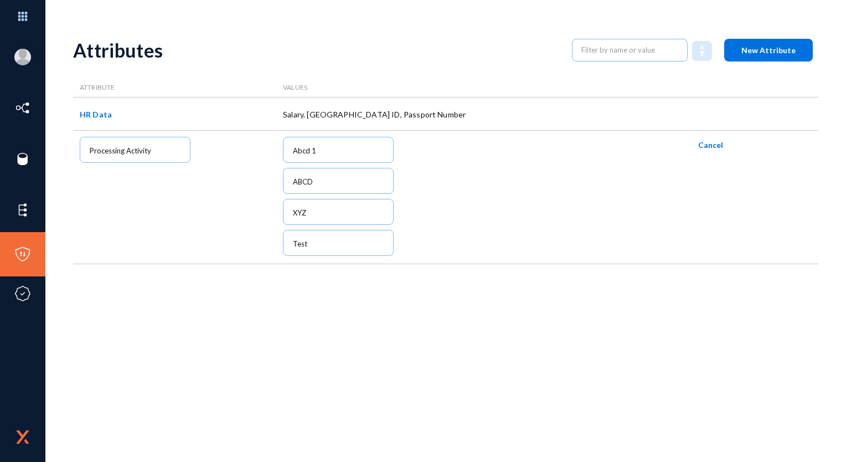
drag, startPoint x: 148, startPoint y: 146, endPoint x: 156, endPoint y: 146, distance: 7.8
click at [156, 146] on div "Processing Activity" at bounding box center [174, 198] width 203 height 134
drag, startPoint x: 156, startPoint y: 146, endPoint x: 104, endPoint y: 196, distance: 72.1
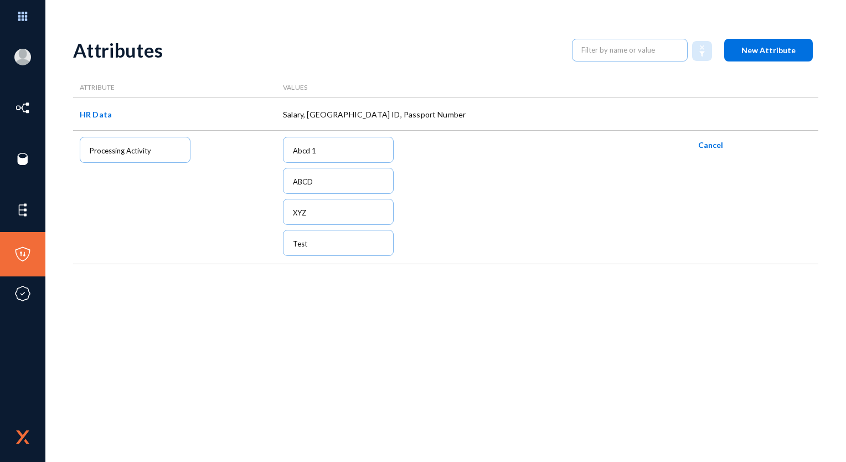
click at [104, 196] on div "Processing Activity" at bounding box center [174, 198] width 203 height 134
click at [704, 150] on button "Cancel" at bounding box center [711, 145] width 43 height 20
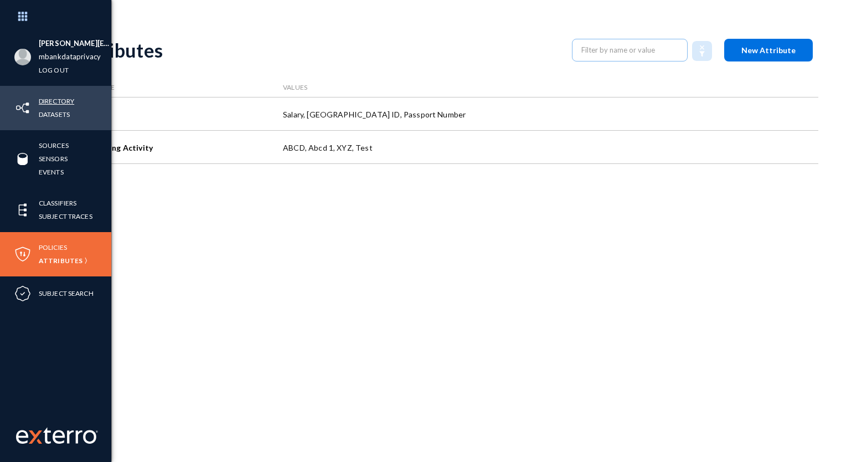
click at [59, 98] on link "Directory" at bounding box center [56, 101] width 35 height 13
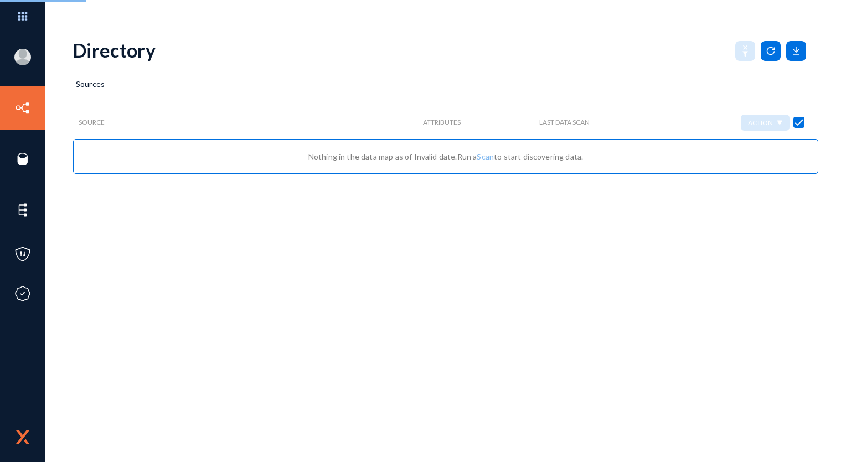
checkbox input "false"
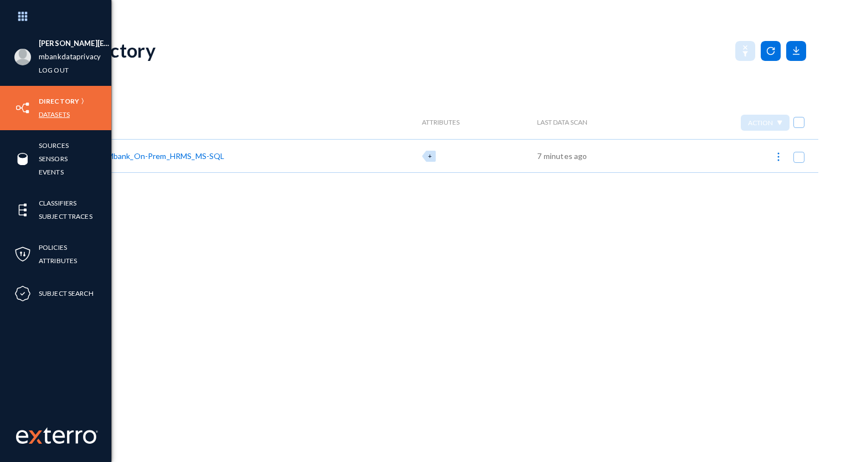
click at [59, 112] on link "Datasets" at bounding box center [54, 114] width 31 height 13
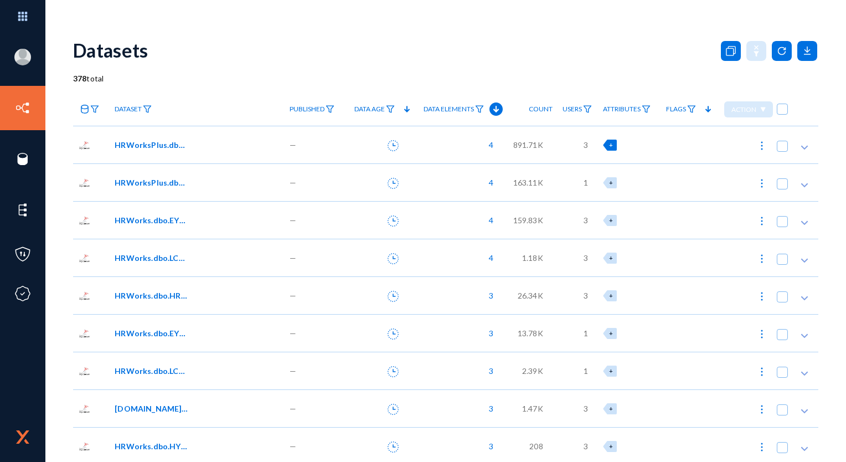
click at [607, 140] on div "+" at bounding box center [610, 145] width 14 height 11
checkbox input "true"
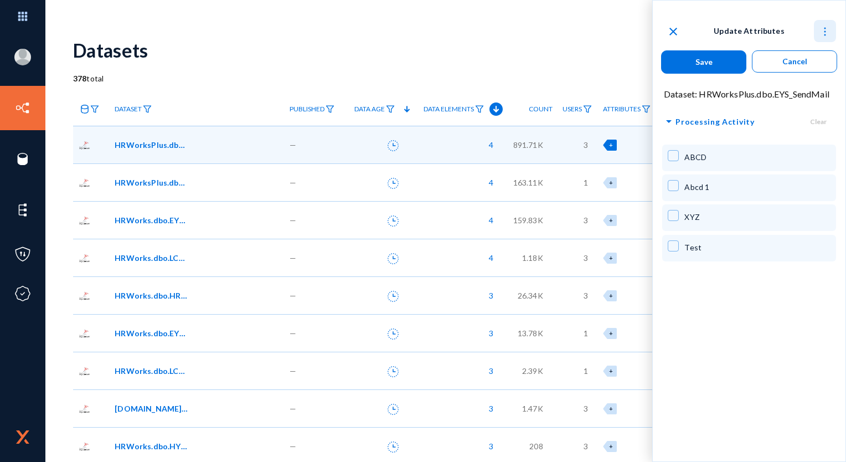
click at [820, 33] on img at bounding box center [825, 31] width 11 height 11
click at [677, 118] on div at bounding box center [423, 231] width 846 height 462
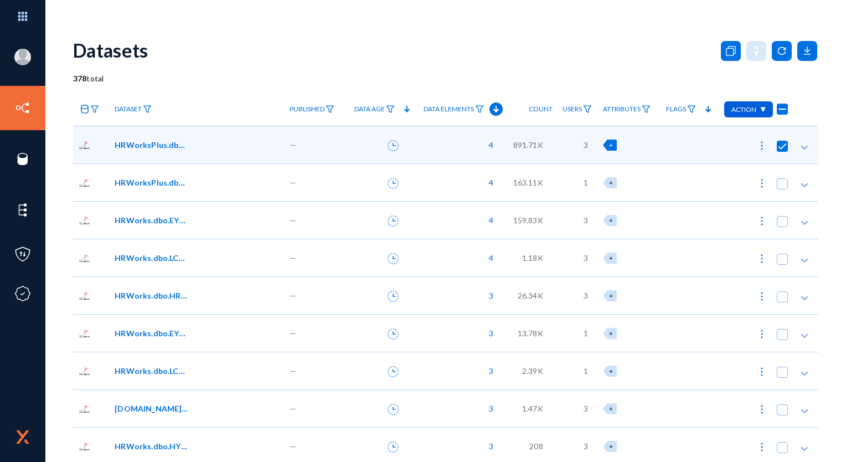
click at [619, 114] on link "Attributes" at bounding box center [627, 109] width 59 height 19
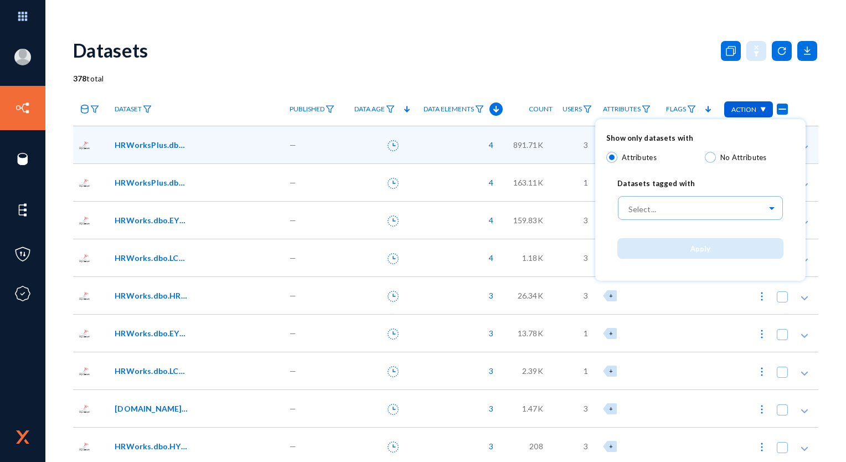
click at [624, 99] on div at bounding box center [423, 231] width 846 height 462
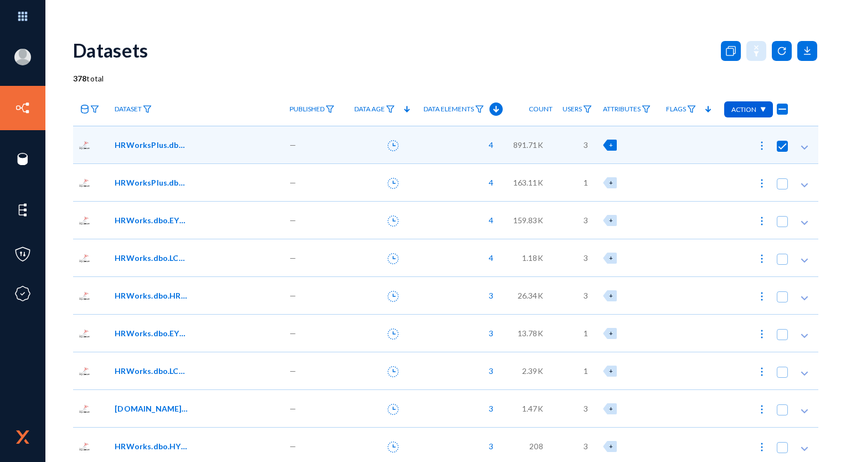
click at [609, 143] on span "+" at bounding box center [611, 144] width 4 height 7
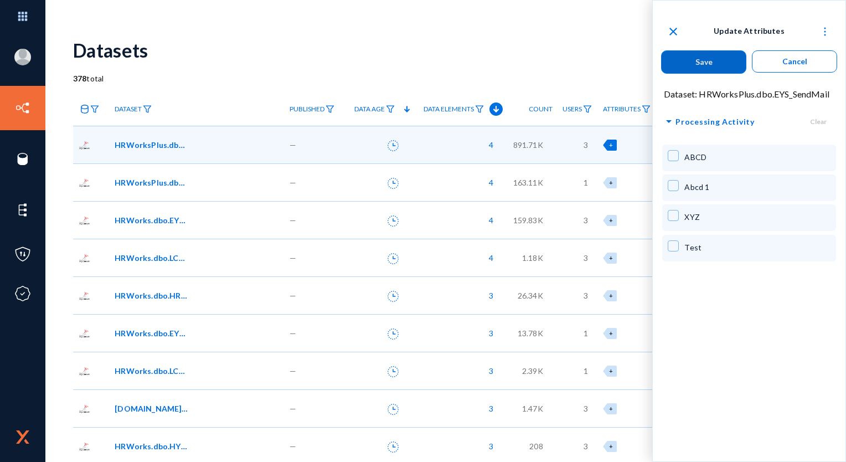
click at [669, 119] on span "arrow_drop_down" at bounding box center [669, 122] width 13 height 14
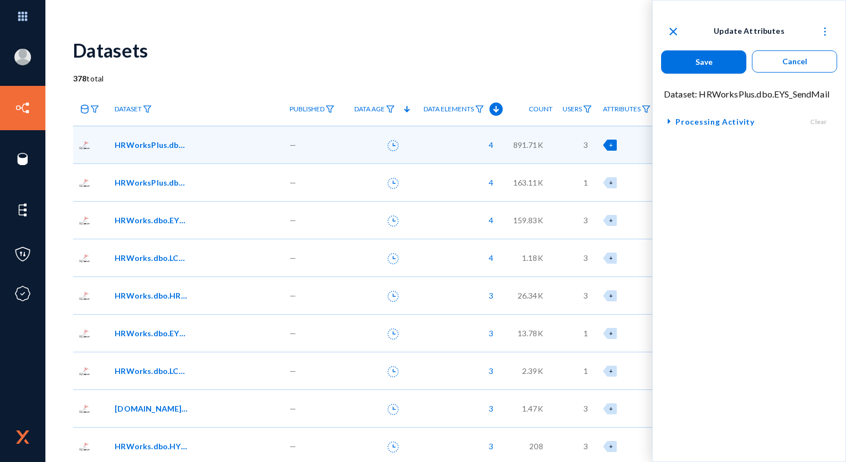
click at [669, 119] on span "arrow_right" at bounding box center [669, 122] width 13 height 14
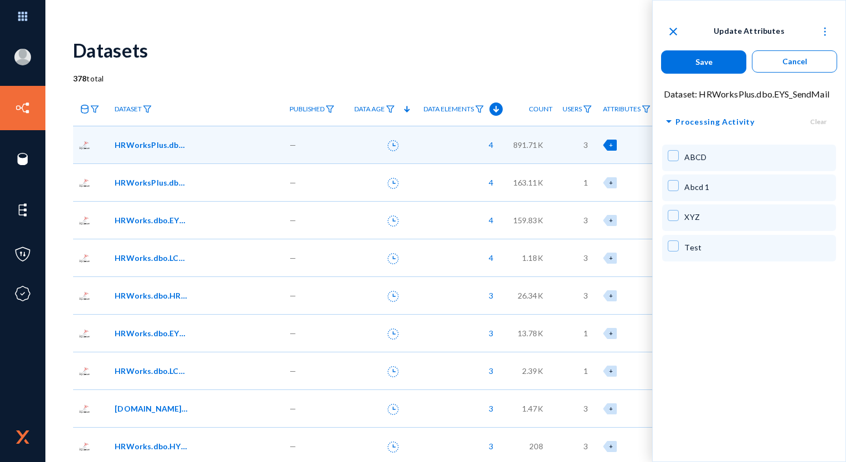
click at [669, 119] on span "arrow_drop_down" at bounding box center [669, 122] width 13 height 14
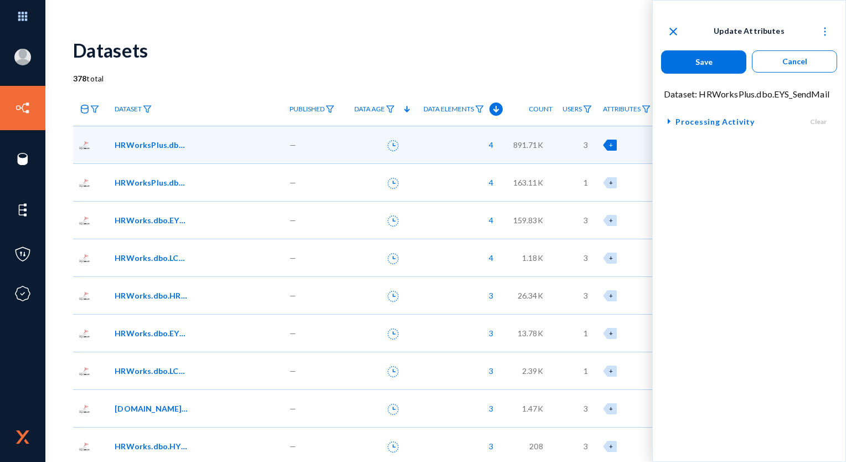
click at [669, 119] on span "arrow_right" at bounding box center [669, 122] width 13 height 14
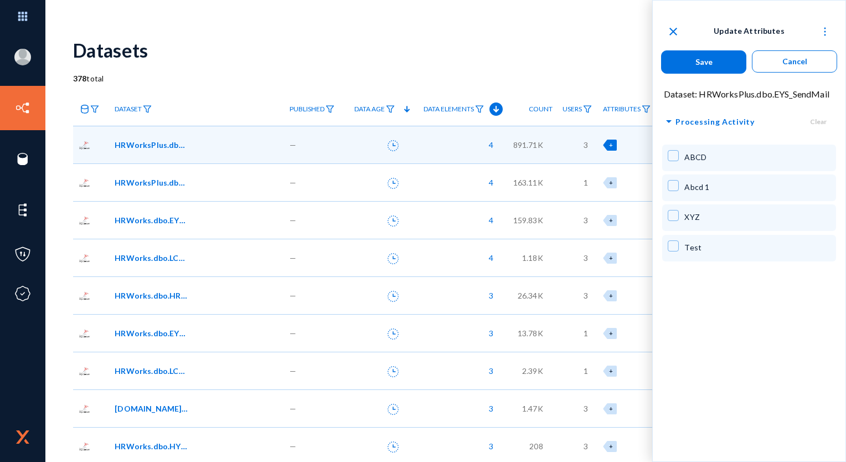
click at [669, 119] on span "arrow_drop_down" at bounding box center [669, 122] width 13 height 14
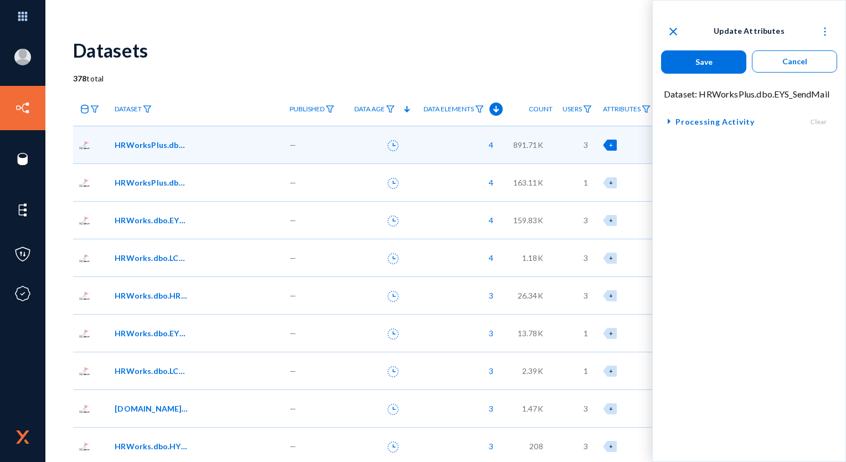
click at [669, 119] on span "arrow_right" at bounding box center [669, 122] width 13 height 14
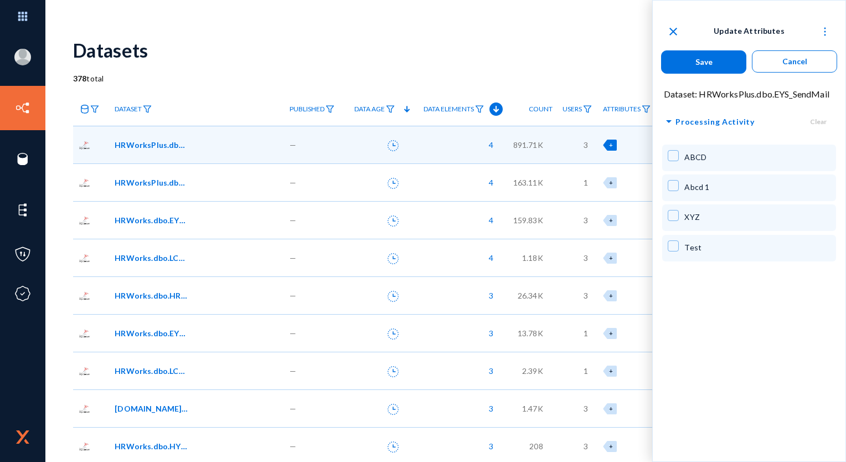
click at [669, 119] on span "arrow_drop_down" at bounding box center [669, 122] width 13 height 14
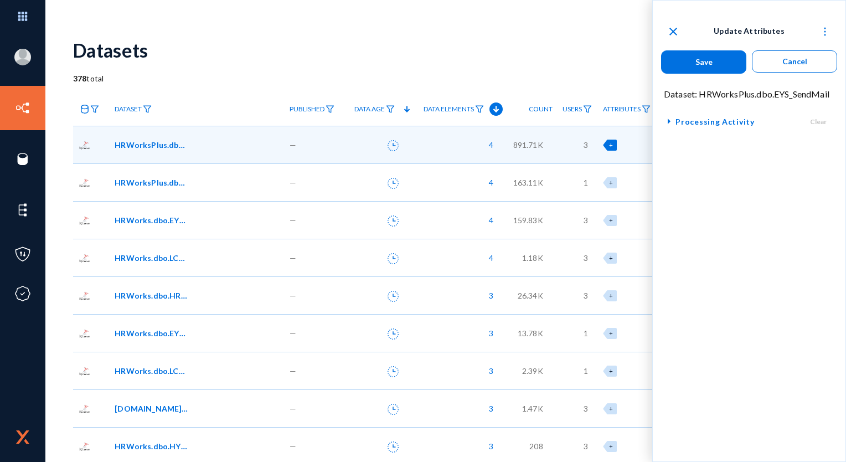
click at [669, 119] on span "arrow_right" at bounding box center [669, 122] width 13 height 14
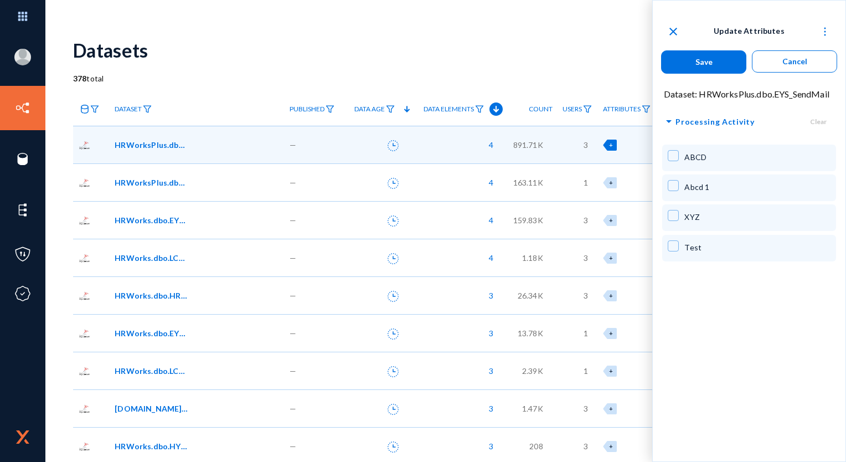
click at [669, 119] on span "arrow_drop_down" at bounding box center [669, 122] width 13 height 14
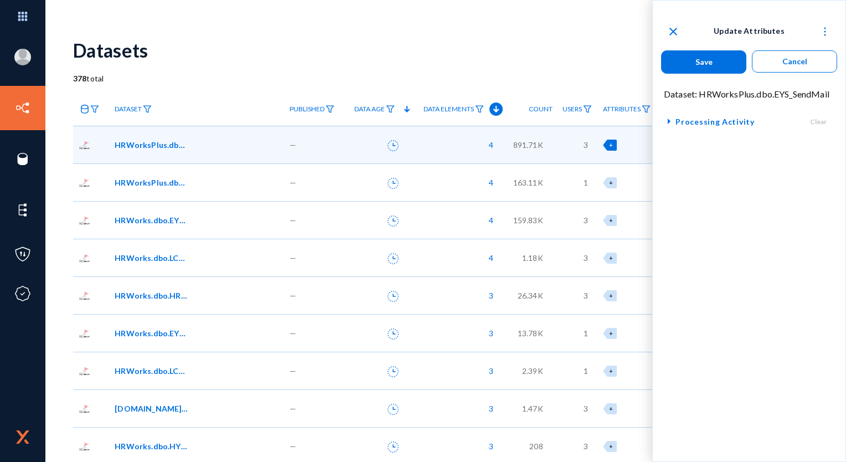
click at [669, 119] on span "arrow_right" at bounding box center [669, 122] width 13 height 14
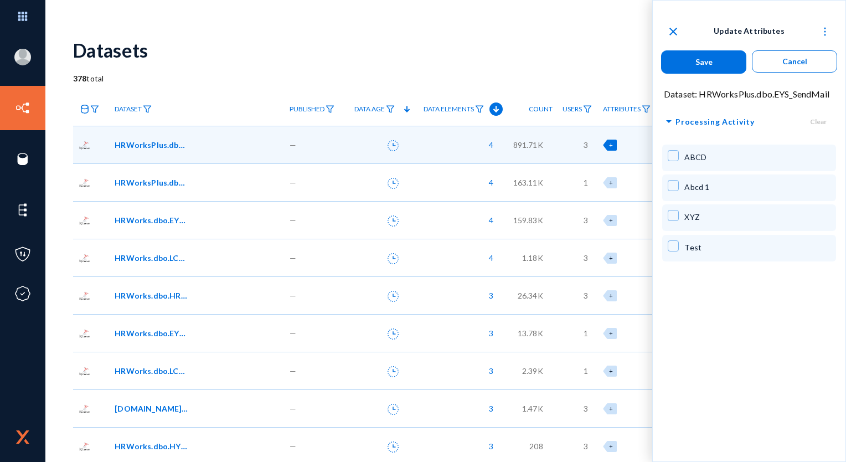
click at [669, 119] on span "arrow_drop_down" at bounding box center [669, 122] width 13 height 14
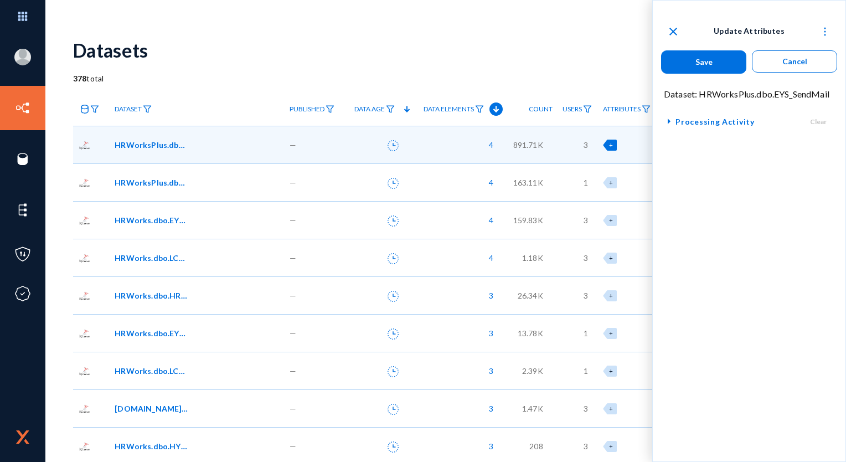
click at [828, 30] on img at bounding box center [825, 31] width 11 height 11
click at [818, 88] on span "Expand all" at bounding box center [800, 85] width 35 height 9
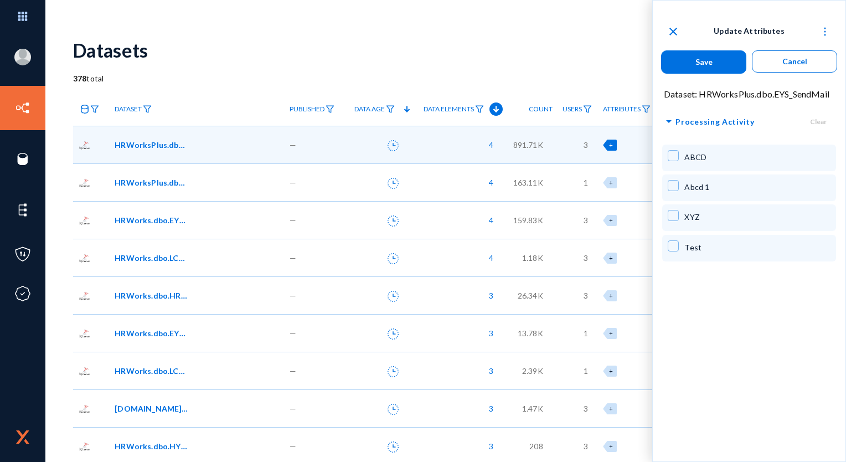
click at [674, 30] on mat-icon "close" at bounding box center [673, 31] width 13 height 13
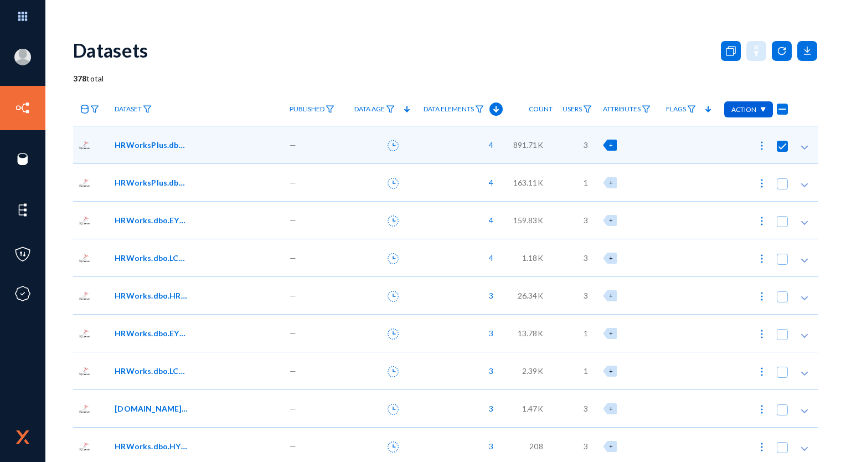
click at [612, 145] on div "+" at bounding box center [610, 145] width 14 height 11
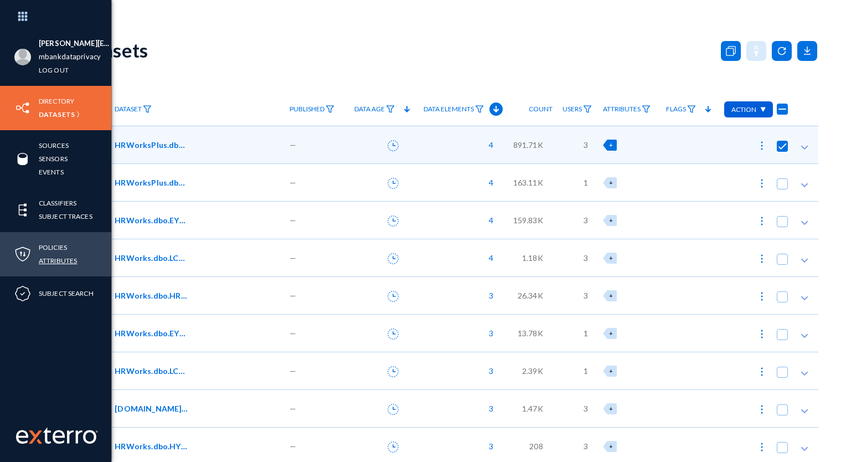
click at [52, 265] on link "Attributes" at bounding box center [58, 260] width 38 height 13
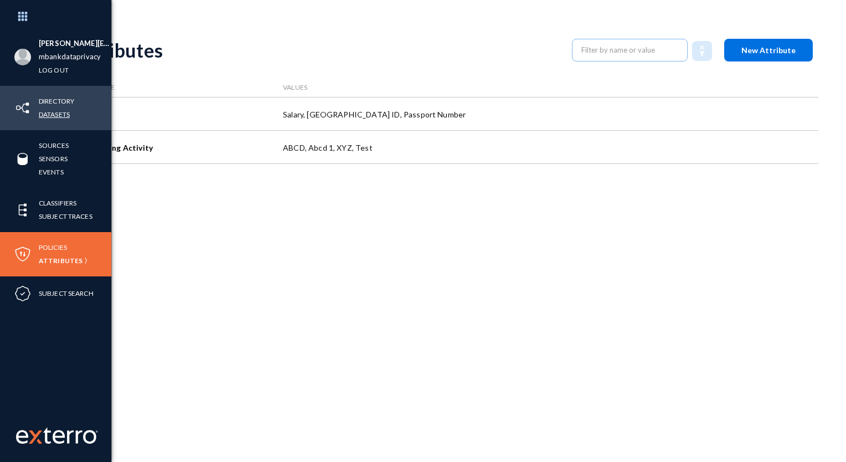
click at [49, 119] on link "Datasets" at bounding box center [54, 114] width 31 height 13
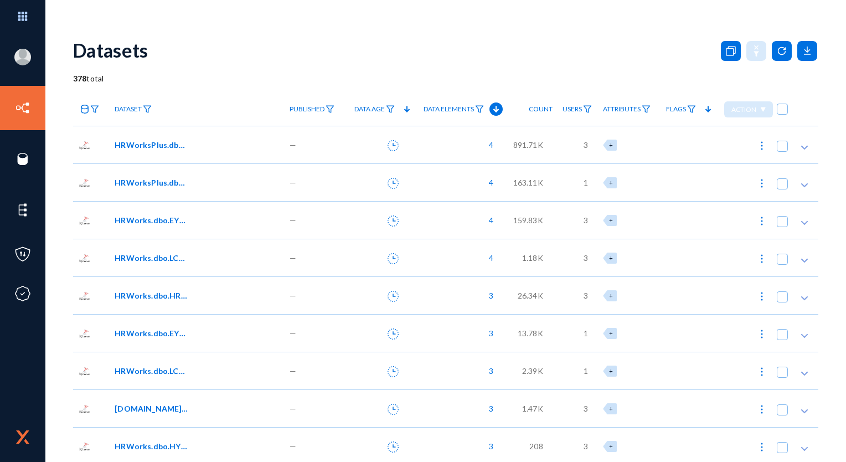
click at [515, 145] on span "891.71K" at bounding box center [529, 145] width 30 height 12
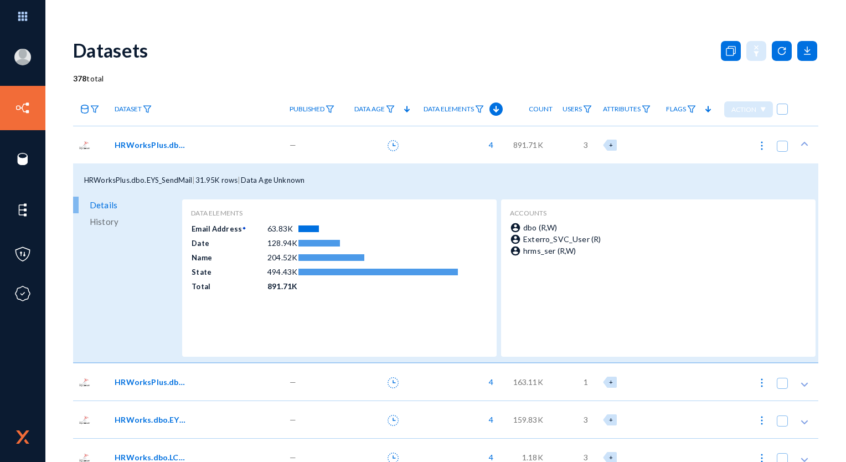
click at [515, 145] on span "891.71K" at bounding box center [529, 145] width 30 height 12
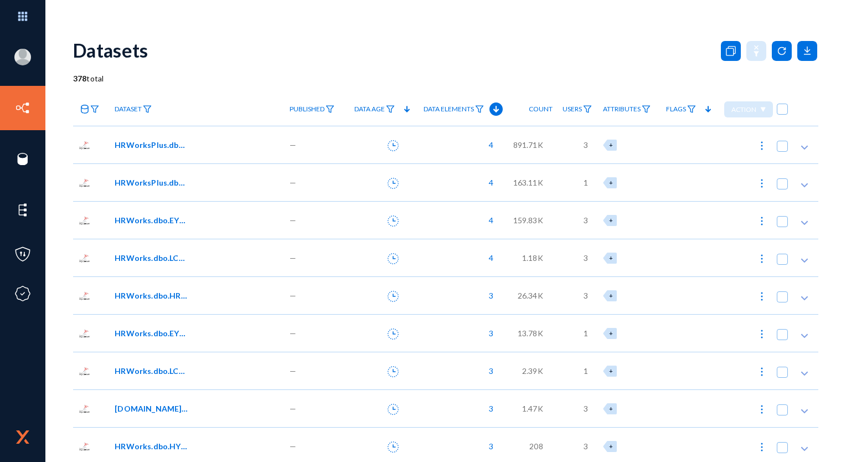
click at [487, 137] on div "4" at bounding box center [458, 145] width 89 height 38
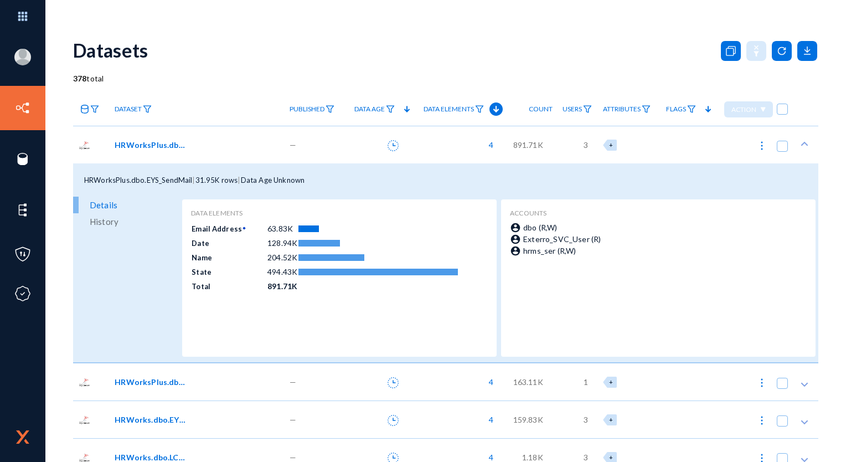
drag, startPoint x: 527, startPoint y: 229, endPoint x: 579, endPoint y: 253, distance: 57.3
click at [579, 253] on div "account_circle dbo (R,W) account_circle Exterro_SVC_User (R) account_circle hrm…" at bounding box center [657, 285] width 295 height 126
click at [579, 253] on div "account_circle hrms_ser (R,W)" at bounding box center [657, 251] width 295 height 12
drag, startPoint x: 579, startPoint y: 253, endPoint x: 493, endPoint y: 225, distance: 90.9
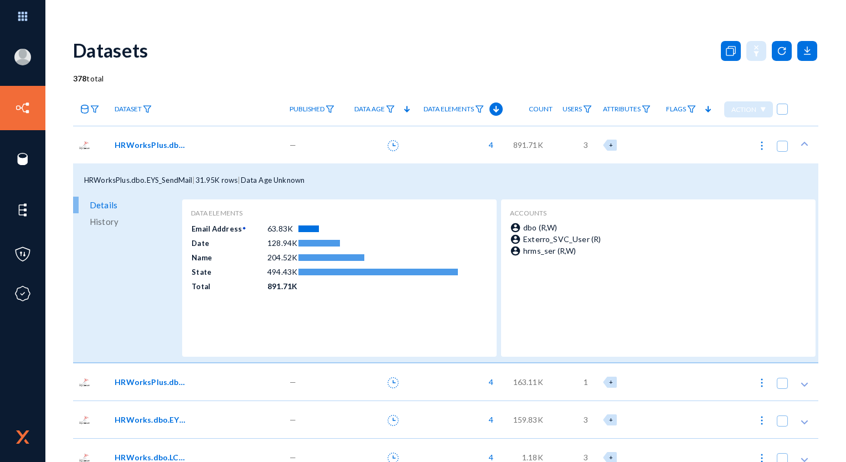
click at [493, 225] on anms-location-details "Data Elements Email Address 63.83K Date 128.94K Name 204.52K State 494.43K Tota…" at bounding box center [499, 281] width 634 height 164
drag, startPoint x: 493, startPoint y: 225, endPoint x: 445, endPoint y: 143, distance: 94.8
click at [445, 143] on div "4" at bounding box center [458, 145] width 89 height 38
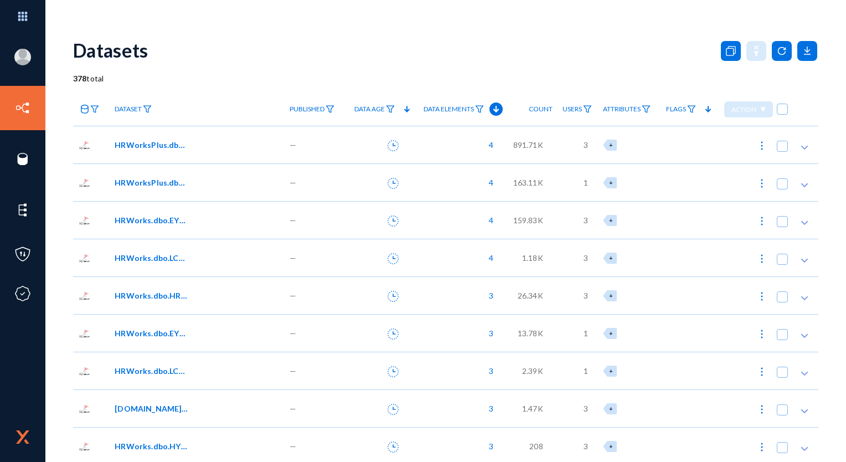
click at [468, 145] on div "4" at bounding box center [458, 145] width 89 height 38
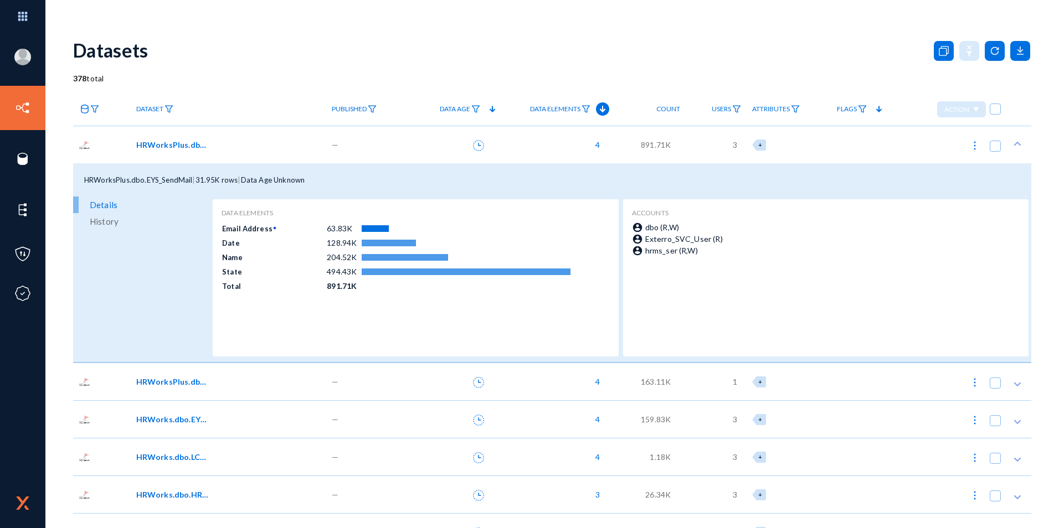
click at [221, 141] on div "HRWorksPlus.dbo.EYS_SendMail" at bounding box center [226, 145] width 181 height 12
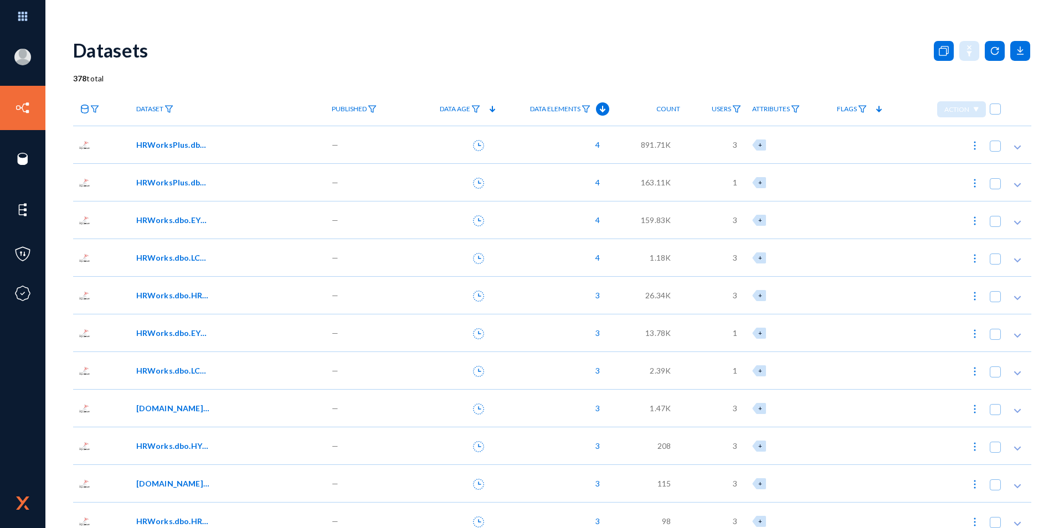
click at [181, 236] on div "HRWorks.dbo.EYS_ApprovalDetails" at bounding box center [229, 220] width 196 height 38
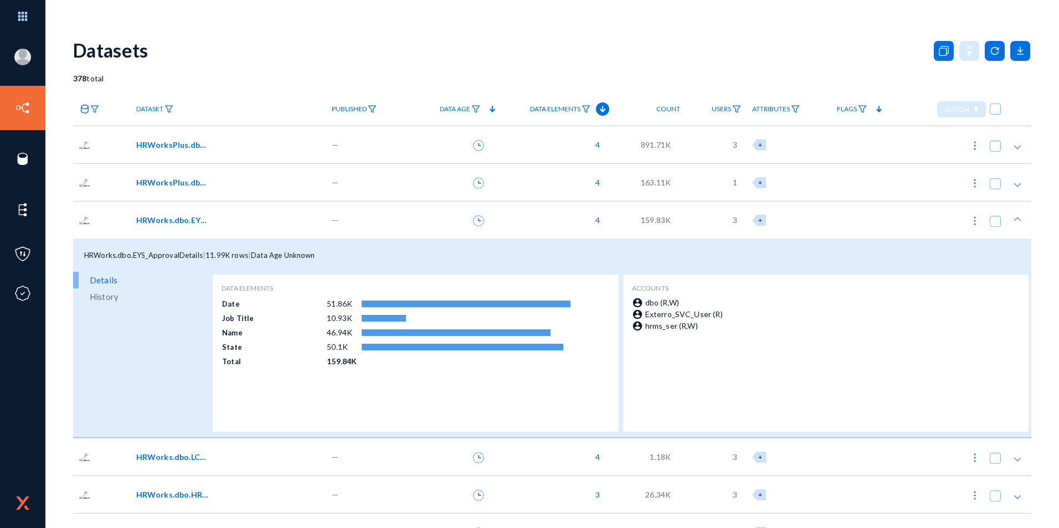
click at [181, 249] on div "HRWorks.dbo.EYS_ApprovalDetails | 11.99K rows | Data Age Unknown" at bounding box center [552, 255] width 958 height 33
click at [171, 261] on div "HRWorks.dbo.EYS_ApprovalDetails | 11.99K rows | Data Age Unknown" at bounding box center [552, 255] width 958 height 33
click at [187, 150] on span "HRWorksPlus.dbo.EYS_SendMail" at bounding box center [173, 145] width 75 height 12
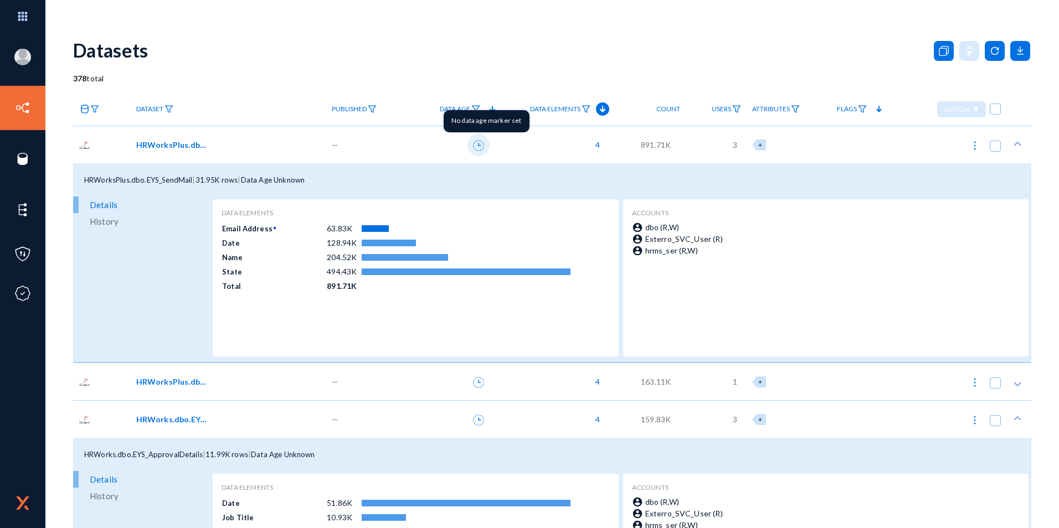
click at [482, 149] on icon at bounding box center [478, 145] width 11 height 11
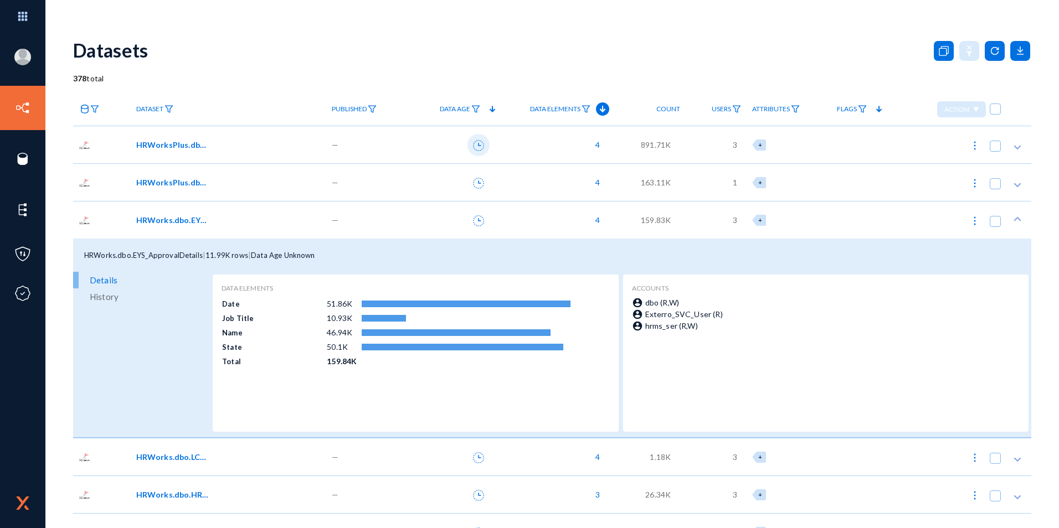
click at [482, 149] on icon at bounding box center [478, 145] width 11 height 11
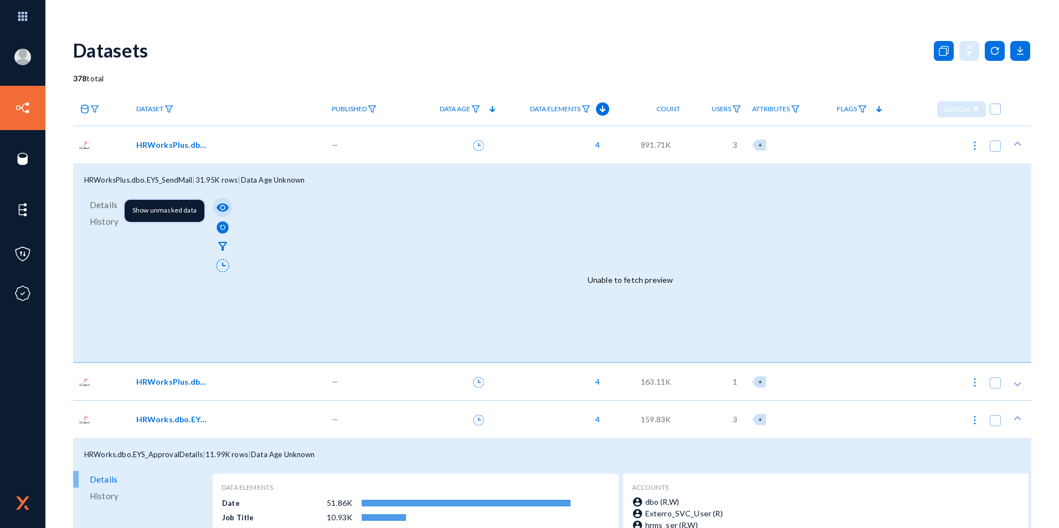
click at [230, 211] on button "visibility" at bounding box center [222, 207] width 19 height 19
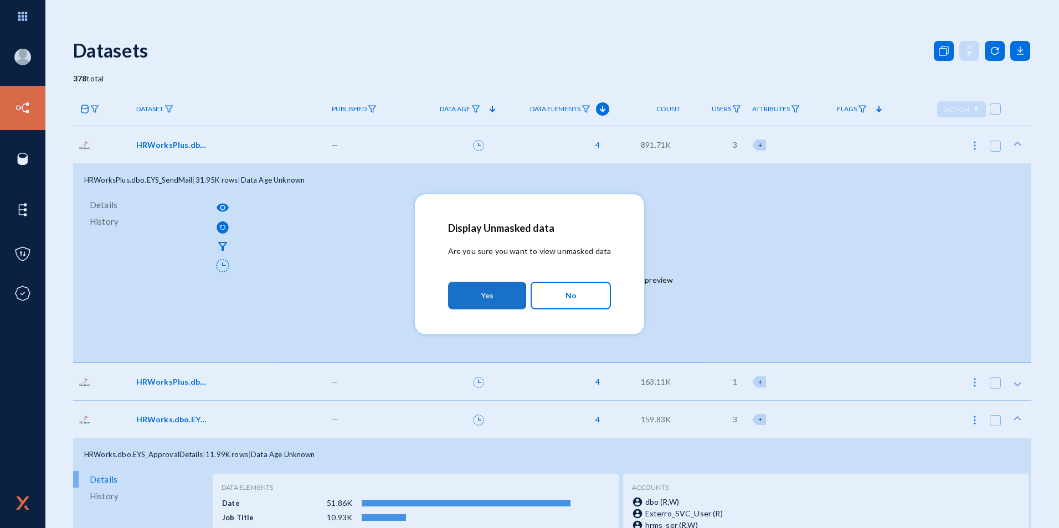
click at [476, 296] on button "Yes" at bounding box center [487, 296] width 78 height 28
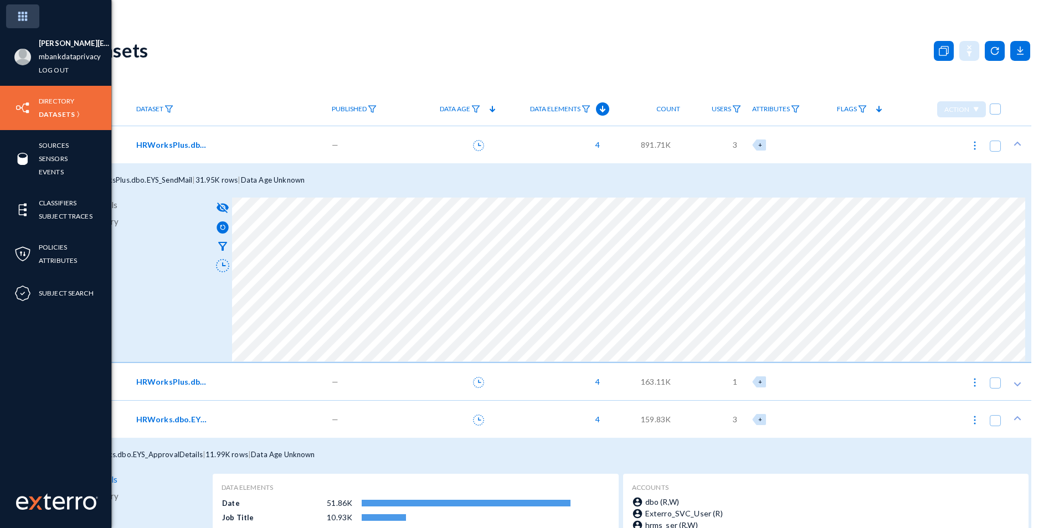
click at [18, 15] on img at bounding box center [22, 16] width 33 height 24
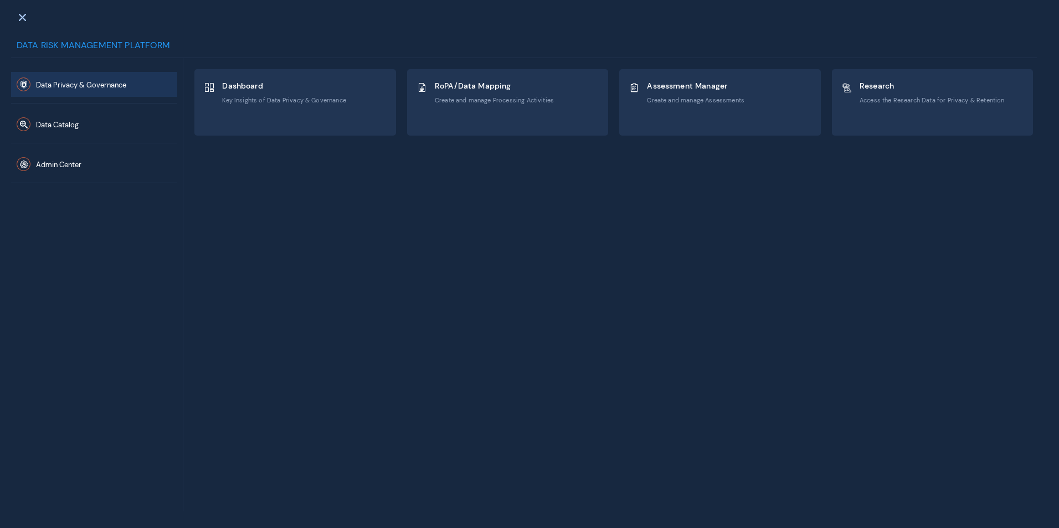
click at [50, 177] on div "Admin Center" at bounding box center [94, 163] width 166 height 40
click at [64, 174] on button "Admin Center" at bounding box center [94, 164] width 166 height 25
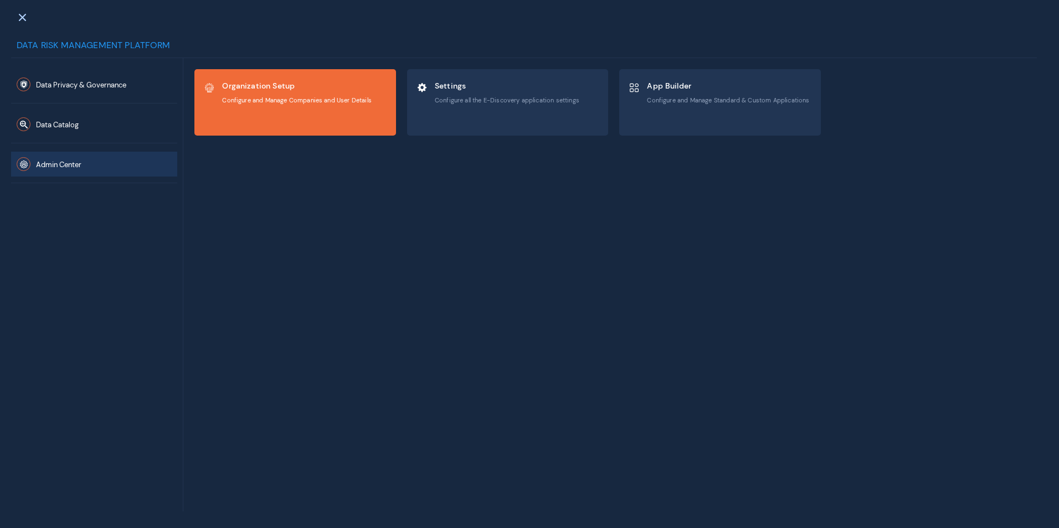
click at [292, 104] on span "Configure and Manage Companies and User Details" at bounding box center [297, 100] width 150 height 8
